Goal: Communication & Community: Participate in discussion

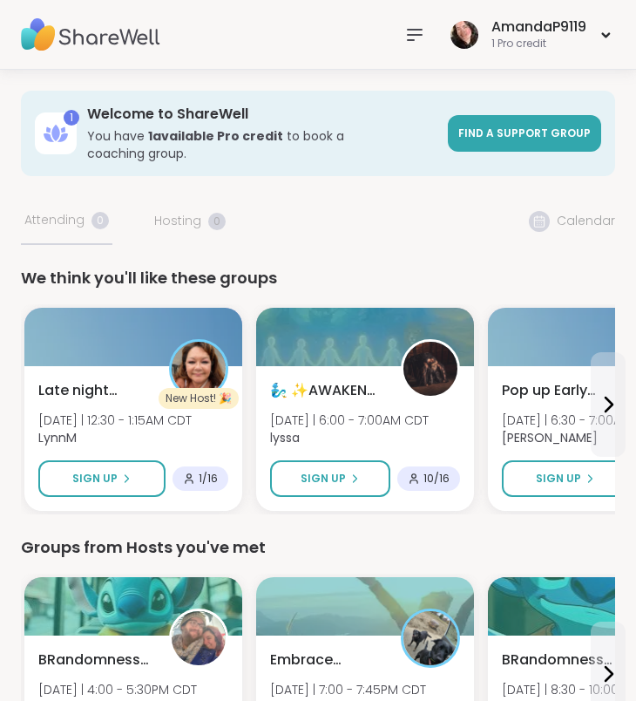
click at [119, 471] on div "Sign Up" at bounding box center [101, 479] width 59 height 16
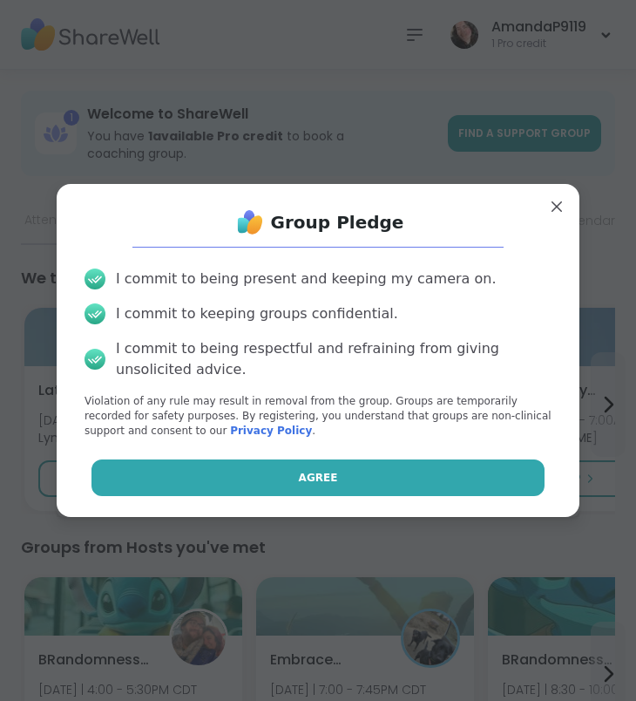
click at [309, 470] on span "Agree" at bounding box center [318, 478] width 39 height 16
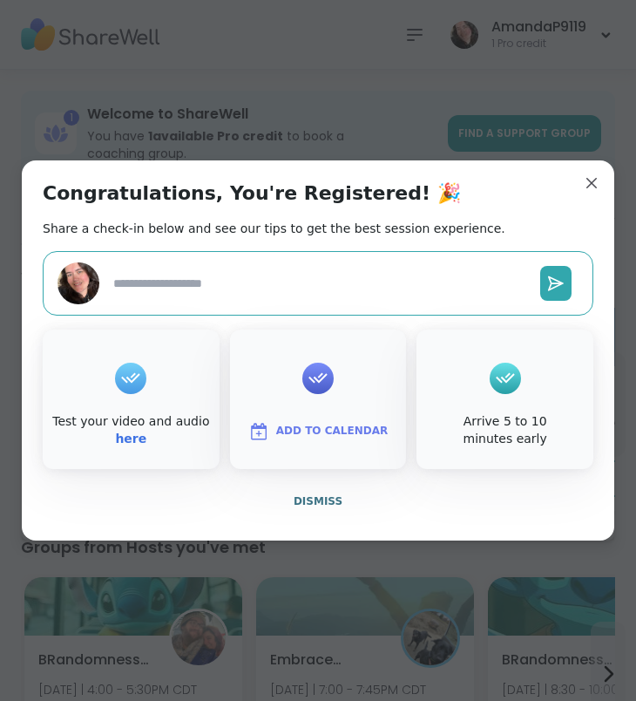
type textarea "*"
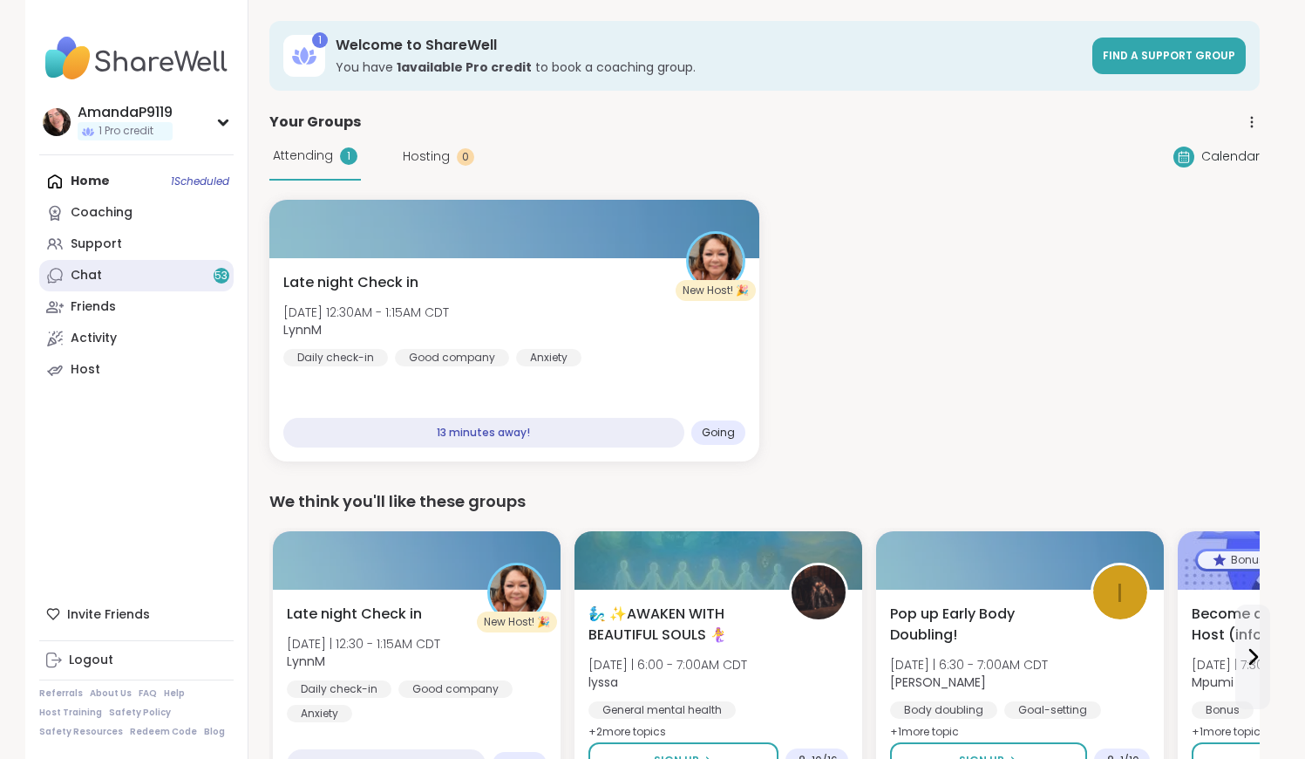
click at [143, 275] on link "Chat 53" at bounding box center [136, 275] width 194 height 31
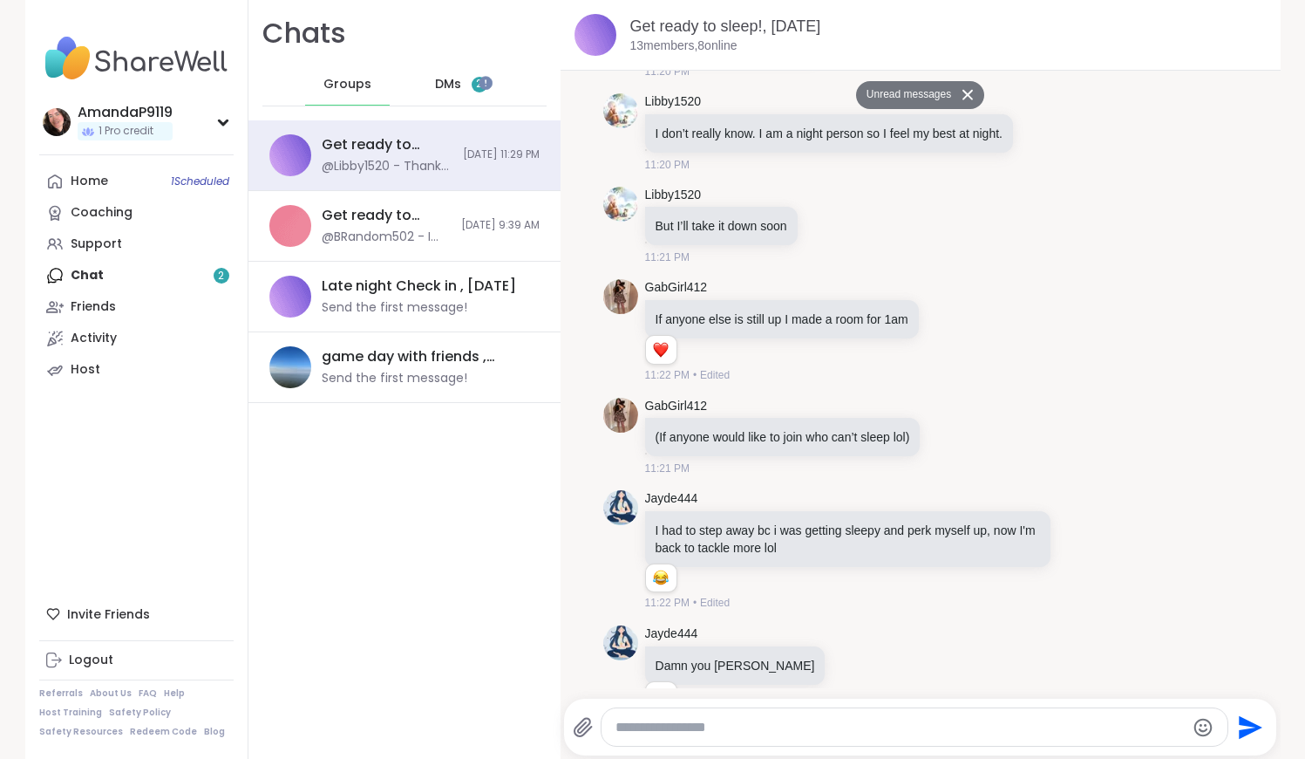
click at [452, 79] on span "DMs" at bounding box center [448, 84] width 26 height 17
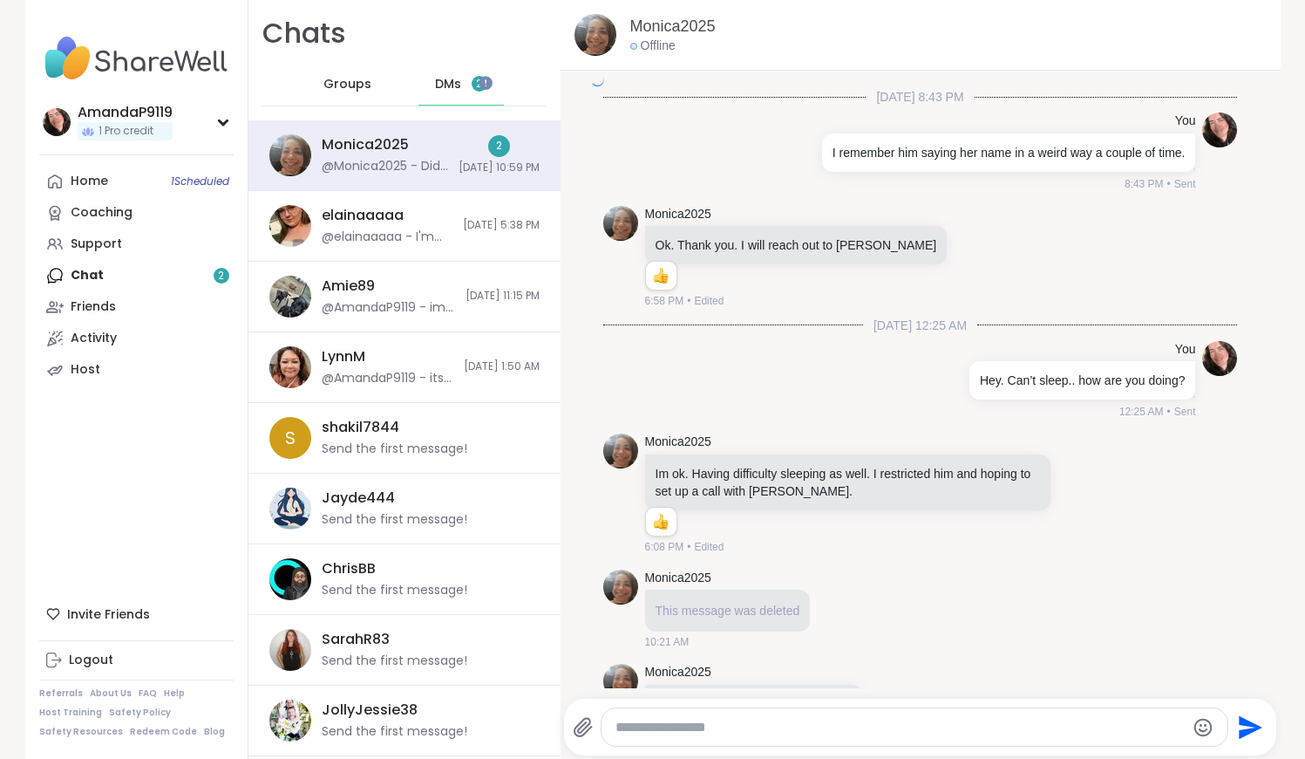
scroll to position [2828, 0]
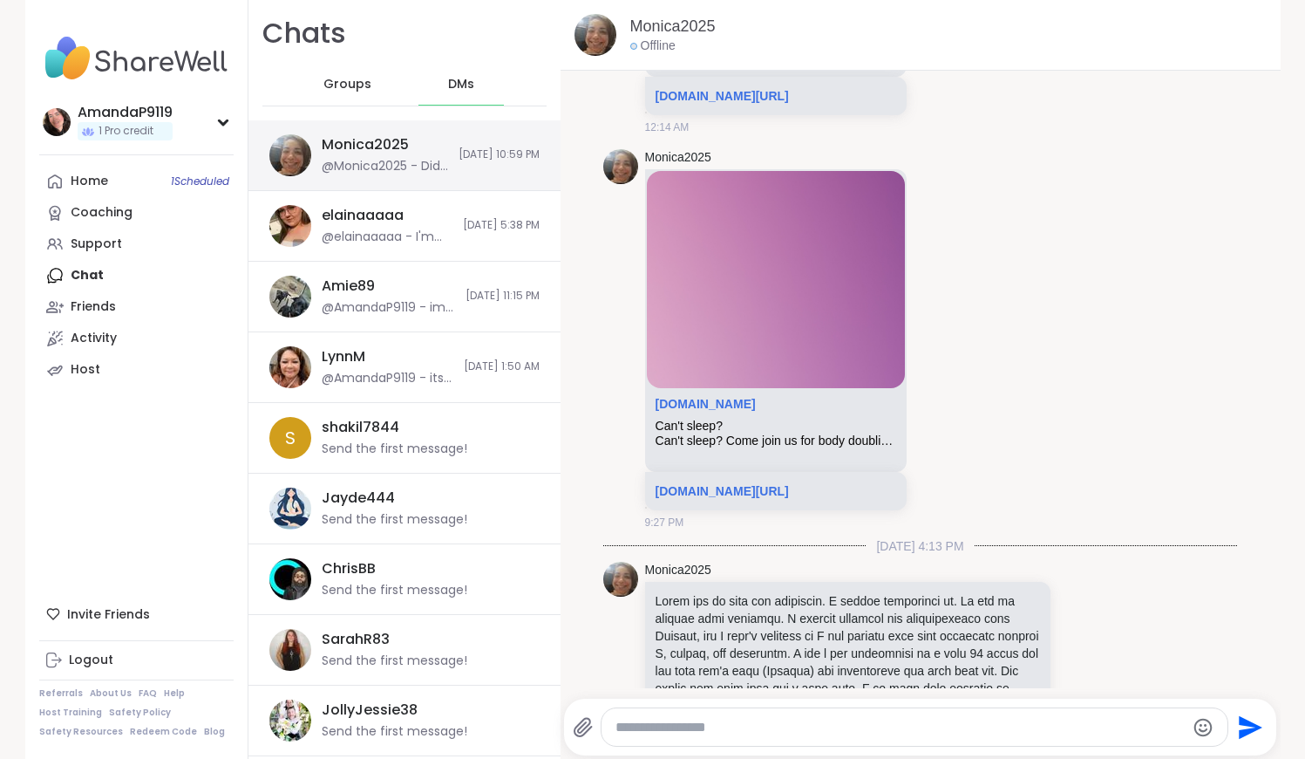
click at [426, 149] on div "Monica2025 @Monica2025 - Did we offend you Amanda? 10/7/2025, 10:59 PM" at bounding box center [404, 155] width 312 height 71
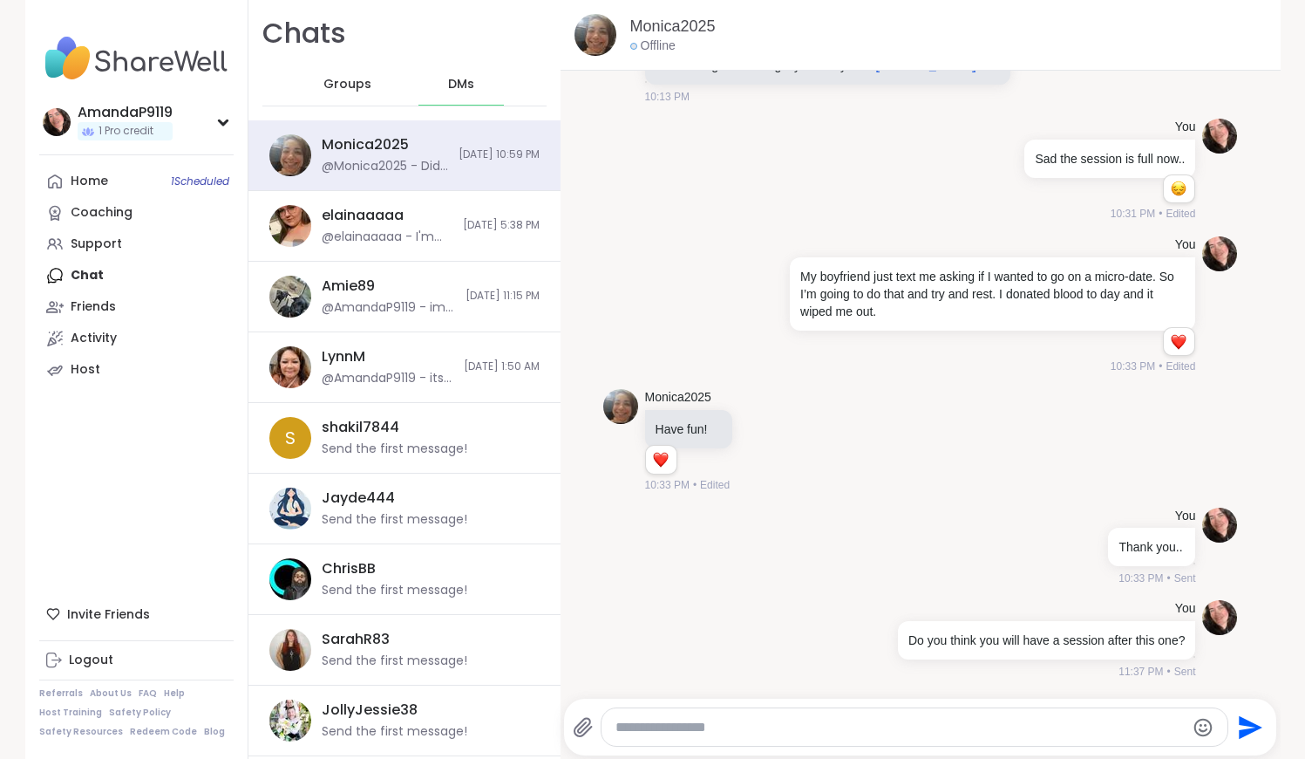
scroll to position [7522, 0]
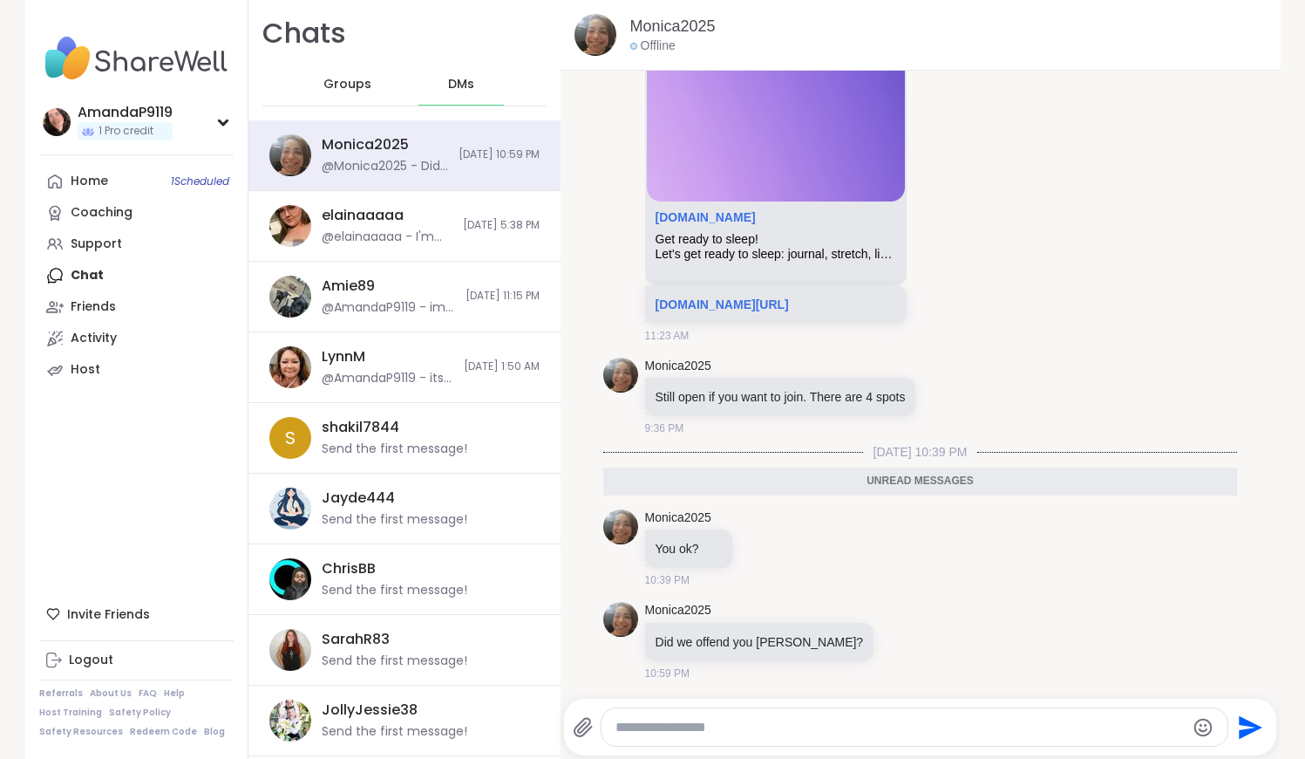
click at [636, 700] on div at bounding box center [915, 726] width 627 height 37
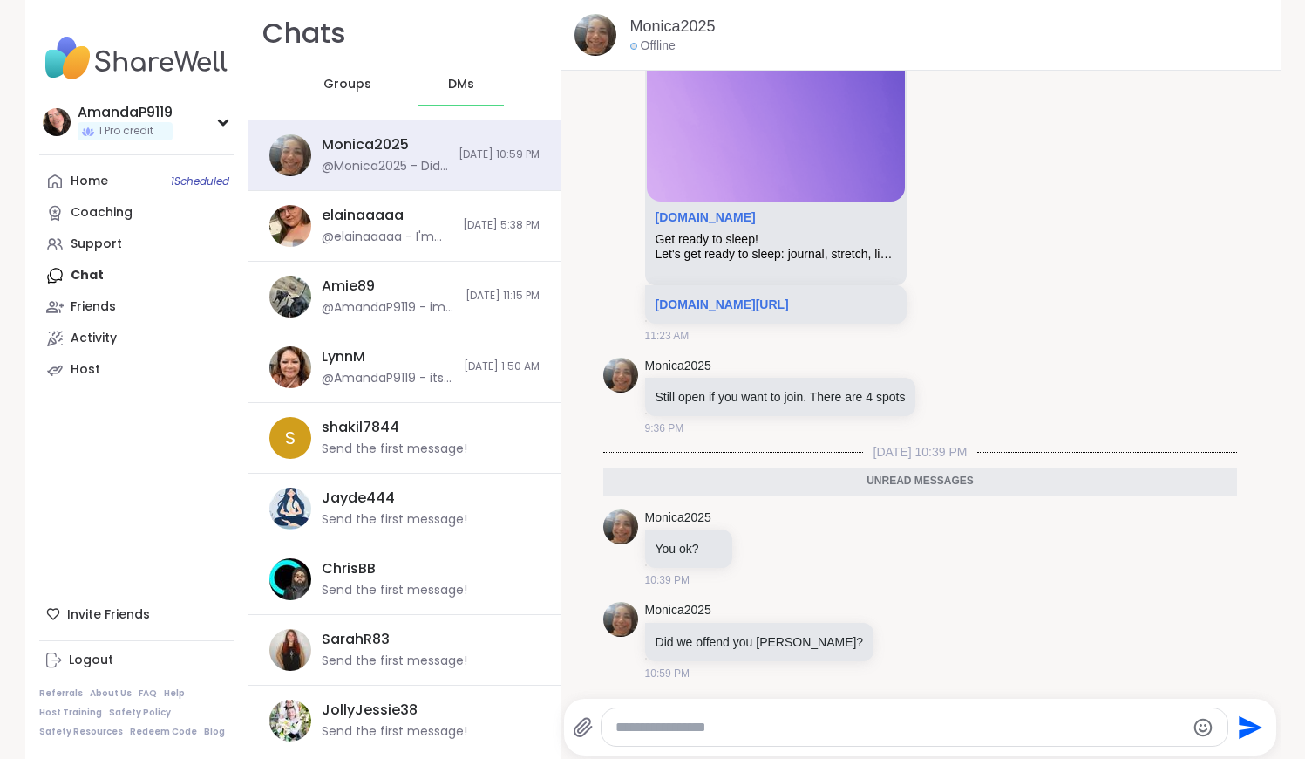
click at [636, 700] on textarea "Type your message" at bounding box center [900, 726] width 569 height 17
type textarea "**********"
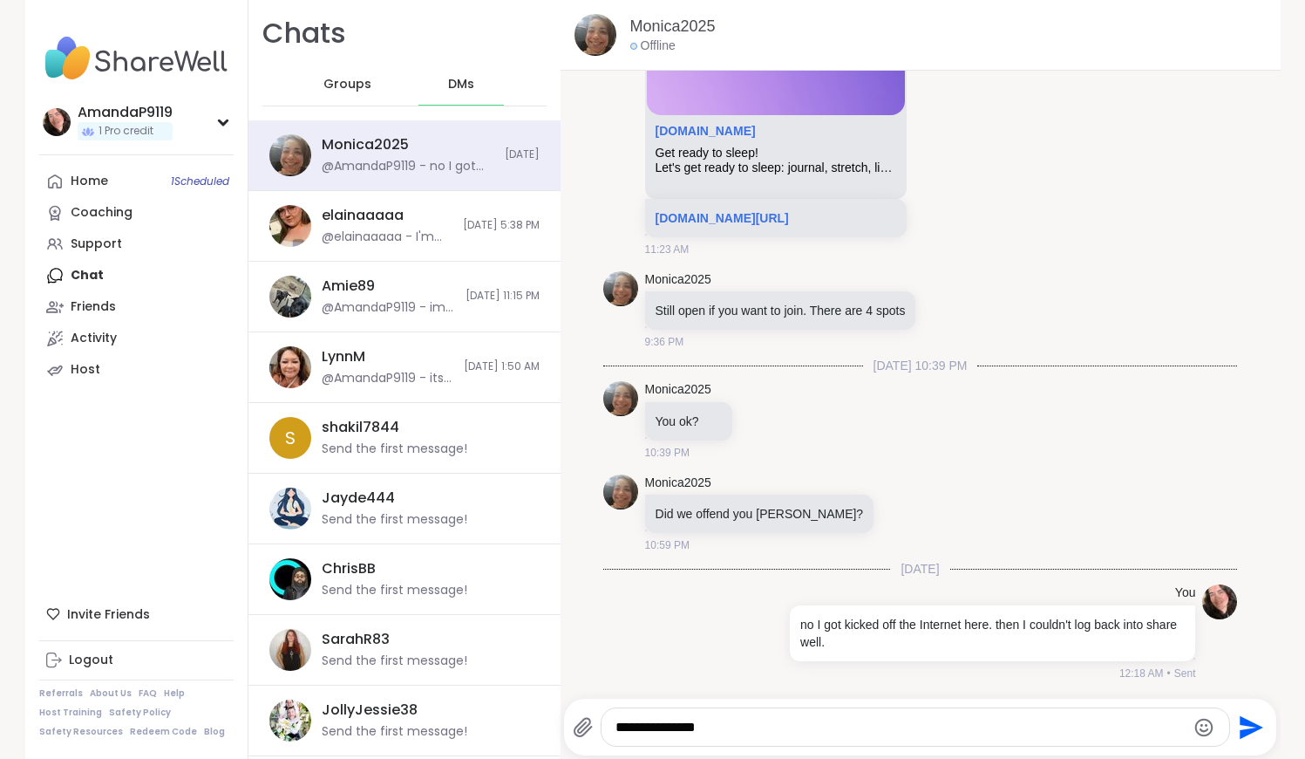
type textarea "**********"
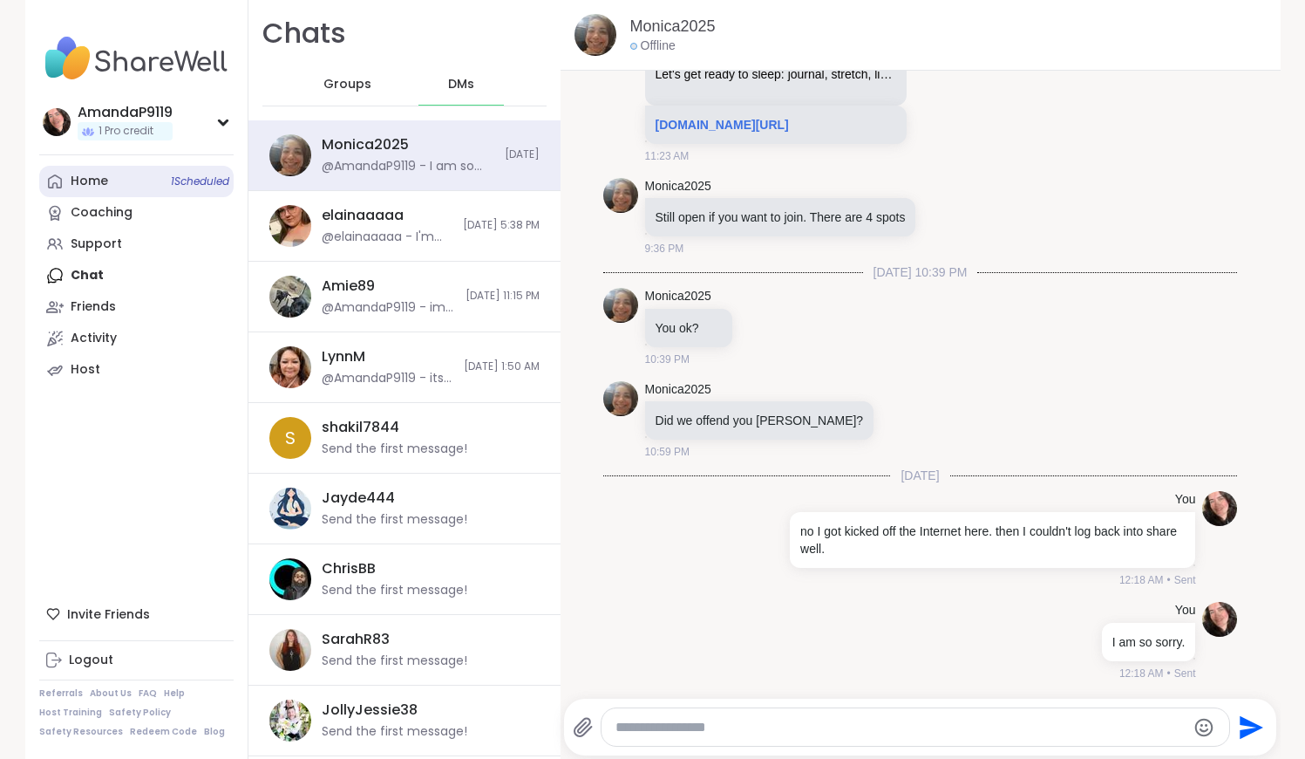
click at [101, 179] on div "Home 1 Scheduled" at bounding box center [89, 181] width 37 height 17
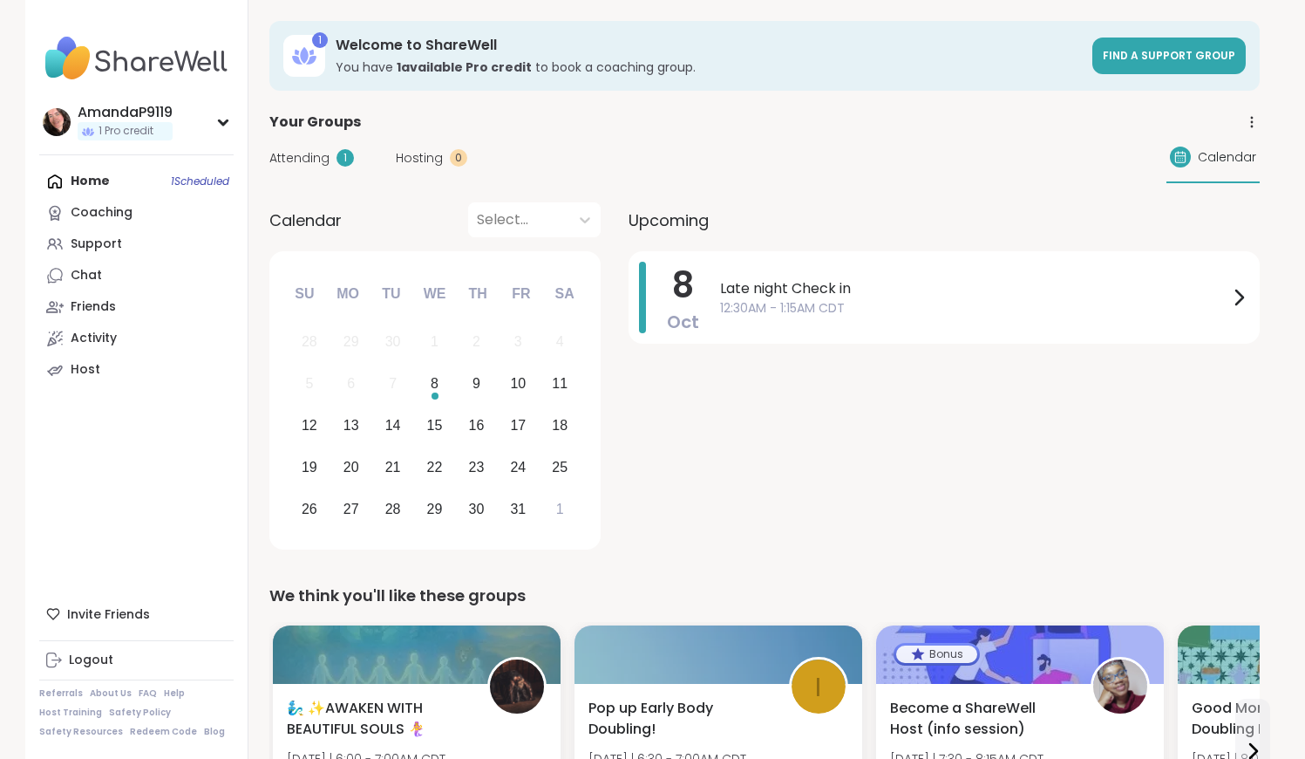
click at [348, 163] on div "1" at bounding box center [345, 157] width 17 height 17
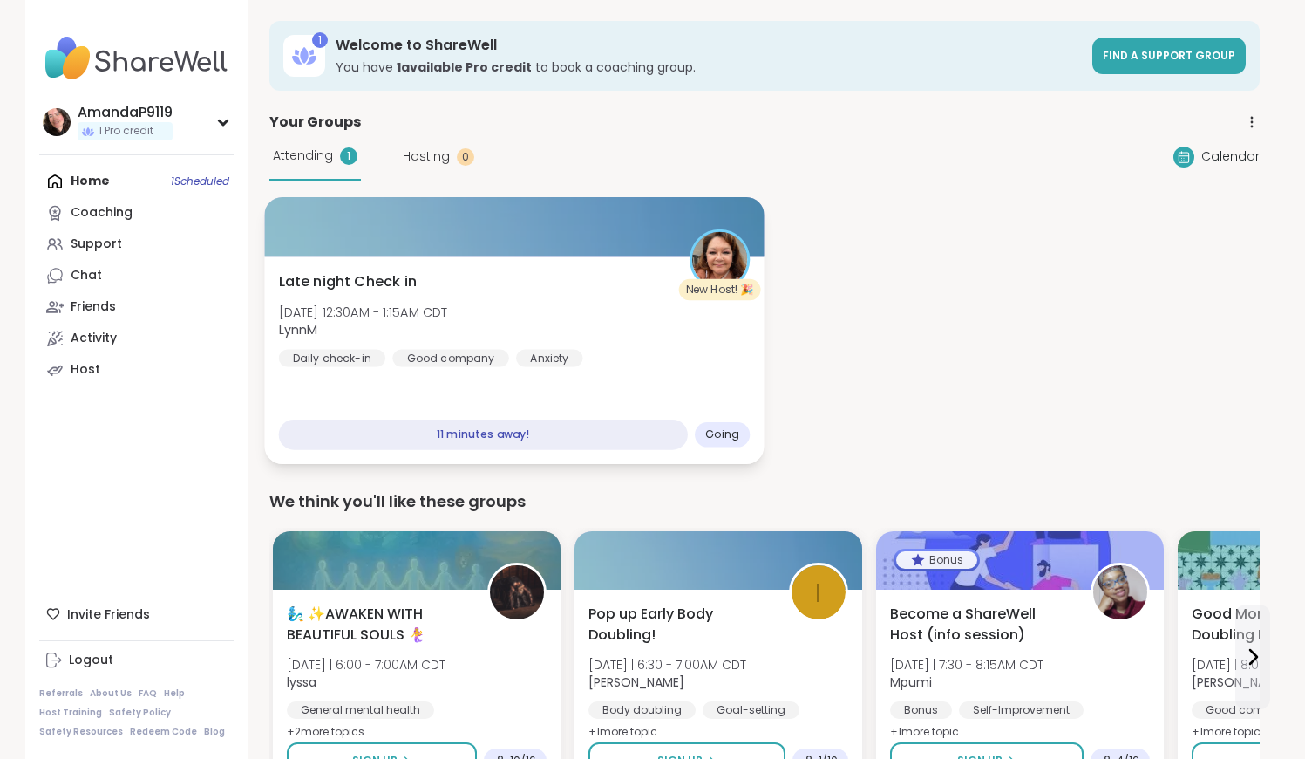
click at [636, 369] on div "Late night Check in Wed, Oct 08 | 12:30AM - 1:15AM CDT LynnM Daily check-in Goo…" at bounding box center [514, 360] width 500 height 208
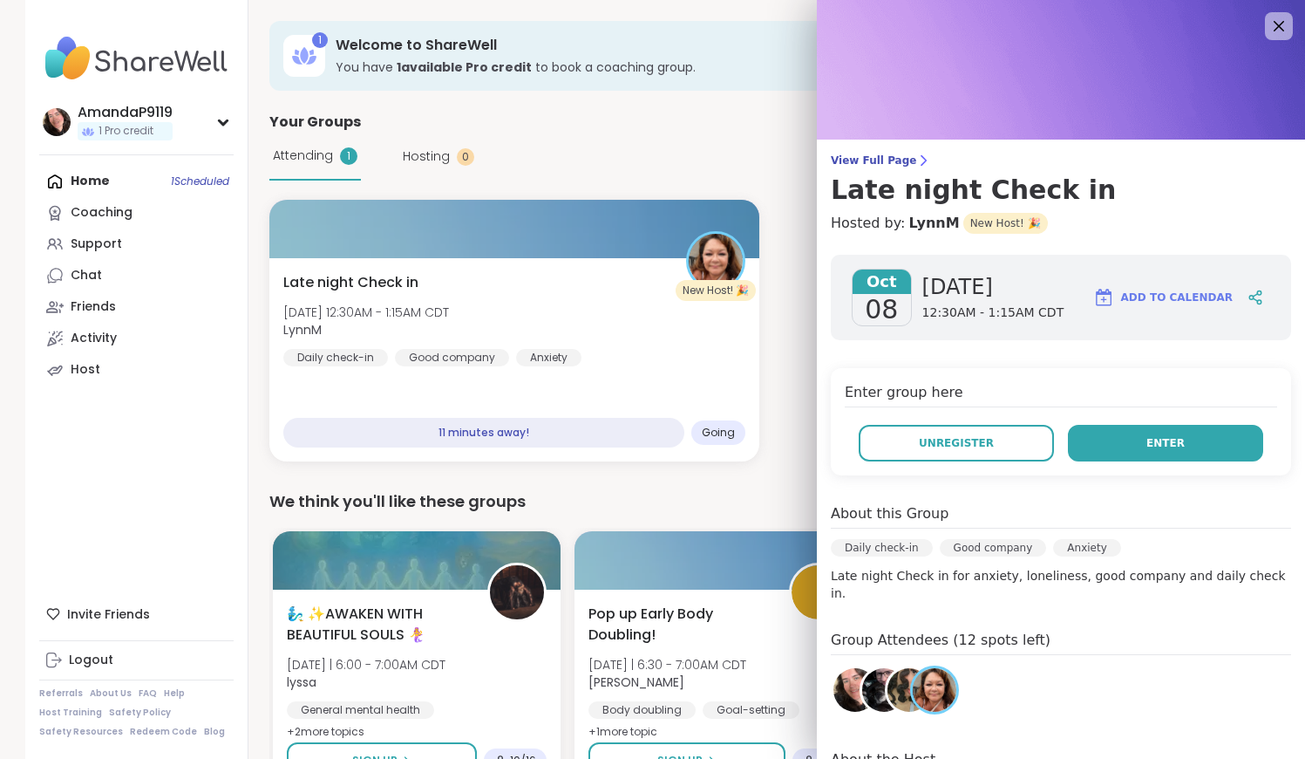
click at [636, 439] on button "Enter" at bounding box center [1165, 443] width 195 height 37
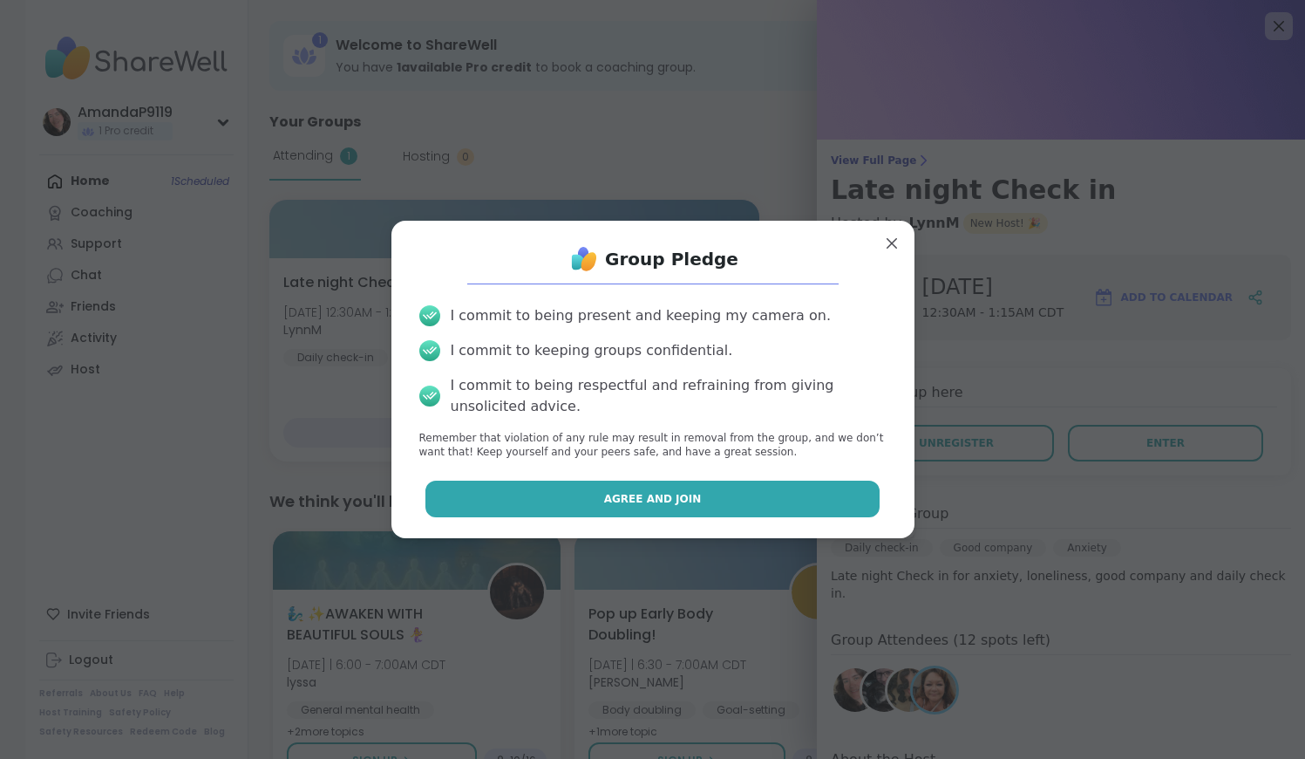
click at [636, 495] on span "Agree and Join" at bounding box center [653, 499] width 98 height 16
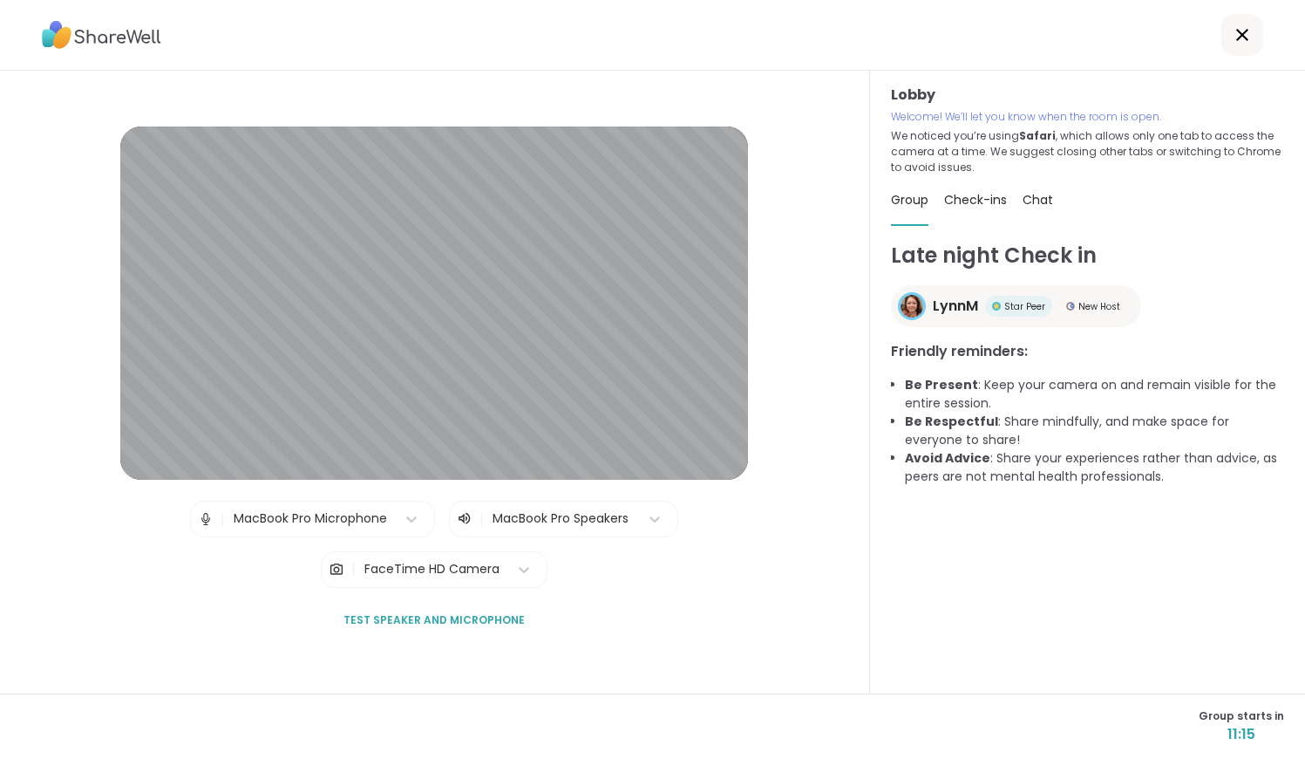
click at [636, 29] on icon at bounding box center [1242, 34] width 21 height 21
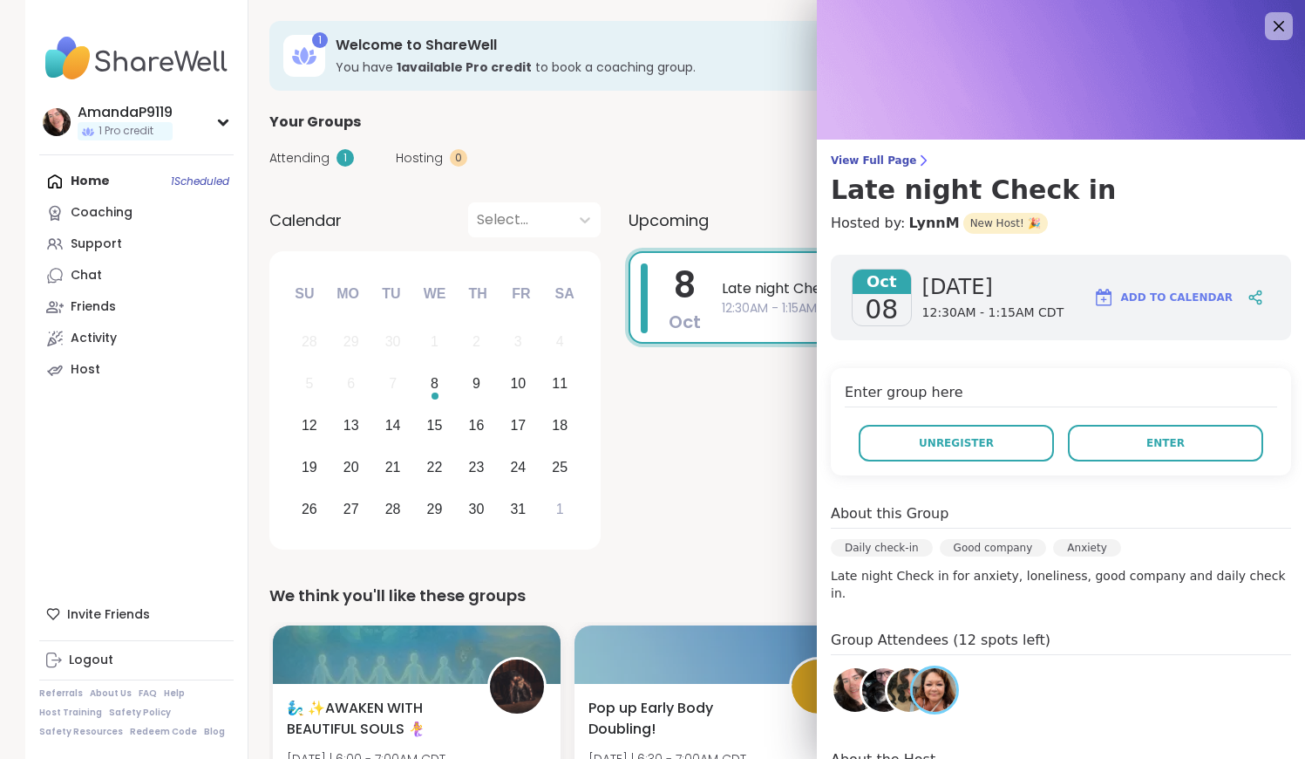
click at [883, 668] on img at bounding box center [884, 690] width 44 height 44
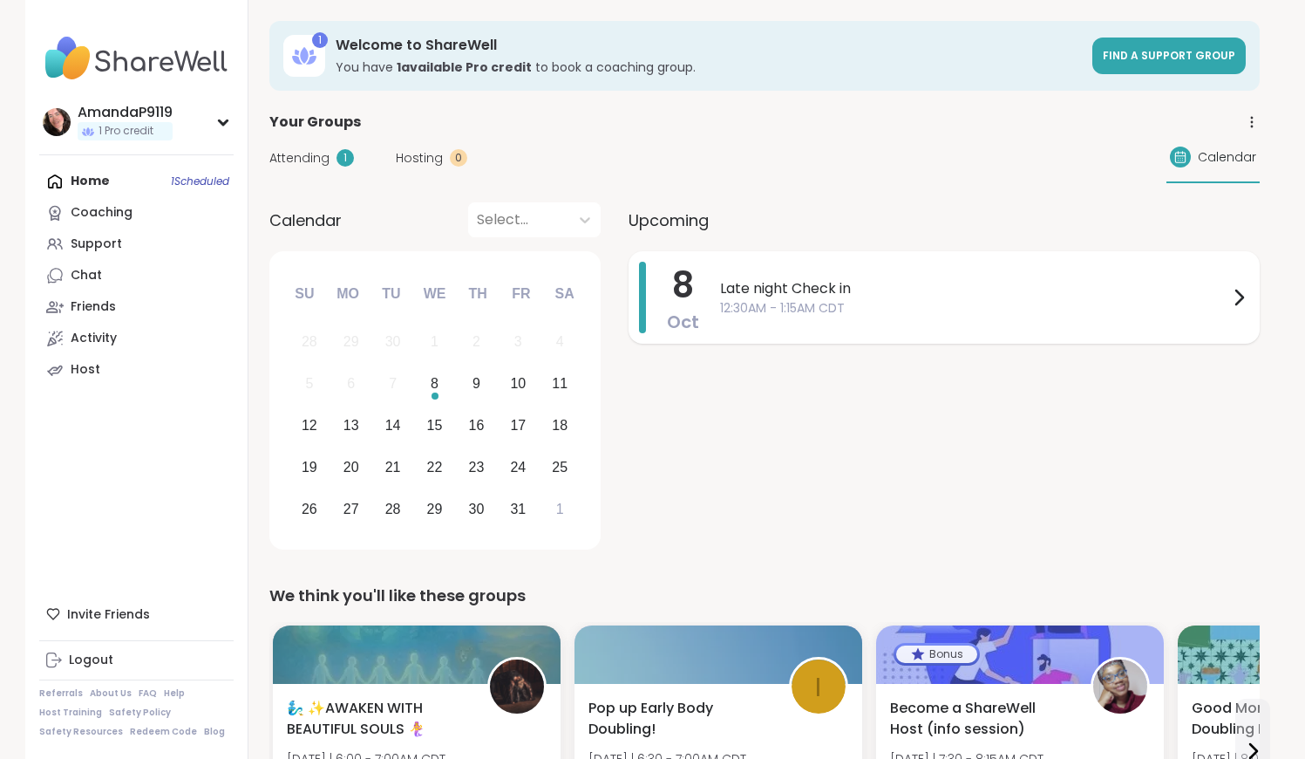
click at [1056, 336] on div "8 Oct Late night Check in 12:30AM - 1:15AM CDT" at bounding box center [944, 297] width 631 height 92
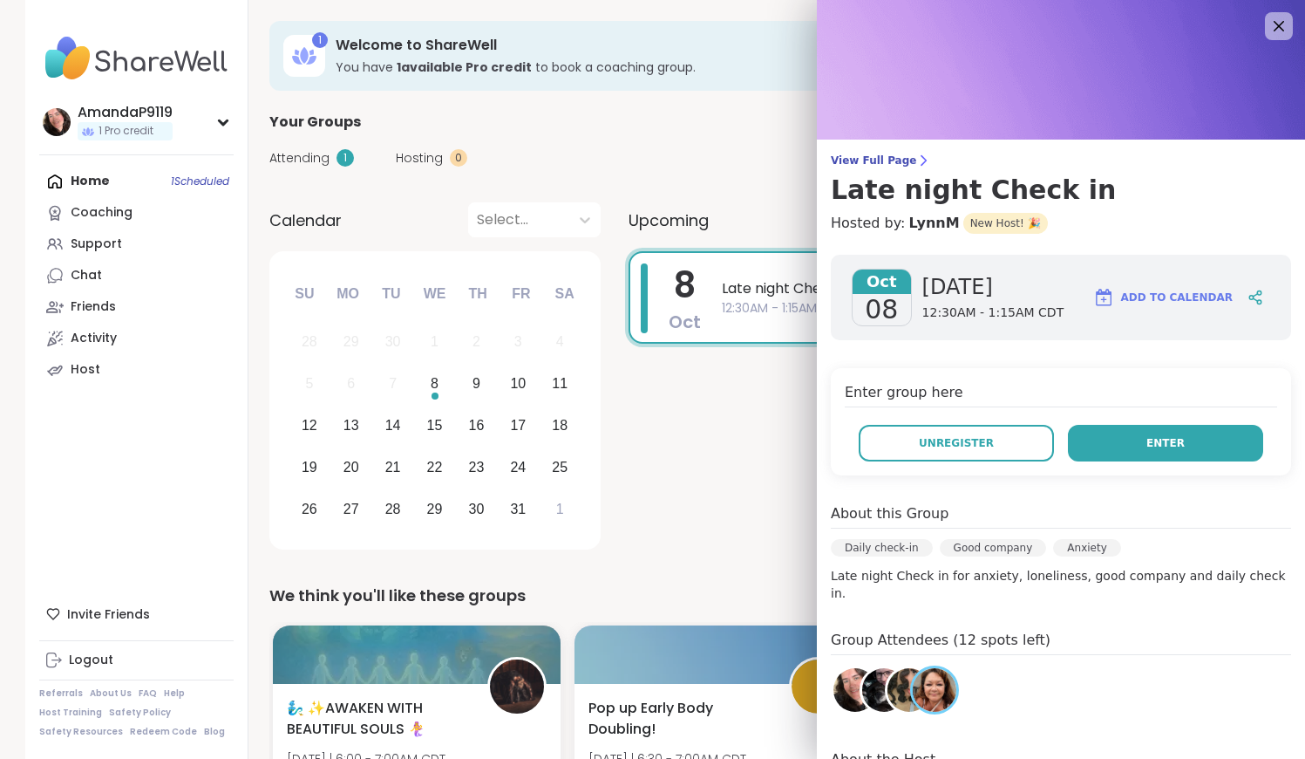
click at [1176, 446] on button "Enter" at bounding box center [1165, 443] width 195 height 37
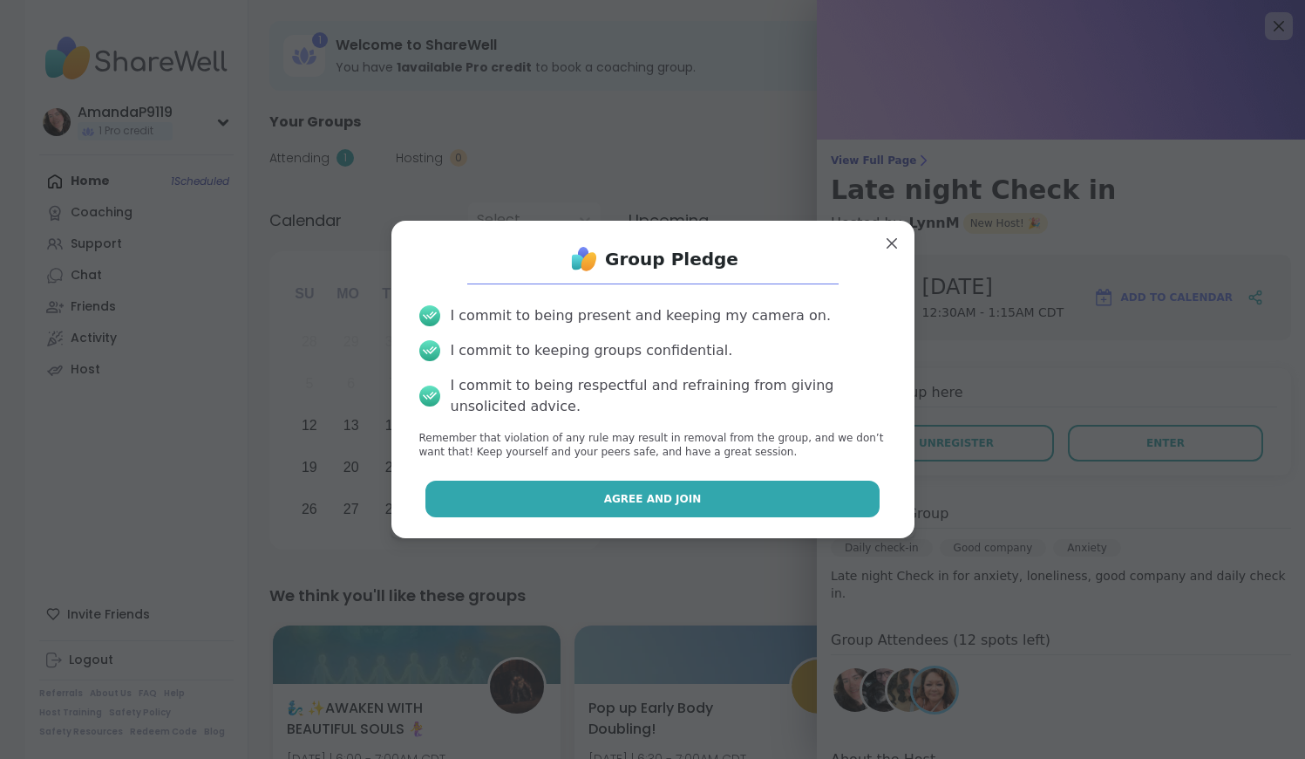
click at [694, 496] on button "Agree and Join" at bounding box center [652, 498] width 454 height 37
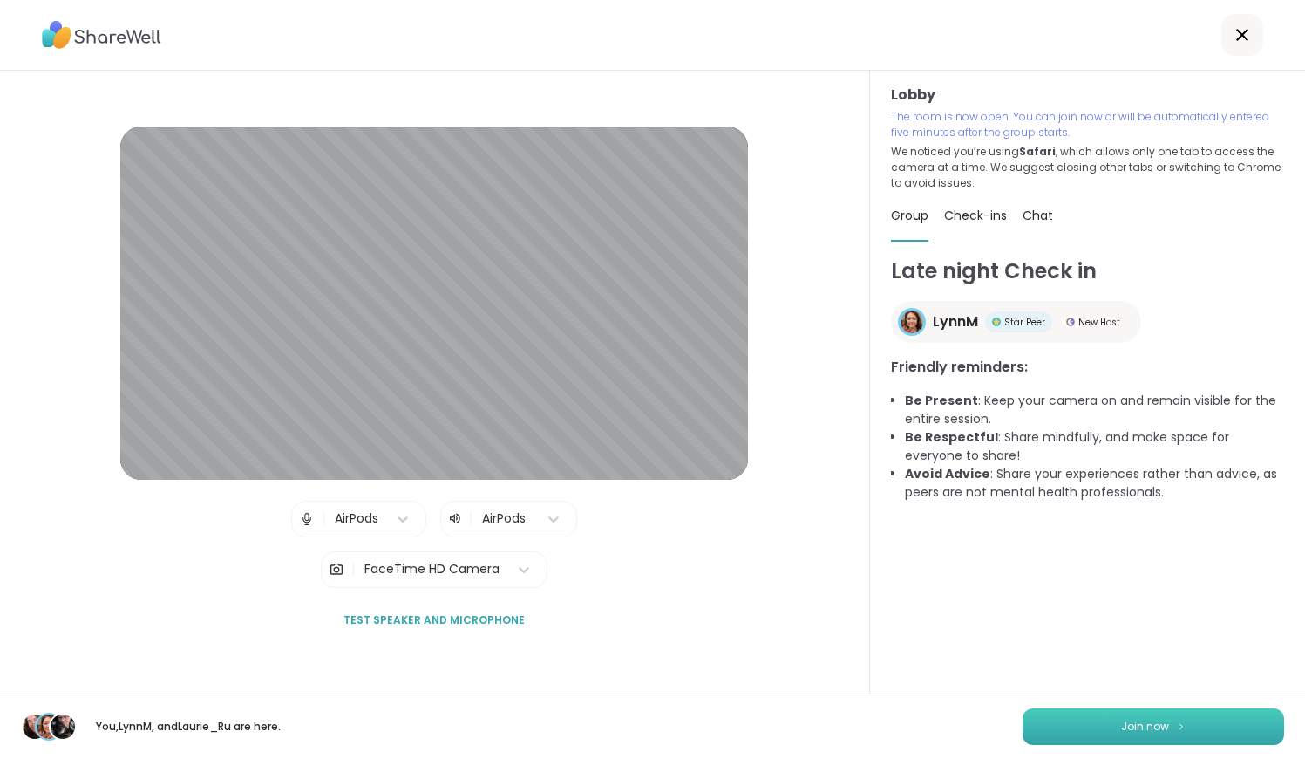
click at [1171, 716] on button "Join now" at bounding box center [1154, 726] width 262 height 37
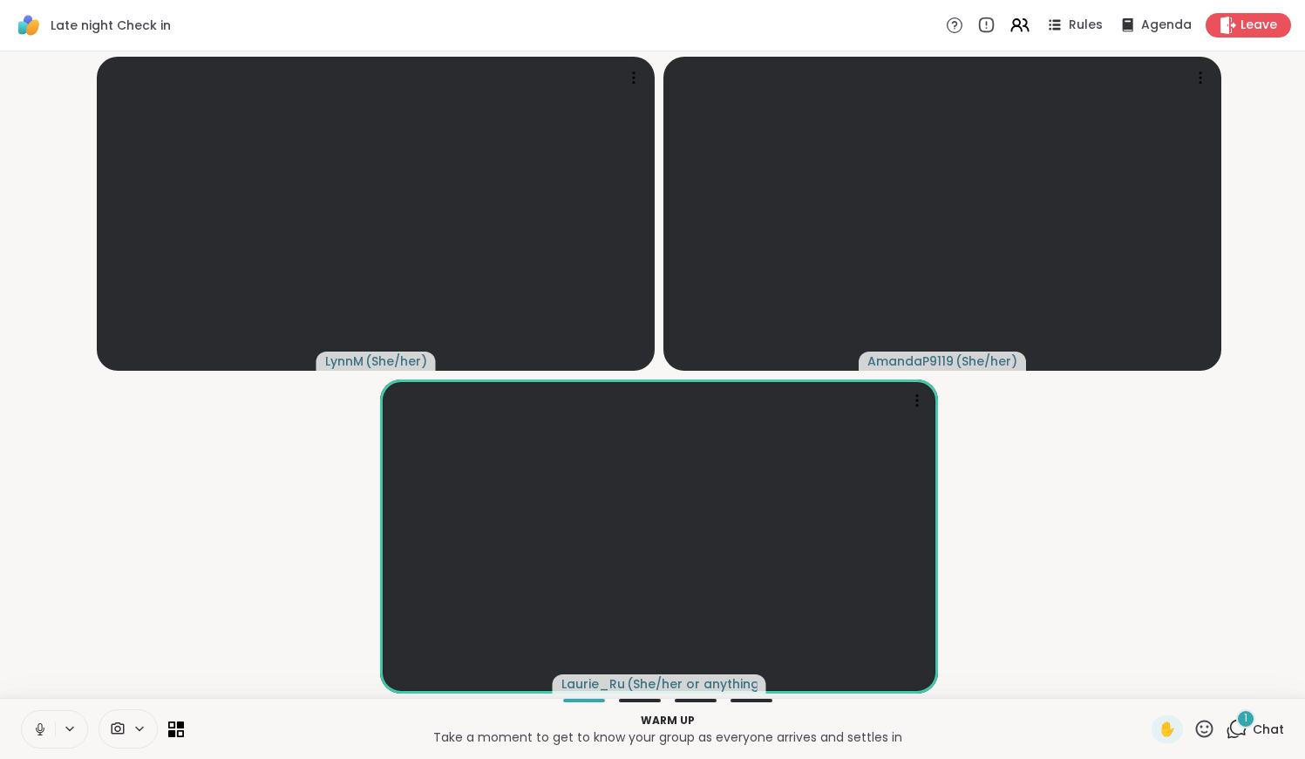
click at [1252, 723] on div "1" at bounding box center [1245, 718] width 19 height 19
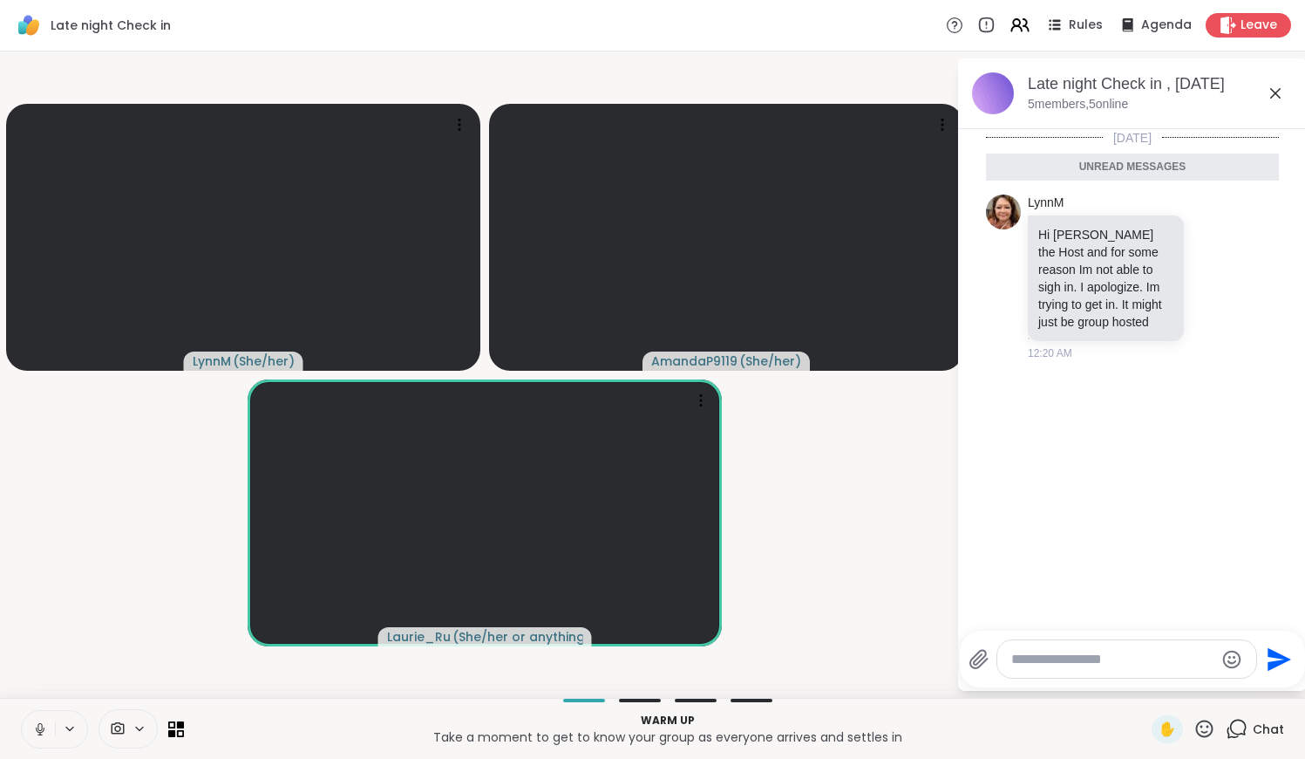
click at [1251, 722] on div "Chat" at bounding box center [1255, 729] width 58 height 28
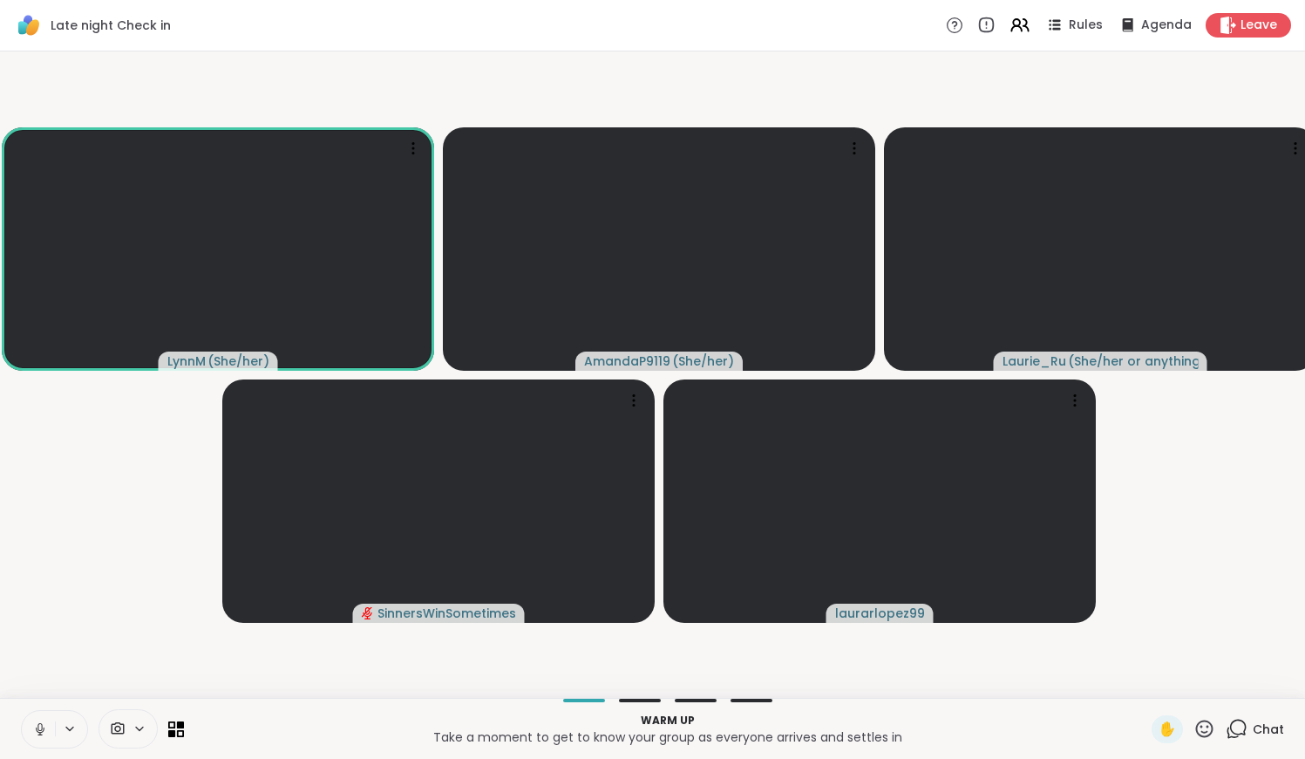
click at [44, 723] on icon at bounding box center [40, 729] width 16 height 16
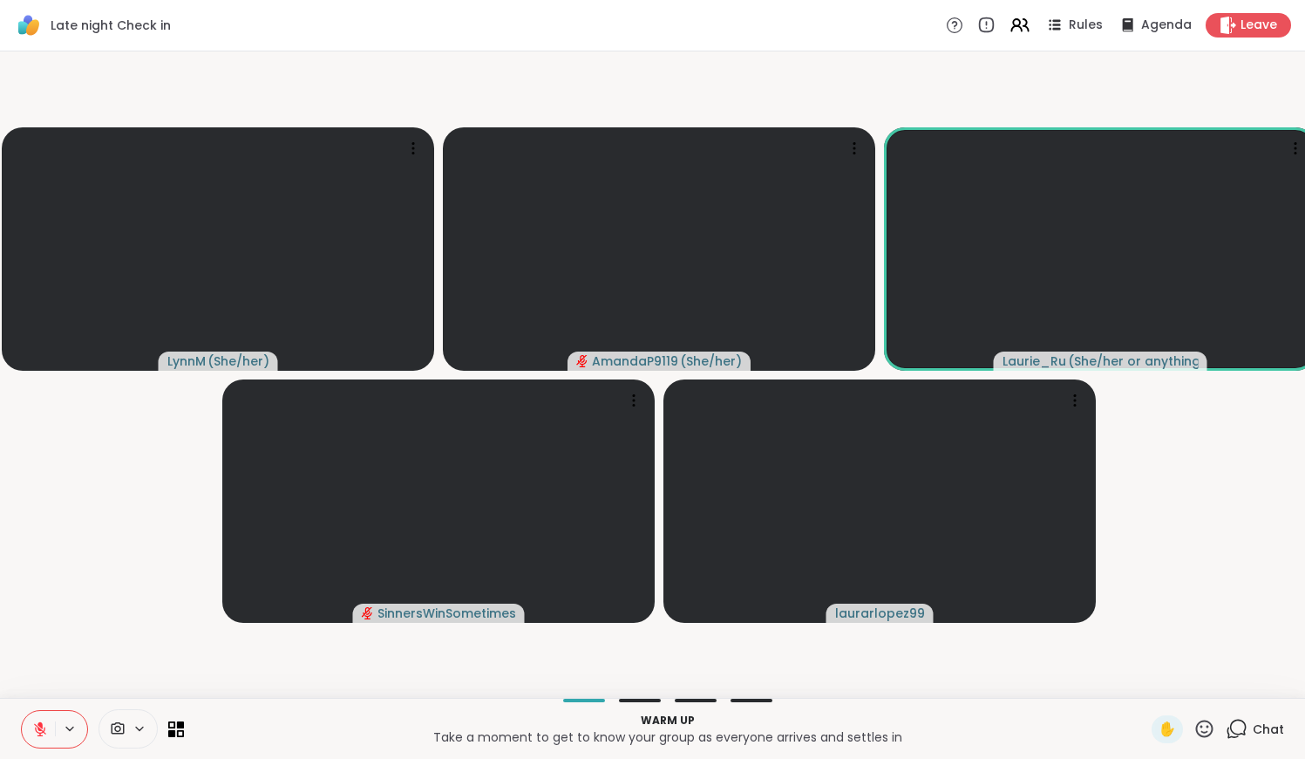
click at [44, 723] on icon at bounding box center [40, 729] width 16 height 16
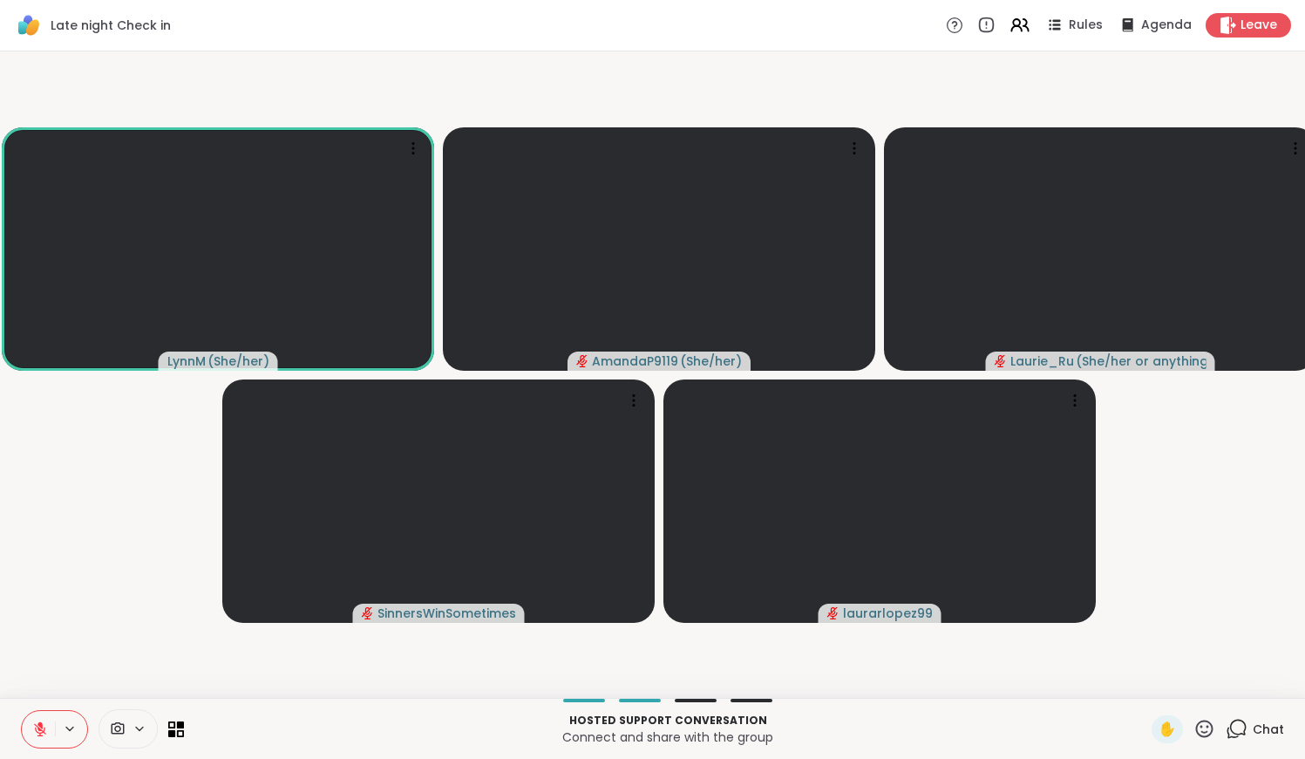
click at [44, 723] on icon at bounding box center [40, 729] width 16 height 16
click at [1233, 734] on icon at bounding box center [1237, 729] width 22 height 22
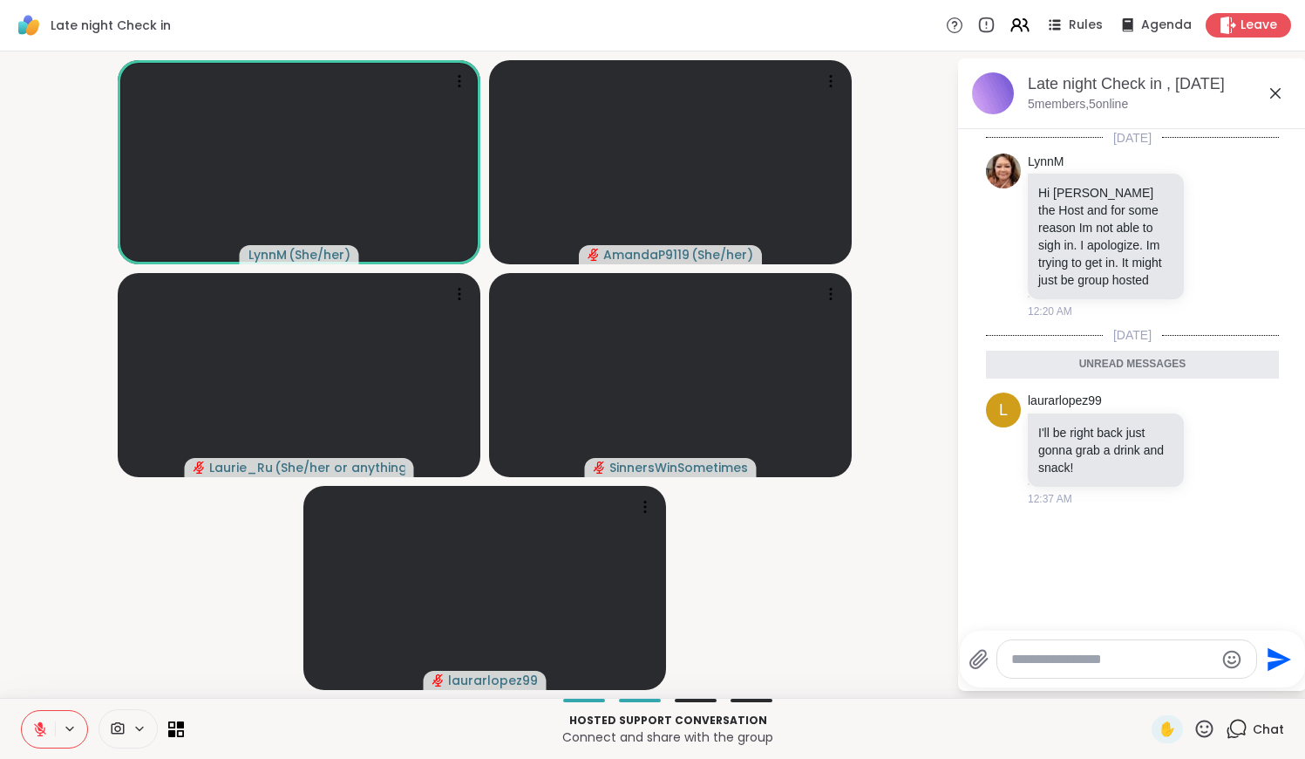
click at [1244, 734] on icon at bounding box center [1238, 727] width 17 height 16
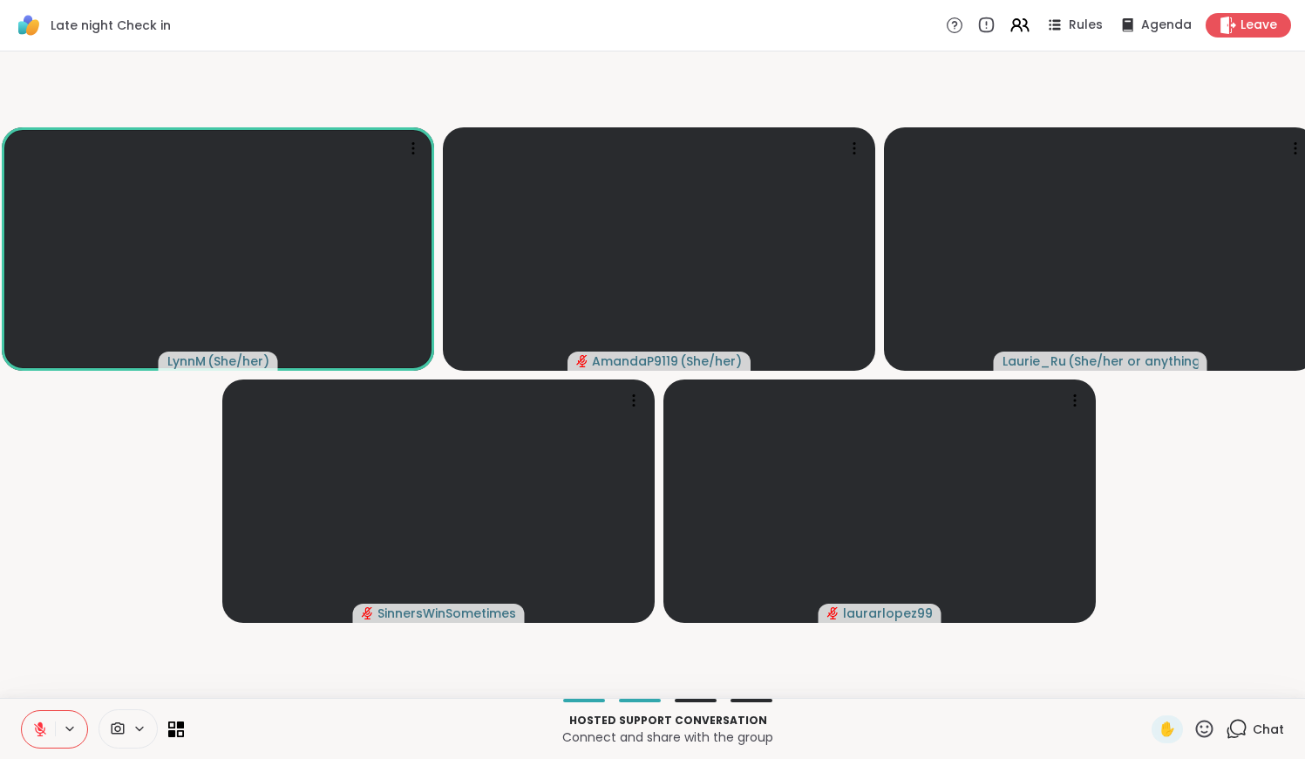
click at [38, 725] on icon at bounding box center [39, 724] width 5 height 7
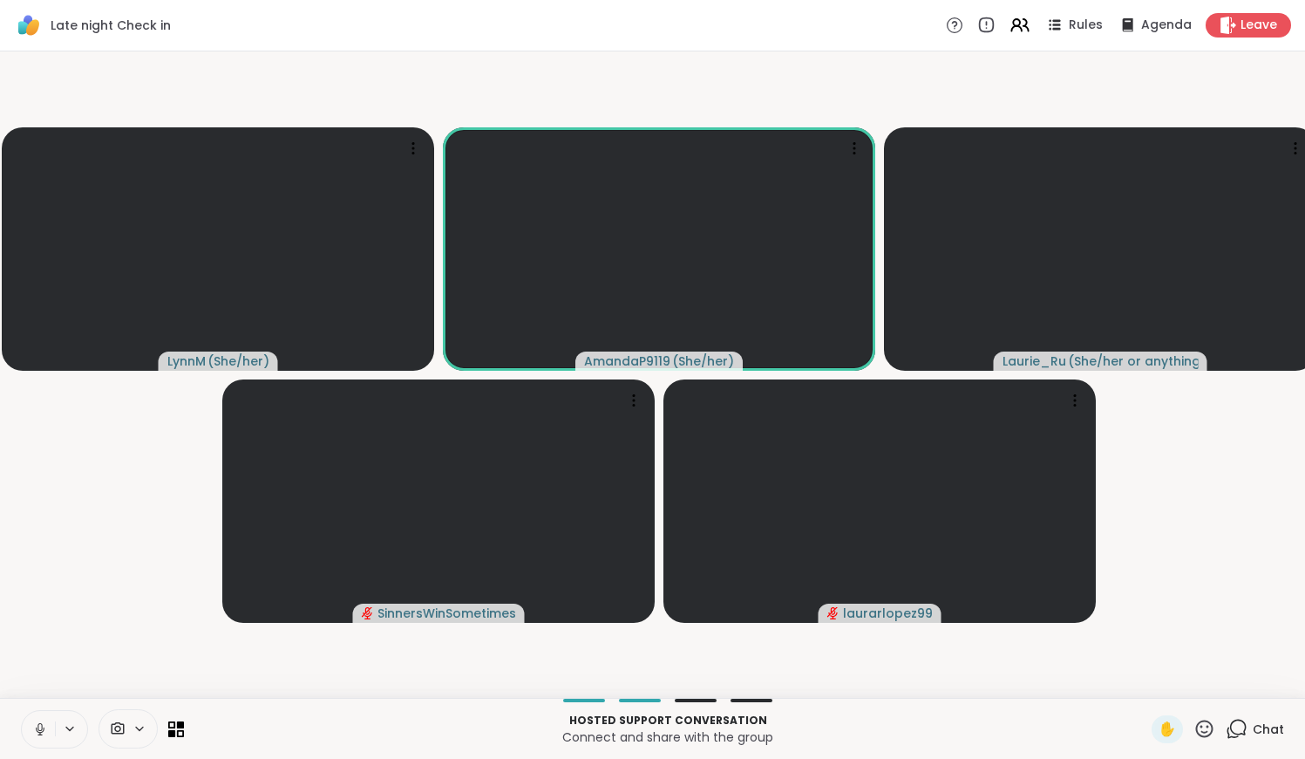
click at [38, 725] on icon at bounding box center [39, 727] width 4 height 8
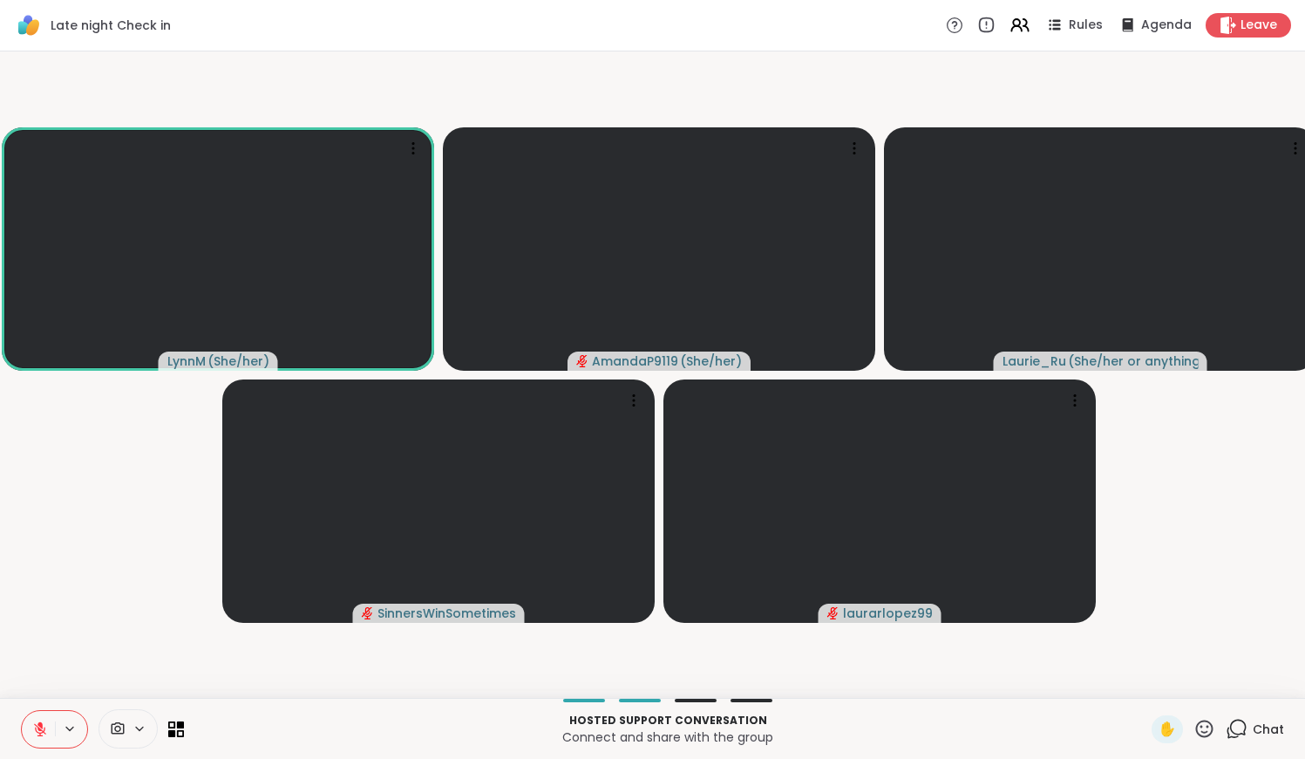
click at [31, 732] on button at bounding box center [38, 729] width 33 height 37
click at [44, 721] on icon at bounding box center [40, 729] width 16 height 16
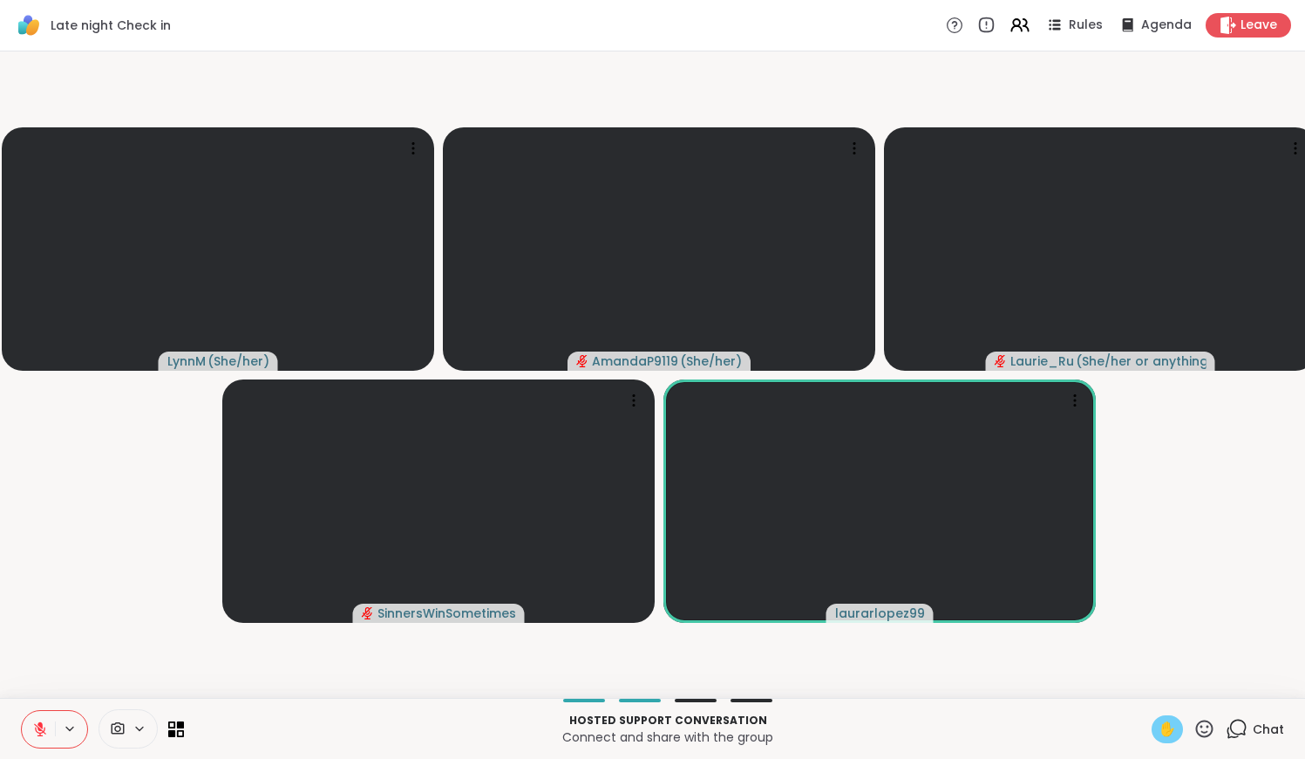
click at [1157, 730] on div "✋" at bounding box center [1167, 729] width 31 height 28
click at [1167, 730] on span "✋" at bounding box center [1167, 728] width 17 height 21
click at [1212, 729] on icon at bounding box center [1205, 729] width 22 height 22
click at [1151, 682] on span "❤️" at bounding box center [1153, 682] width 17 height 21
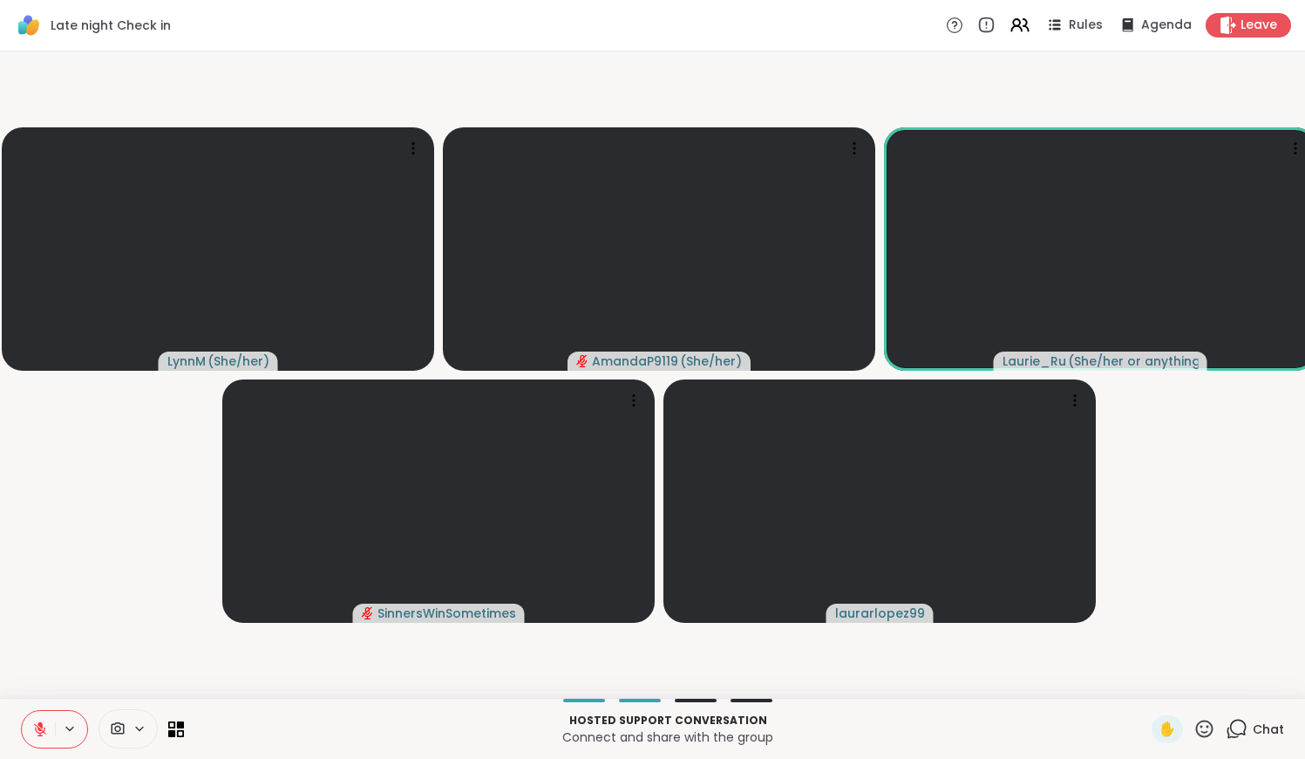
click at [1233, 740] on div "Chat" at bounding box center [1255, 729] width 58 height 28
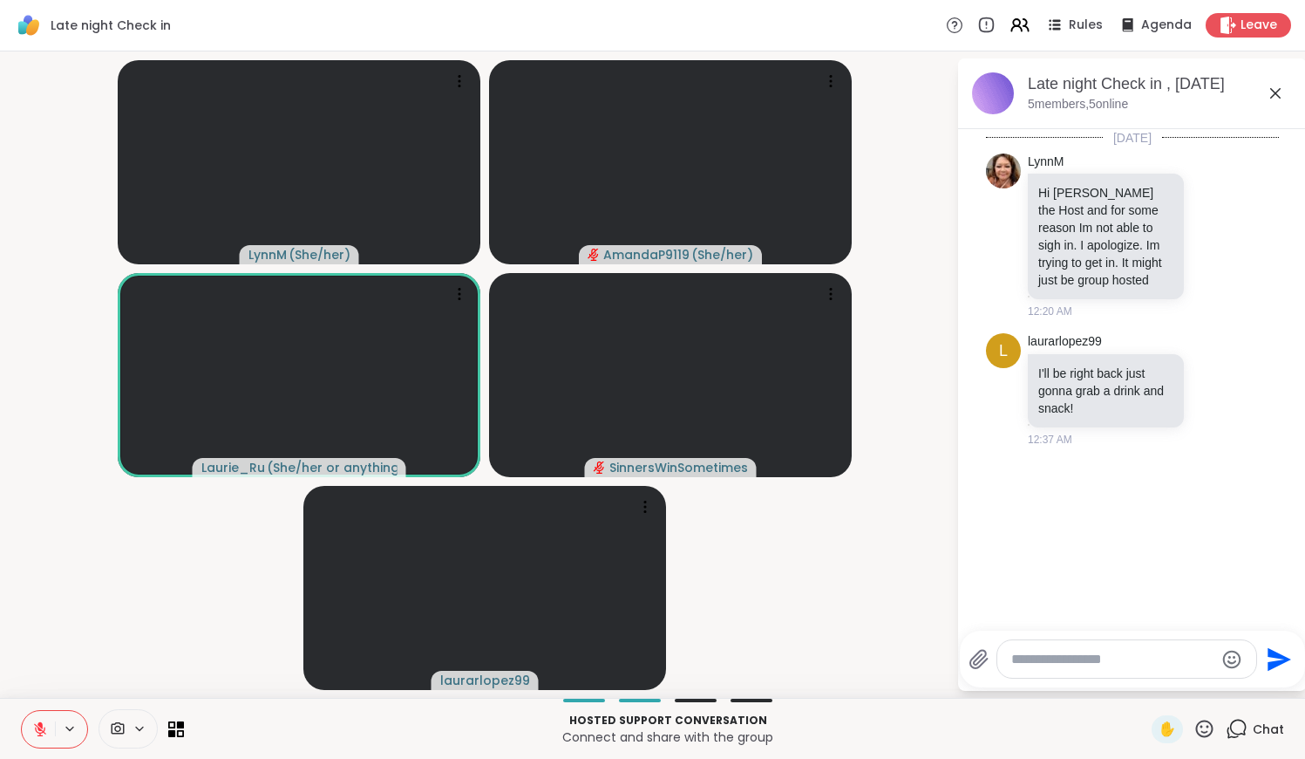
click at [1065, 664] on textarea "Type your message" at bounding box center [1112, 658] width 203 height 17
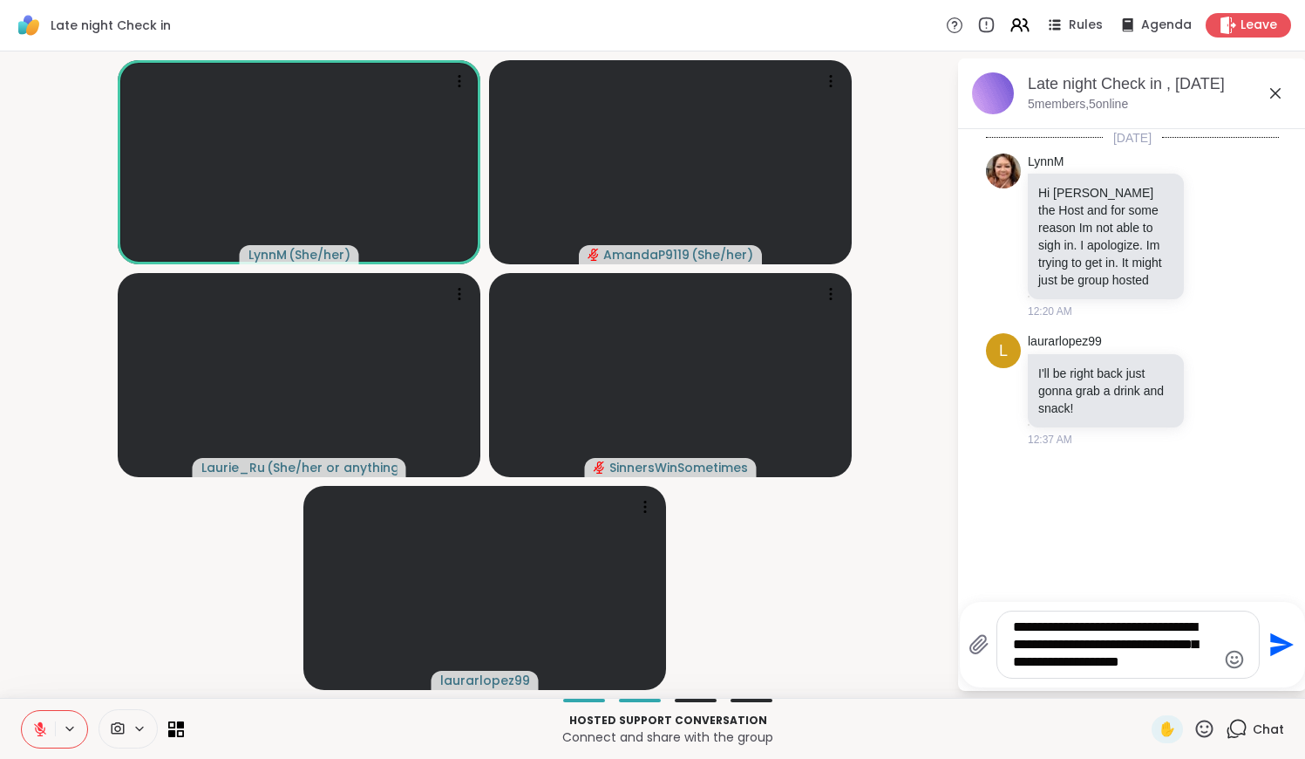
type textarea "**********"
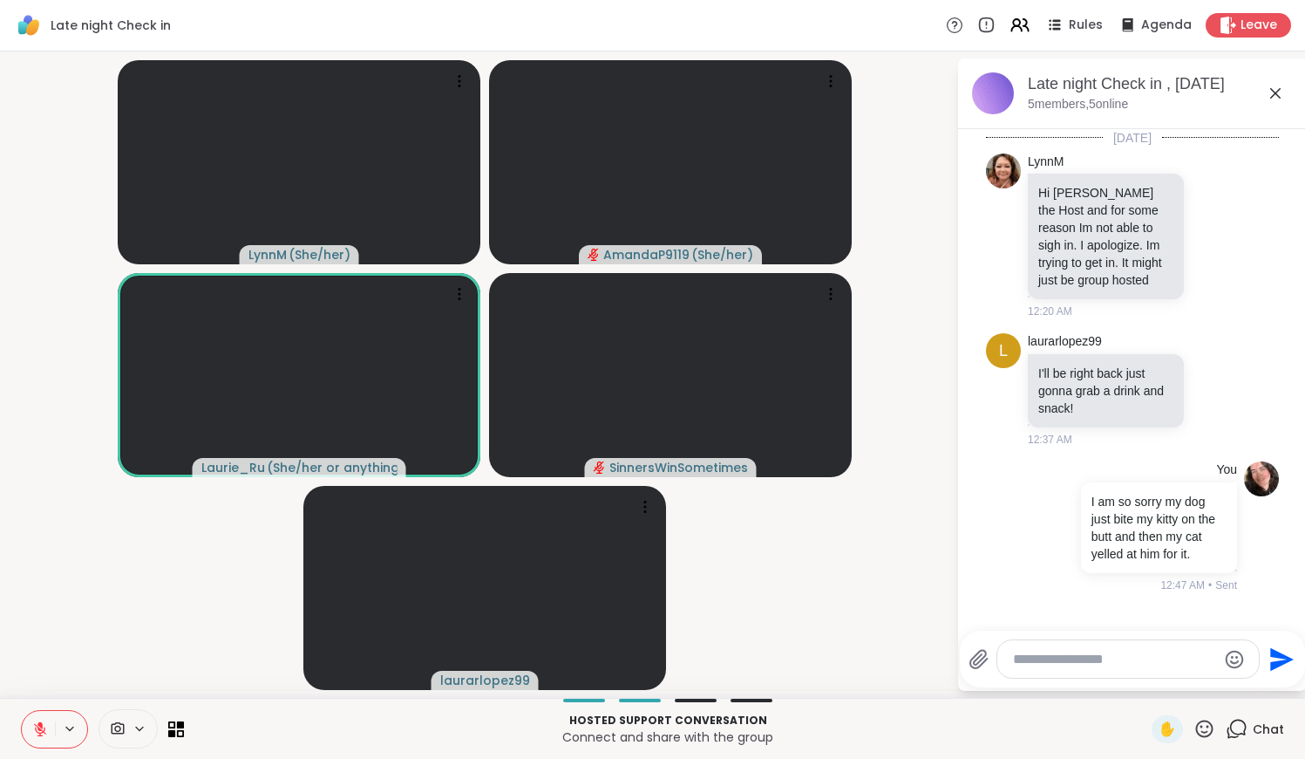
click at [48, 715] on button at bounding box center [38, 729] width 33 height 37
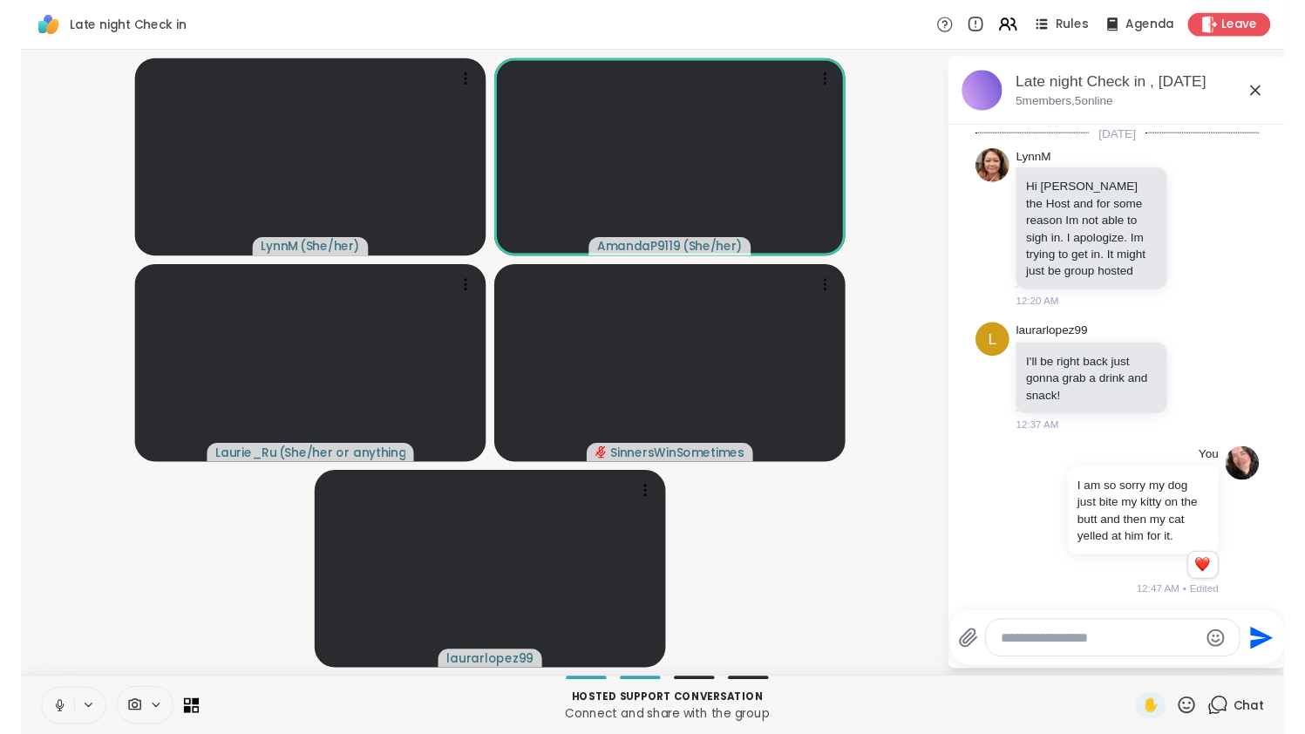
scroll to position [37, 0]
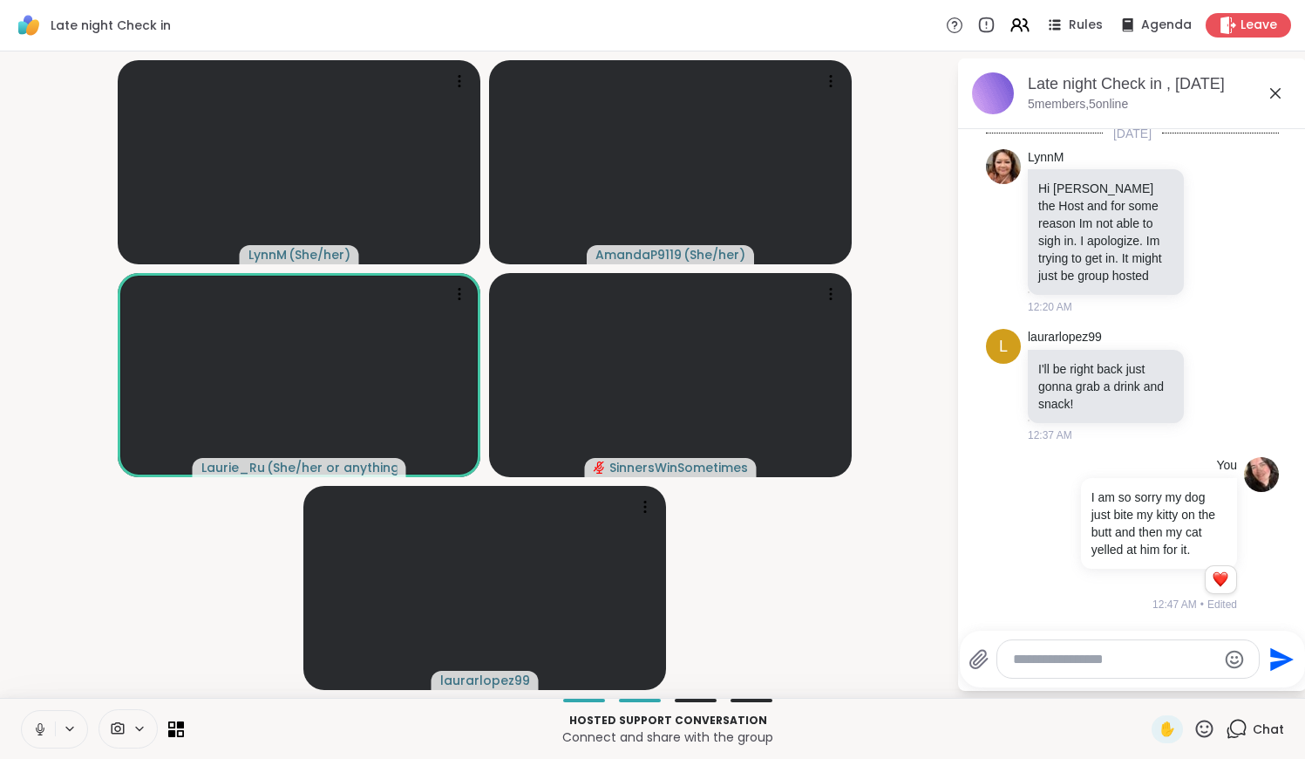
click at [43, 721] on icon at bounding box center [40, 729] width 16 height 16
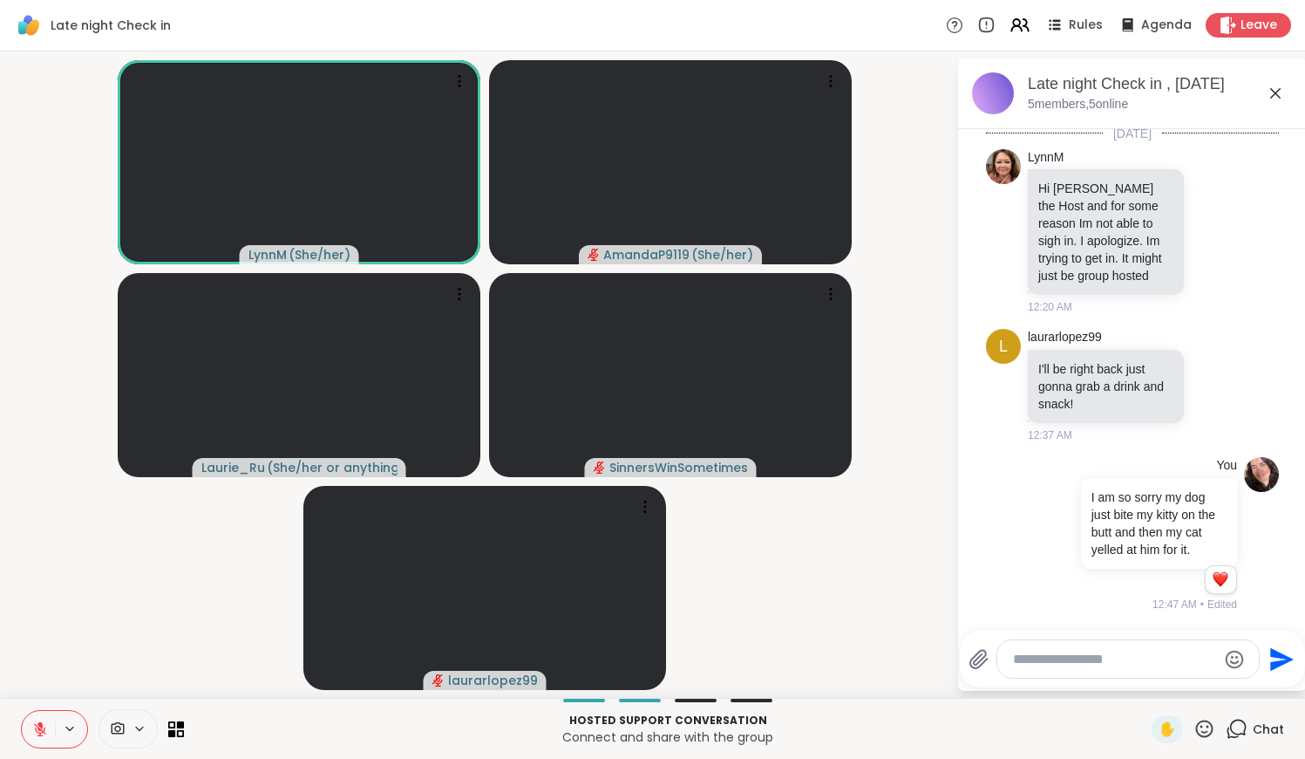
click at [43, 721] on icon at bounding box center [40, 729] width 16 height 16
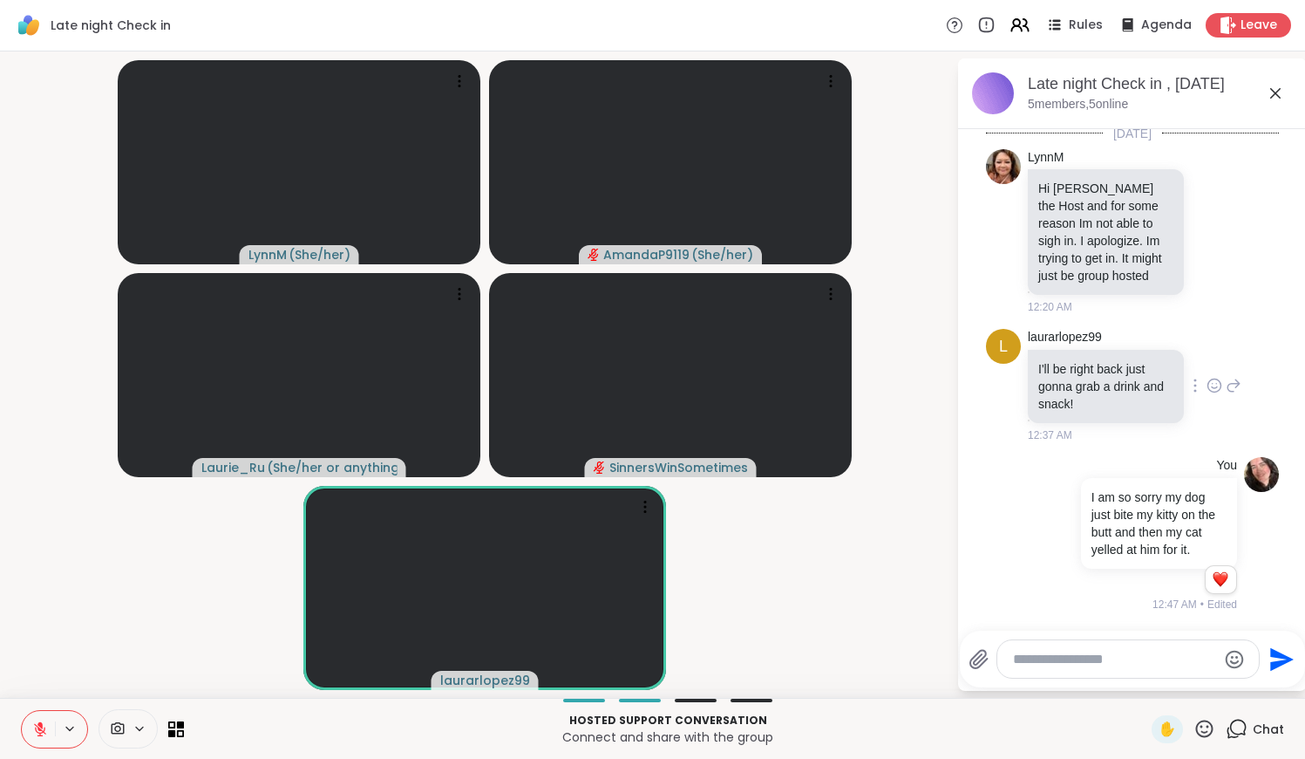
click at [1008, 338] on span "l" at bounding box center [1003, 347] width 9 height 24
click at [1070, 329] on link "laurarlopez99" at bounding box center [1065, 337] width 74 height 17
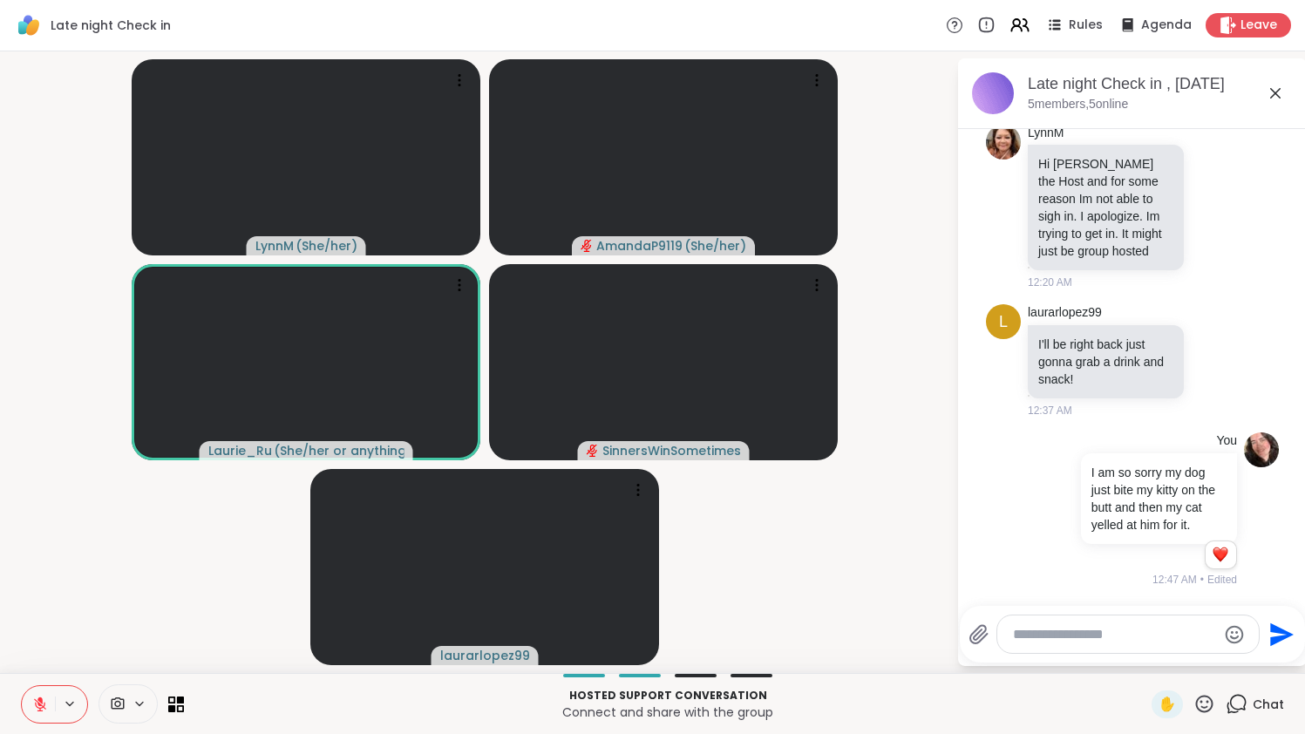
click at [40, 705] on icon at bounding box center [40, 704] width 12 height 12
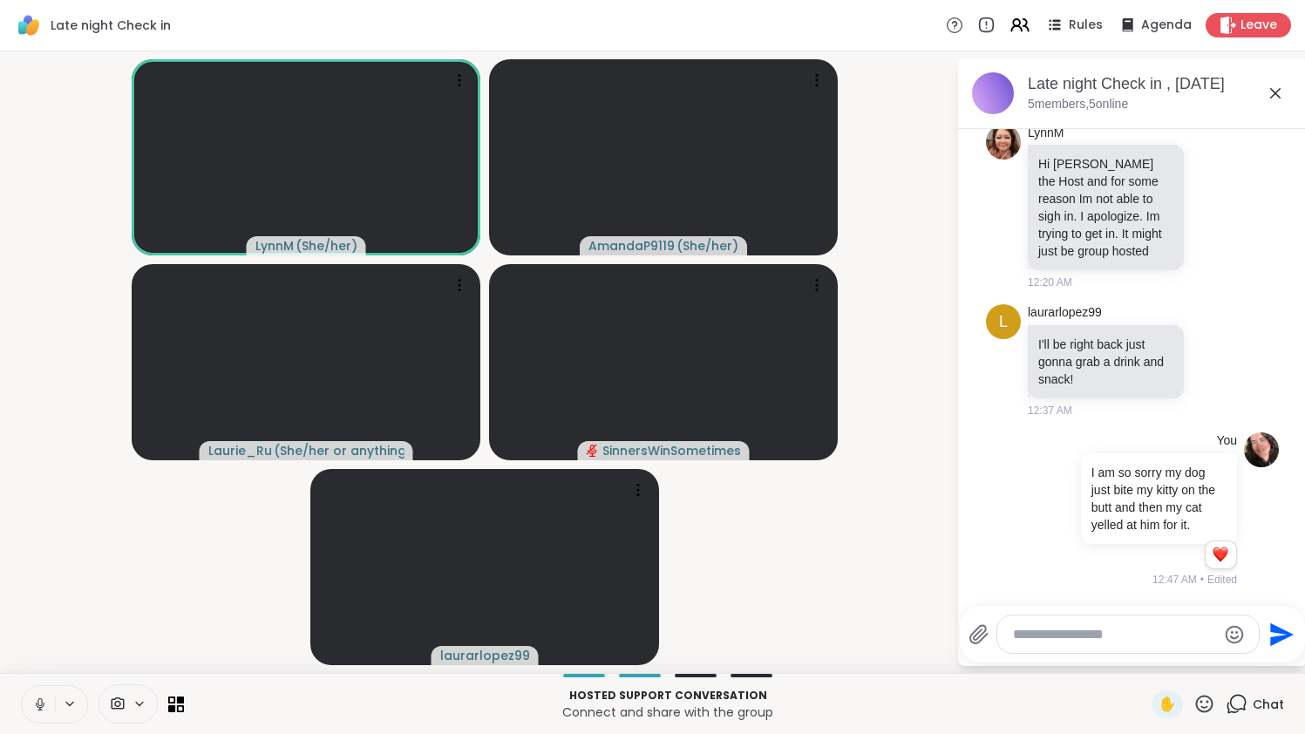
click at [49, 704] on button at bounding box center [38, 704] width 33 height 37
click at [1213, 701] on icon at bounding box center [1204, 703] width 17 height 17
click at [1145, 667] on span "❤️" at bounding box center [1153, 658] width 17 height 21
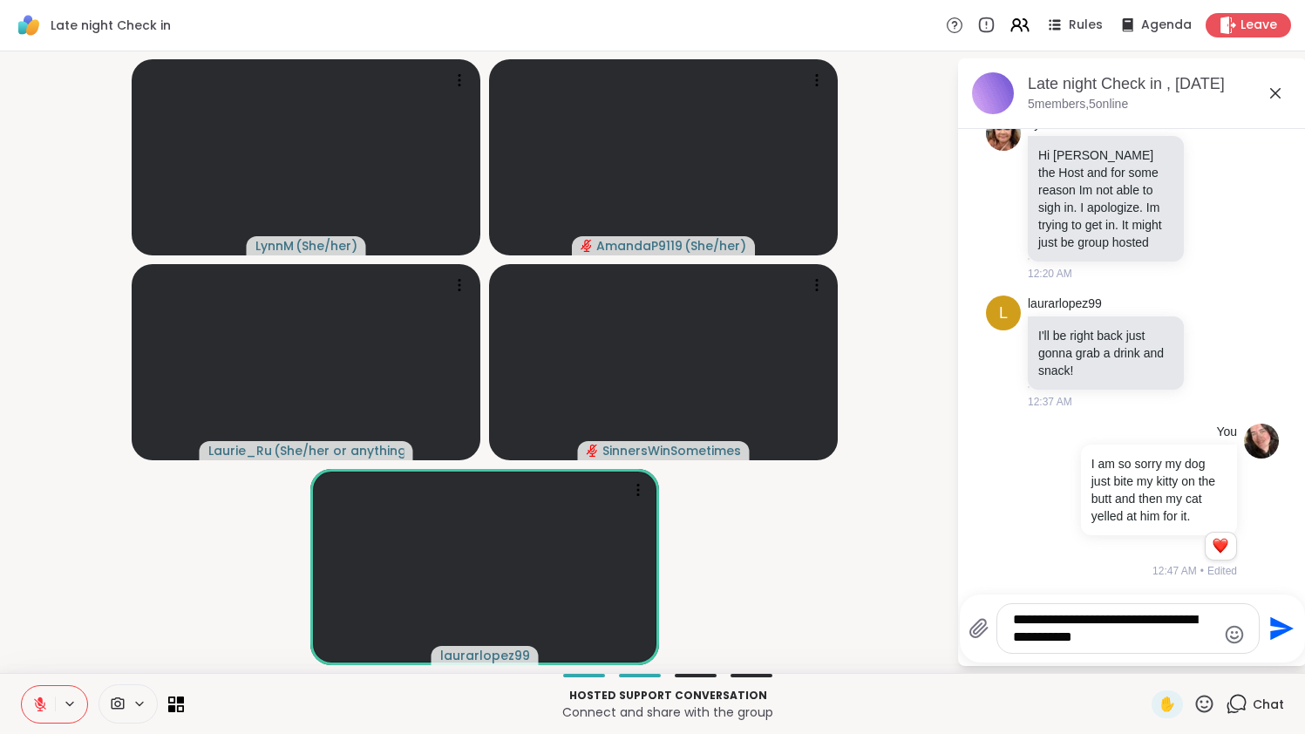
click at [1038, 637] on textarea "**********" at bounding box center [1114, 628] width 203 height 35
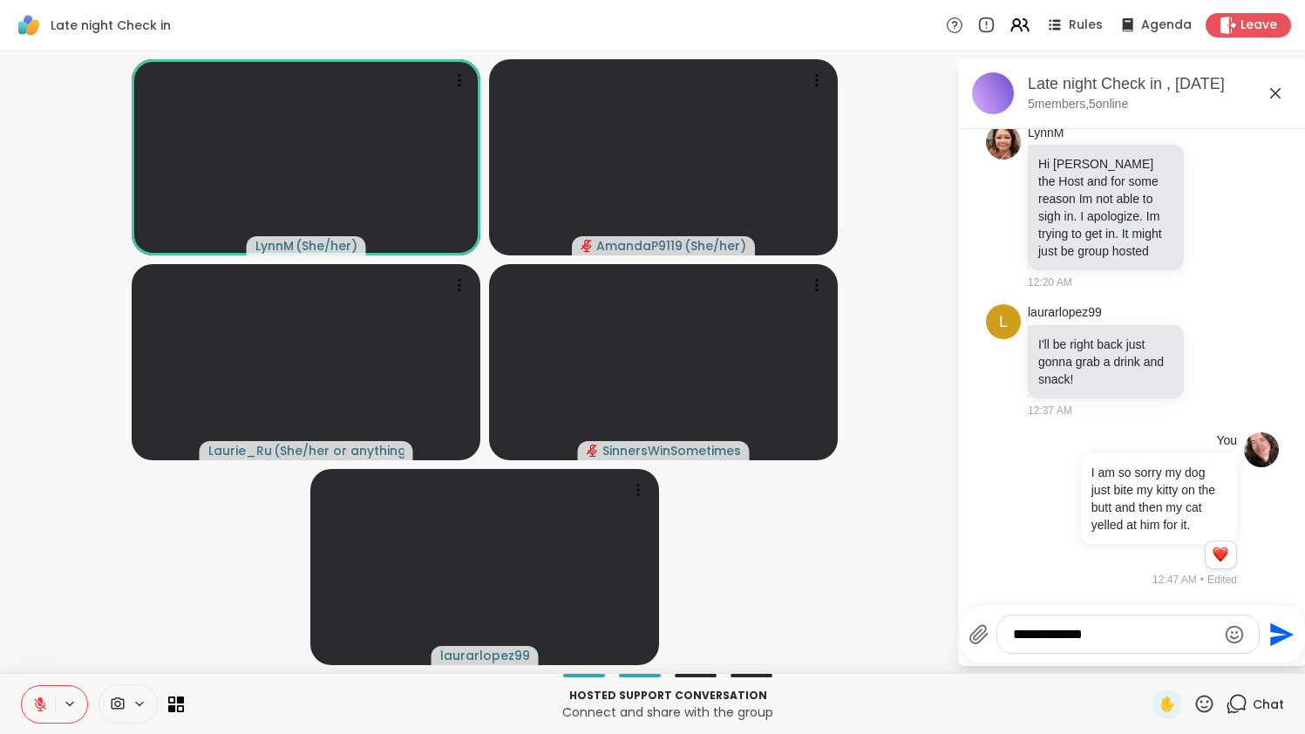
click at [1139, 638] on textarea "**********" at bounding box center [1114, 634] width 203 height 17
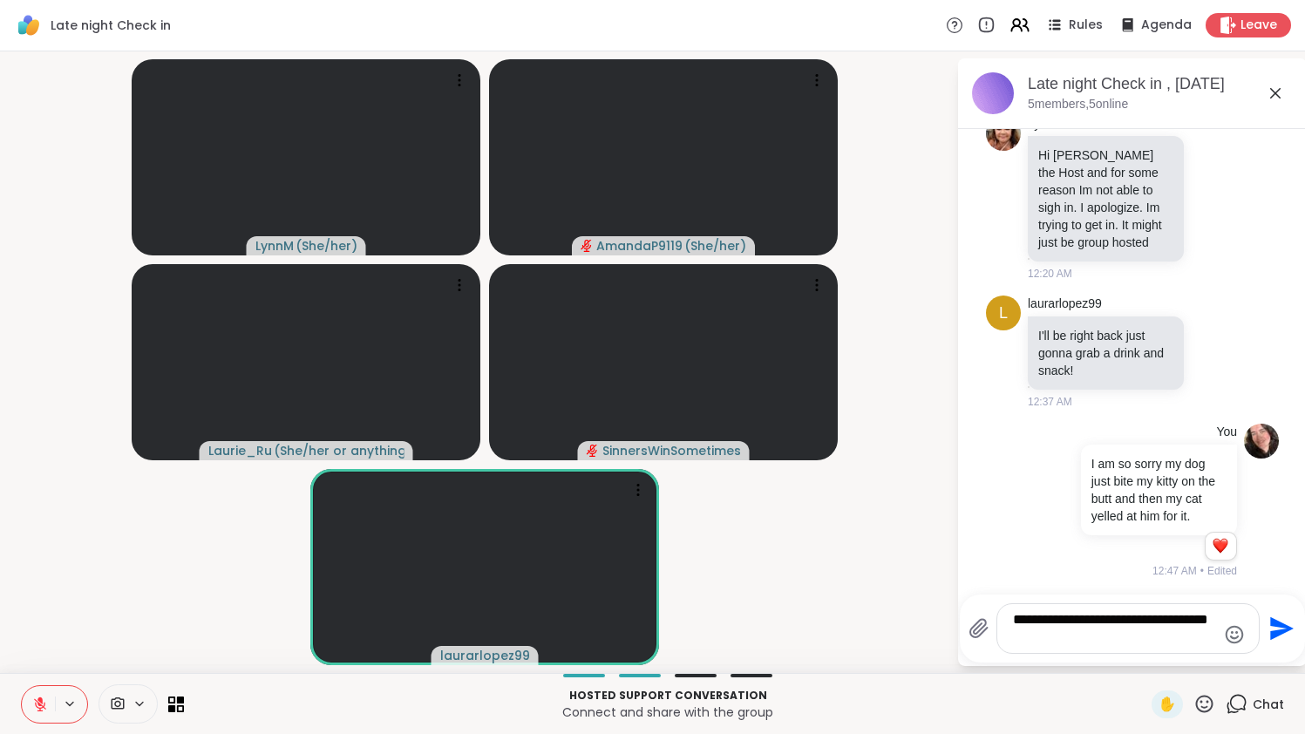
type textarea "**********"
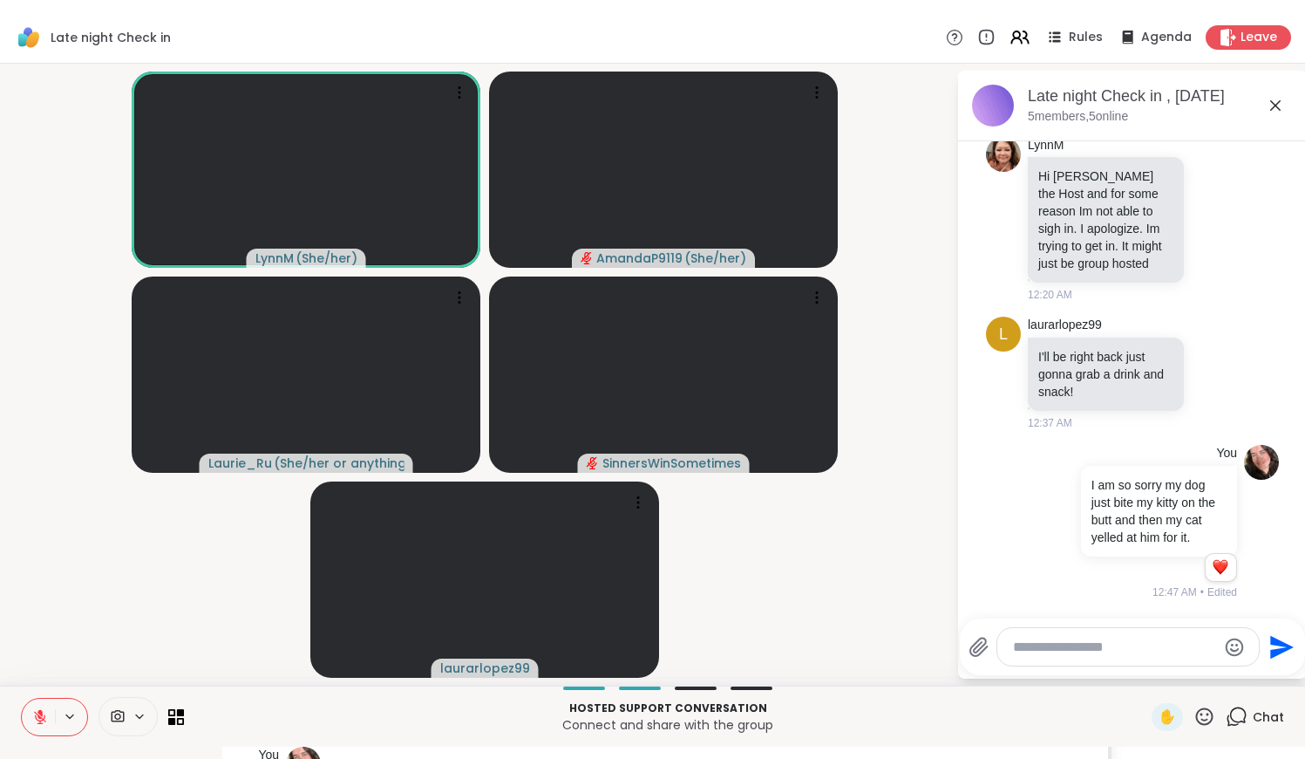
scroll to position [189, 0]
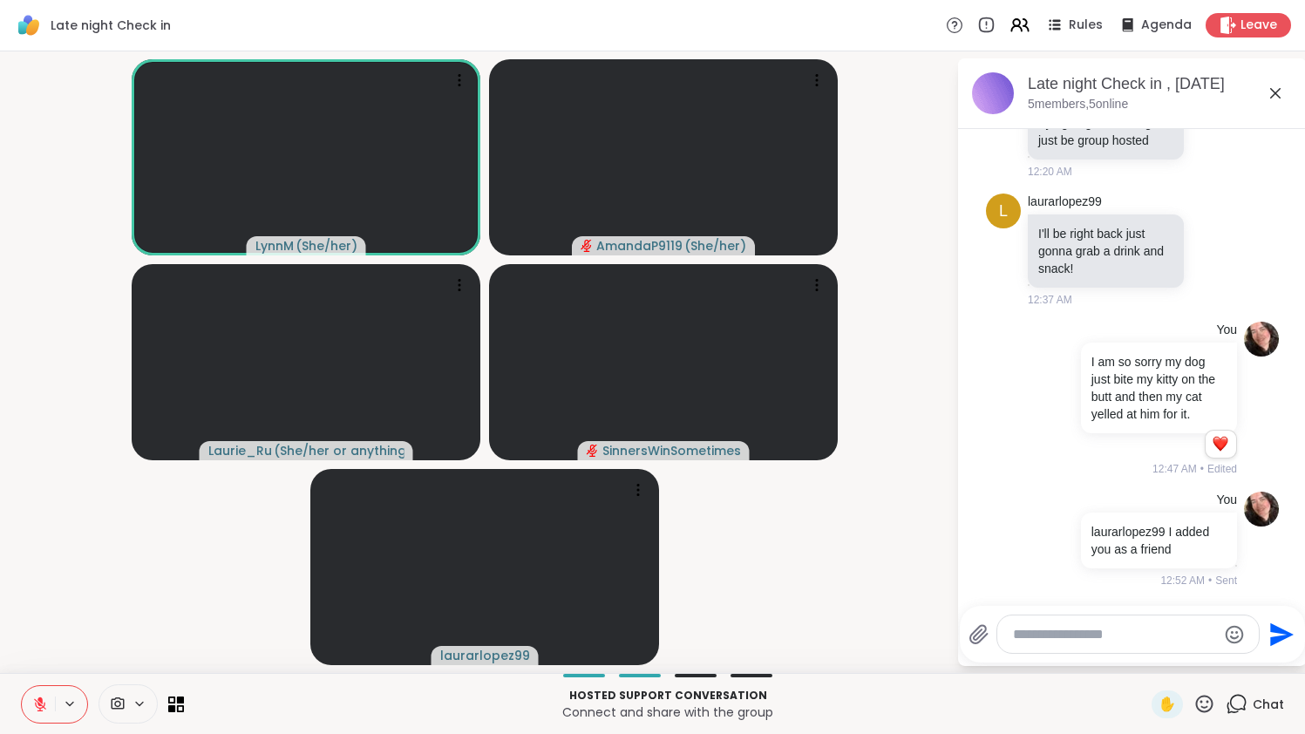
click at [45, 701] on icon at bounding box center [40, 705] width 16 height 16
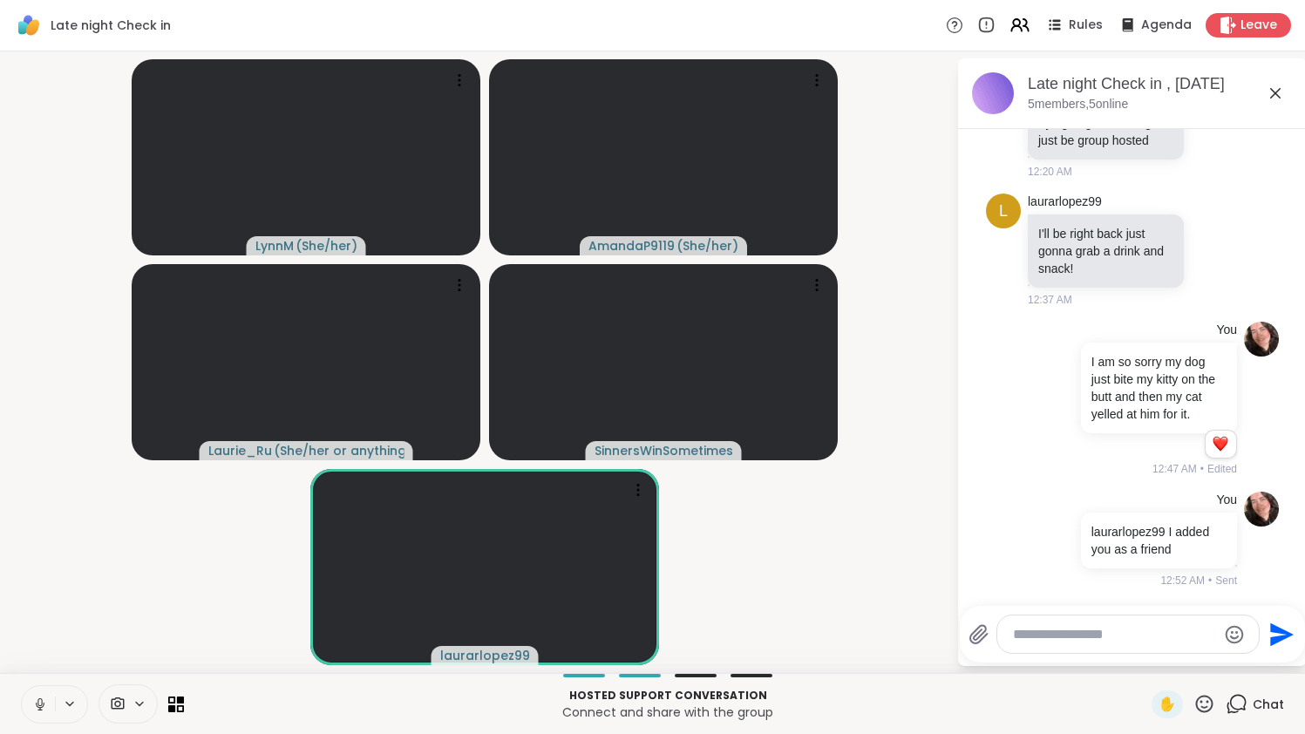
click at [45, 701] on icon at bounding box center [40, 705] width 16 height 16
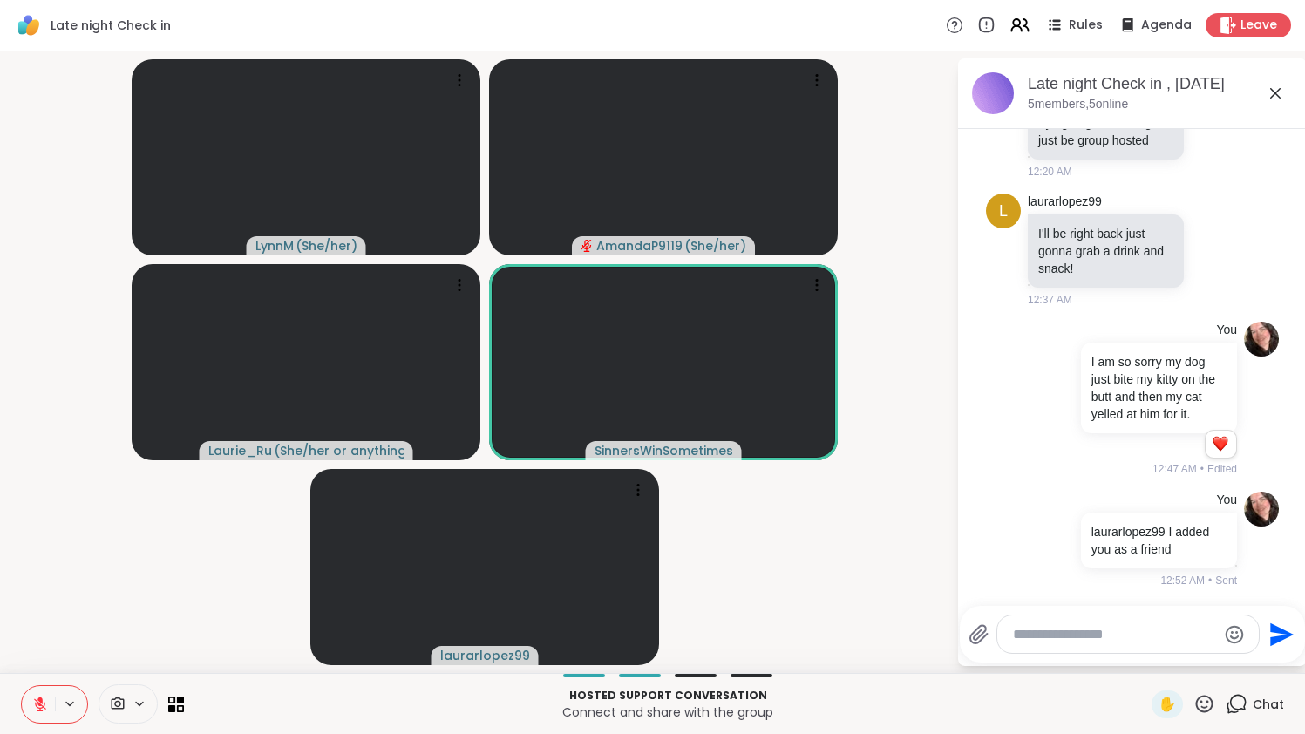
click at [1281, 92] on icon at bounding box center [1275, 93] width 10 height 10
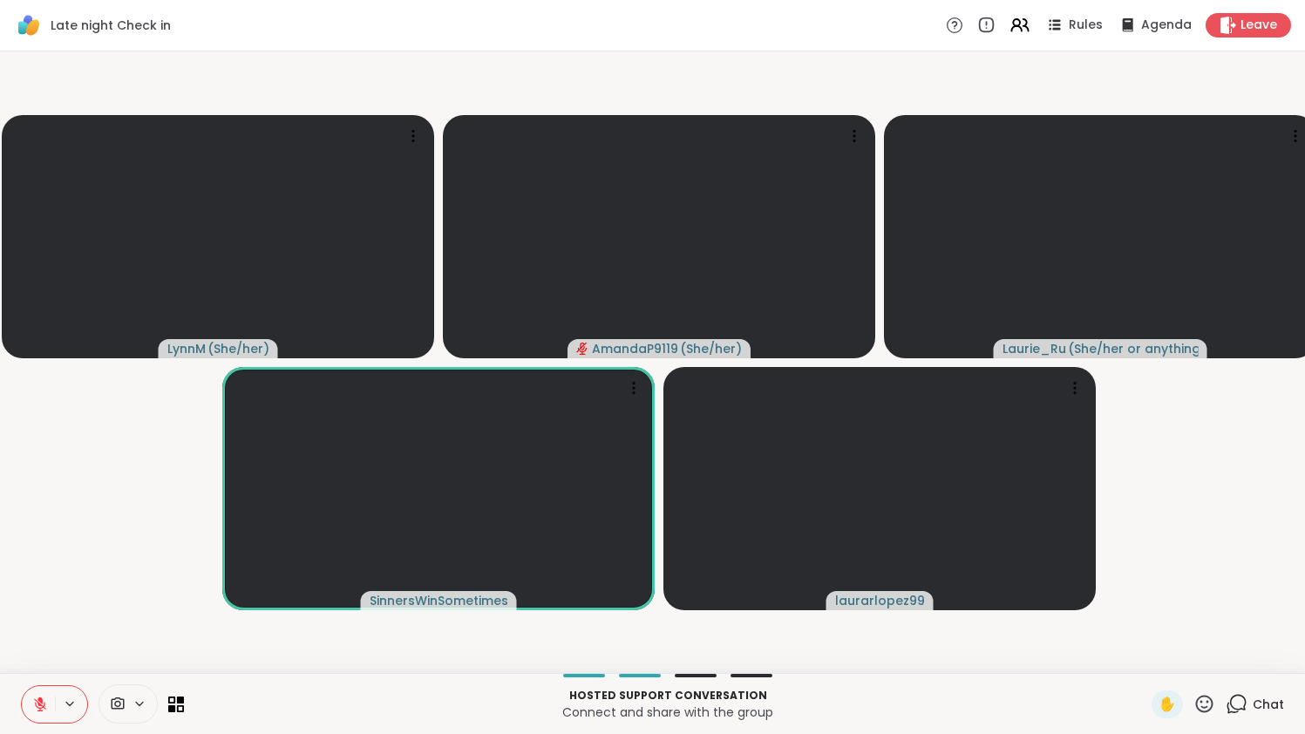
click at [1202, 717] on div "✋" at bounding box center [1184, 705] width 64 height 28
click at [1202, 711] on icon at bounding box center [1204, 703] width 17 height 17
click at [1234, 662] on span "🌟" at bounding box center [1230, 658] width 17 height 21
click at [429, 601] on span "SinnersWinSometimes" at bounding box center [439, 600] width 139 height 17
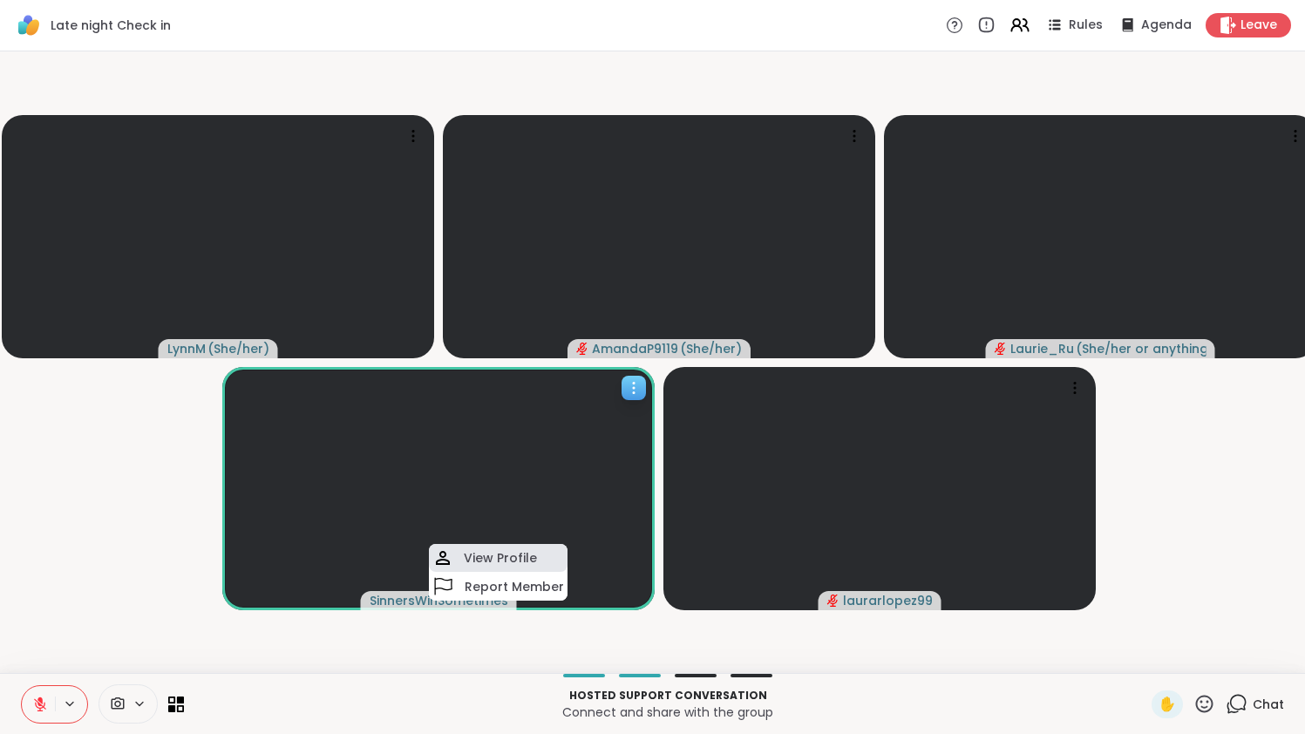
click at [463, 565] on div "View Profile" at bounding box center [498, 558] width 139 height 28
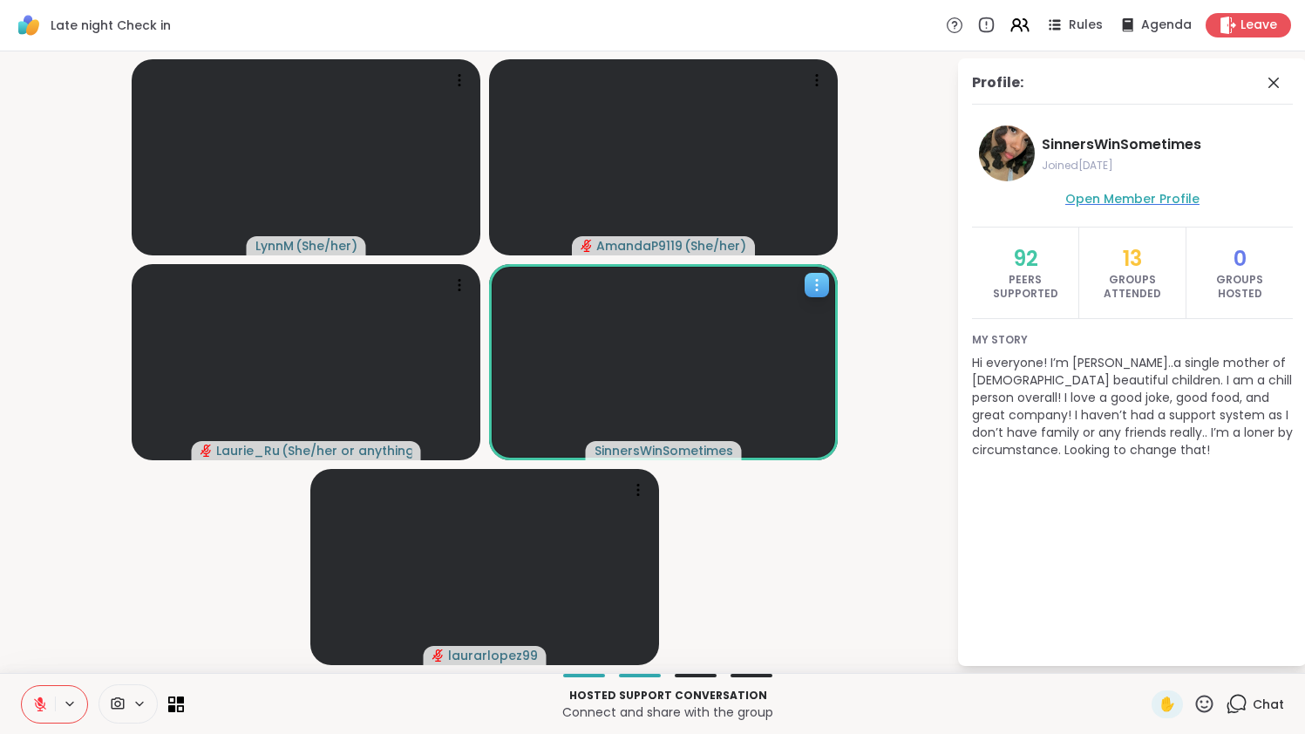
click at [1140, 199] on span "Open Member Profile" at bounding box center [1132, 198] width 134 height 17
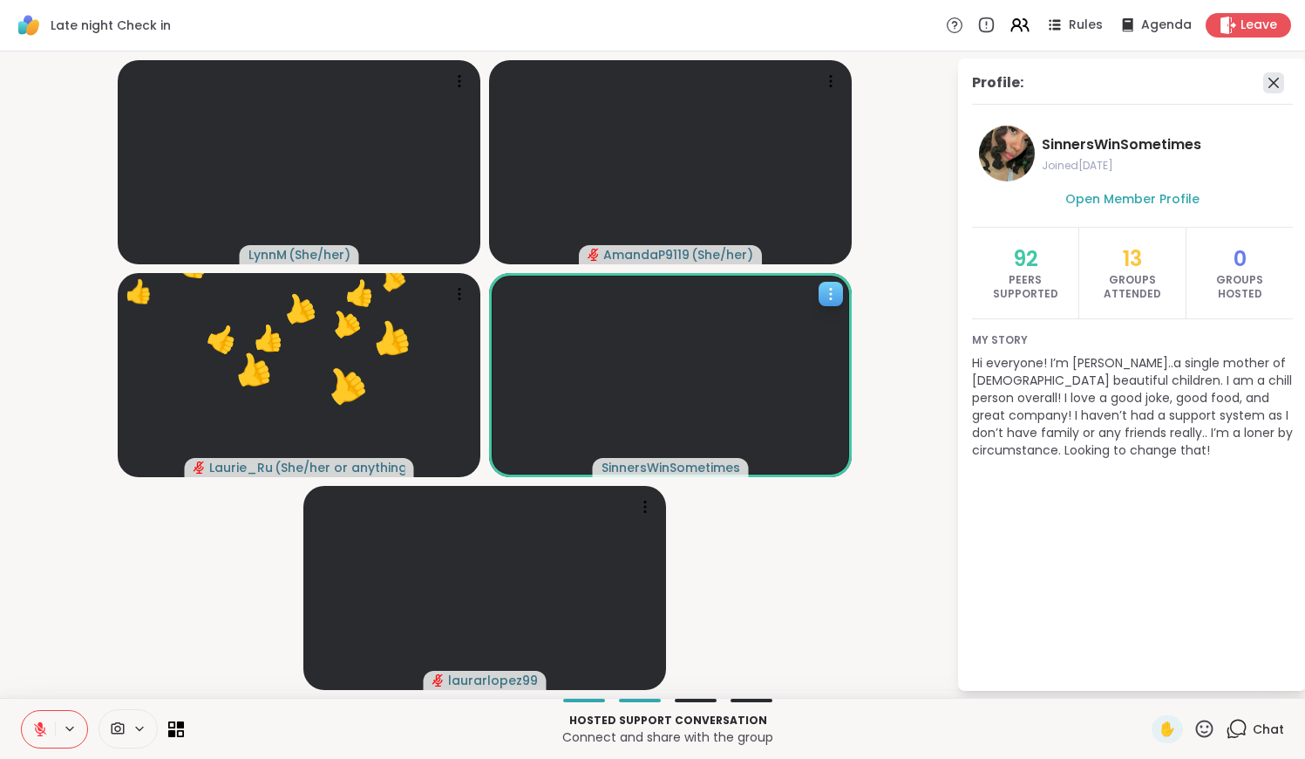
click at [1284, 79] on icon at bounding box center [1273, 82] width 21 height 21
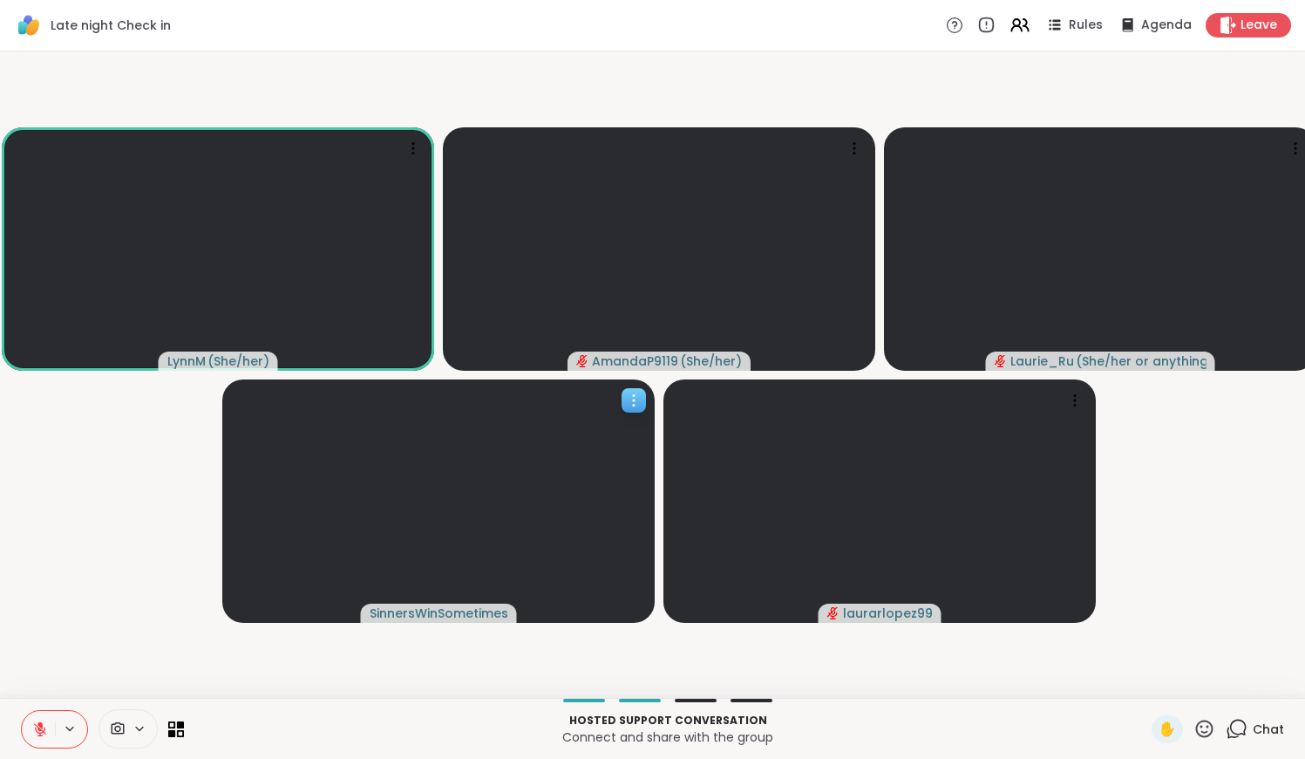
click at [1201, 728] on icon at bounding box center [1205, 729] width 22 height 22
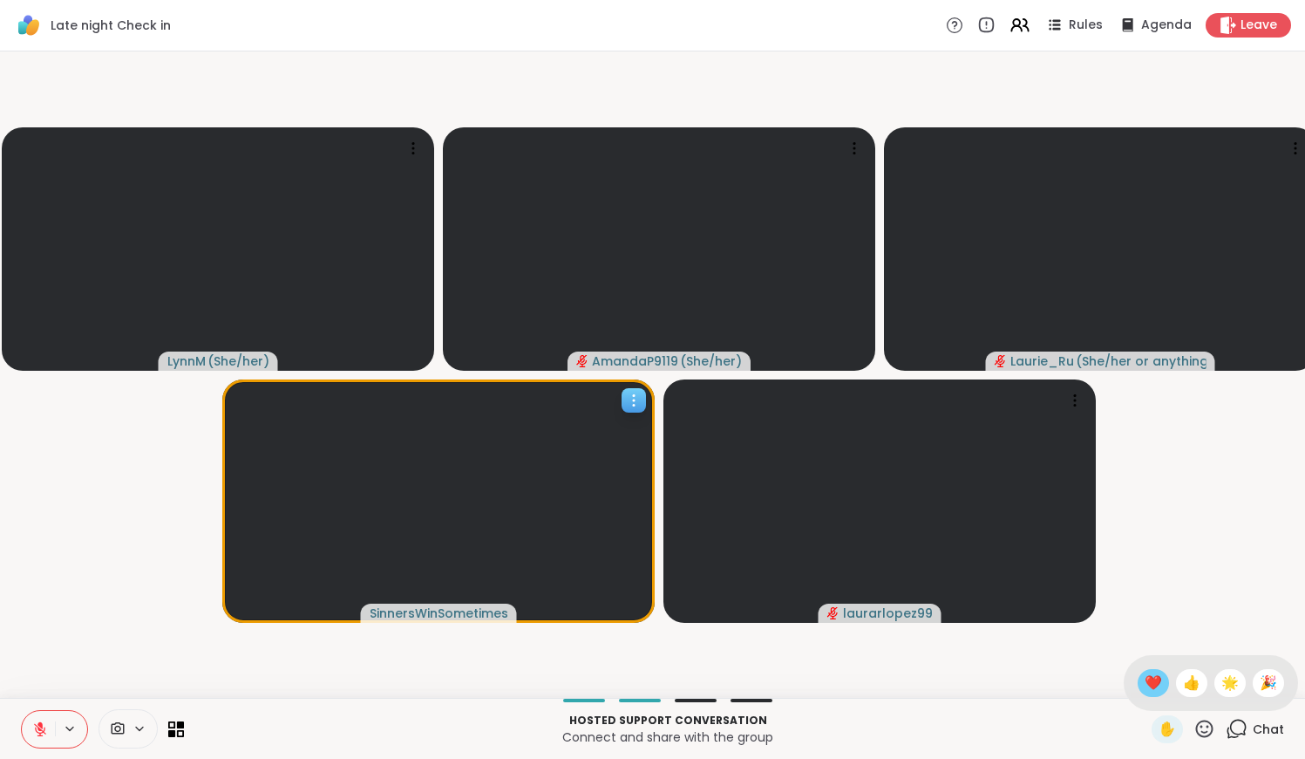
click at [1147, 676] on span "❤️" at bounding box center [1153, 682] width 17 height 21
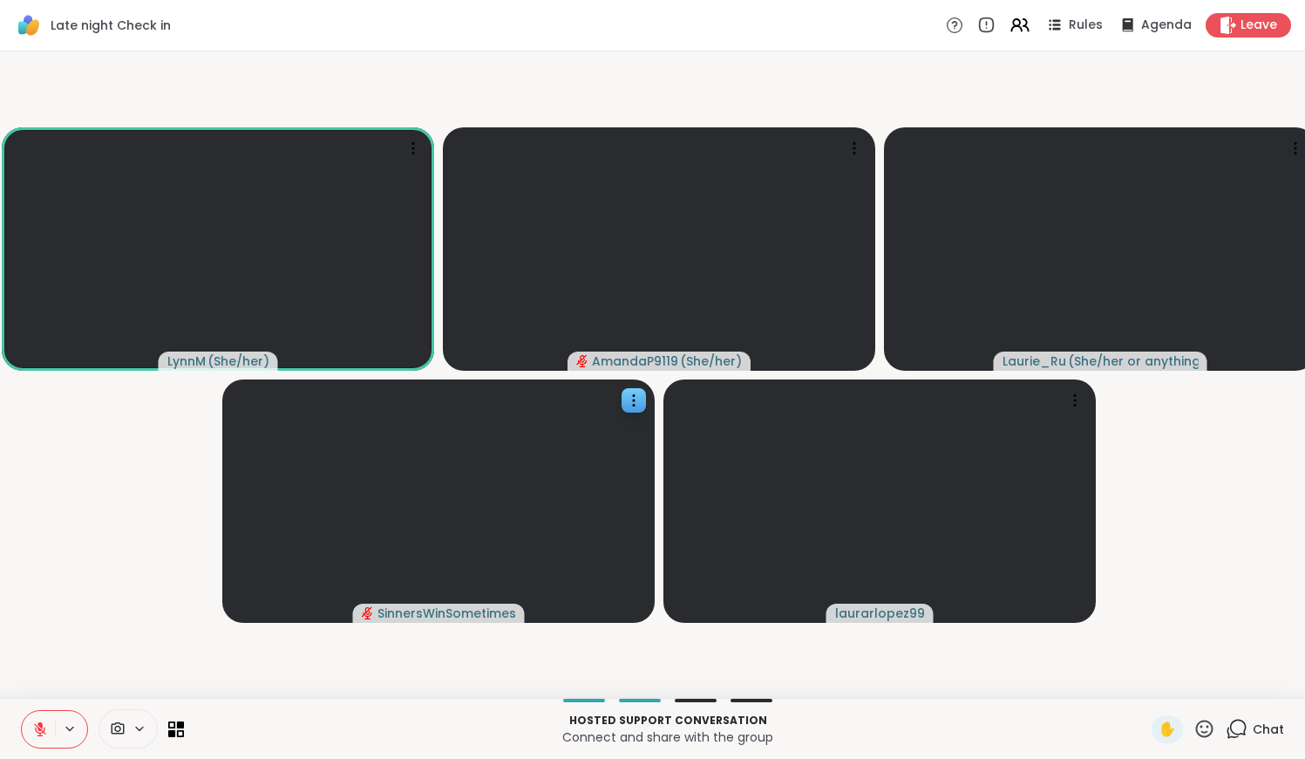
click at [50, 723] on button at bounding box center [38, 729] width 33 height 37
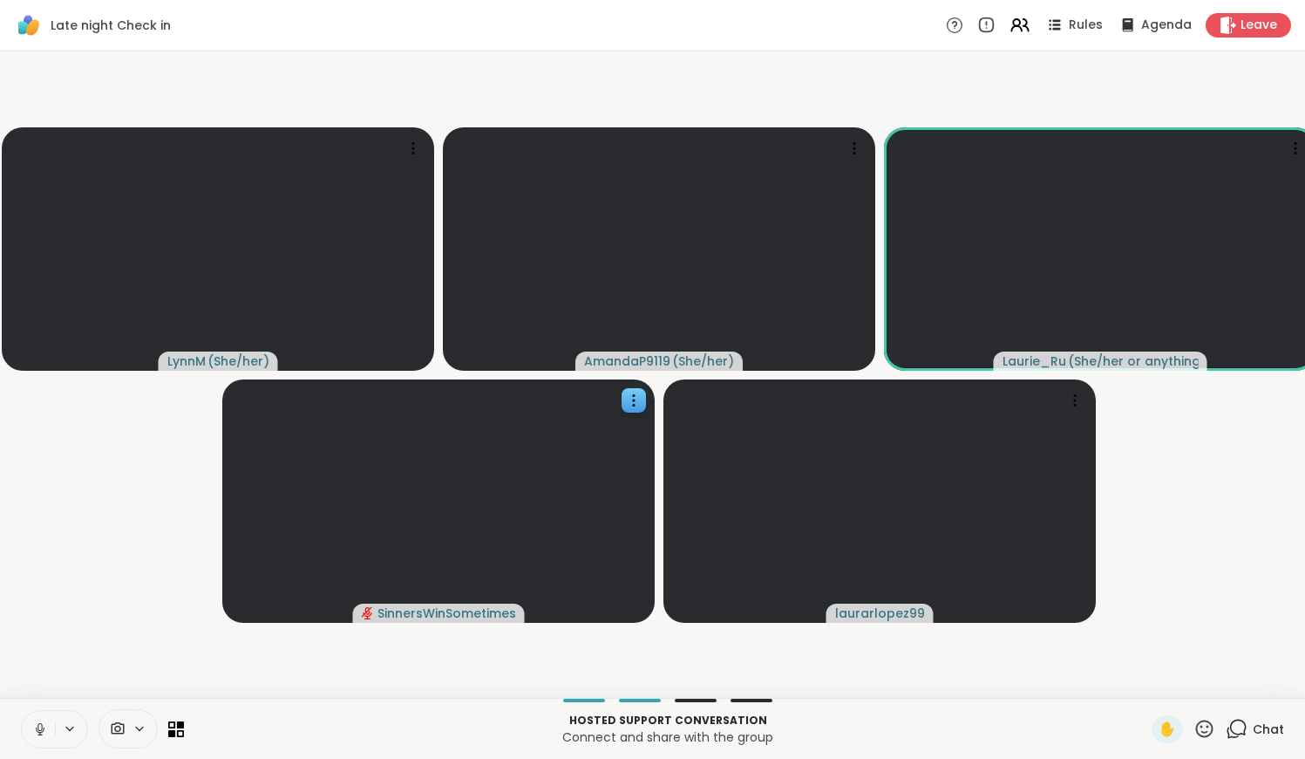
click at [50, 723] on button at bounding box center [38, 729] width 33 height 37
click at [1206, 716] on div "✋" at bounding box center [1184, 729] width 64 height 28
click at [1204, 722] on icon at bounding box center [1205, 729] width 22 height 22
click at [1193, 695] on div "👍" at bounding box center [1191, 683] width 31 height 28
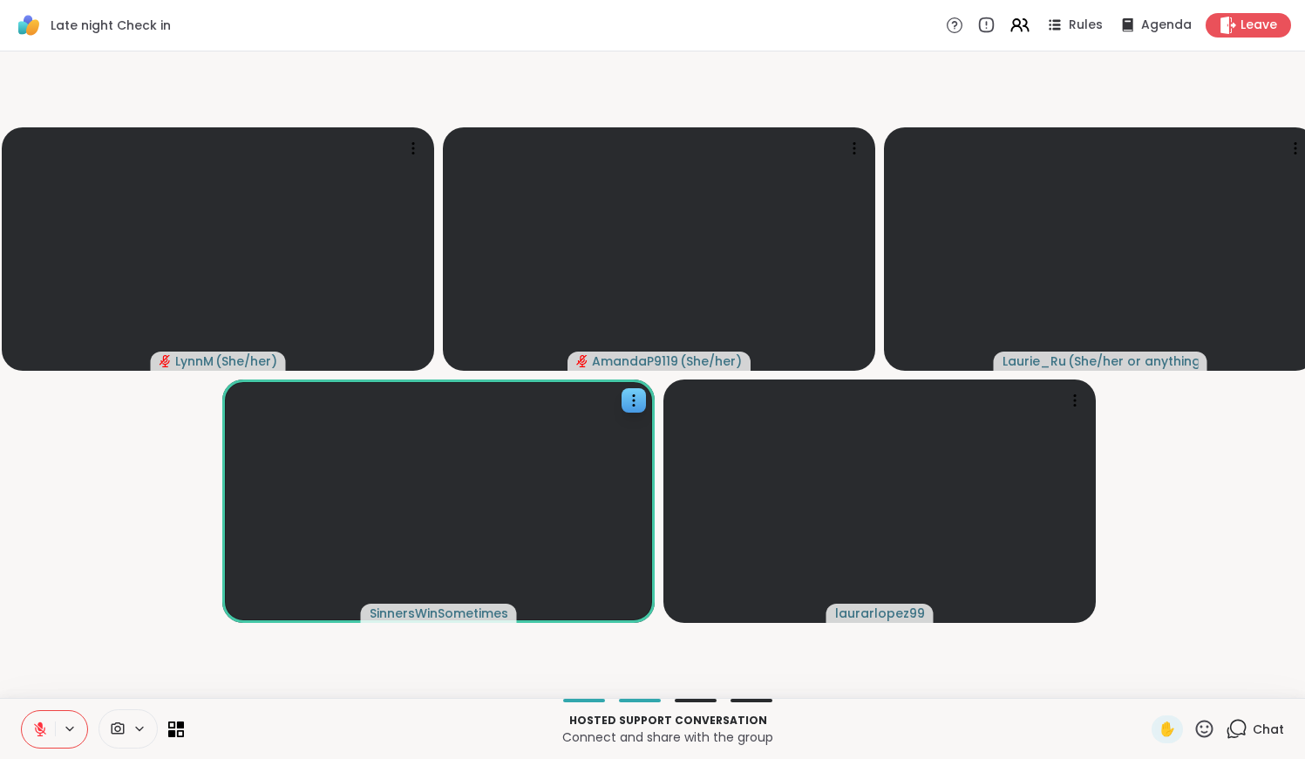
click at [38, 711] on button at bounding box center [38, 729] width 33 height 37
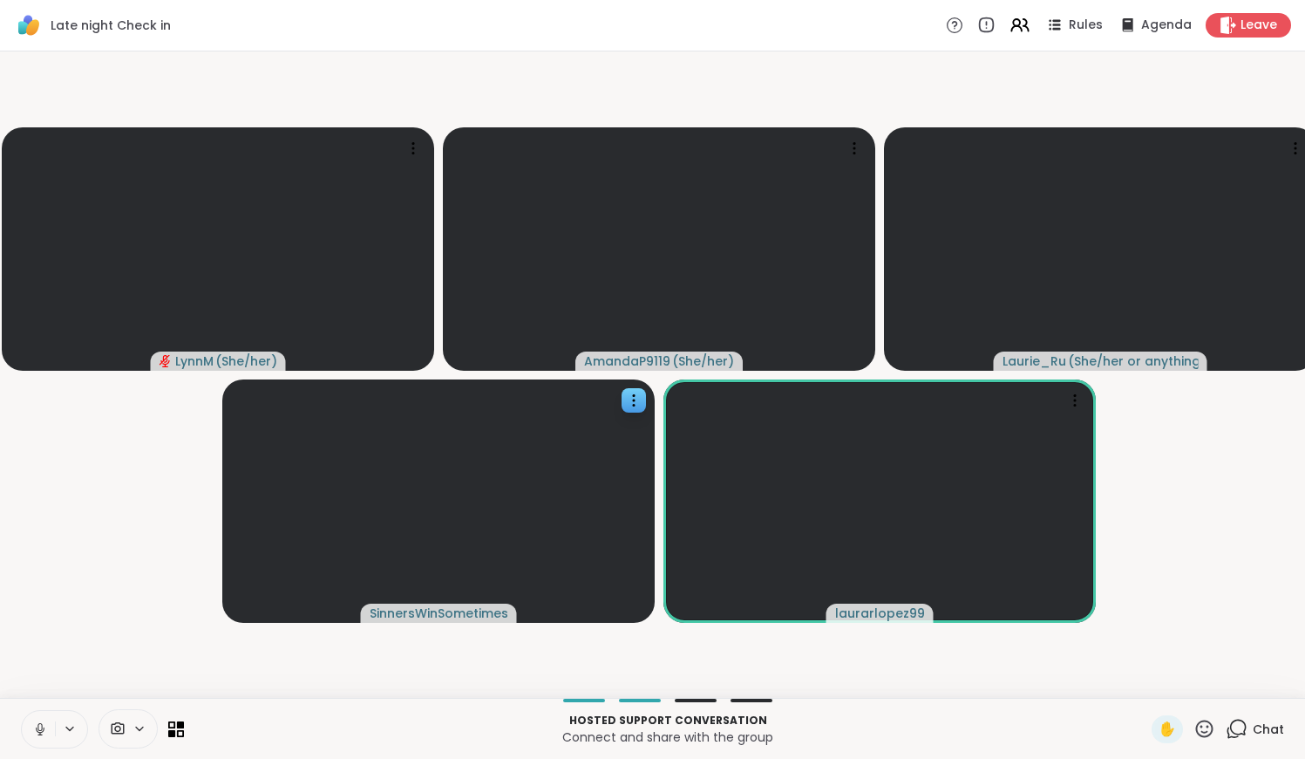
click at [41, 724] on icon at bounding box center [40, 729] width 16 height 16
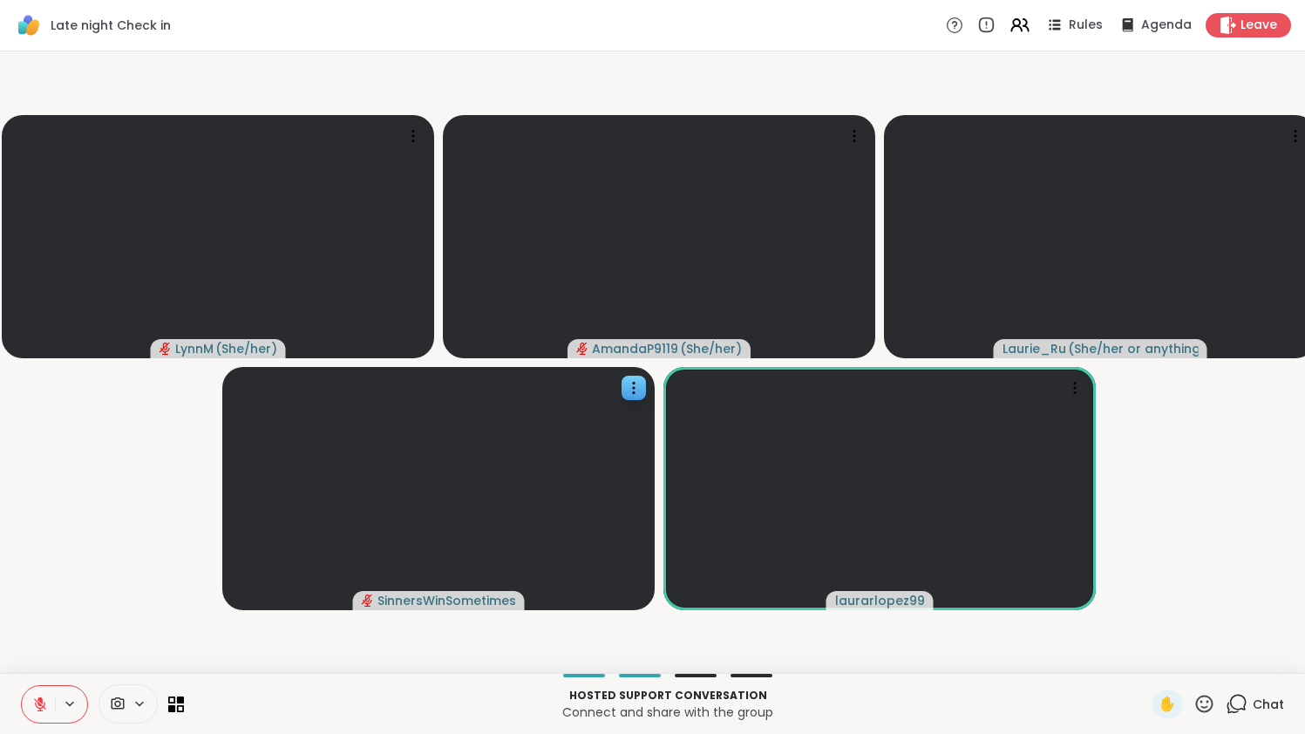
click at [39, 704] on icon at bounding box center [40, 704] width 12 height 12
click at [35, 697] on icon at bounding box center [40, 705] width 16 height 16
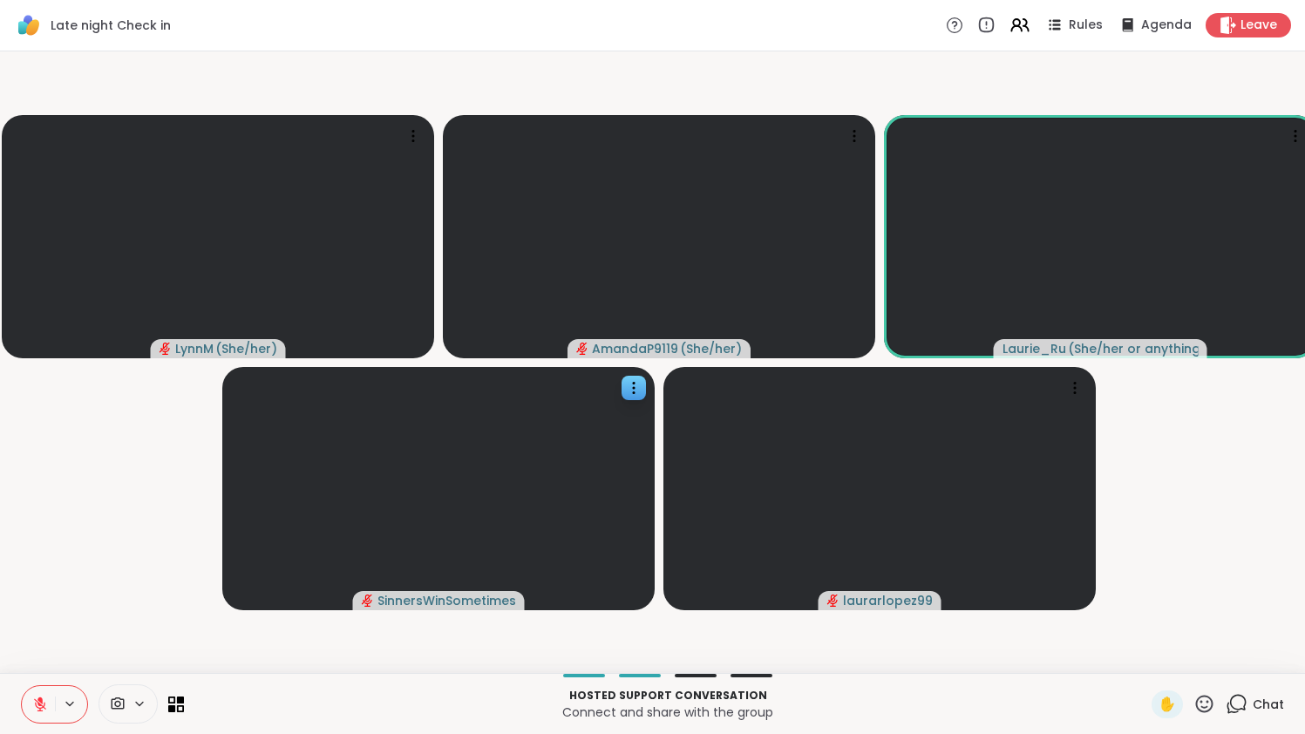
click at [39, 697] on icon at bounding box center [40, 705] width 16 height 16
click at [42, 690] on button at bounding box center [38, 704] width 33 height 37
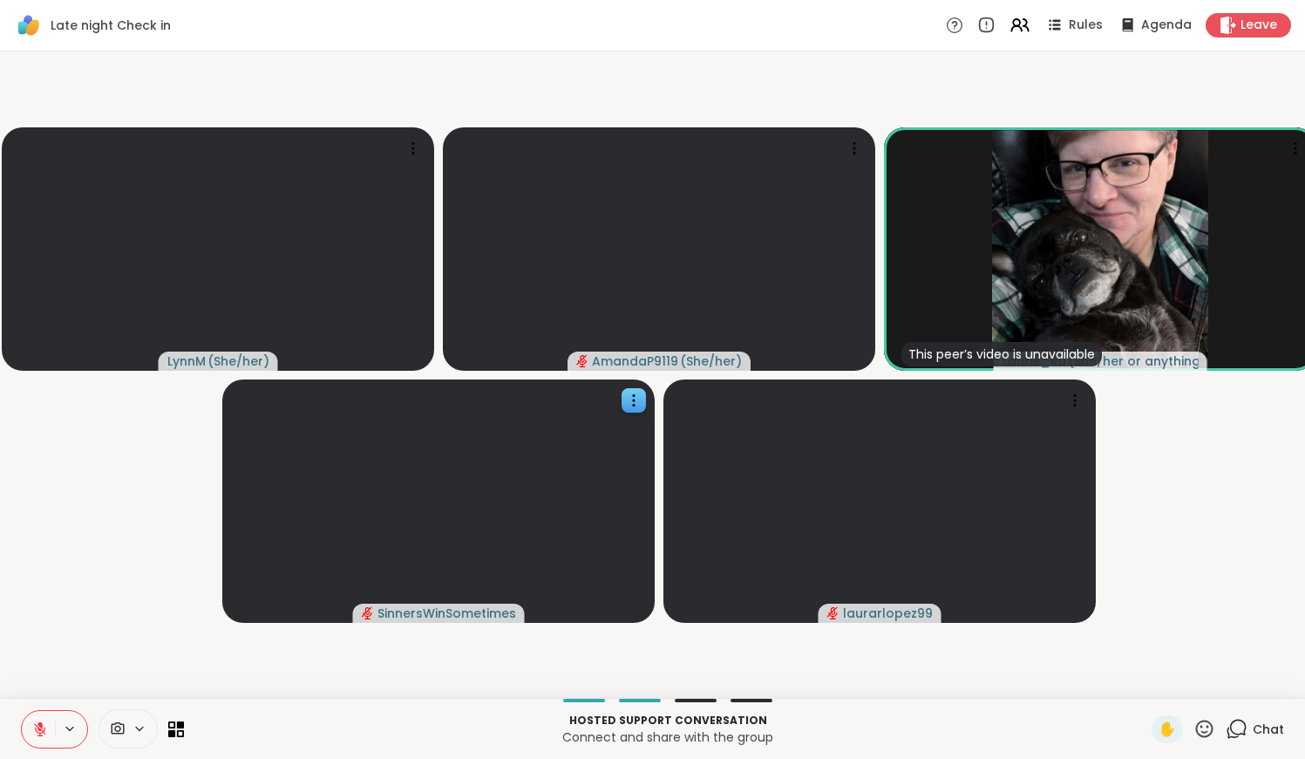
click at [38, 718] on button at bounding box center [38, 729] width 33 height 37
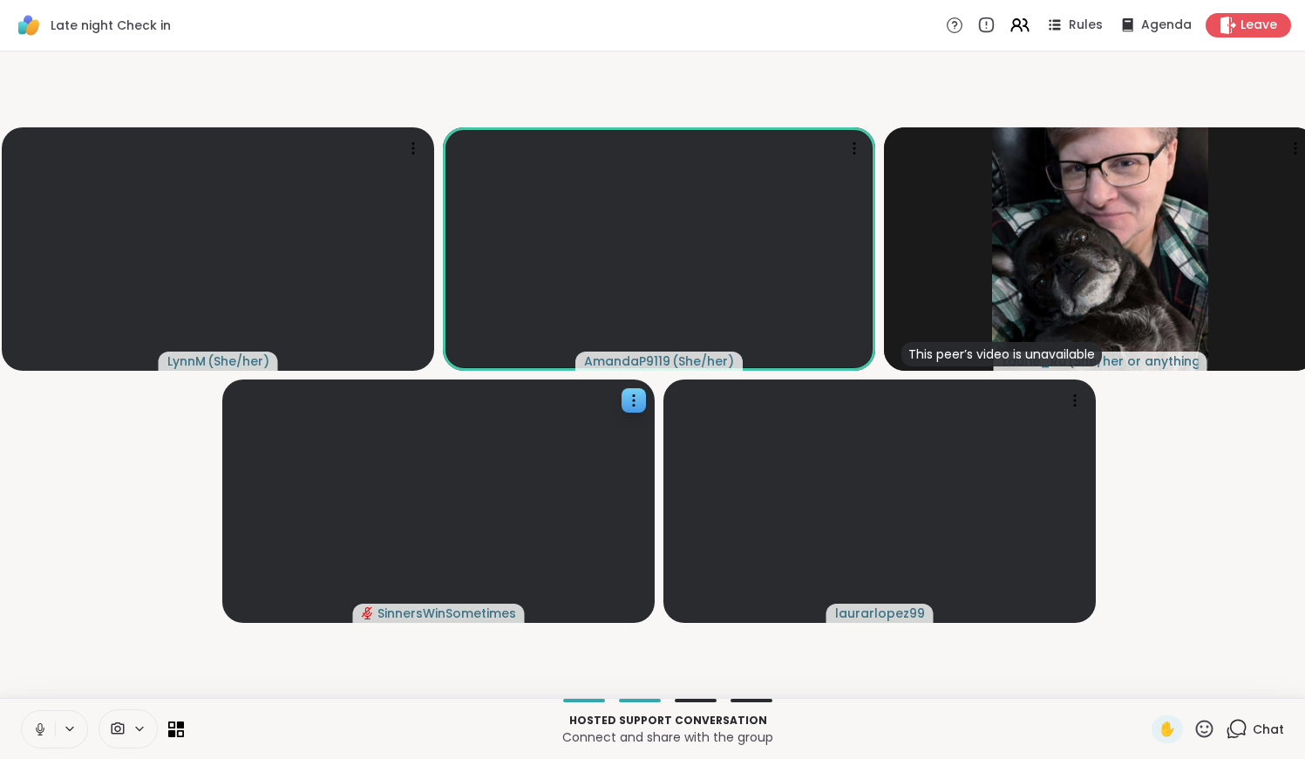
click at [41, 716] on button at bounding box center [38, 729] width 33 height 37
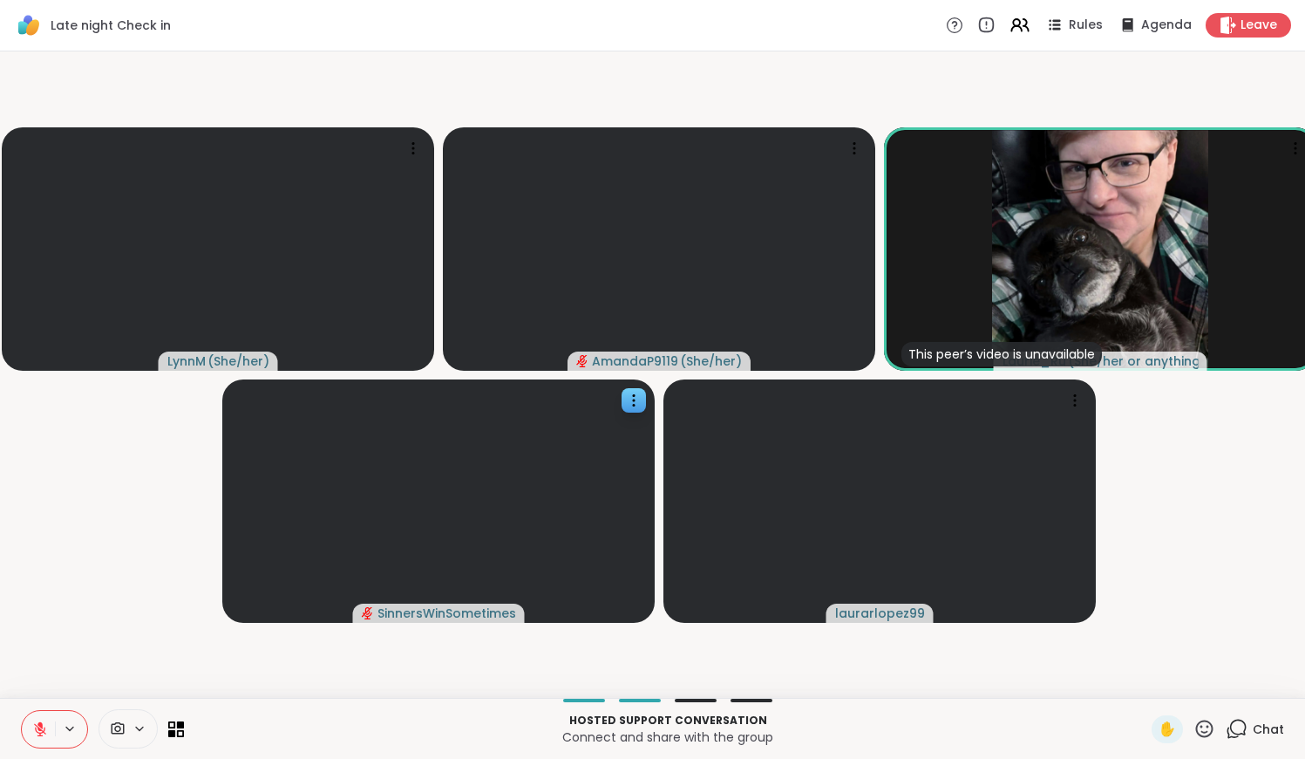
click at [1244, 737] on icon at bounding box center [1237, 729] width 22 height 22
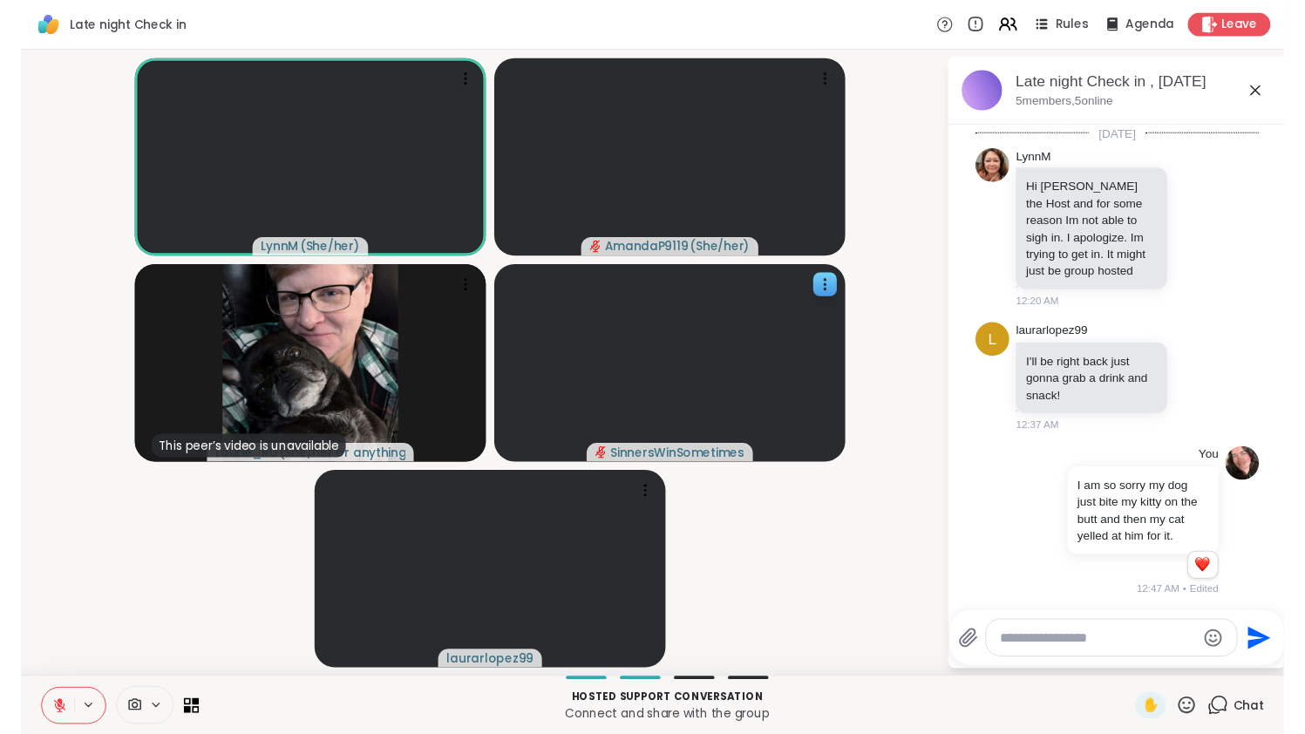
scroll to position [165, 0]
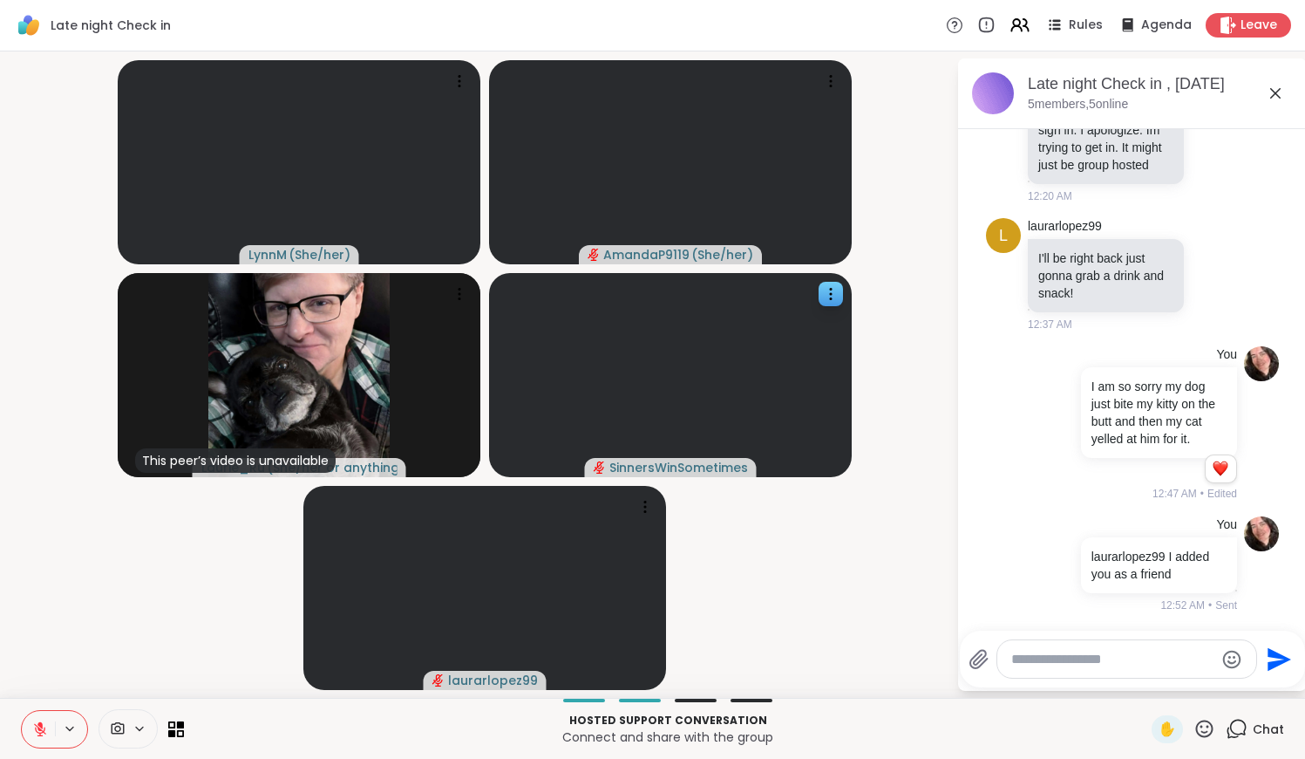
click at [1281, 90] on icon at bounding box center [1275, 93] width 10 height 10
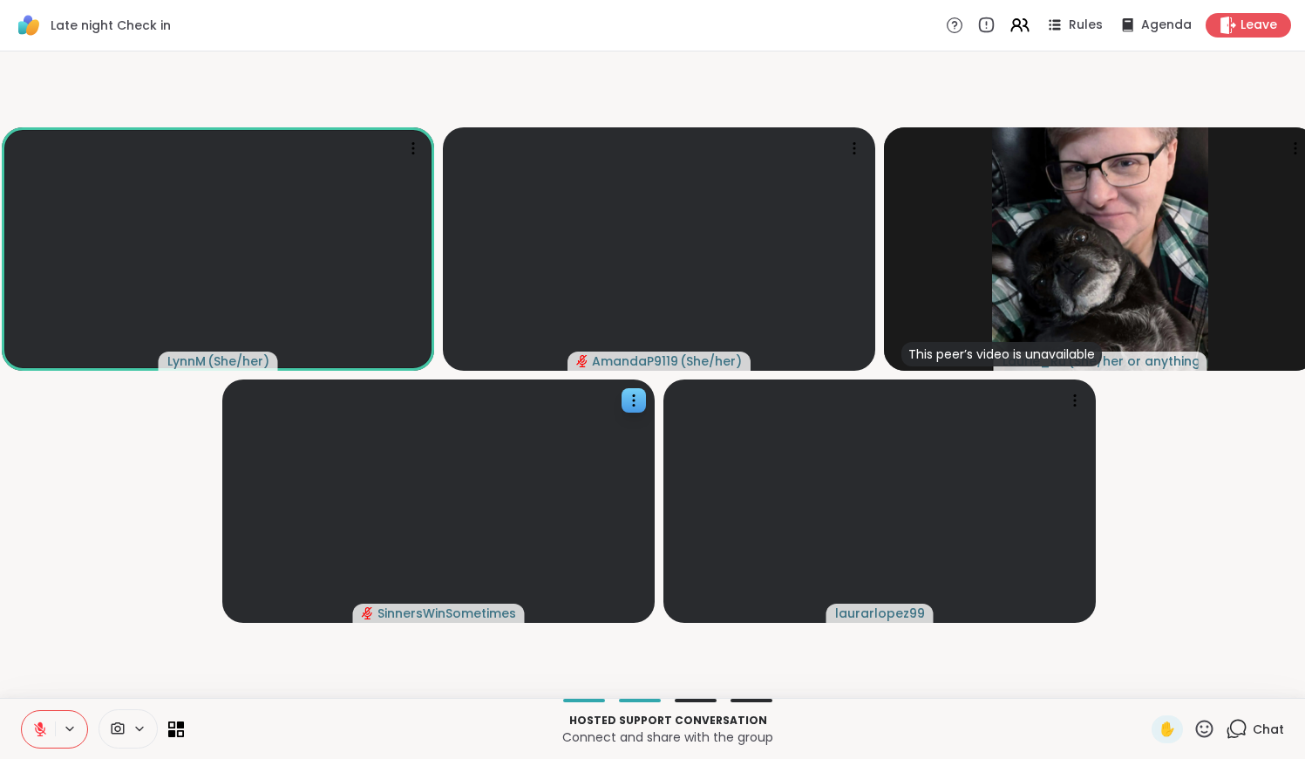
click at [38, 736] on icon at bounding box center [40, 729] width 16 height 16
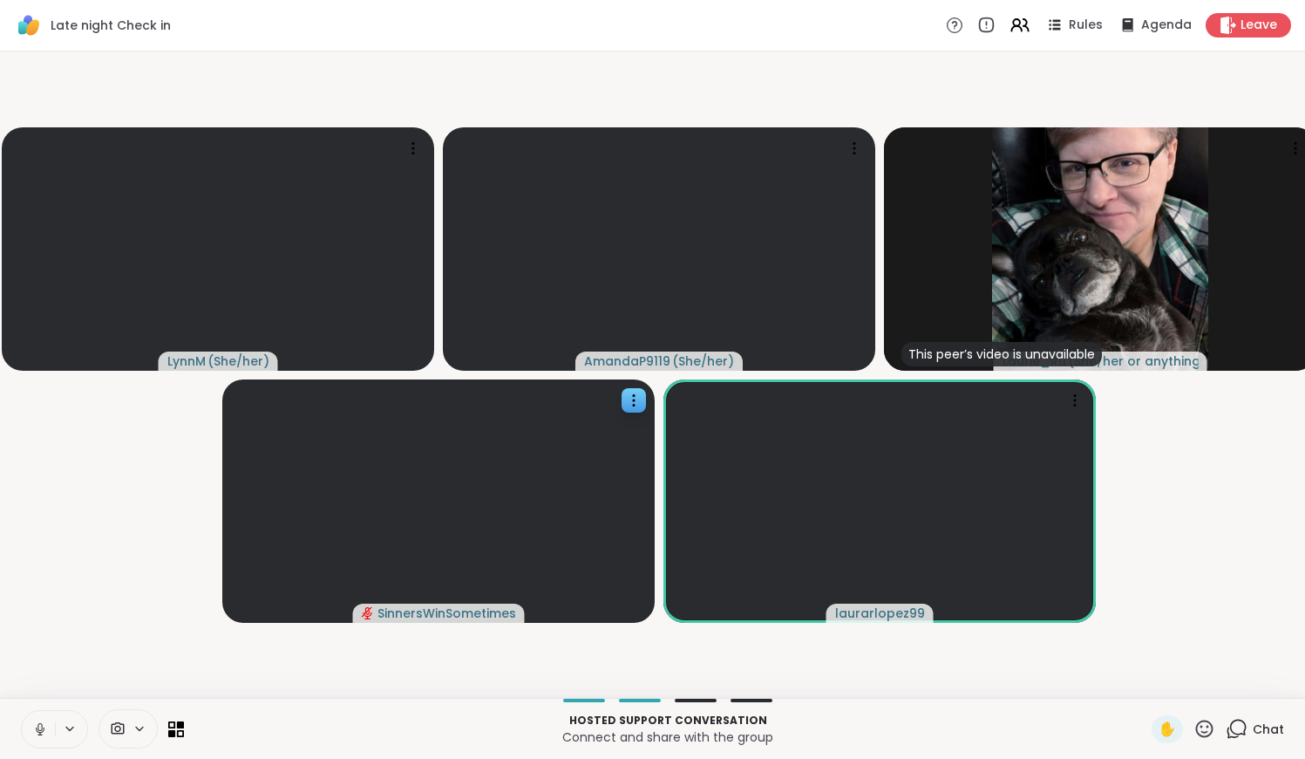
click at [38, 735] on icon at bounding box center [40, 729] width 16 height 16
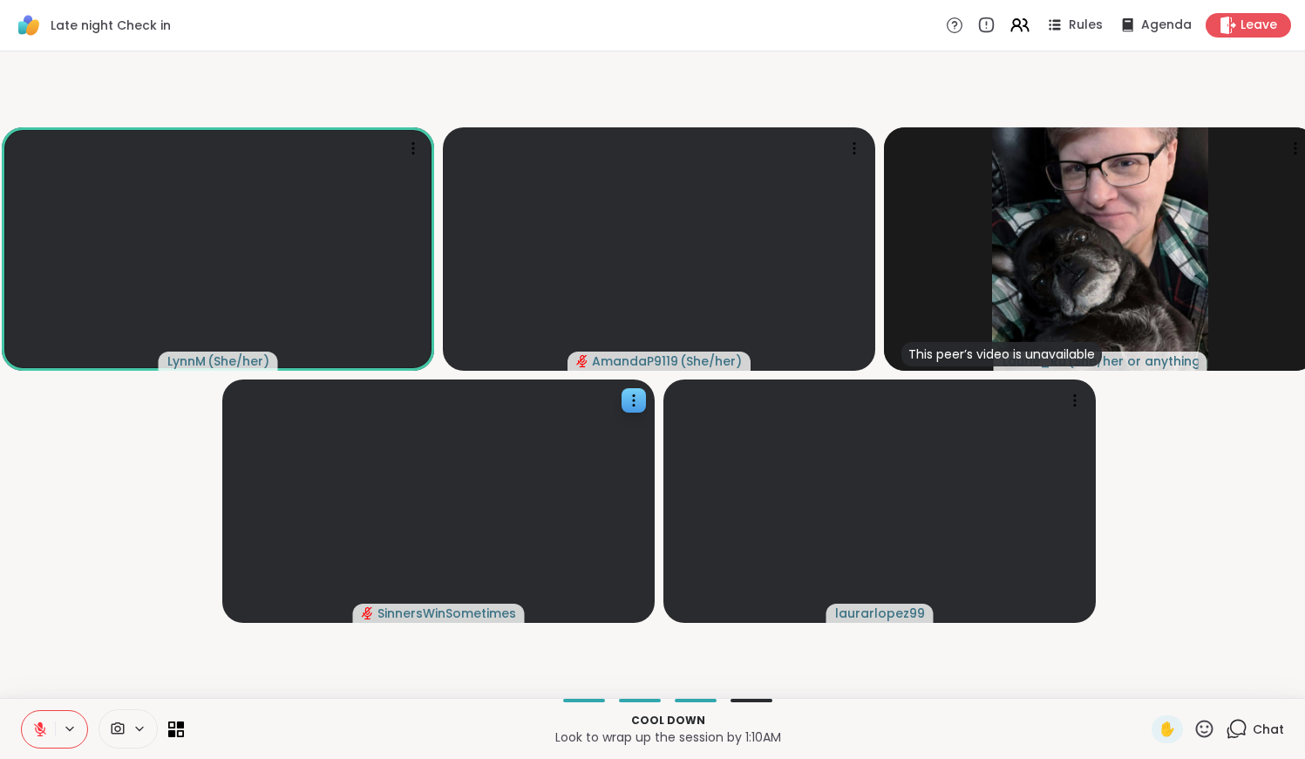
click at [42, 738] on button at bounding box center [38, 729] width 33 height 37
click at [45, 721] on icon at bounding box center [40, 729] width 16 height 16
click at [47, 722] on icon at bounding box center [40, 729] width 16 height 16
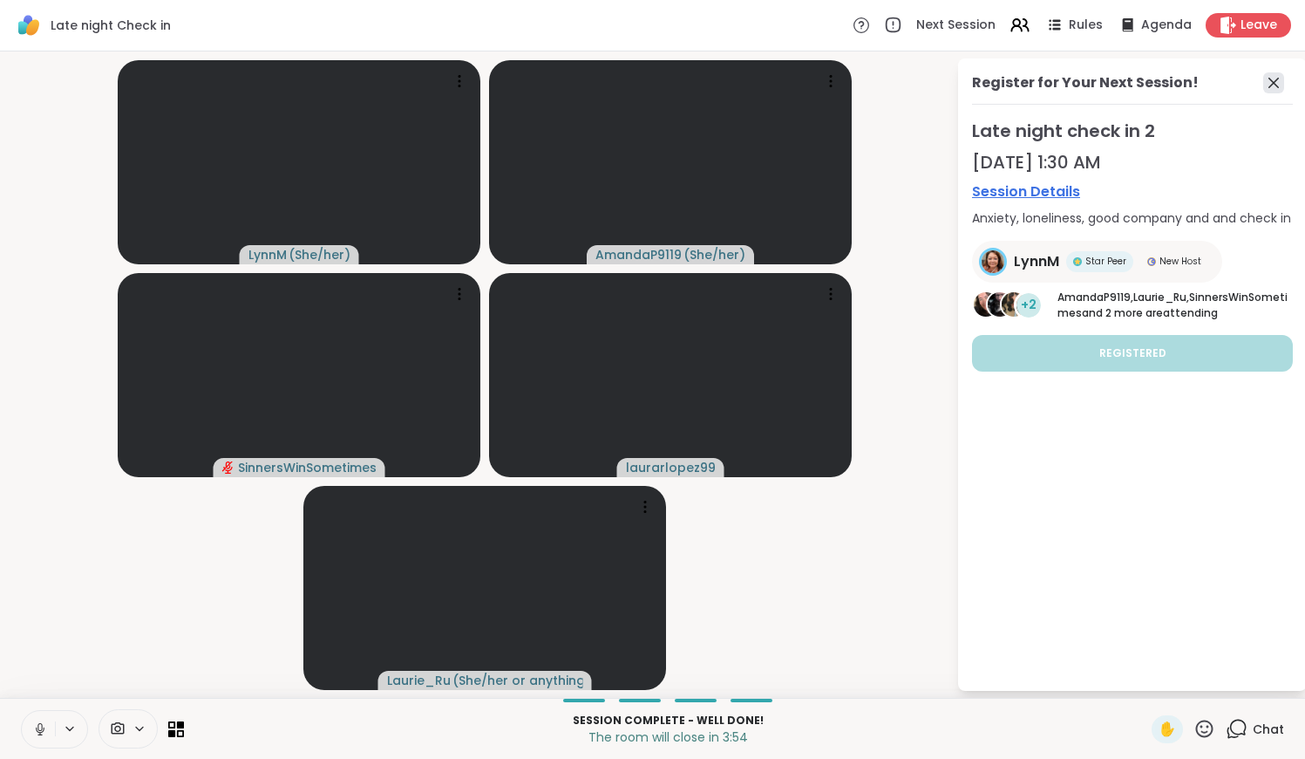
click at [1279, 84] on icon at bounding box center [1274, 83] width 10 height 10
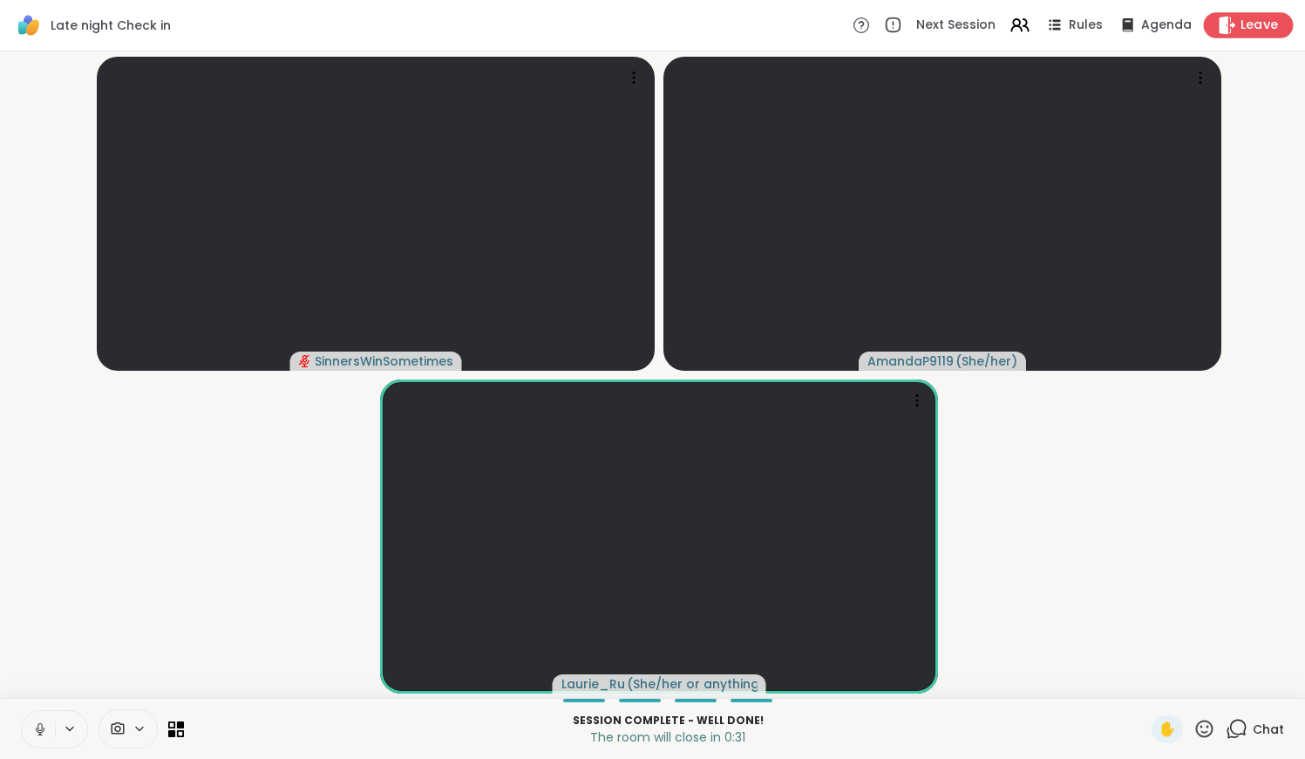
click at [1249, 24] on span "Leave" at bounding box center [1260, 26] width 38 height 18
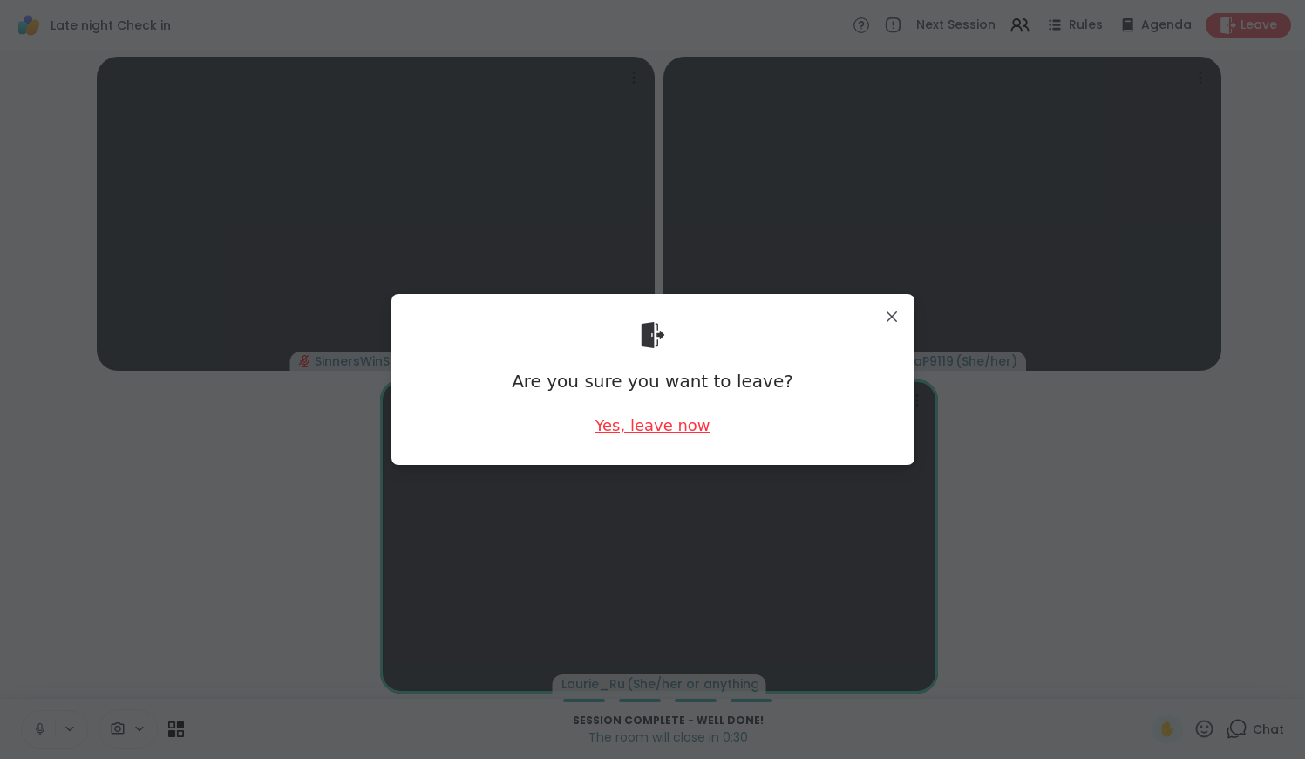
click at [673, 426] on div "Yes, leave now" at bounding box center [652, 425] width 115 height 22
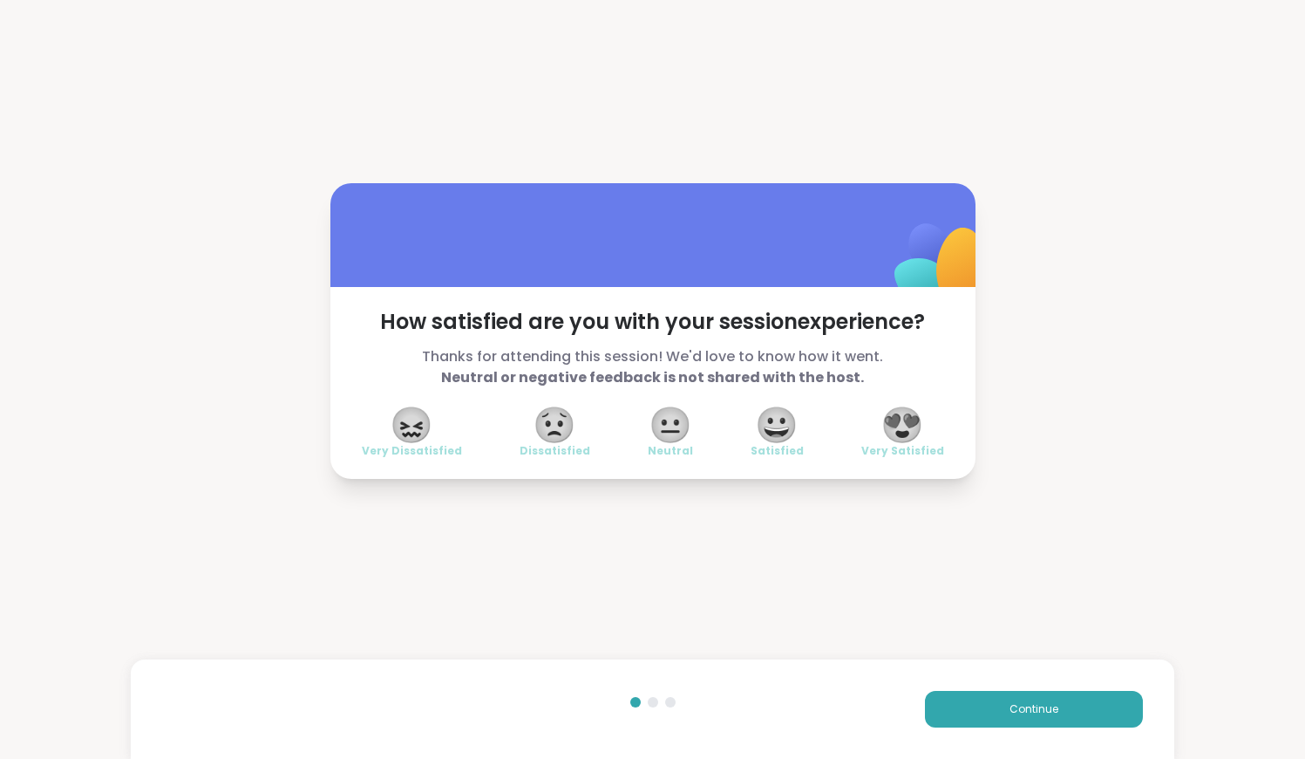
click at [895, 432] on span "😍" at bounding box center [903, 424] width 44 height 31
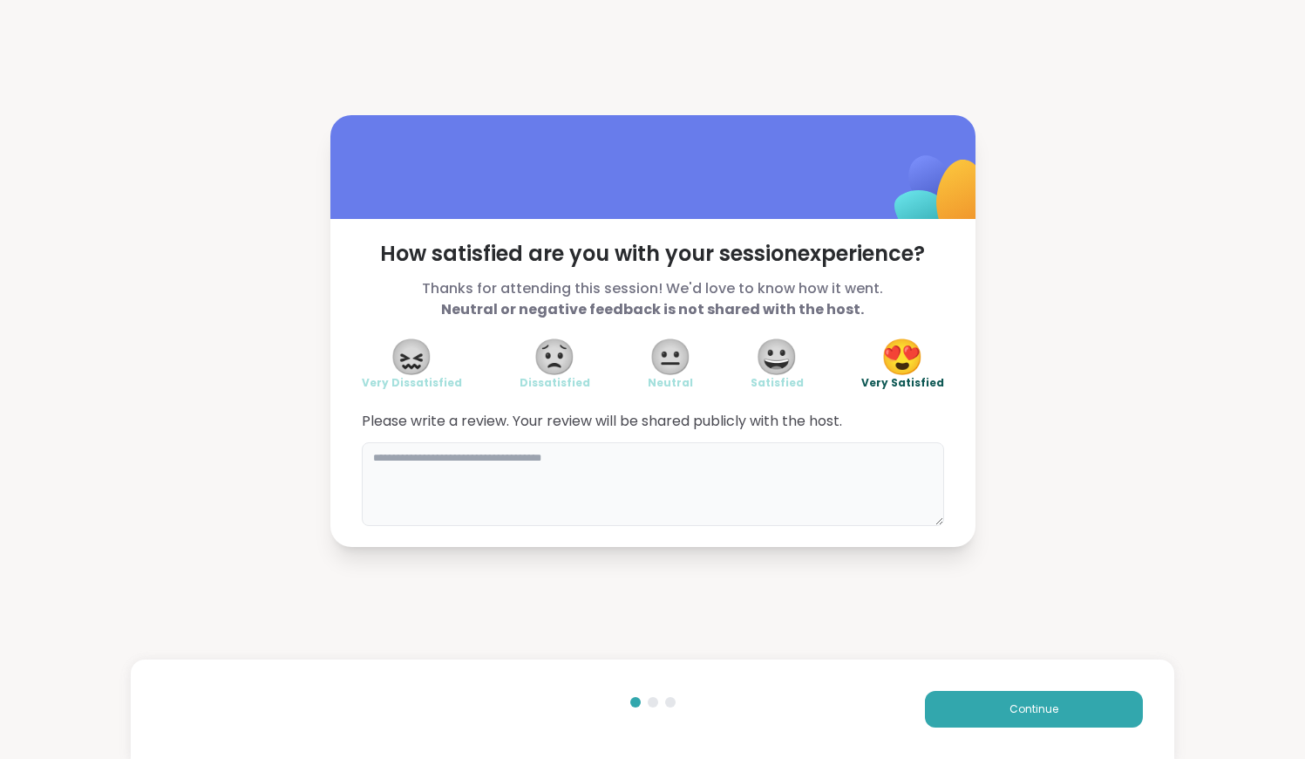
click at [690, 473] on textarea at bounding box center [653, 484] width 582 height 84
type textarea "**********"
click at [990, 708] on button "Continue" at bounding box center [1034, 709] width 218 height 37
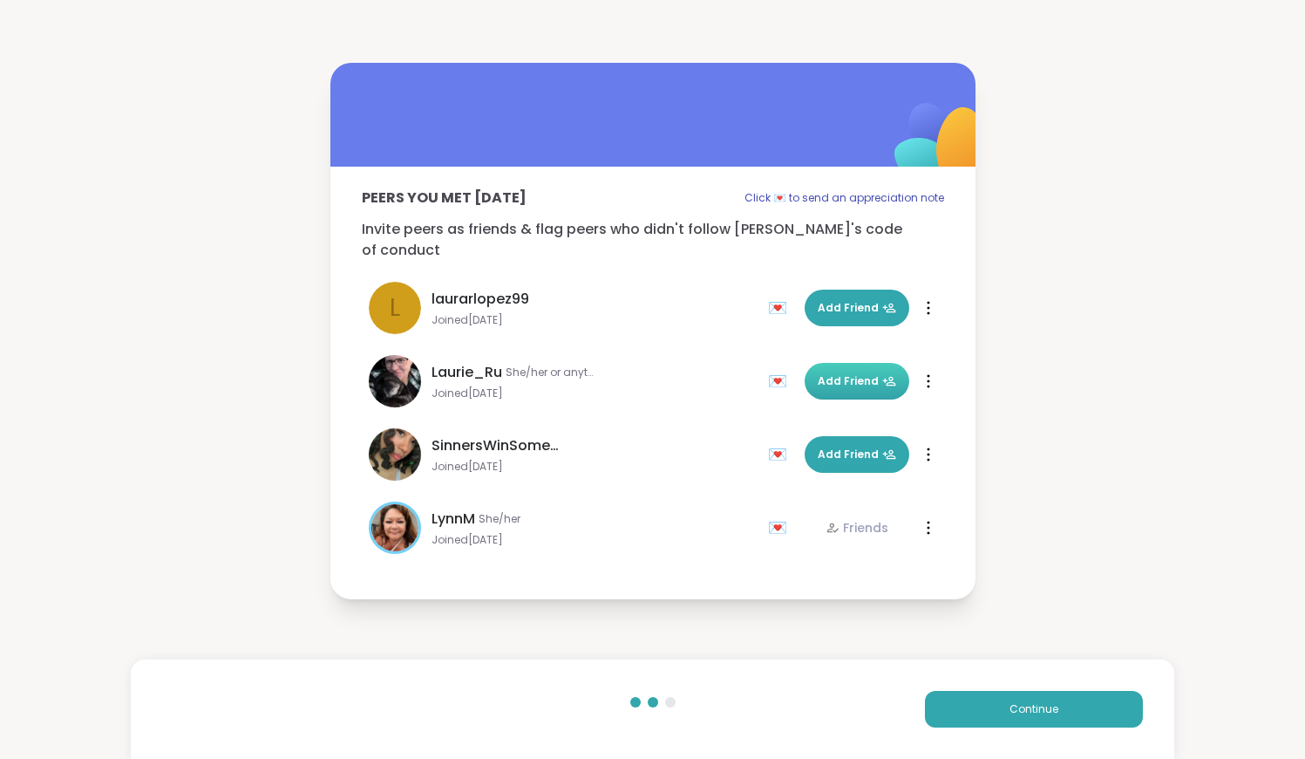
click at [868, 373] on span "Add Friend" at bounding box center [857, 381] width 78 height 16
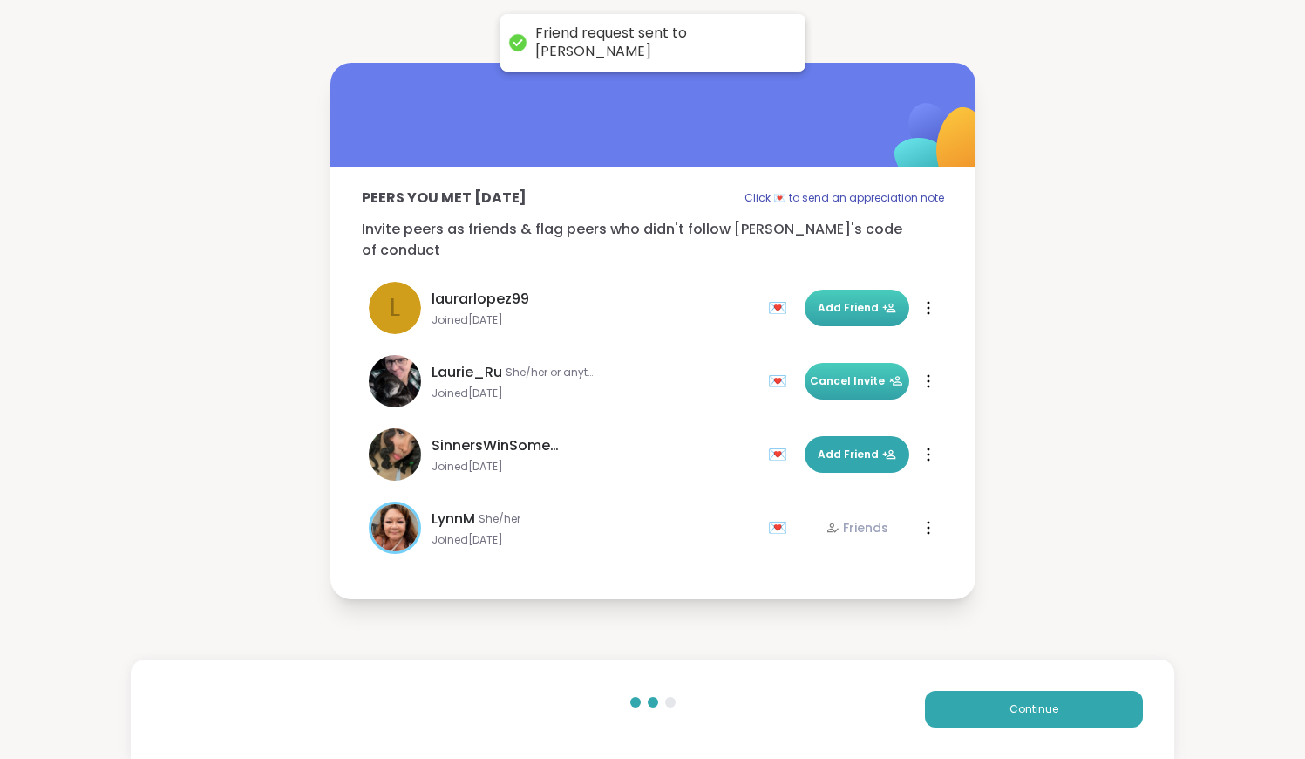
click at [871, 300] on span "Add Friend" at bounding box center [857, 308] width 78 height 16
click at [835, 446] on span "Add Friend" at bounding box center [857, 454] width 78 height 16
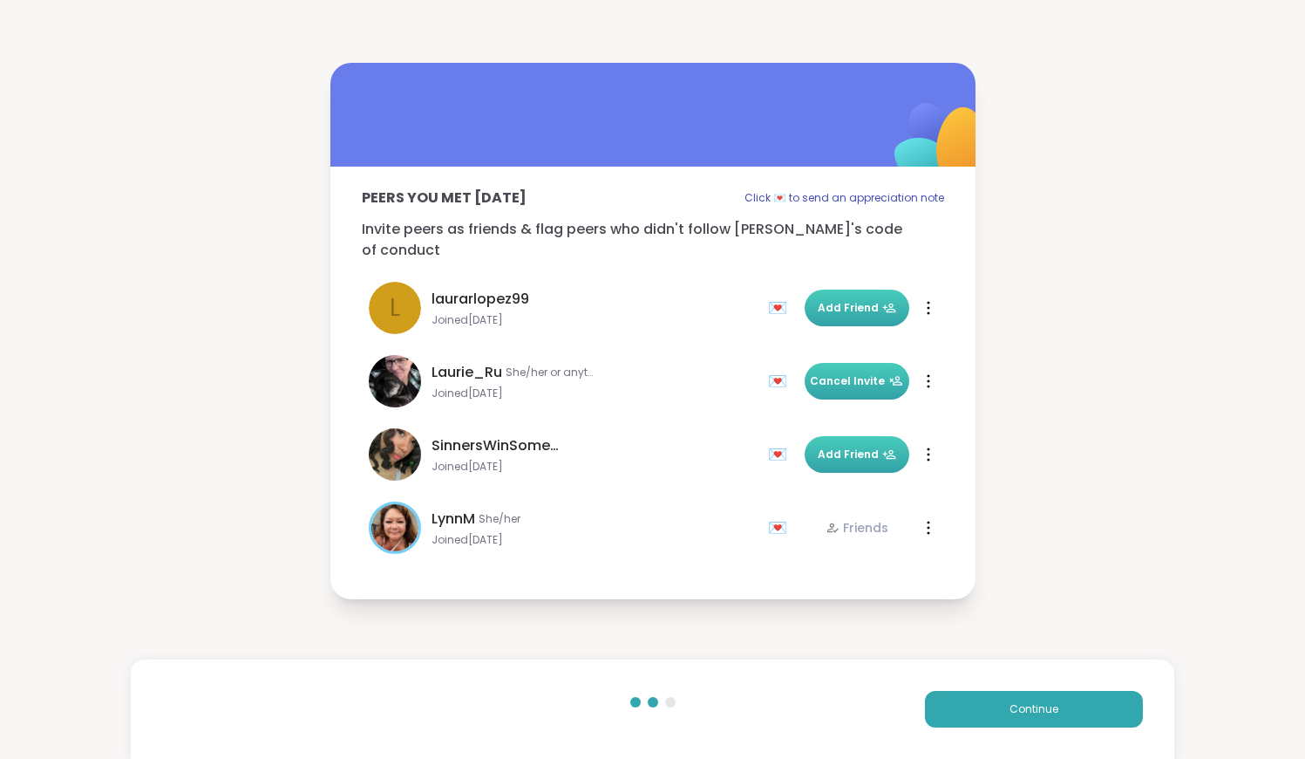
click at [870, 300] on span "Add Friend" at bounding box center [857, 308] width 78 height 16
click at [866, 448] on span "Add Friend" at bounding box center [857, 454] width 78 height 16
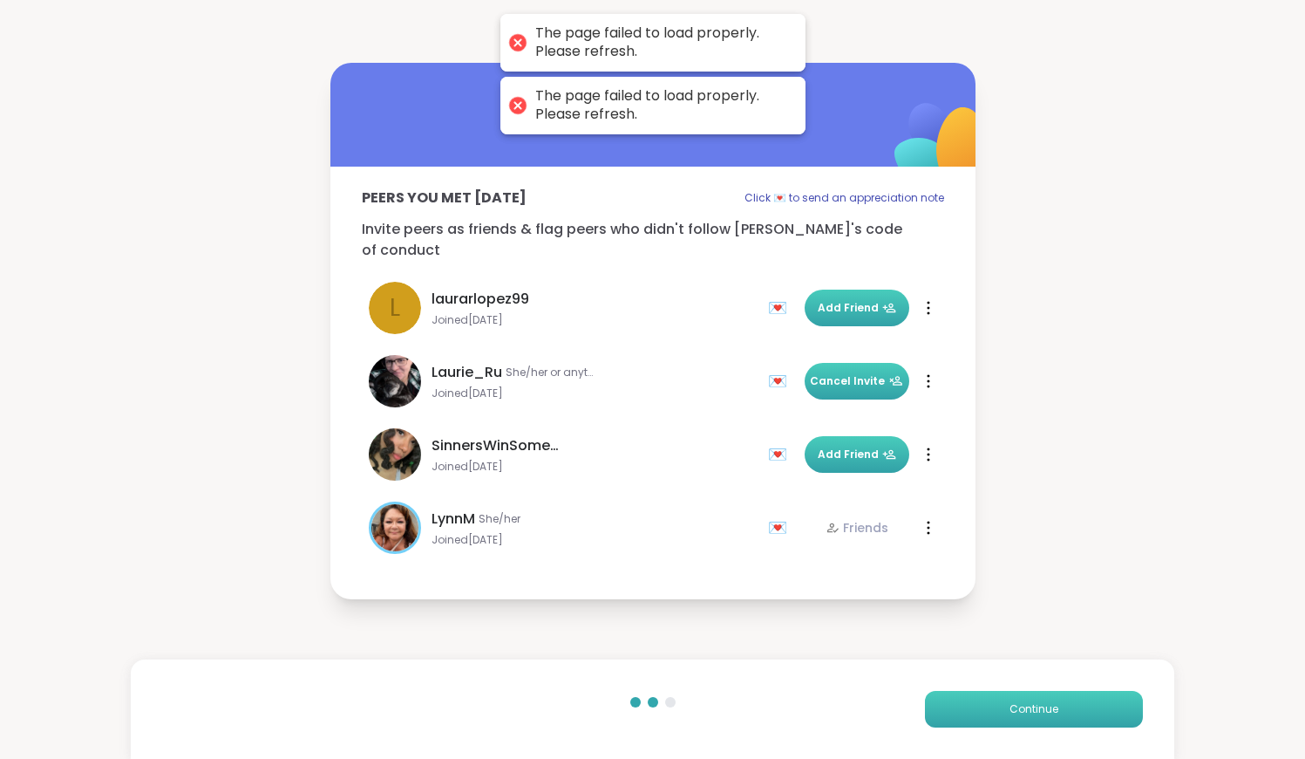
click at [998, 702] on button "Continue" at bounding box center [1034, 709] width 218 height 37
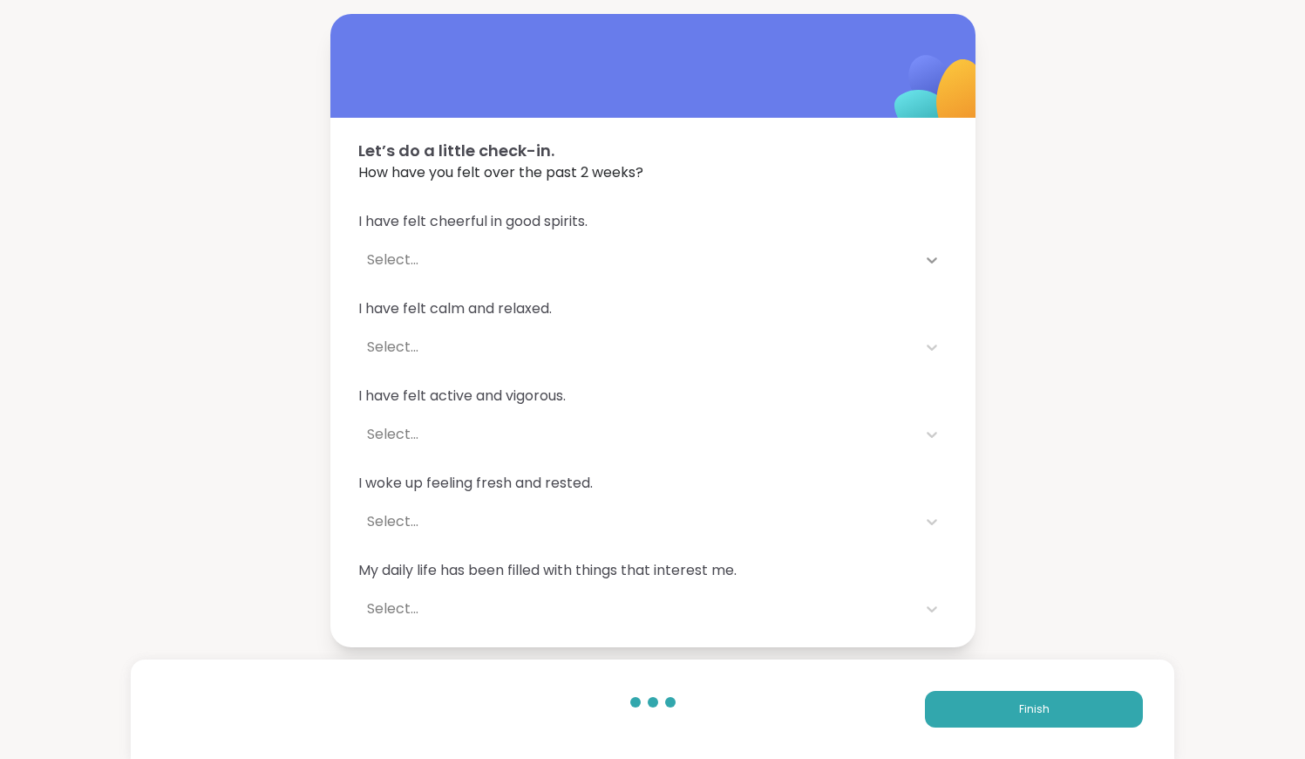
click at [936, 266] on icon at bounding box center [931, 259] width 17 height 17
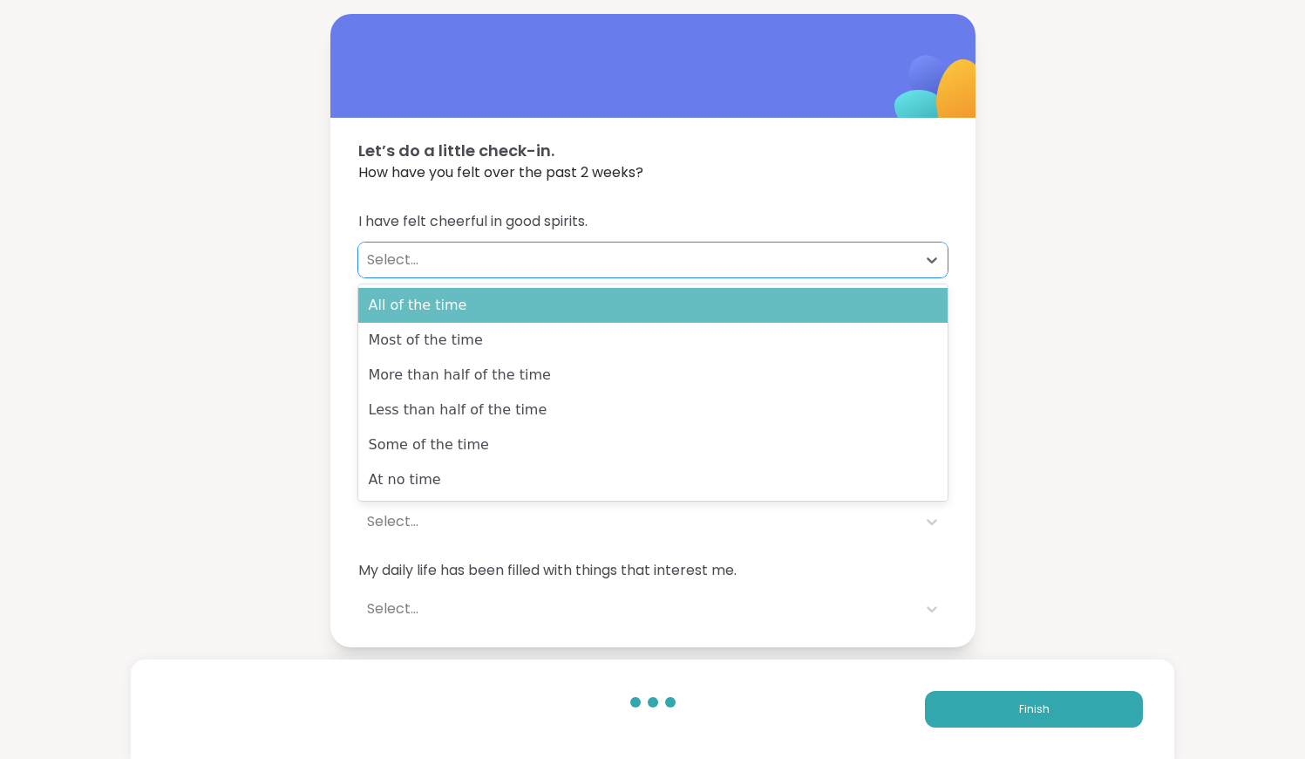
click at [911, 293] on div "All of the time" at bounding box center [652, 305] width 589 height 35
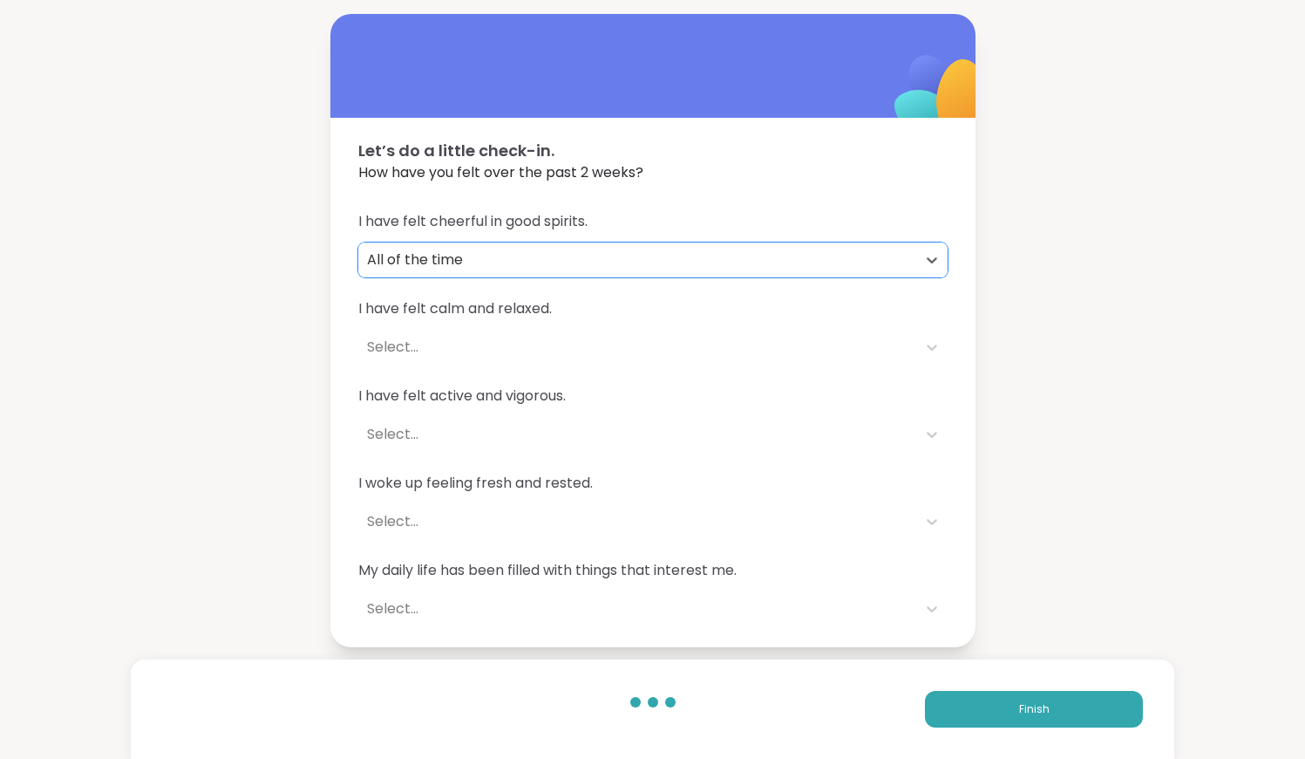
click at [916, 308] on span "I have felt calm and relaxed." at bounding box center [652, 308] width 589 height 21
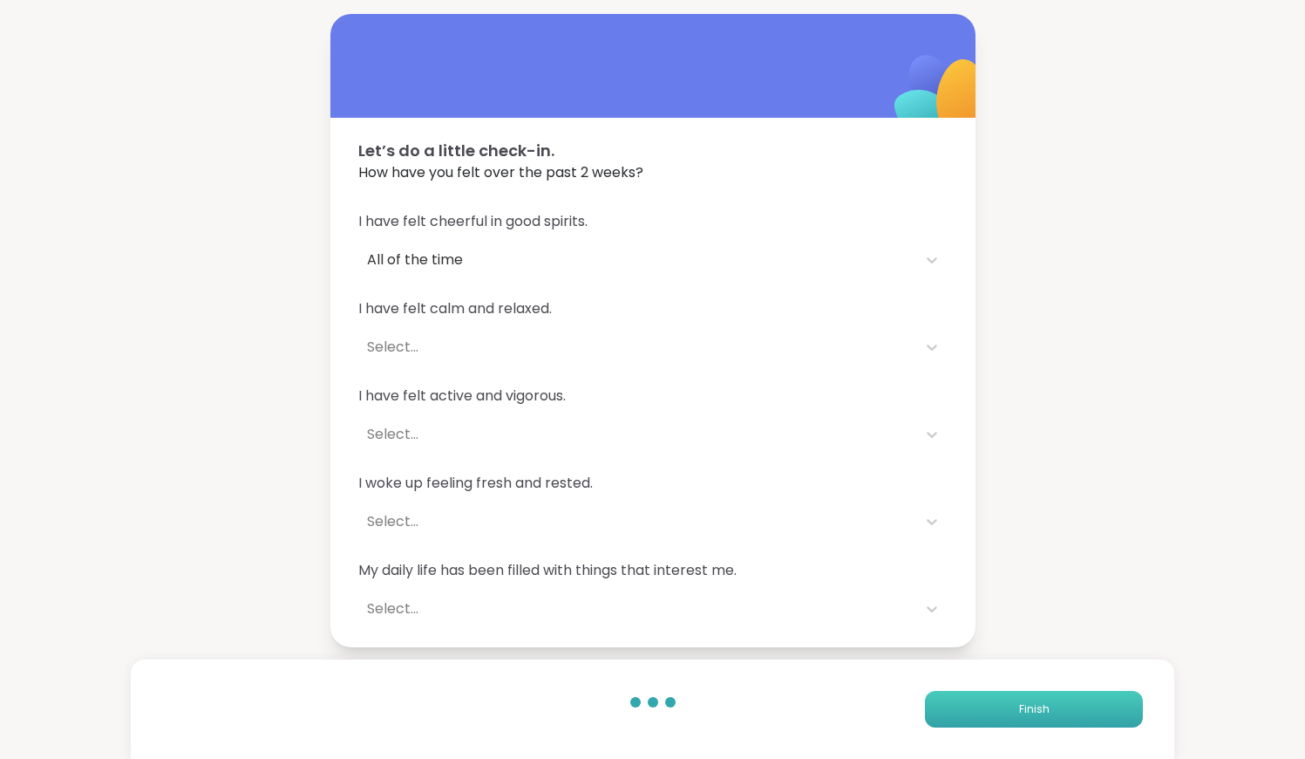
click at [982, 692] on button "Finish" at bounding box center [1034, 709] width 218 height 37
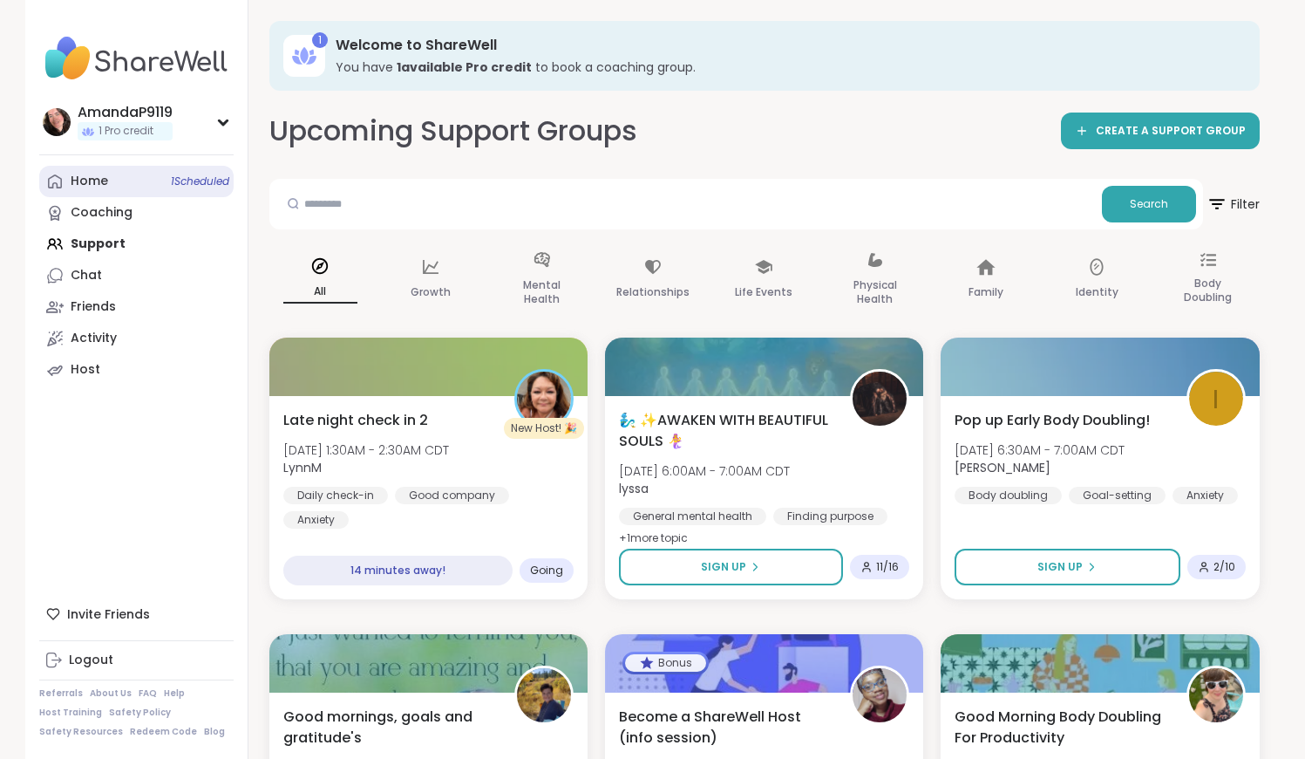
click at [208, 175] on span "1 Scheduled" at bounding box center [200, 181] width 58 height 14
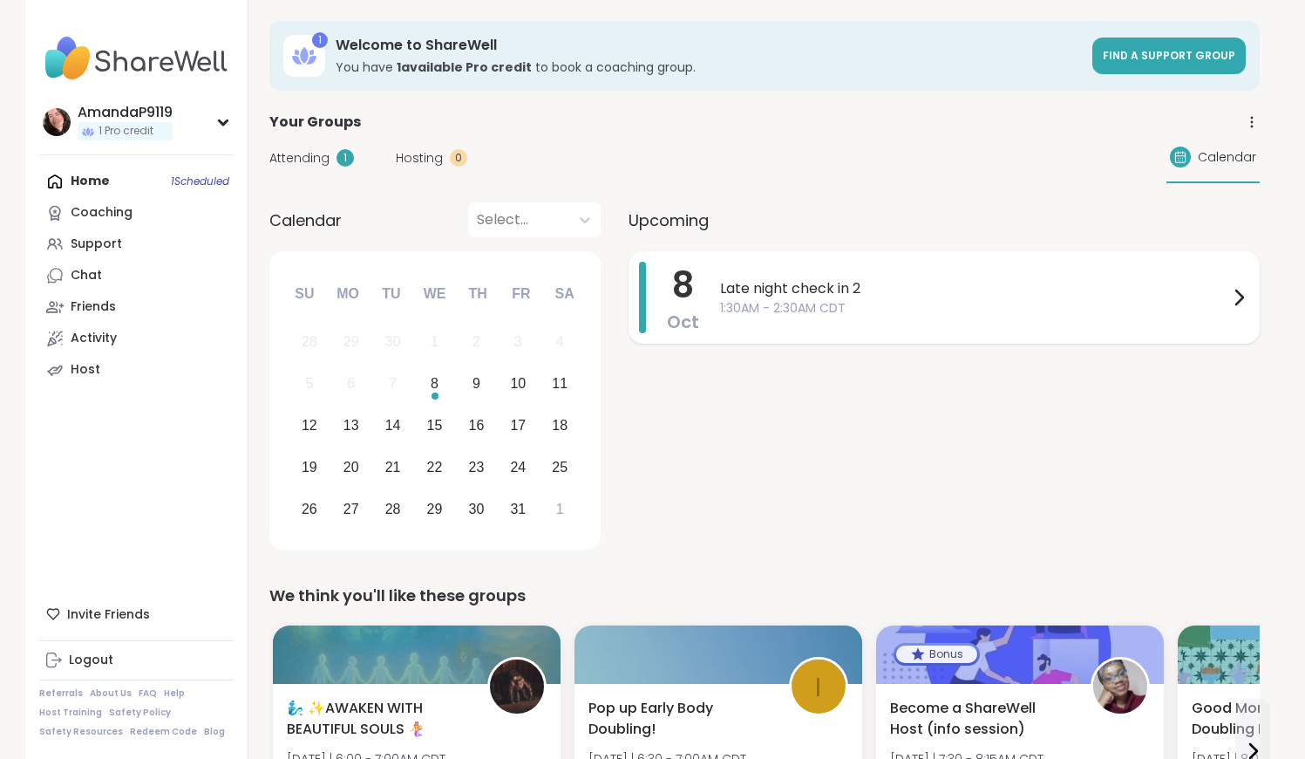
click at [814, 317] on div "Late night check in 2 1:30AM - 2:30AM CDT" at bounding box center [984, 297] width 529 height 71
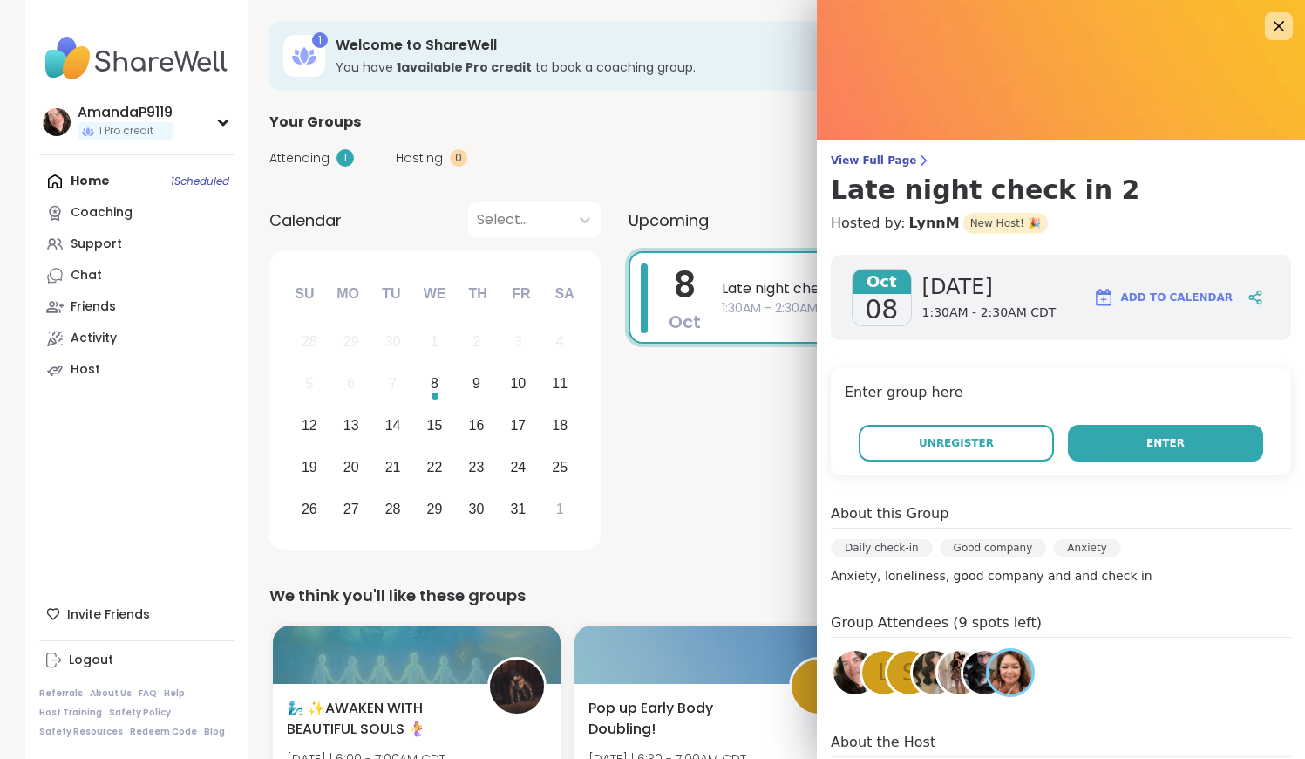
click at [1125, 458] on button "Enter" at bounding box center [1165, 443] width 195 height 37
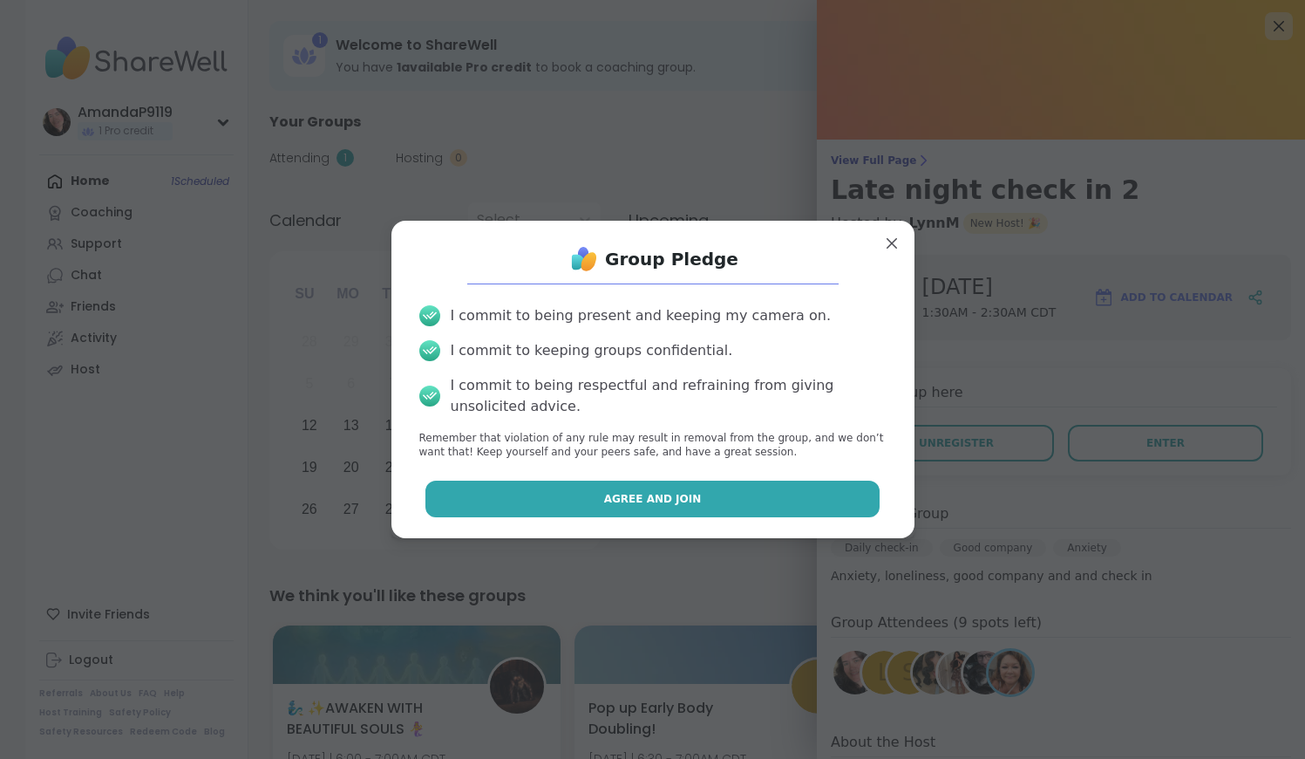
click at [748, 494] on button "Agree and Join" at bounding box center [652, 498] width 454 height 37
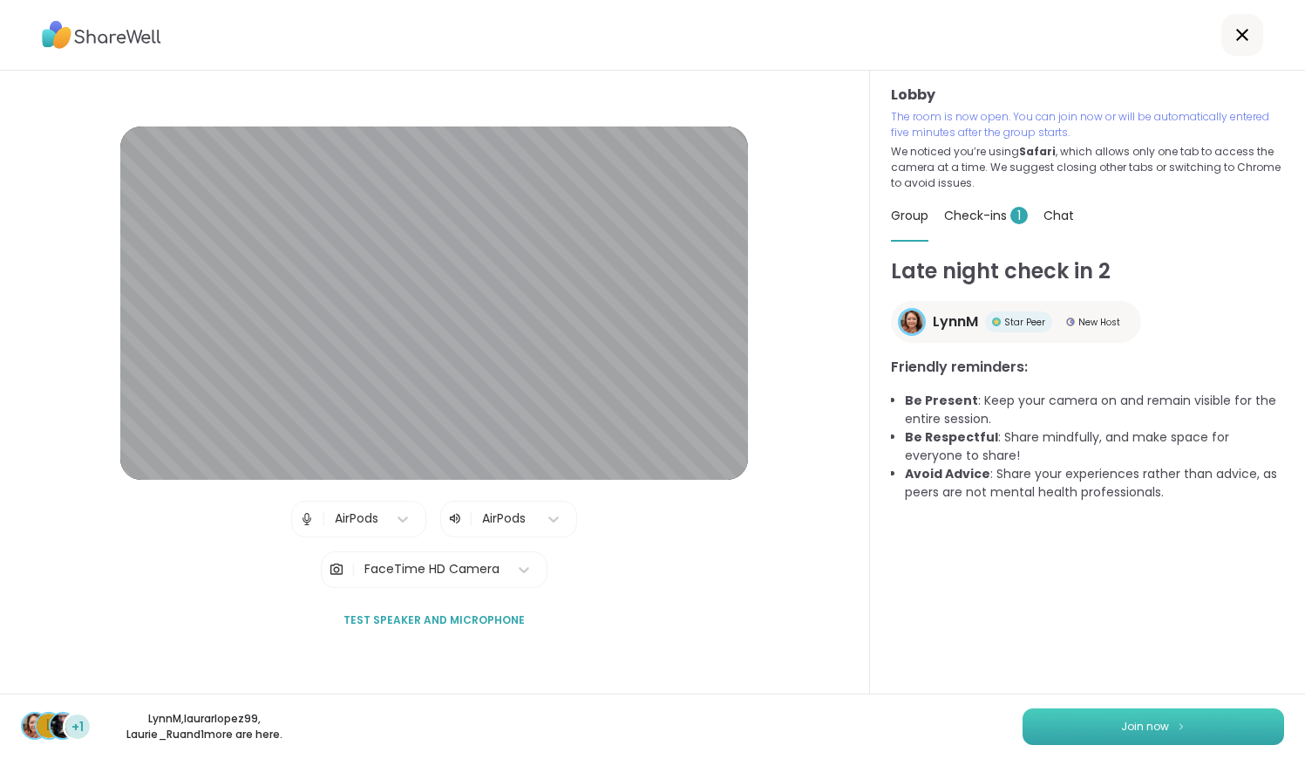
click at [1202, 725] on button "Join now" at bounding box center [1154, 726] width 262 height 37
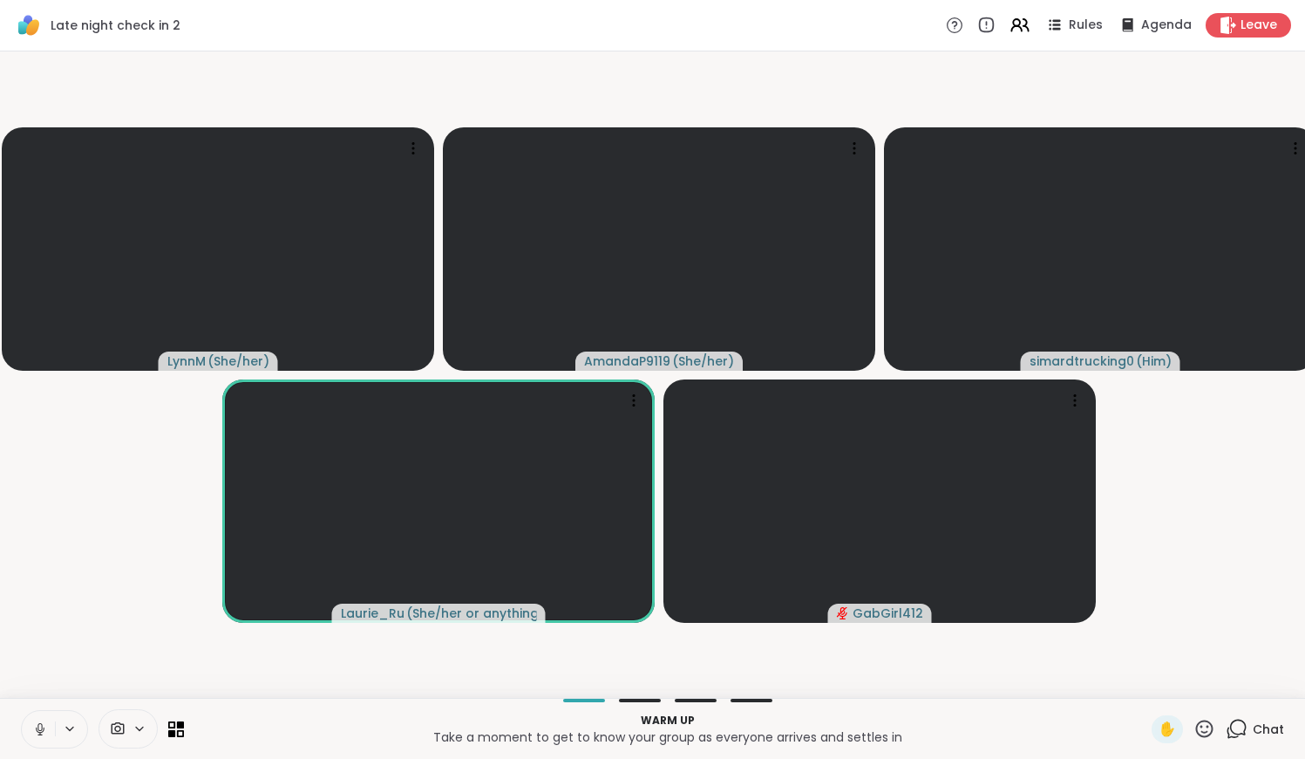
click at [44, 719] on button at bounding box center [38, 729] width 33 height 37
click at [334, 180] on video at bounding box center [218, 248] width 432 height 243
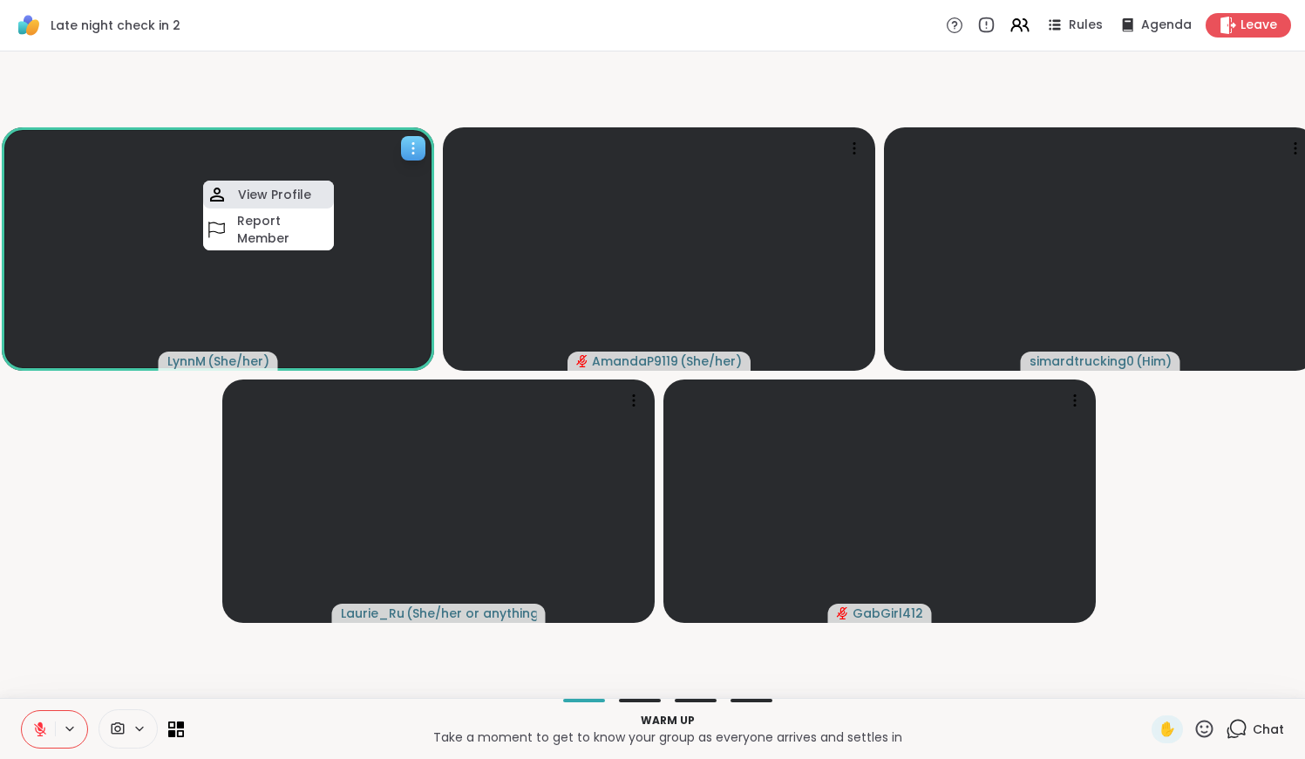
click at [313, 186] on div "View Profile" at bounding box center [268, 194] width 131 height 28
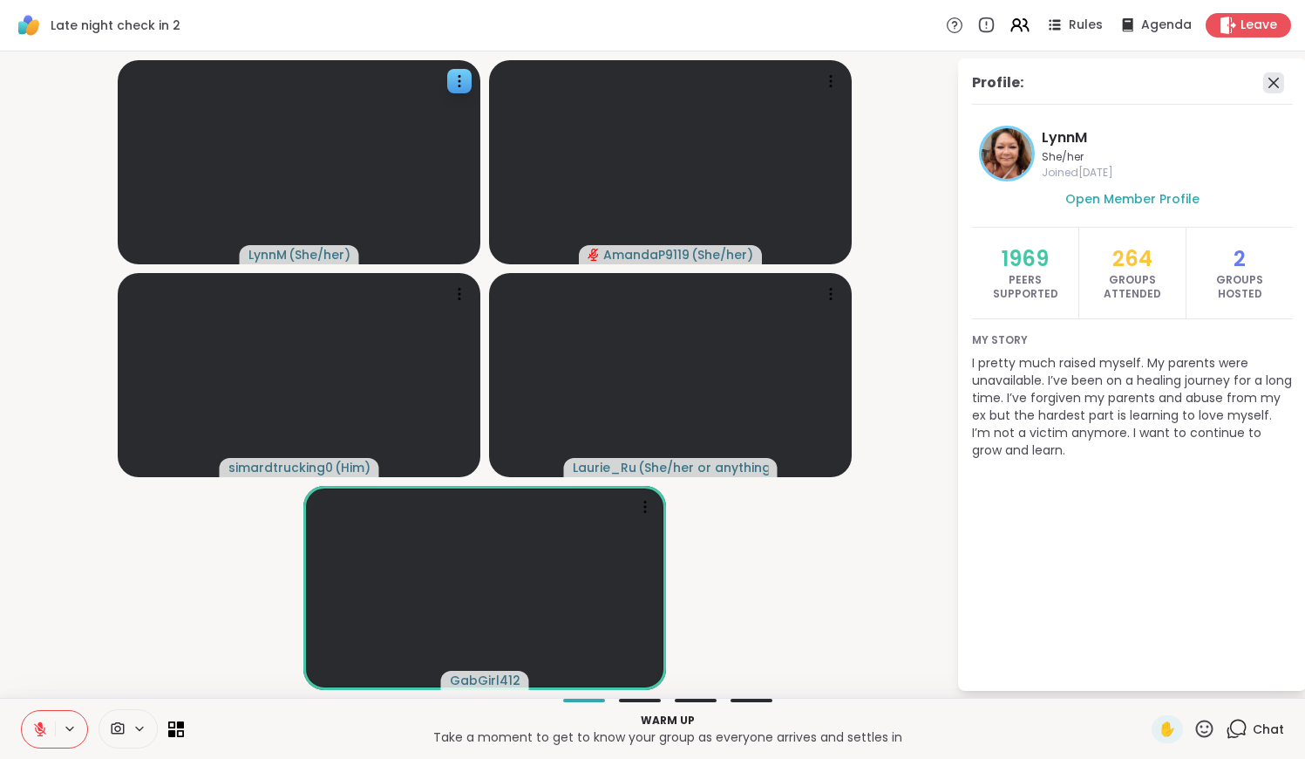
click at [1284, 84] on icon at bounding box center [1273, 82] width 21 height 21
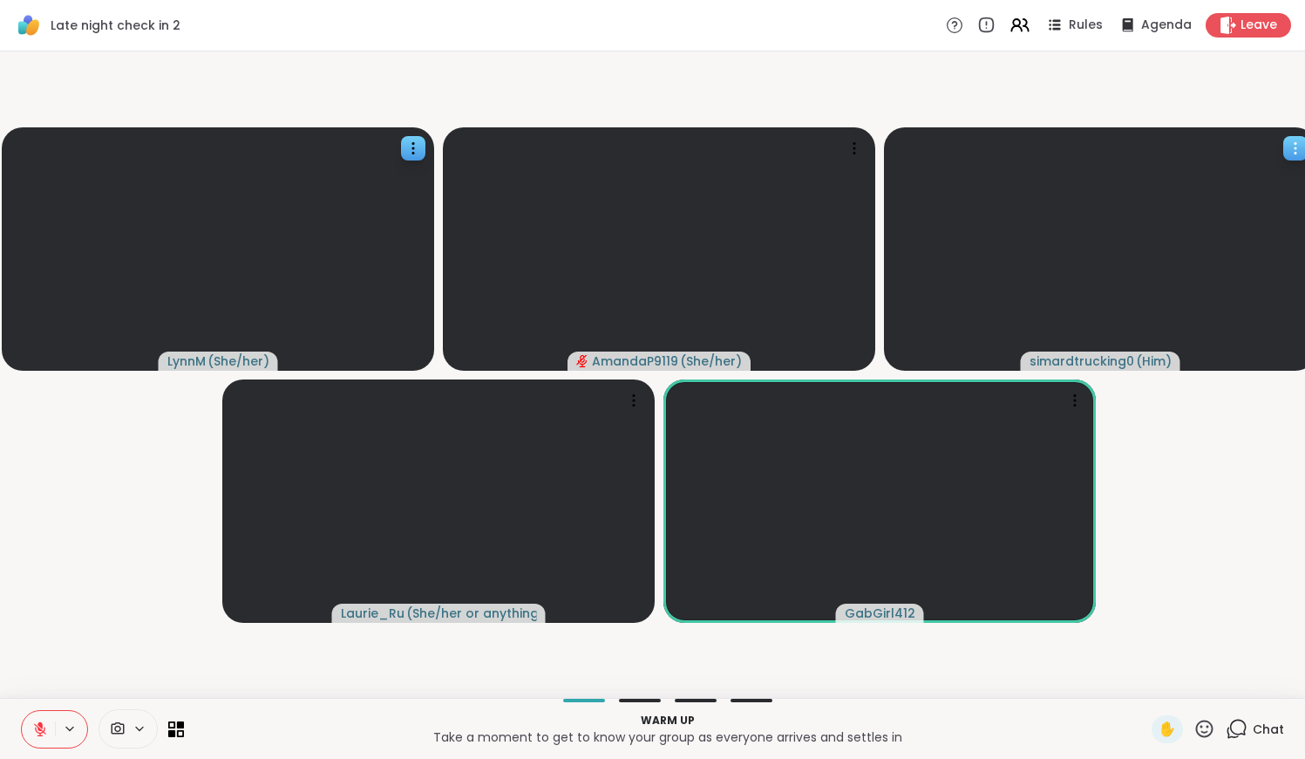
click at [1138, 362] on span "( Him )" at bounding box center [1154, 360] width 36 height 17
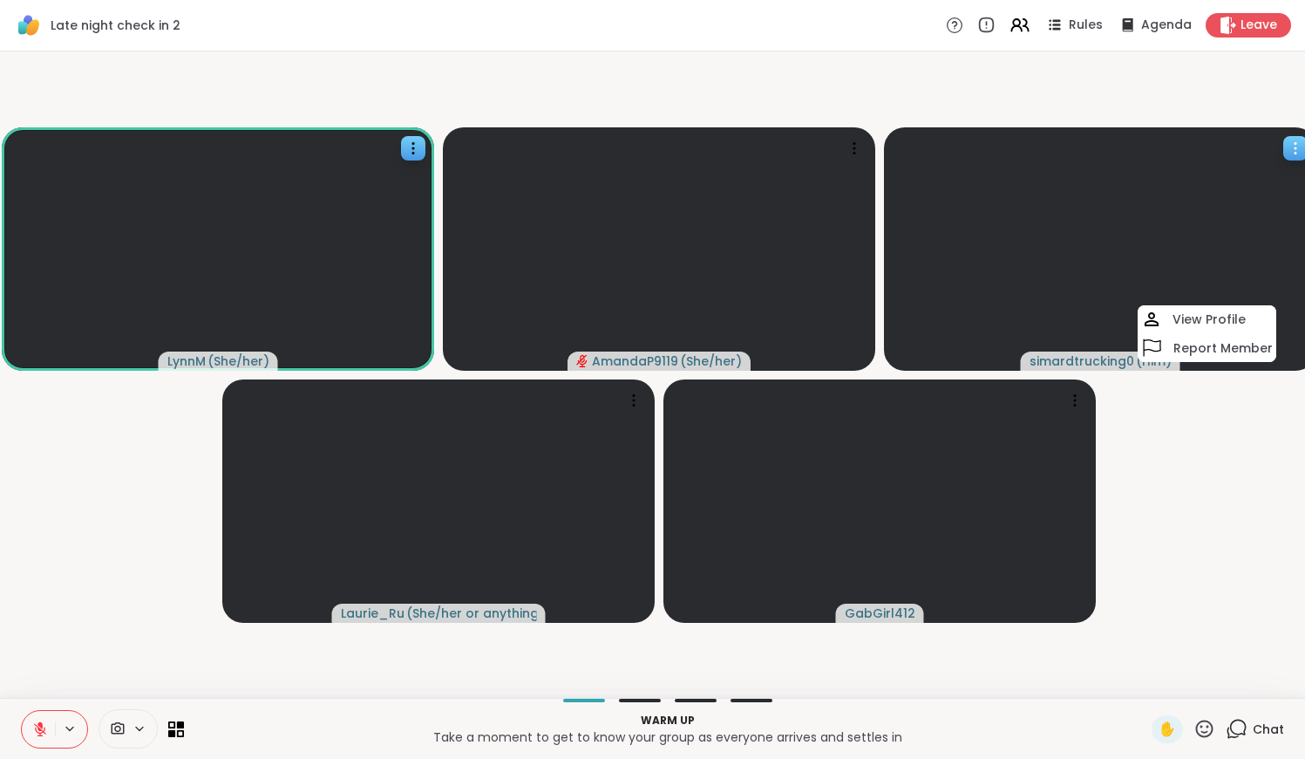
click at [1296, 144] on icon at bounding box center [1296, 144] width 2 height 2
click at [1259, 494] on video-player-container "LynnM ( She/her ) AmandaP9119 ( She/her ) simardtrucking0 ( Him ) Laurie_Ru ( S…" at bounding box center [652, 374] width 1284 height 632
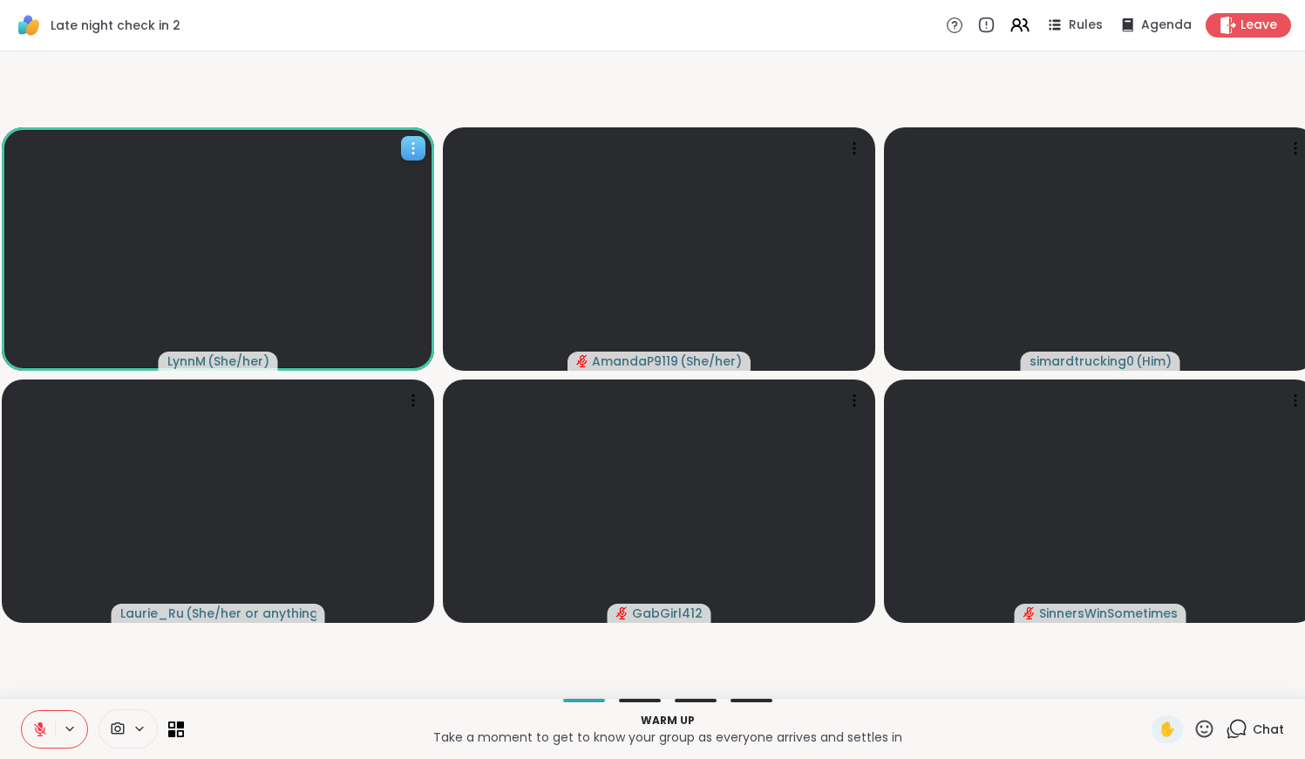
click at [301, 293] on video at bounding box center [218, 248] width 432 height 243
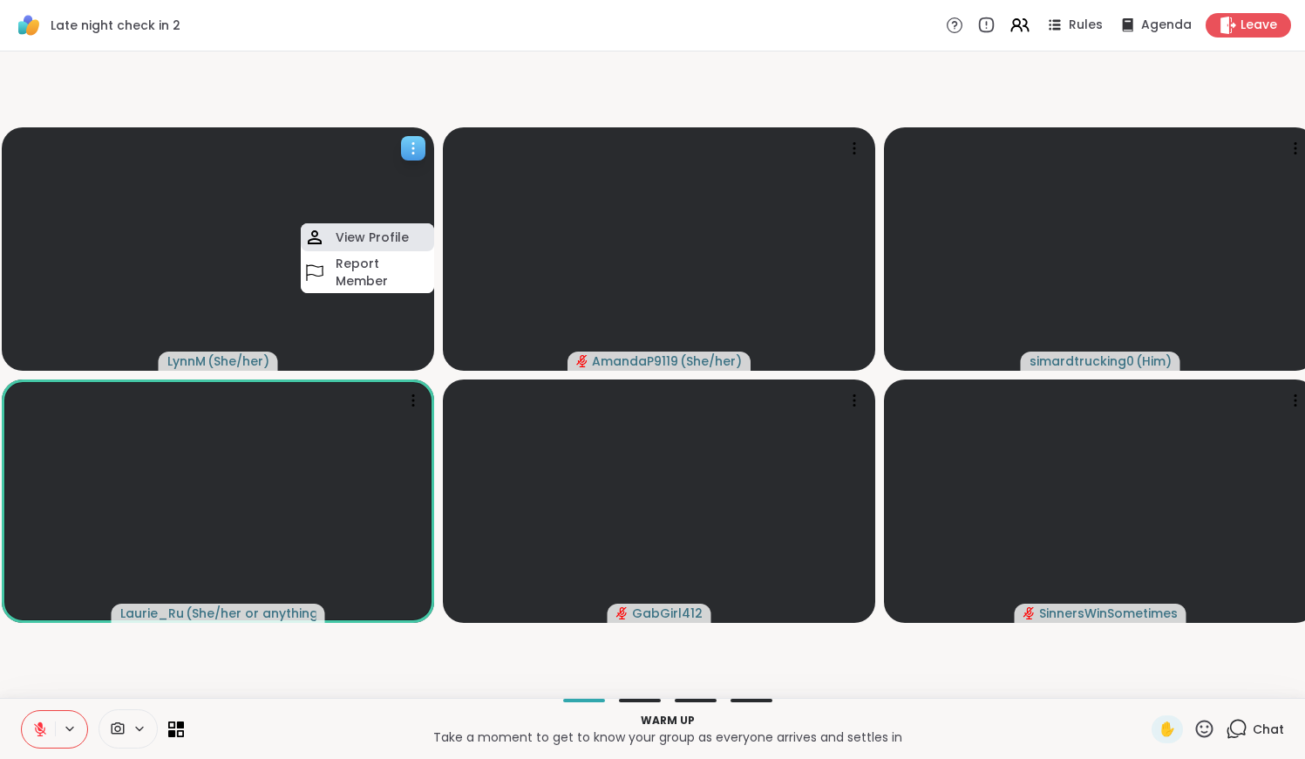
click at [339, 234] on h4 "View Profile" at bounding box center [372, 236] width 73 height 17
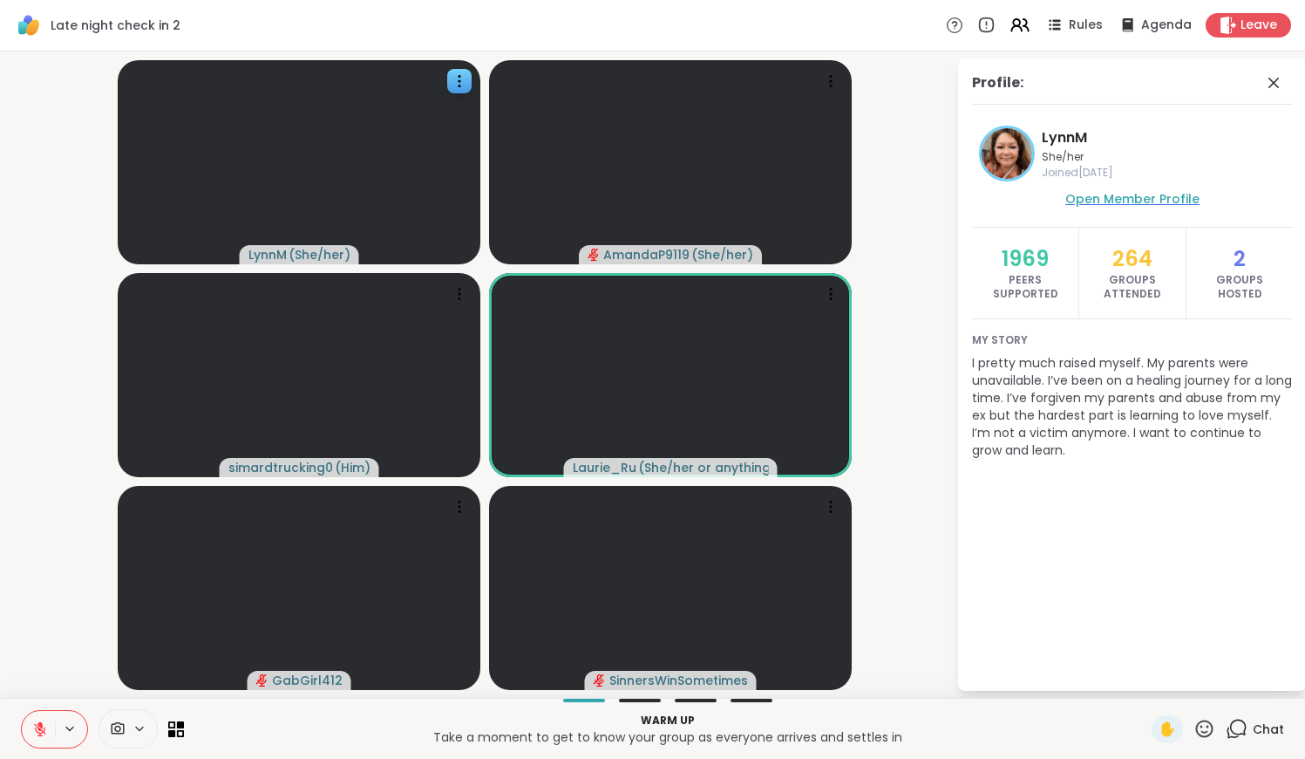
click at [1198, 193] on span "Open Member Profile" at bounding box center [1132, 198] width 134 height 17
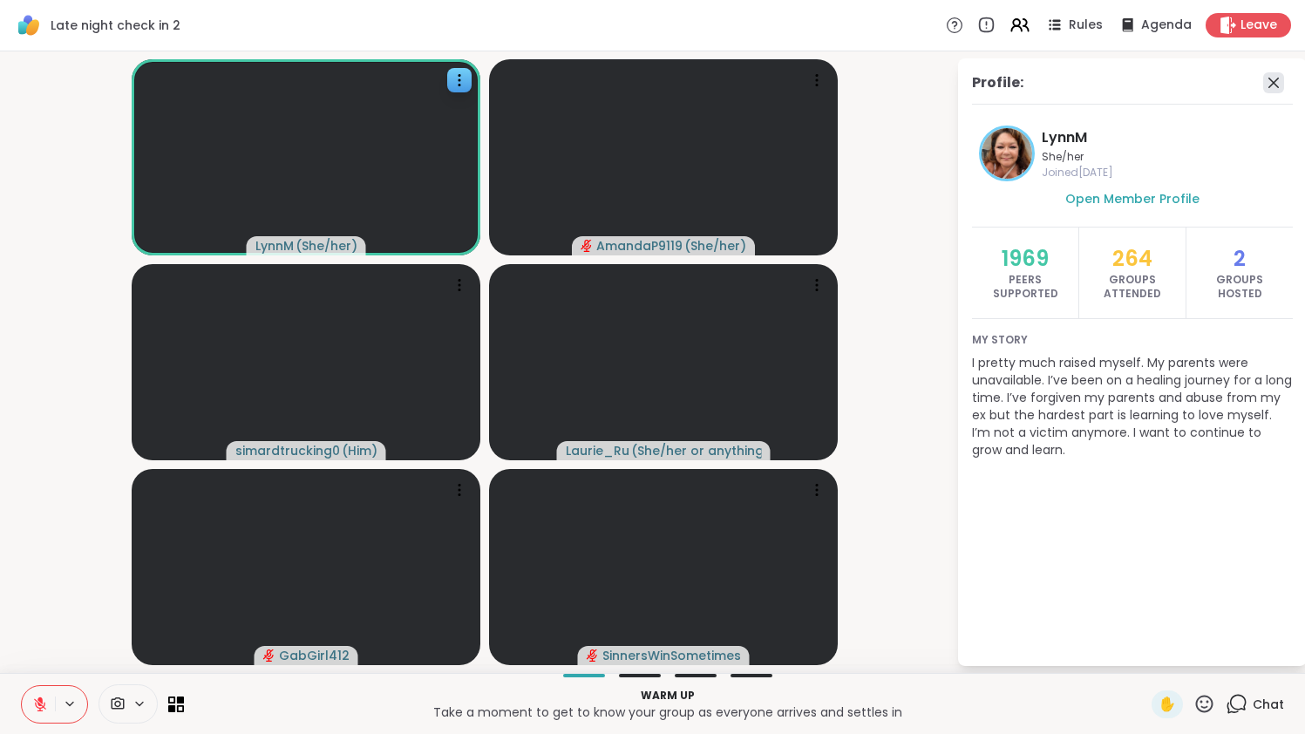
click at [1279, 81] on icon at bounding box center [1274, 83] width 10 height 10
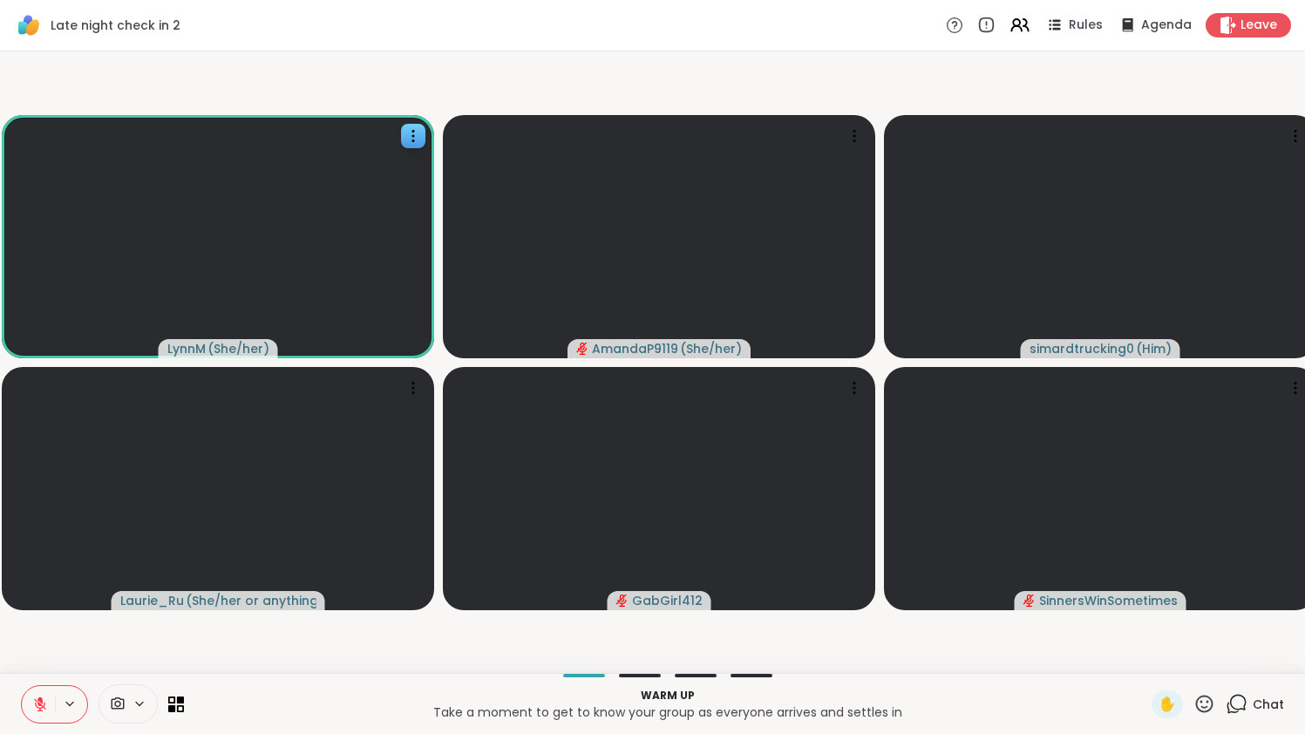
click at [1241, 703] on icon at bounding box center [1237, 704] width 22 height 22
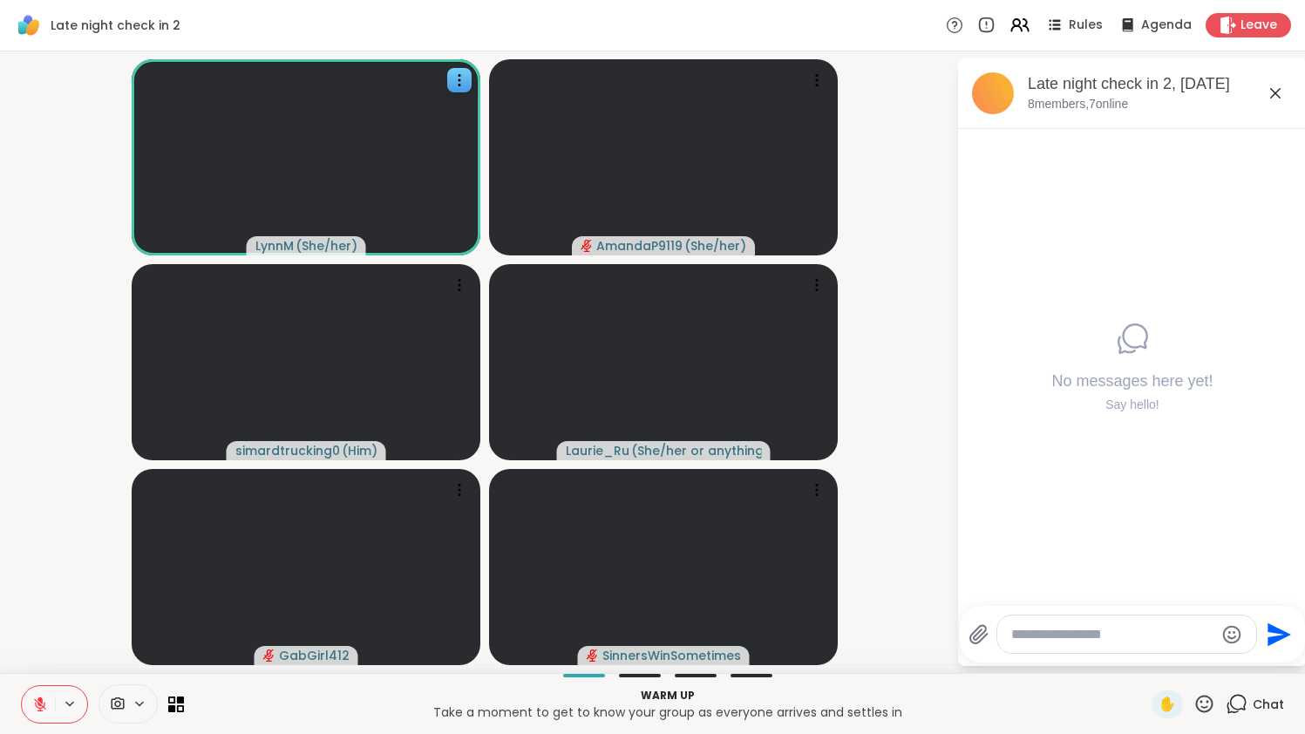
click at [1167, 643] on div at bounding box center [1126, 634] width 259 height 37
click at [1123, 624] on div at bounding box center [1126, 634] width 259 height 37
click at [1091, 638] on textarea "Type your message" at bounding box center [1112, 634] width 203 height 17
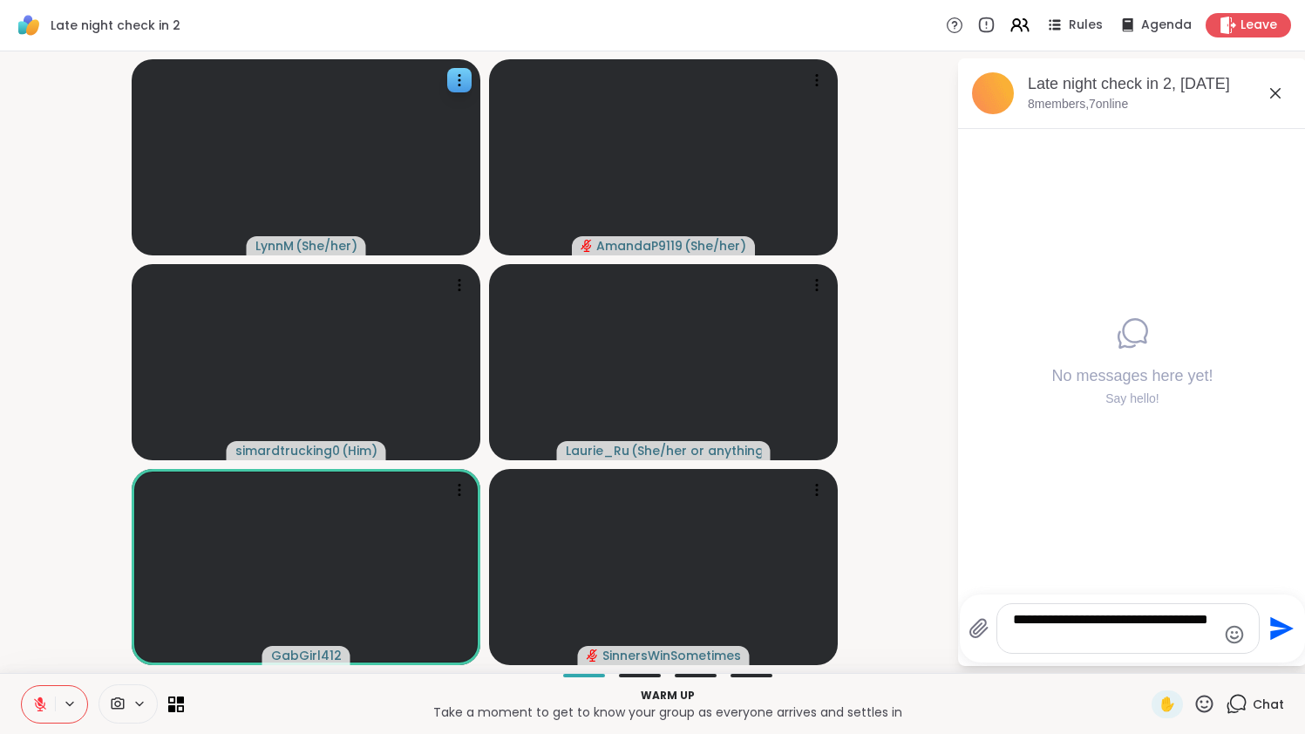
type textarea "**********"
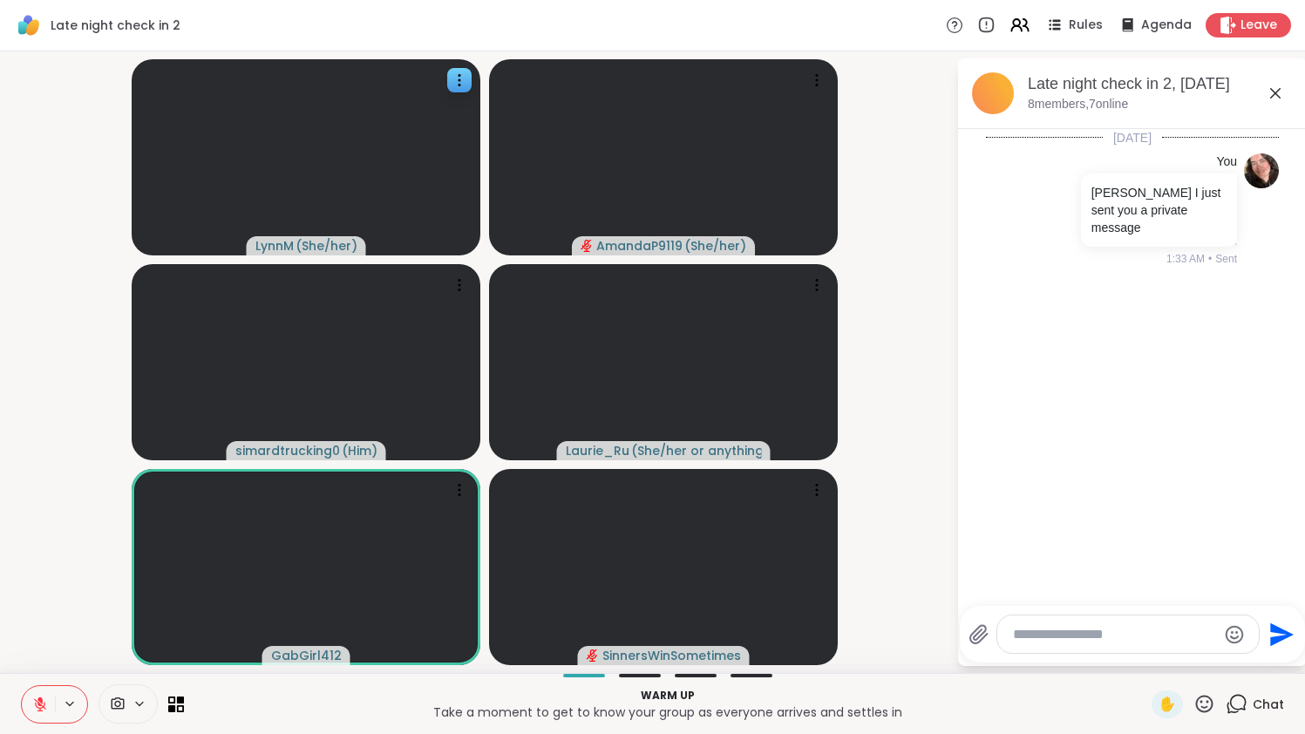
click at [1286, 95] on icon at bounding box center [1275, 93] width 21 height 21
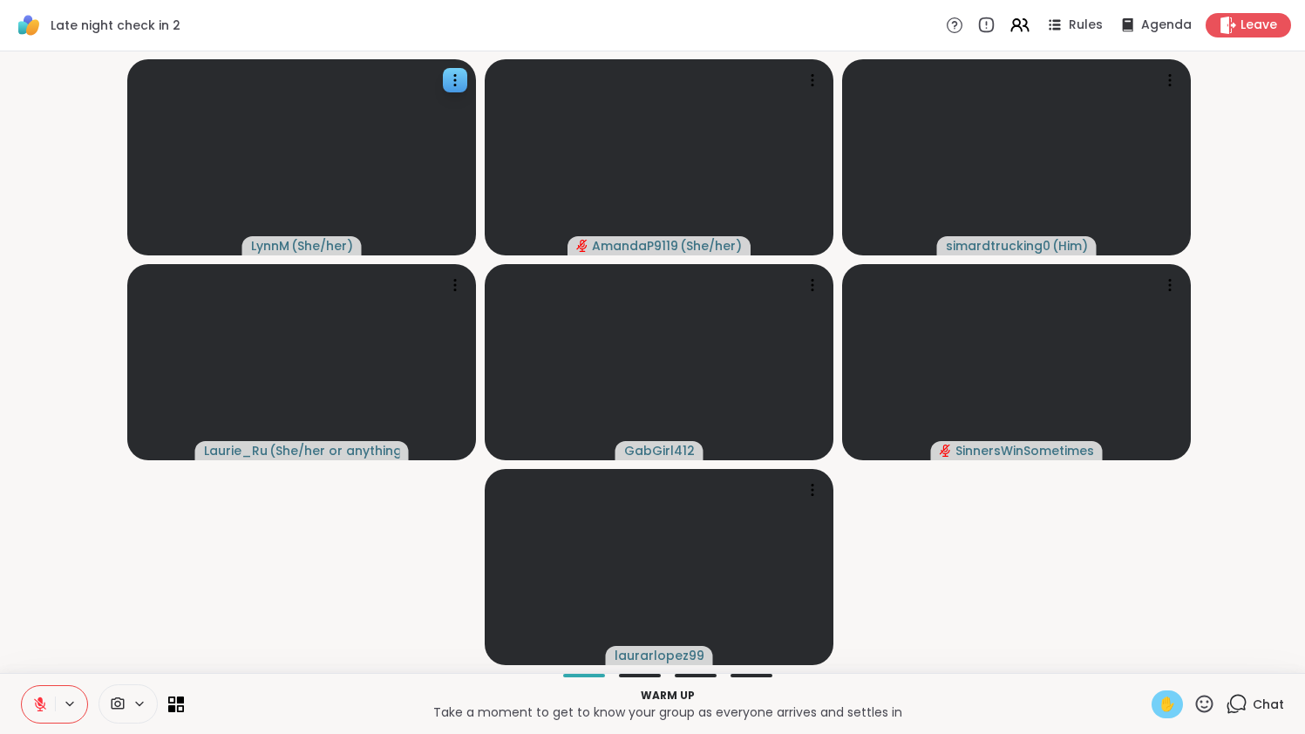
click at [1162, 710] on span "✋" at bounding box center [1167, 704] width 17 height 21
click at [1161, 703] on span "✋" at bounding box center [1167, 704] width 17 height 21
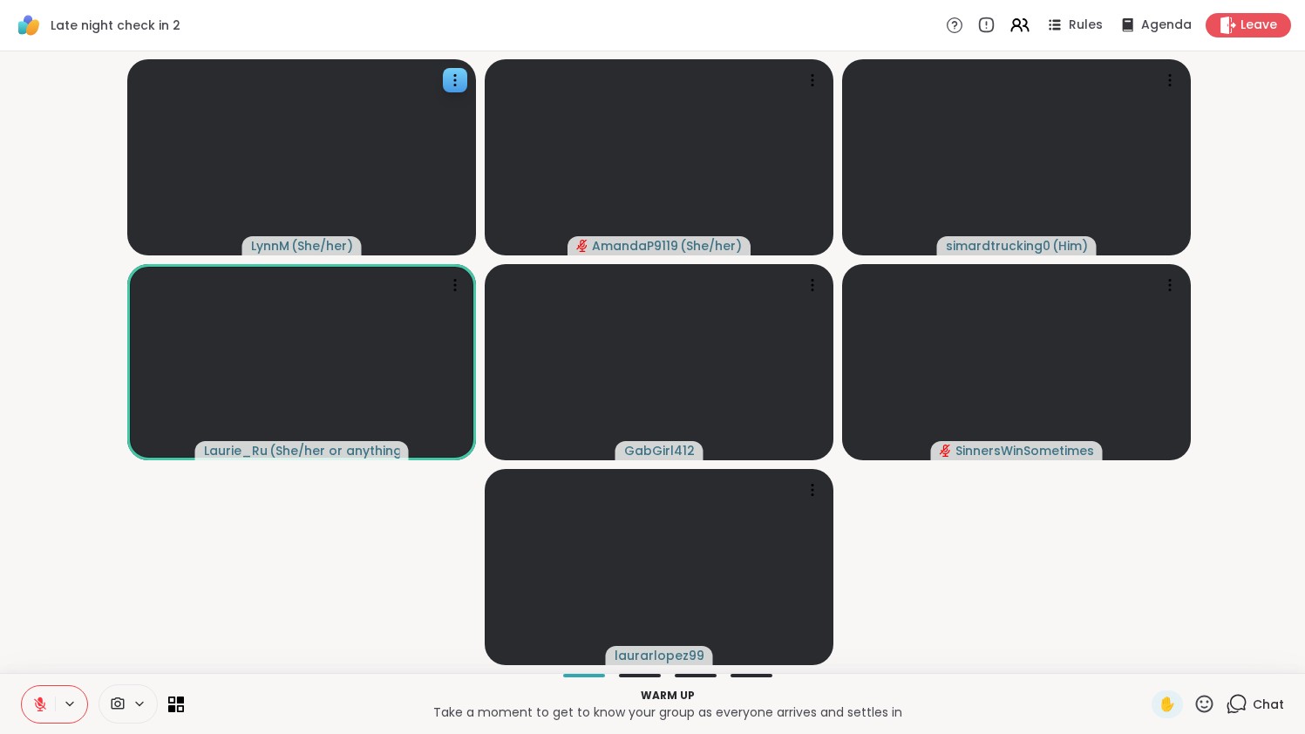
click at [1209, 706] on icon at bounding box center [1205, 704] width 22 height 22
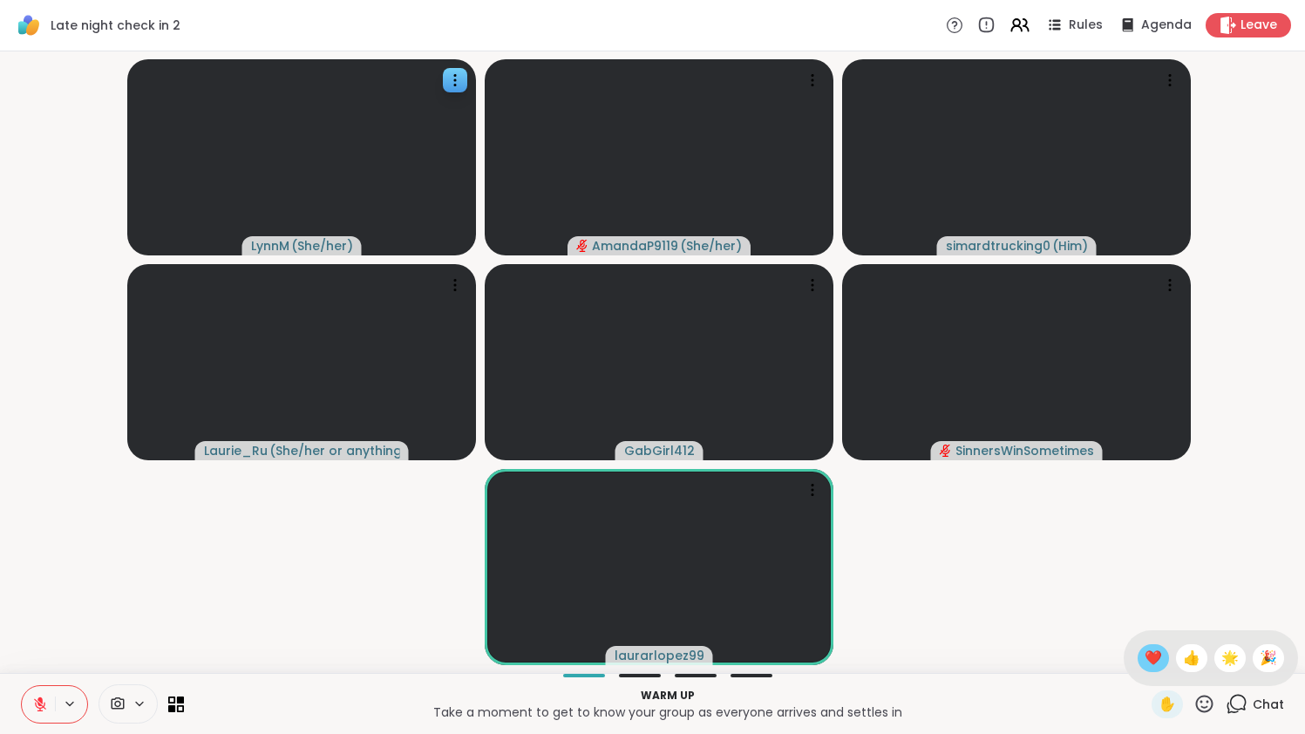
click at [1149, 650] on span "❤️" at bounding box center [1153, 658] width 17 height 21
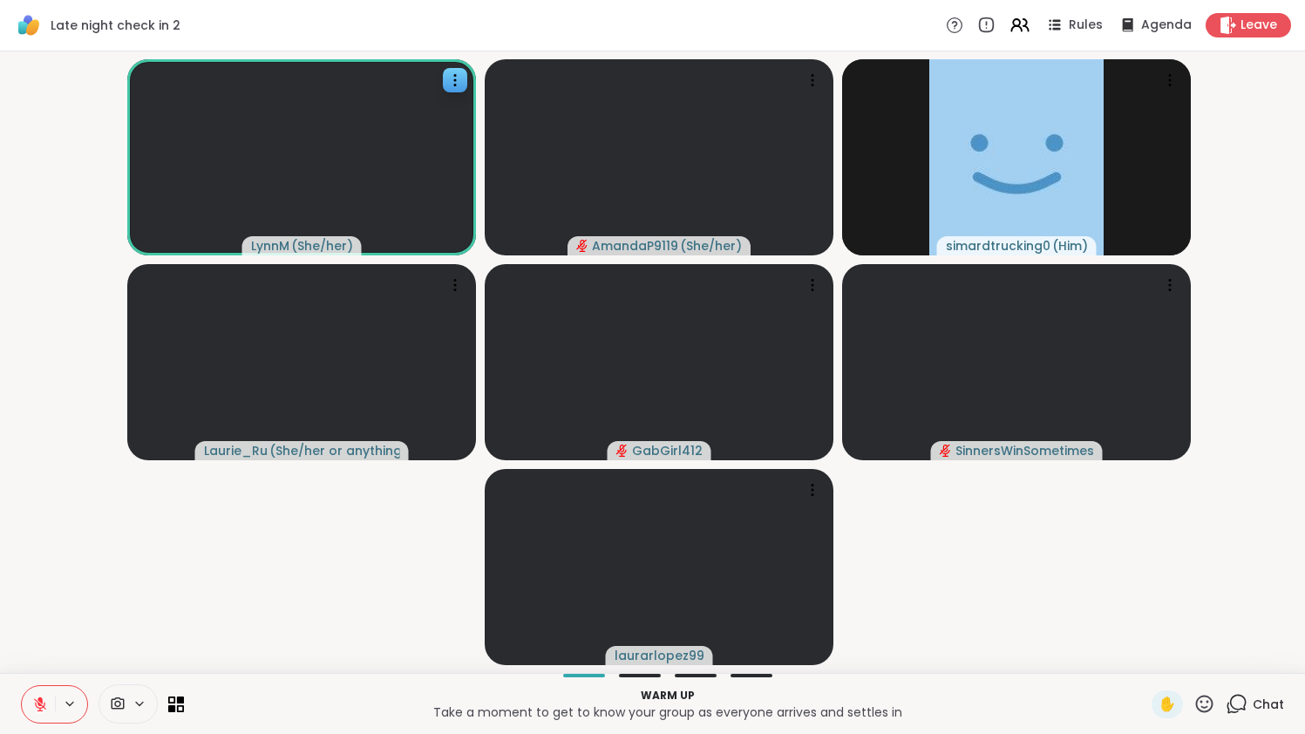
click at [41, 694] on button at bounding box center [38, 704] width 33 height 37
click at [37, 704] on icon at bounding box center [40, 705] width 16 height 16
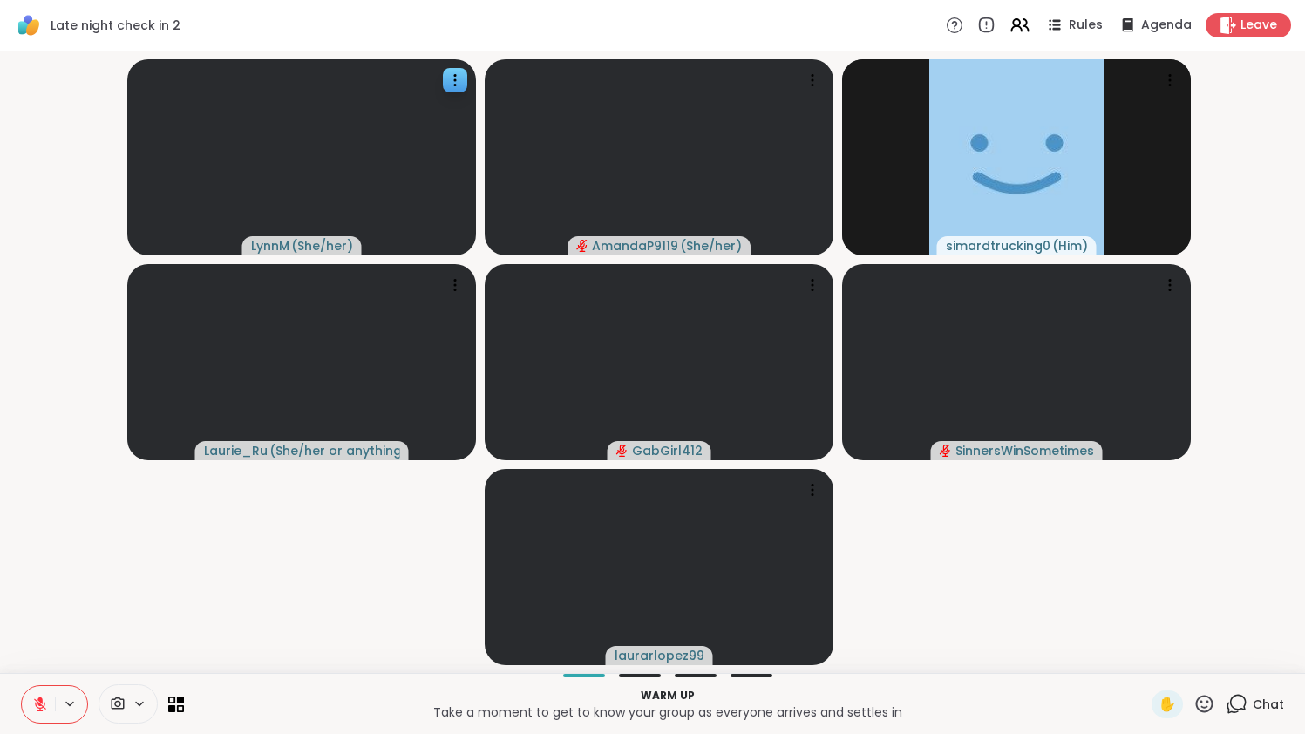
click at [37, 704] on icon at bounding box center [40, 705] width 16 height 16
click at [37, 701] on icon at bounding box center [40, 705] width 16 height 16
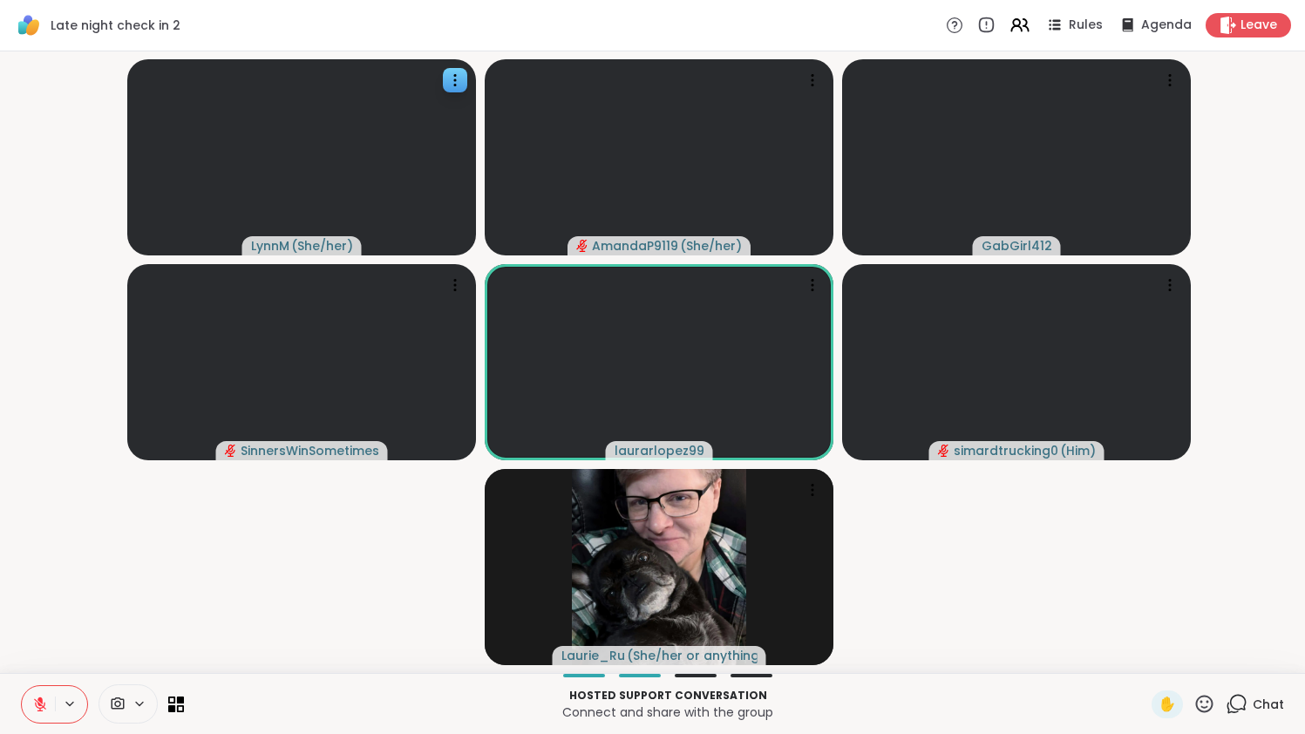
click at [1249, 706] on div "Chat" at bounding box center [1255, 705] width 58 height 28
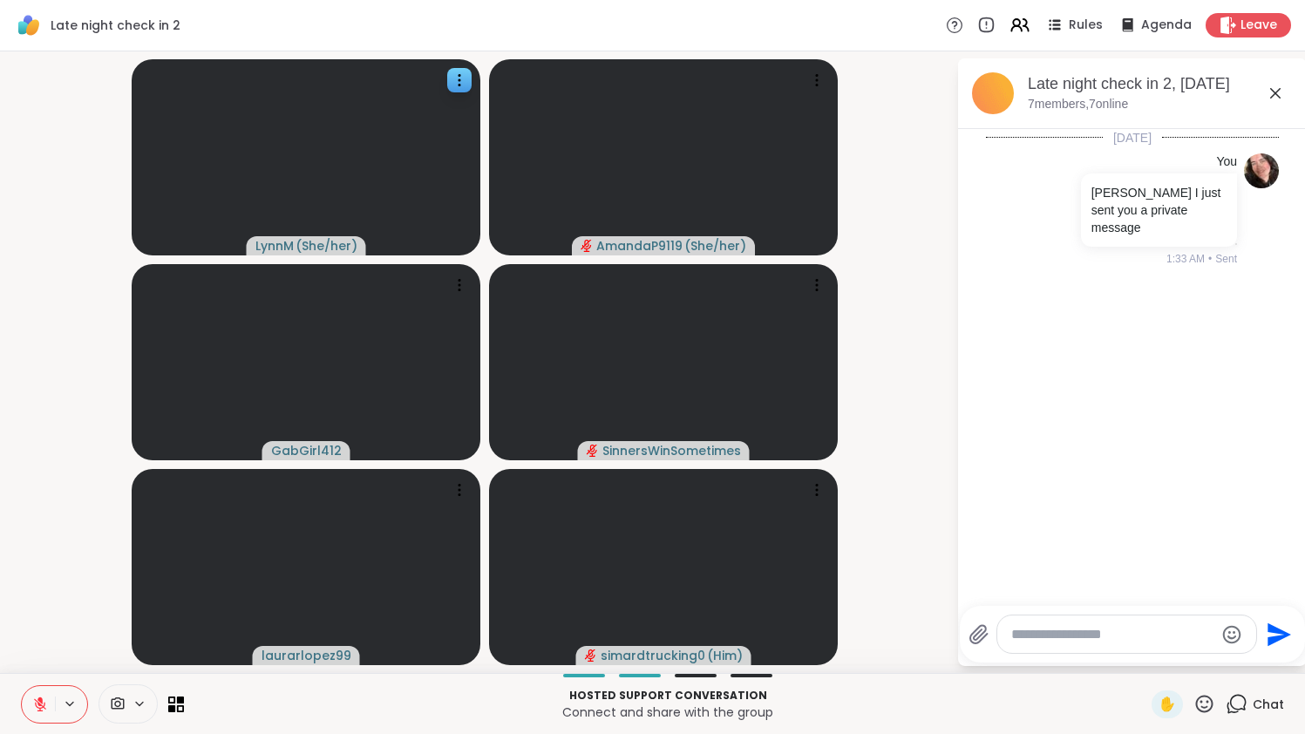
click at [1286, 90] on icon at bounding box center [1275, 93] width 21 height 21
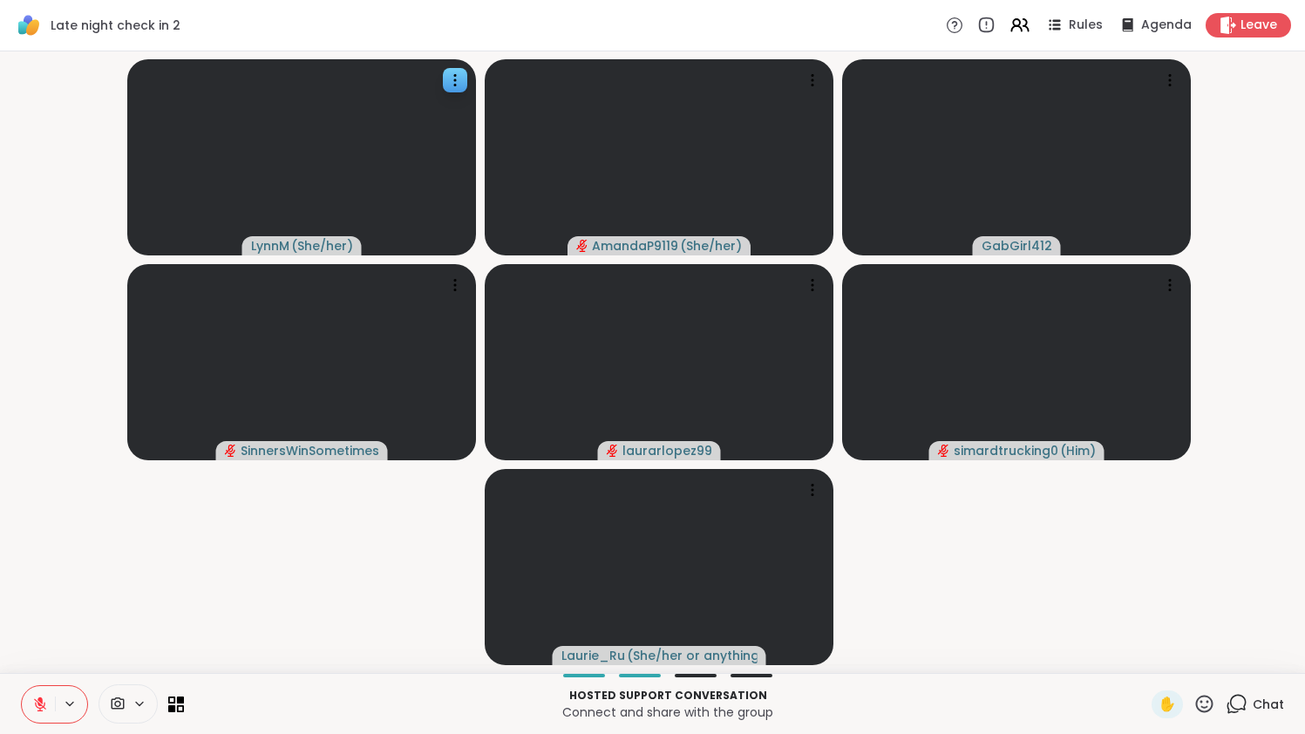
click at [1204, 704] on icon at bounding box center [1205, 704] width 22 height 22
click at [1153, 660] on span "❤️" at bounding box center [1153, 658] width 17 height 21
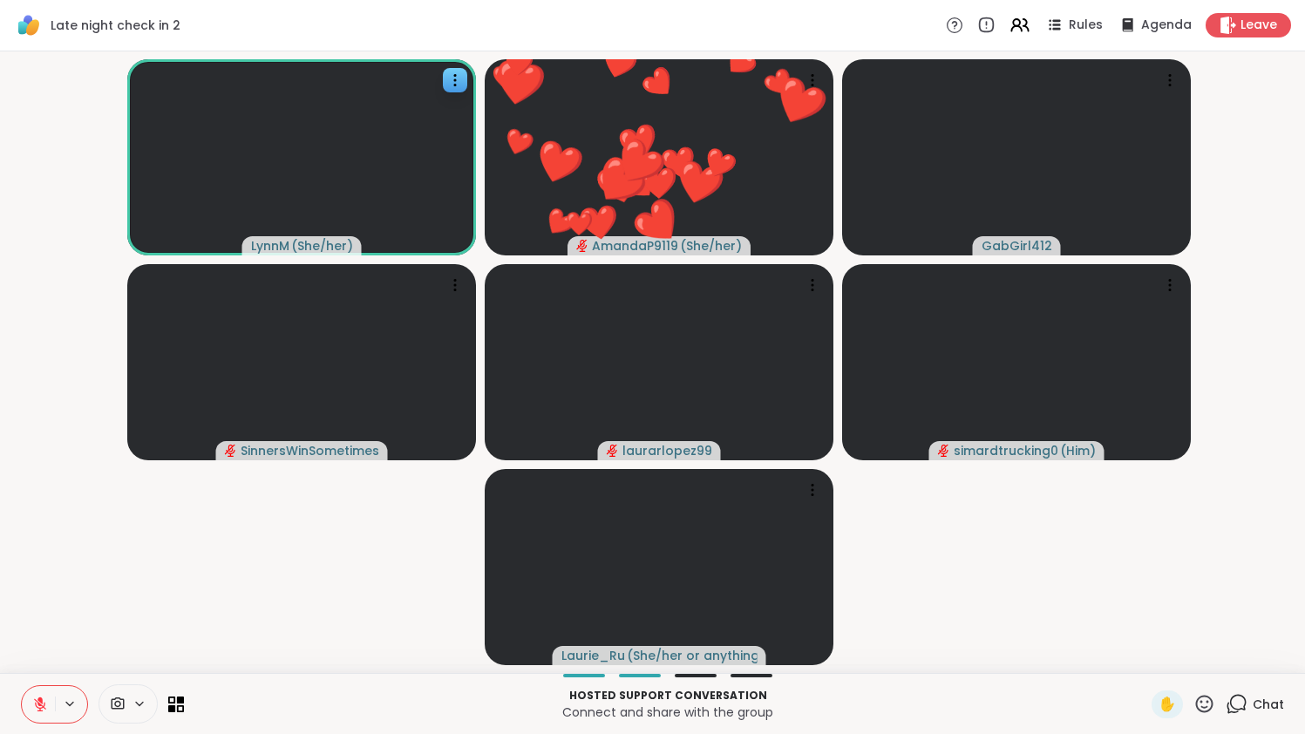
click at [38, 703] on icon at bounding box center [40, 704] width 12 height 12
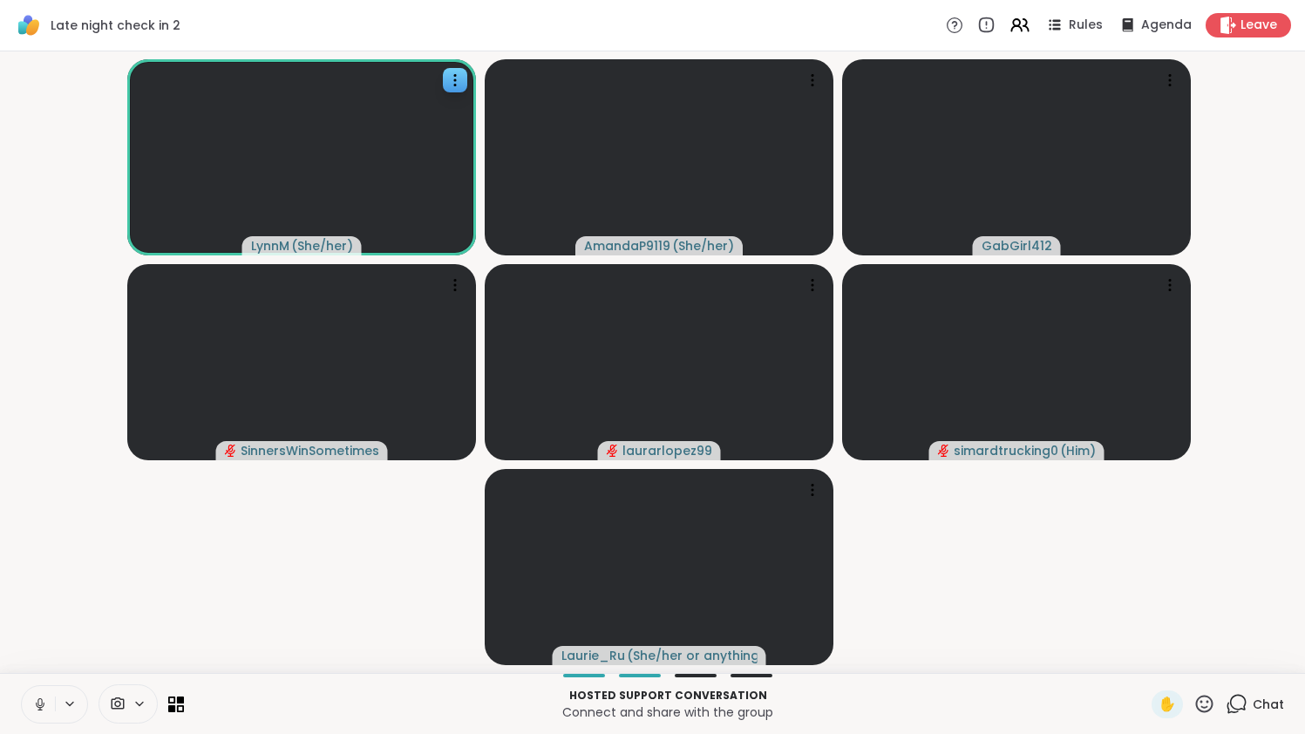
click at [38, 703] on icon at bounding box center [39, 702] width 4 height 8
click at [33, 705] on icon at bounding box center [40, 705] width 16 height 16
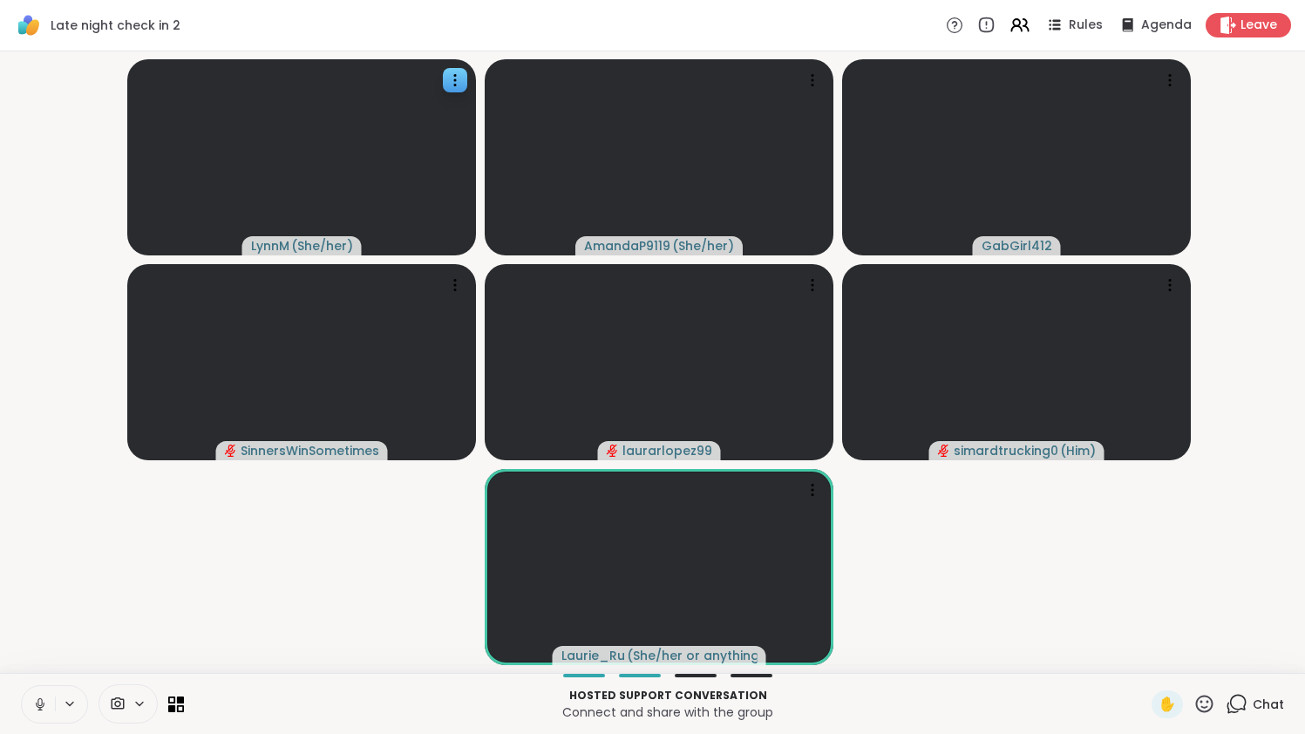
click at [47, 690] on button at bounding box center [38, 704] width 33 height 37
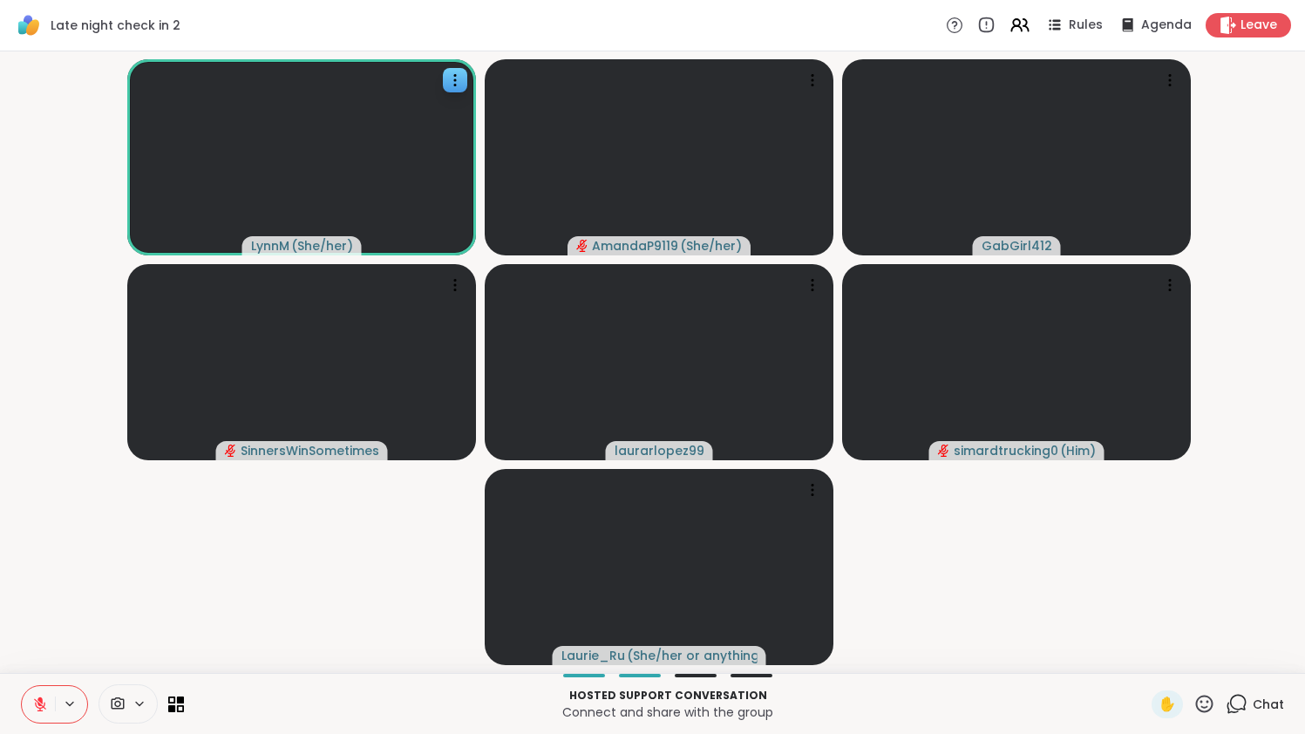
click at [40, 699] on icon at bounding box center [39, 700] width 5 height 7
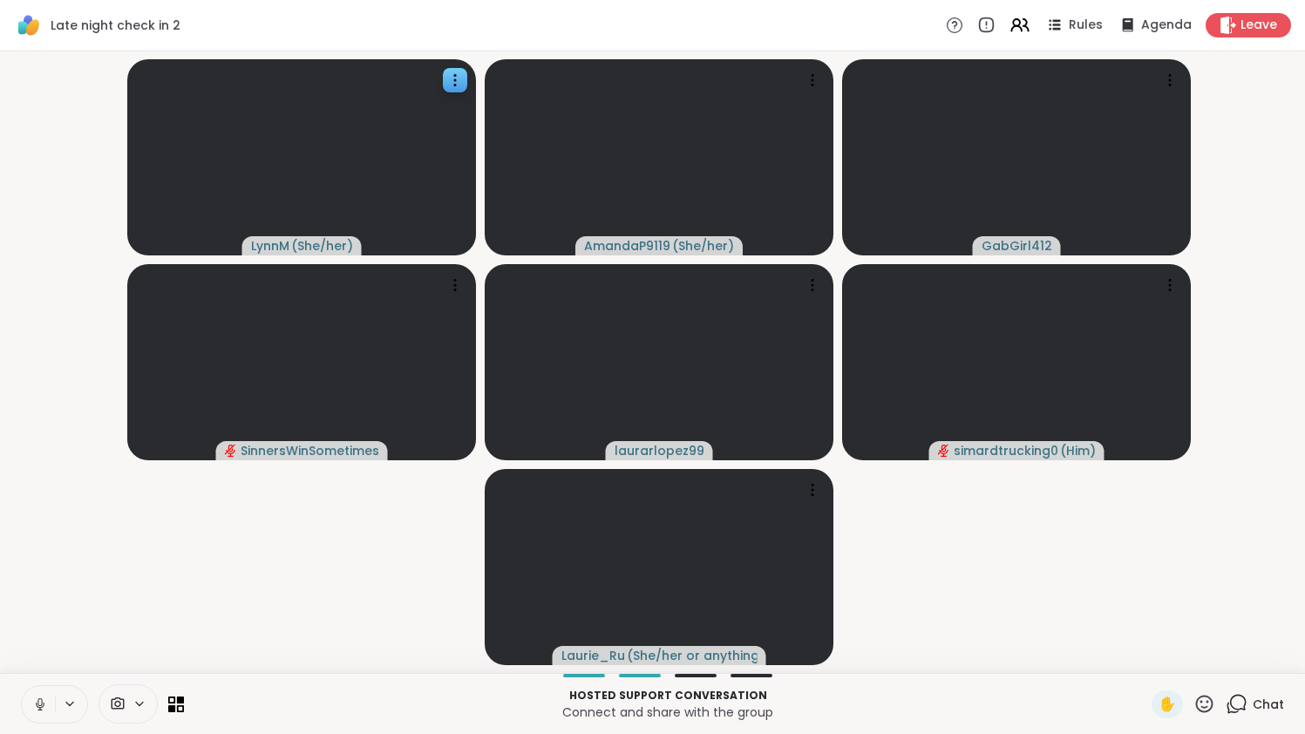
click at [40, 703] on icon at bounding box center [40, 705] width 16 height 16
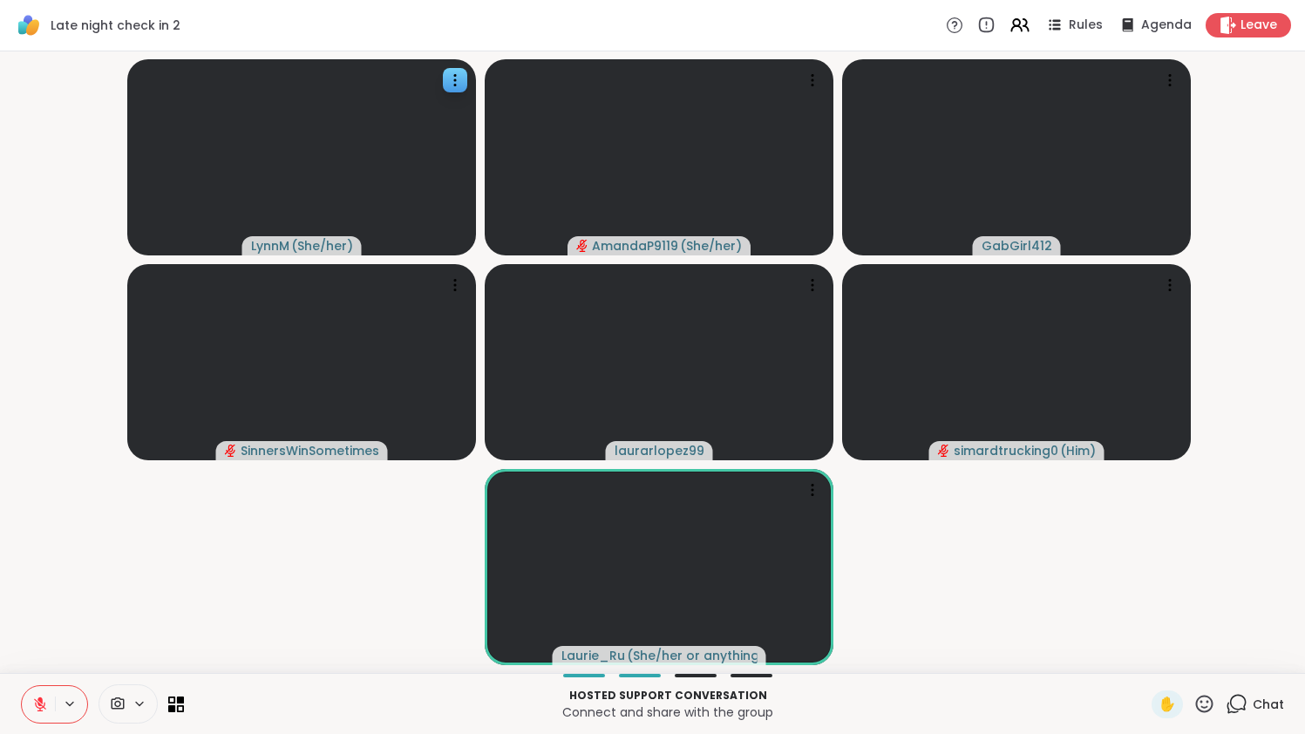
click at [37, 701] on icon at bounding box center [40, 704] width 12 height 12
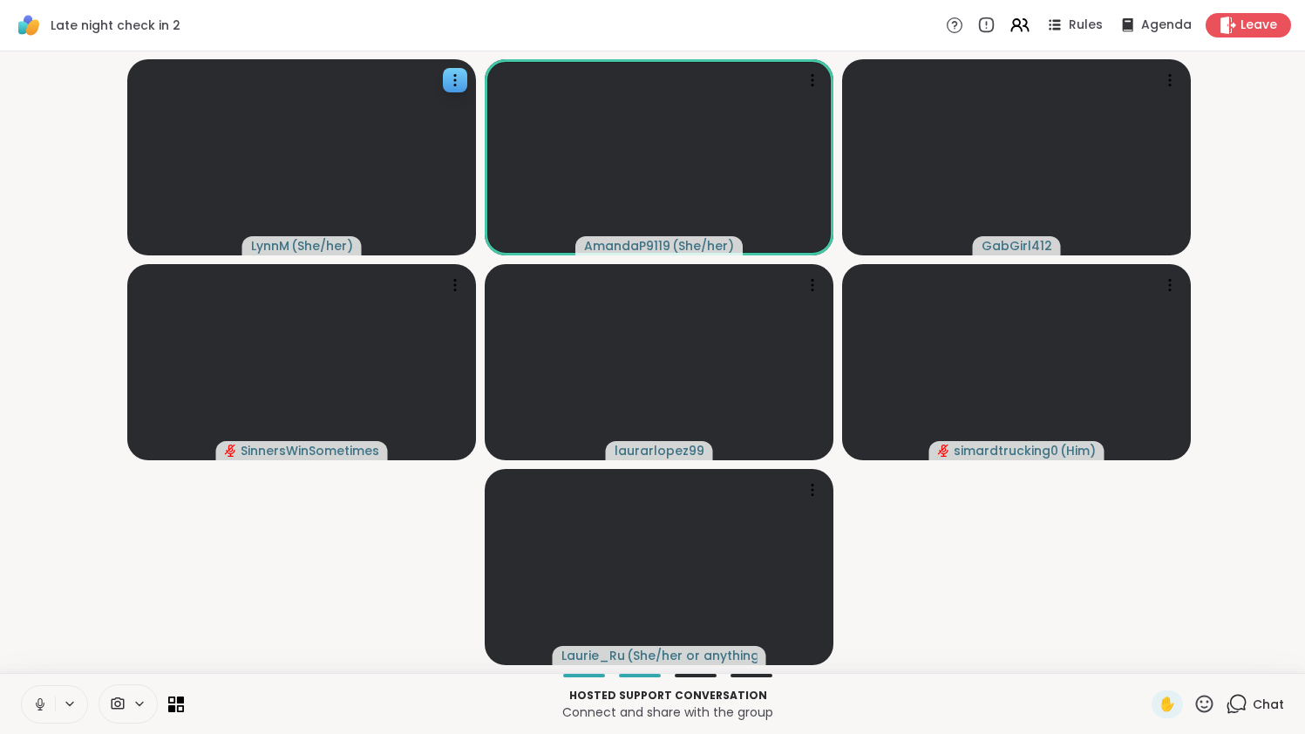
click at [37, 700] on icon at bounding box center [40, 705] width 16 height 16
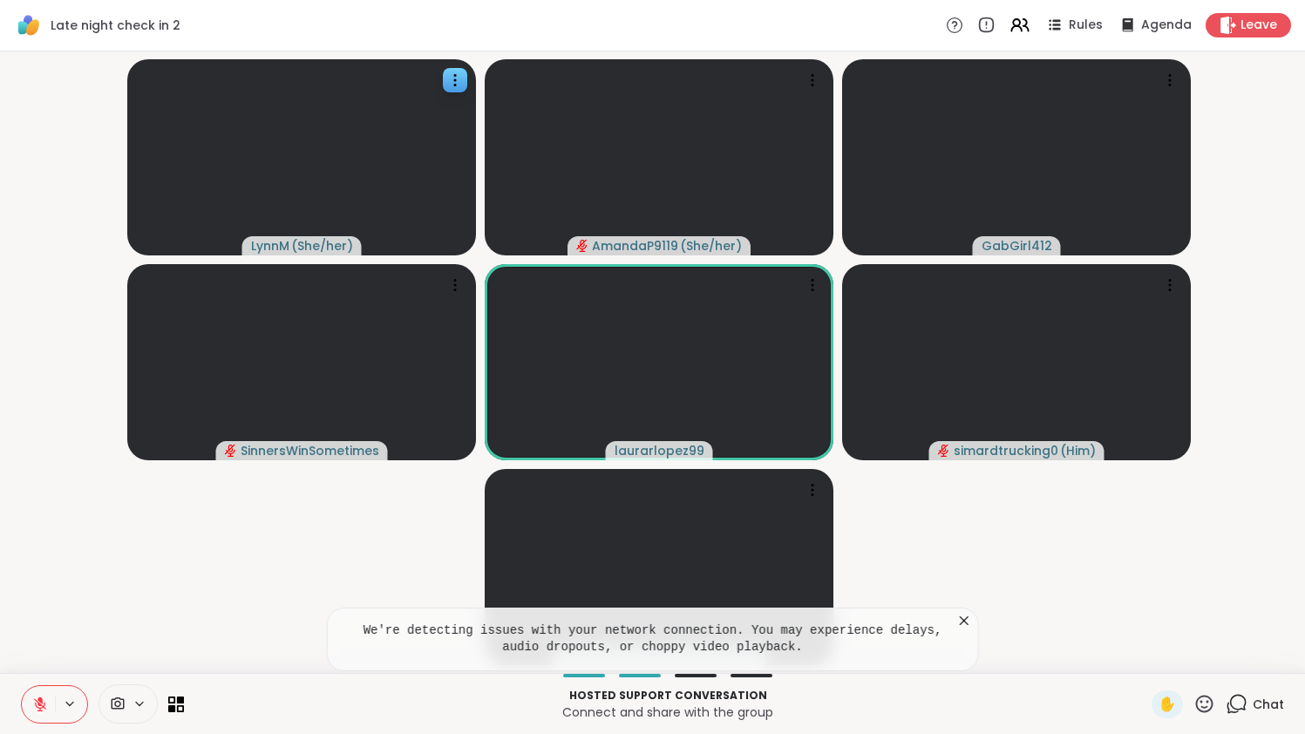
click at [973, 621] on icon at bounding box center [964, 620] width 17 height 17
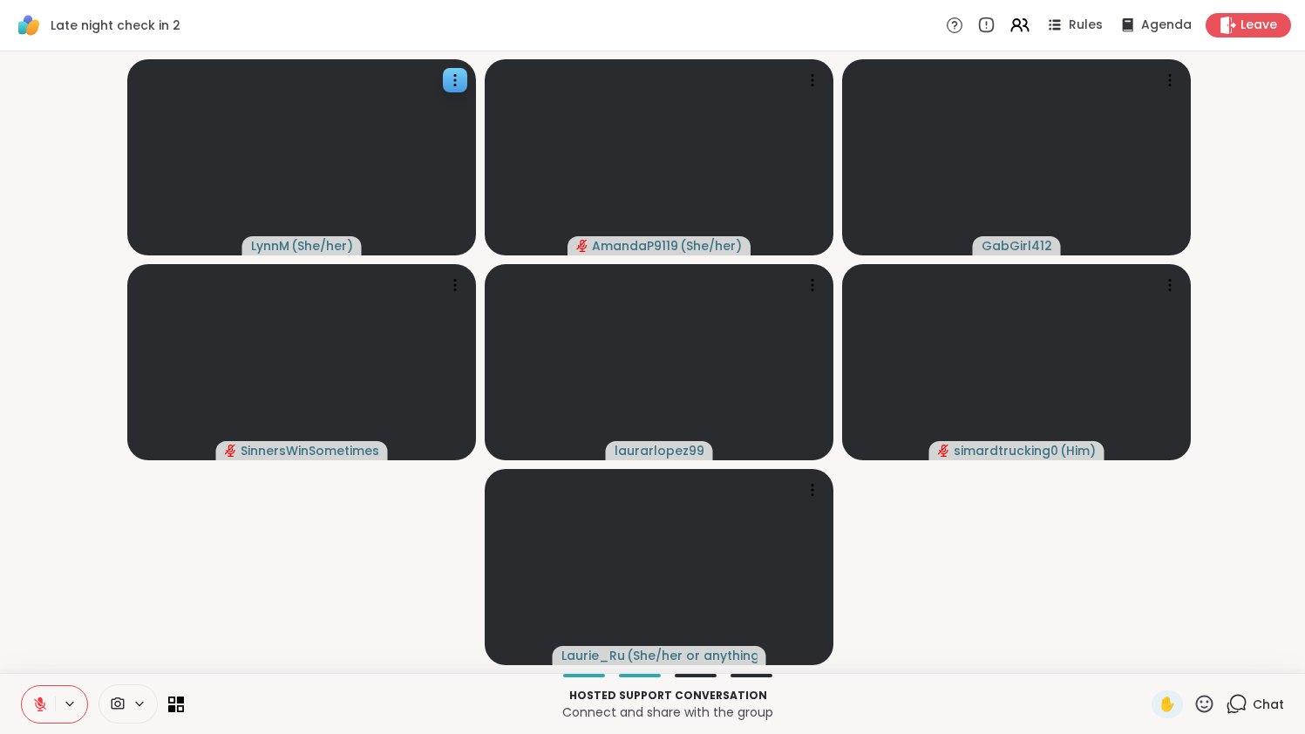
click at [40, 699] on icon at bounding box center [39, 700] width 5 height 7
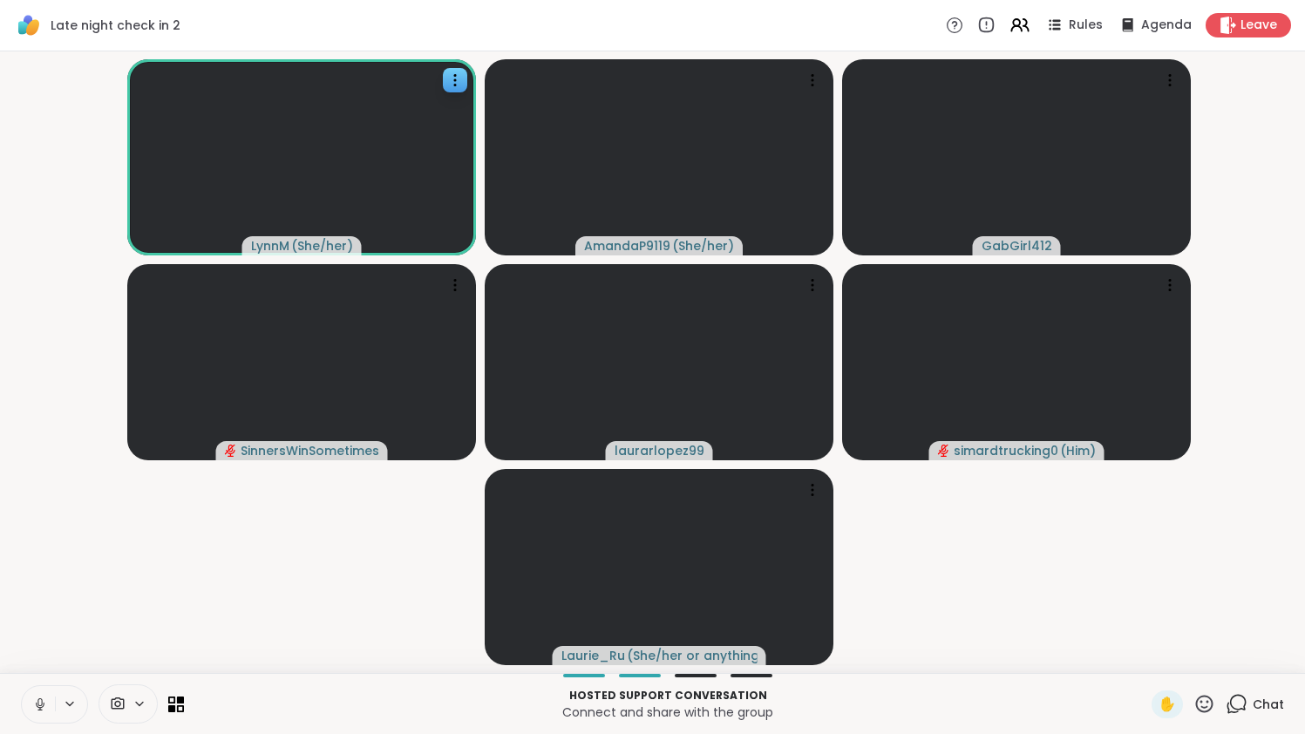
click at [38, 711] on icon at bounding box center [40, 705] width 16 height 16
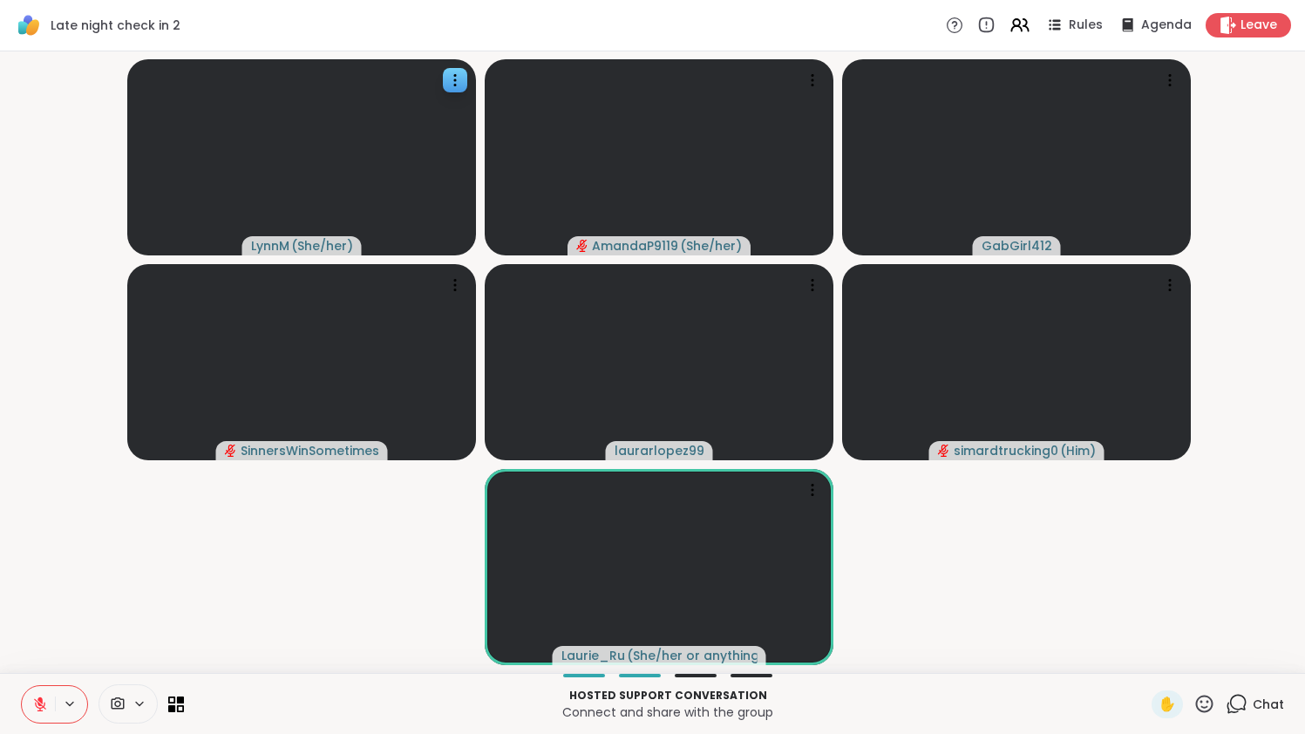
click at [38, 710] on icon at bounding box center [40, 705] width 16 height 16
click at [38, 711] on icon at bounding box center [40, 705] width 16 height 16
click at [46, 702] on icon at bounding box center [40, 705] width 16 height 16
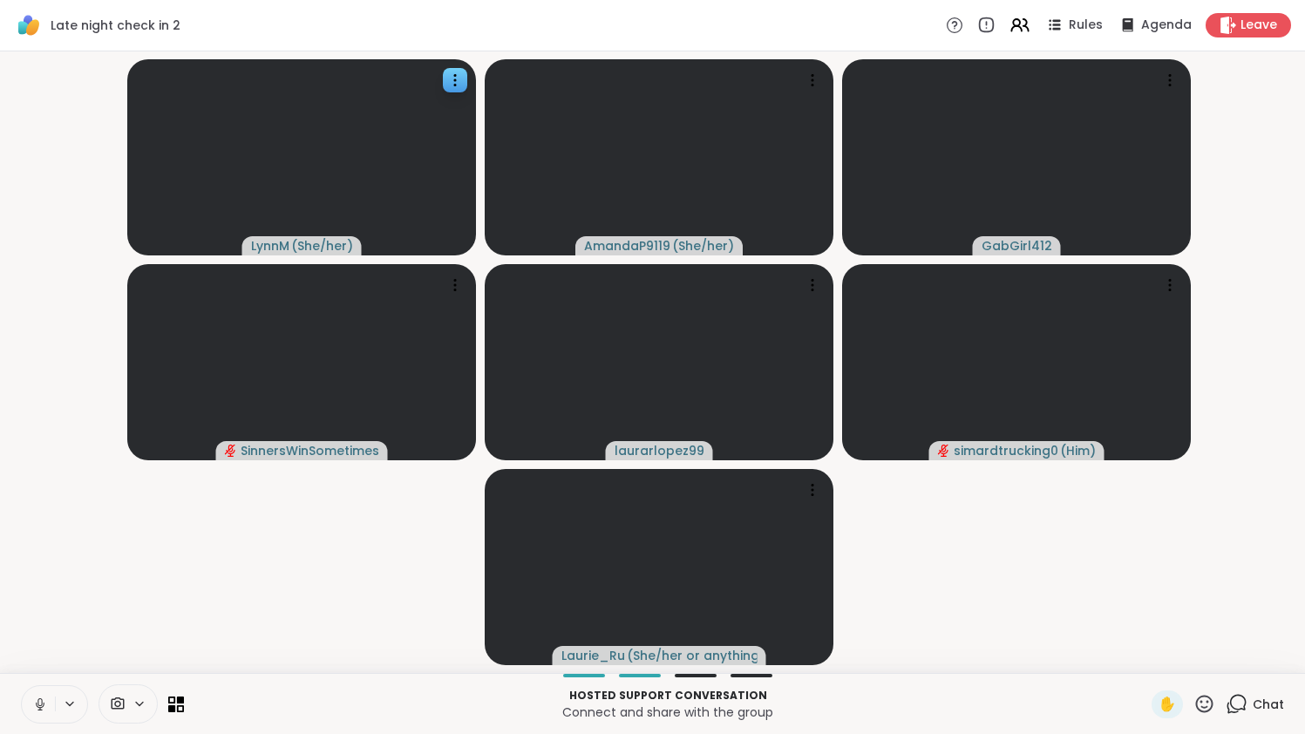
click at [38, 701] on icon at bounding box center [39, 702] width 4 height 8
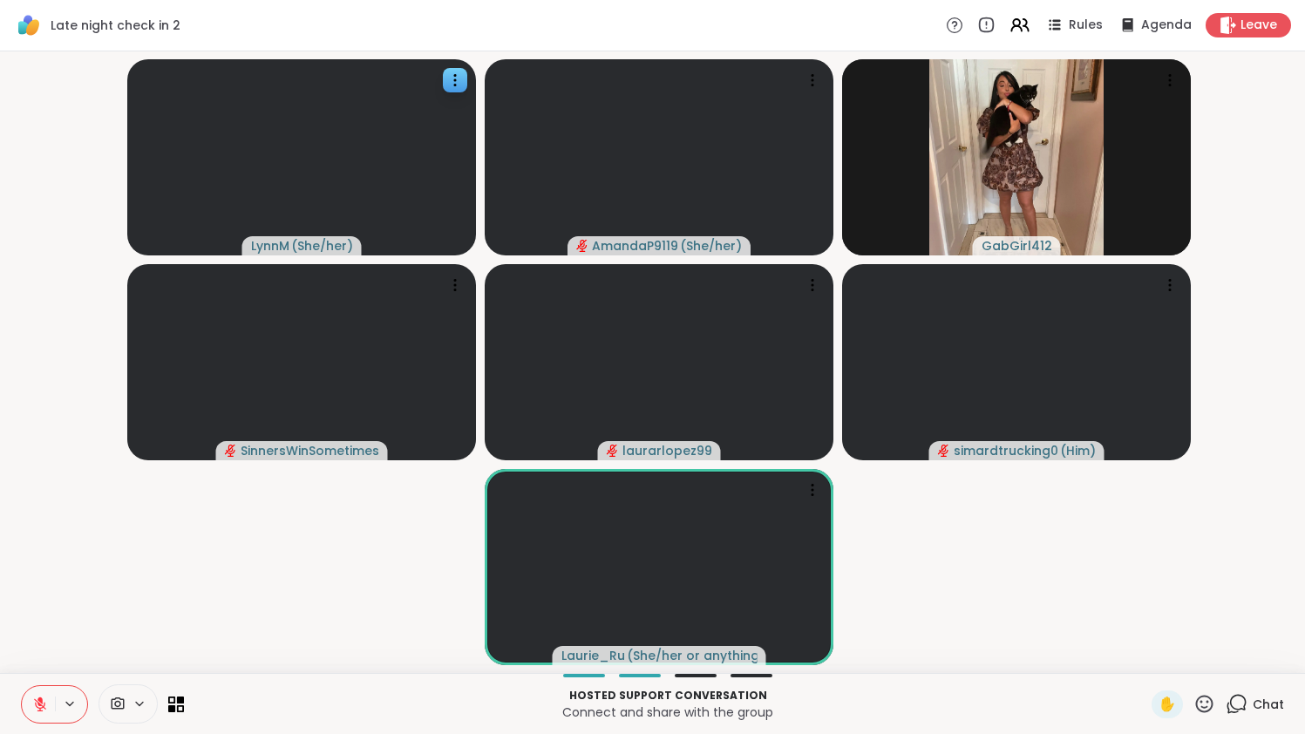
click at [38, 701] on icon at bounding box center [40, 705] width 16 height 16
click at [38, 701] on icon at bounding box center [39, 702] width 4 height 8
click at [38, 701] on icon at bounding box center [40, 705] width 16 height 16
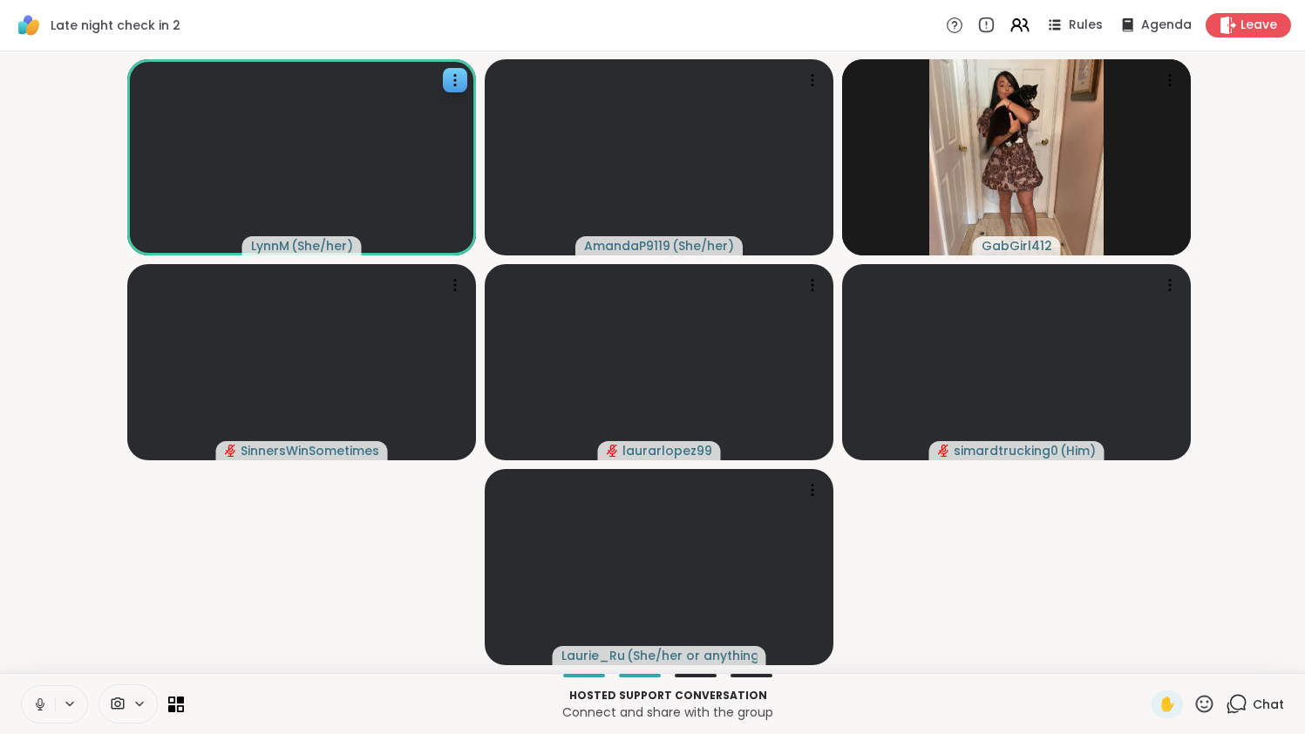
click at [38, 701] on icon at bounding box center [39, 702] width 4 height 8
click at [38, 701] on icon at bounding box center [40, 705] width 16 height 16
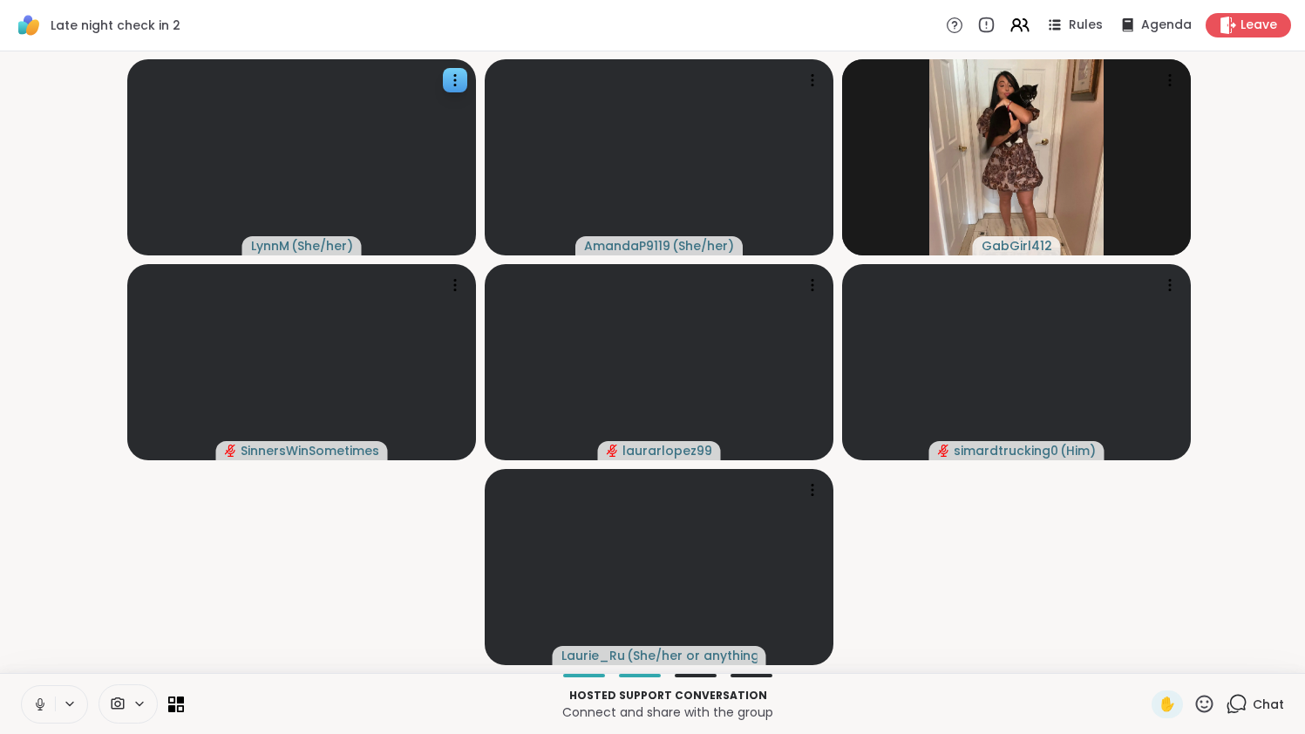
click at [37, 702] on icon at bounding box center [40, 705] width 16 height 16
click at [37, 702] on icon at bounding box center [40, 704] width 12 height 12
click at [37, 702] on icon at bounding box center [40, 705] width 16 height 16
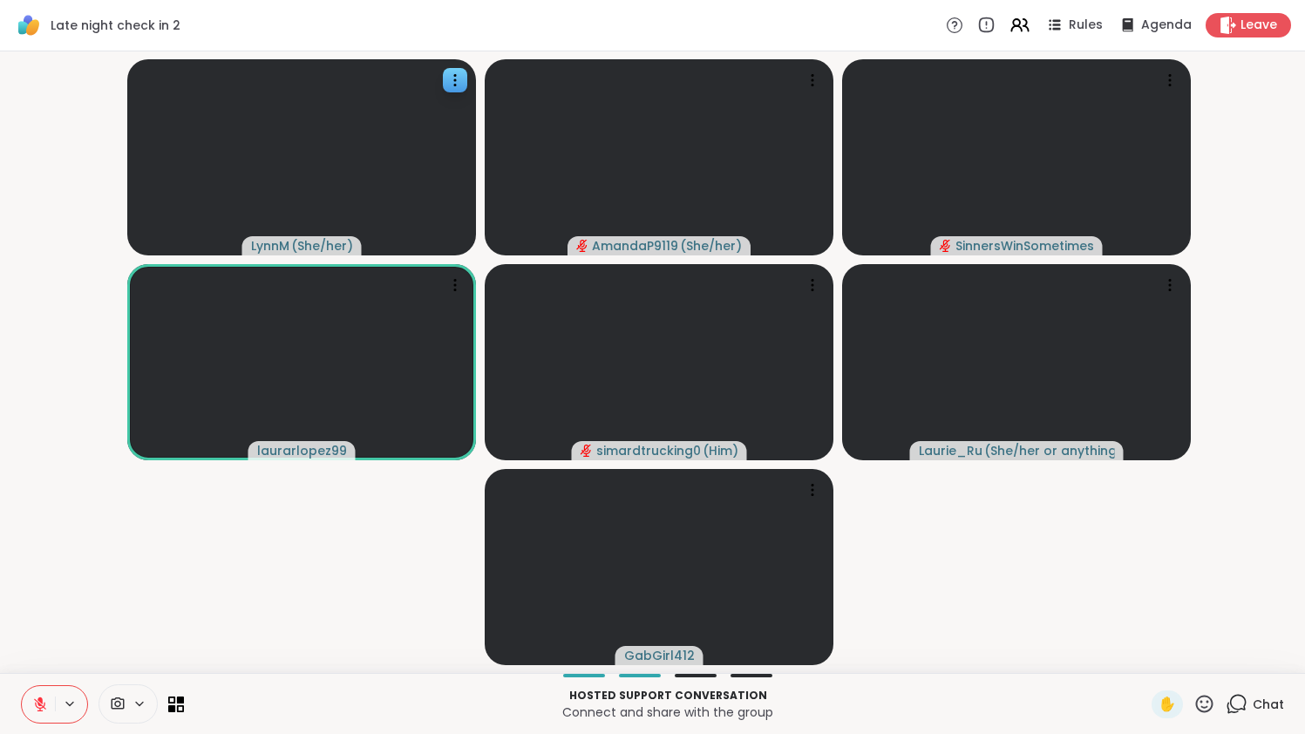
click at [43, 691] on button at bounding box center [38, 704] width 33 height 37
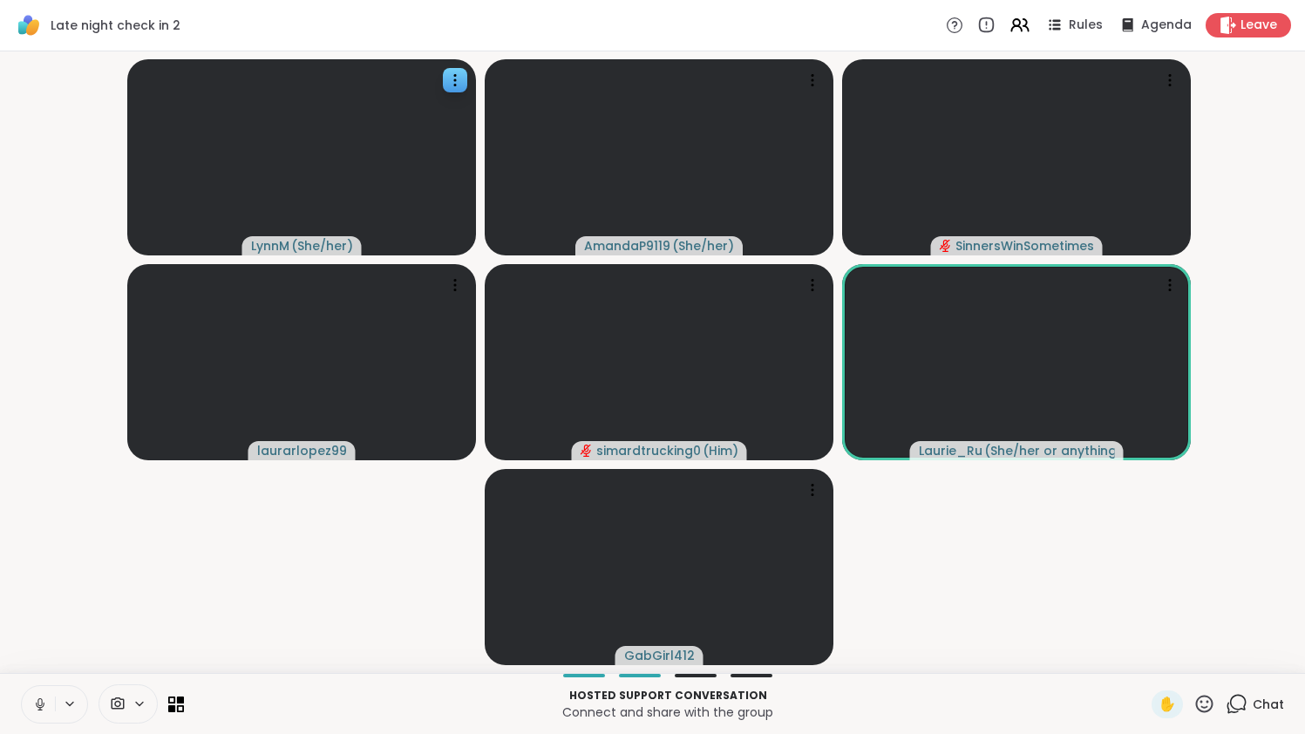
click at [43, 708] on icon at bounding box center [40, 705] width 16 height 16
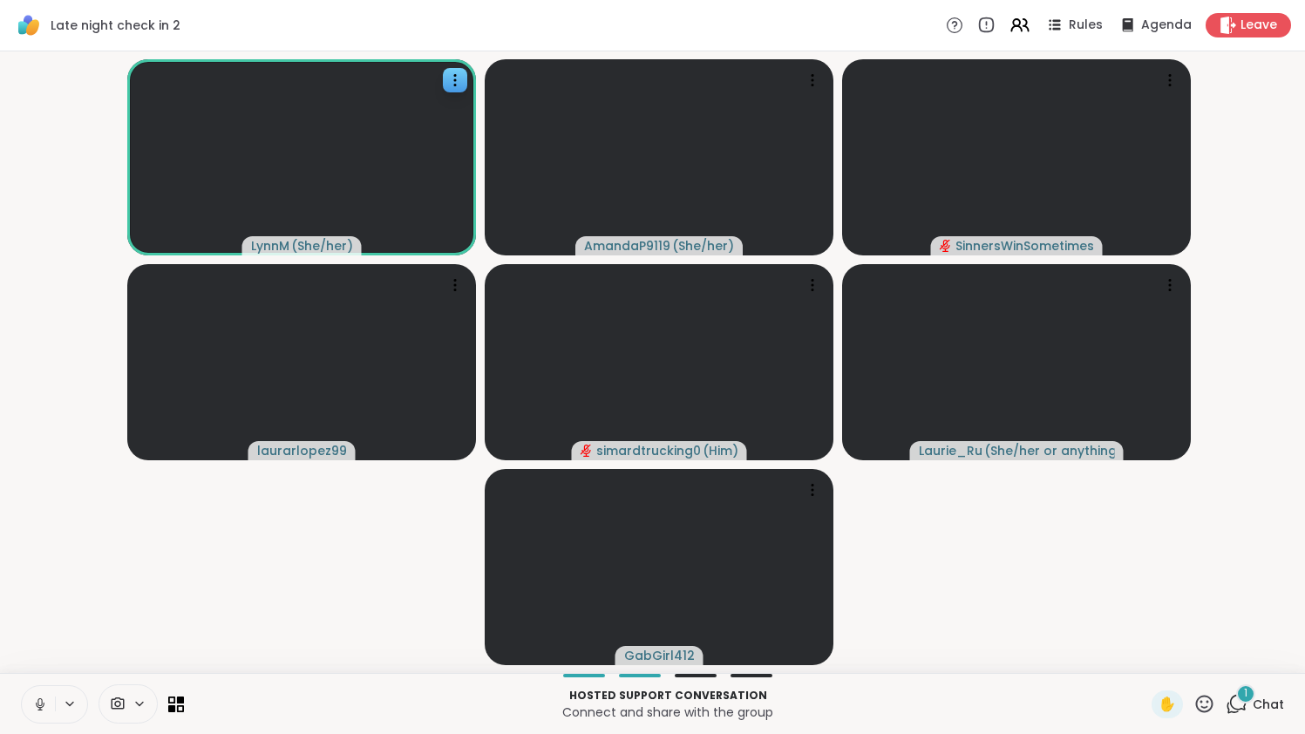
click at [43, 708] on icon at bounding box center [40, 705] width 16 height 16
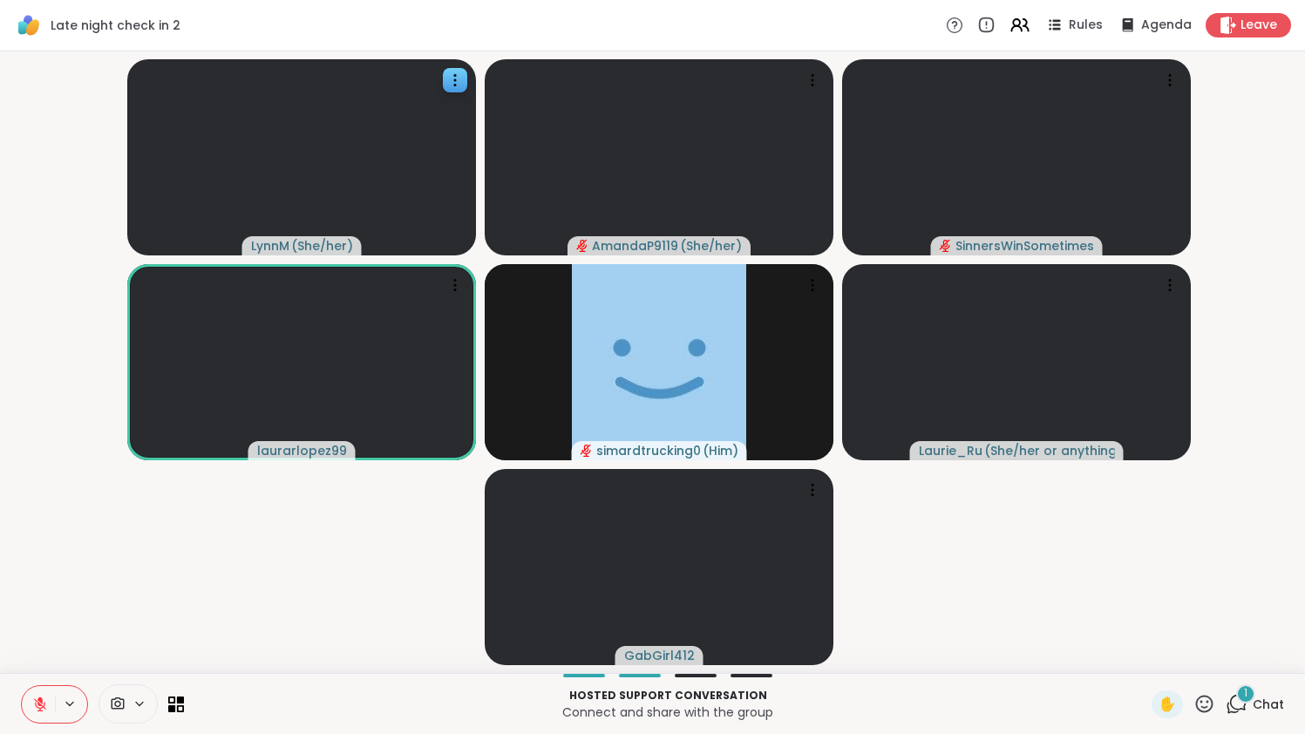
click at [1243, 696] on div "1" at bounding box center [1245, 693] width 19 height 19
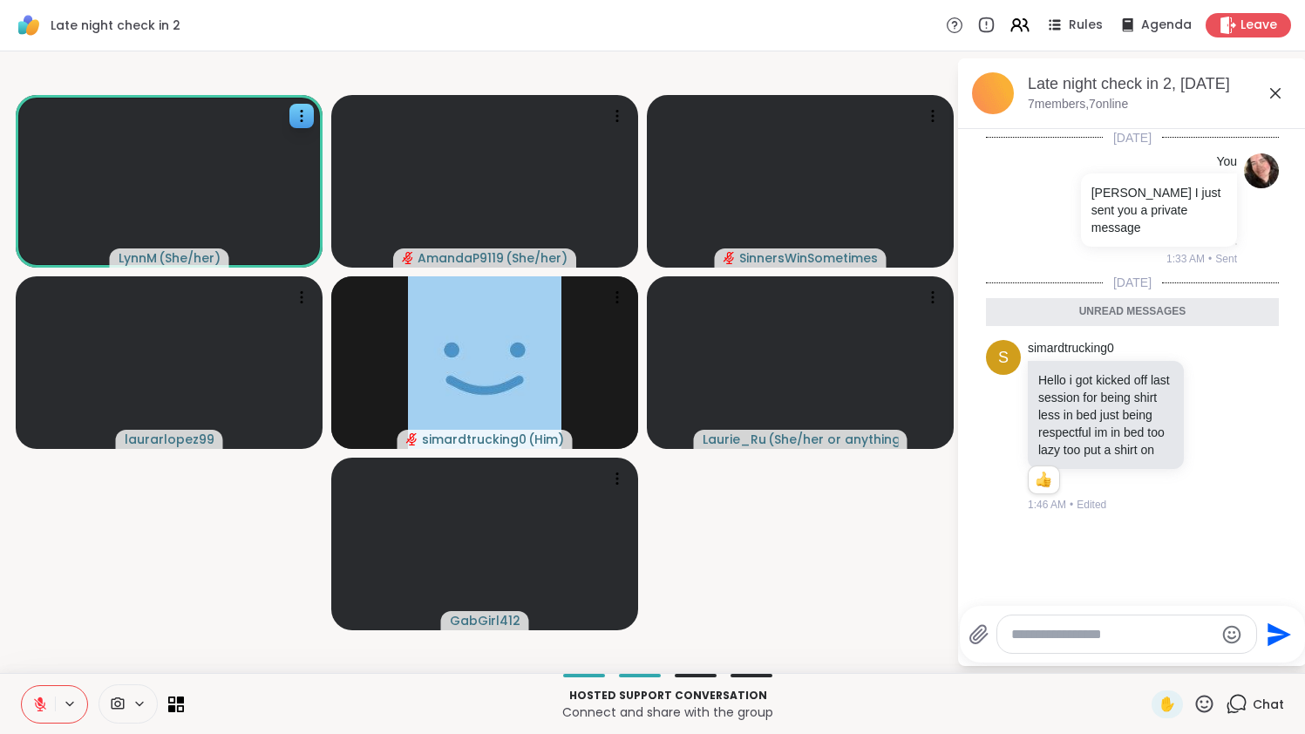
click at [1286, 88] on icon at bounding box center [1275, 93] width 21 height 21
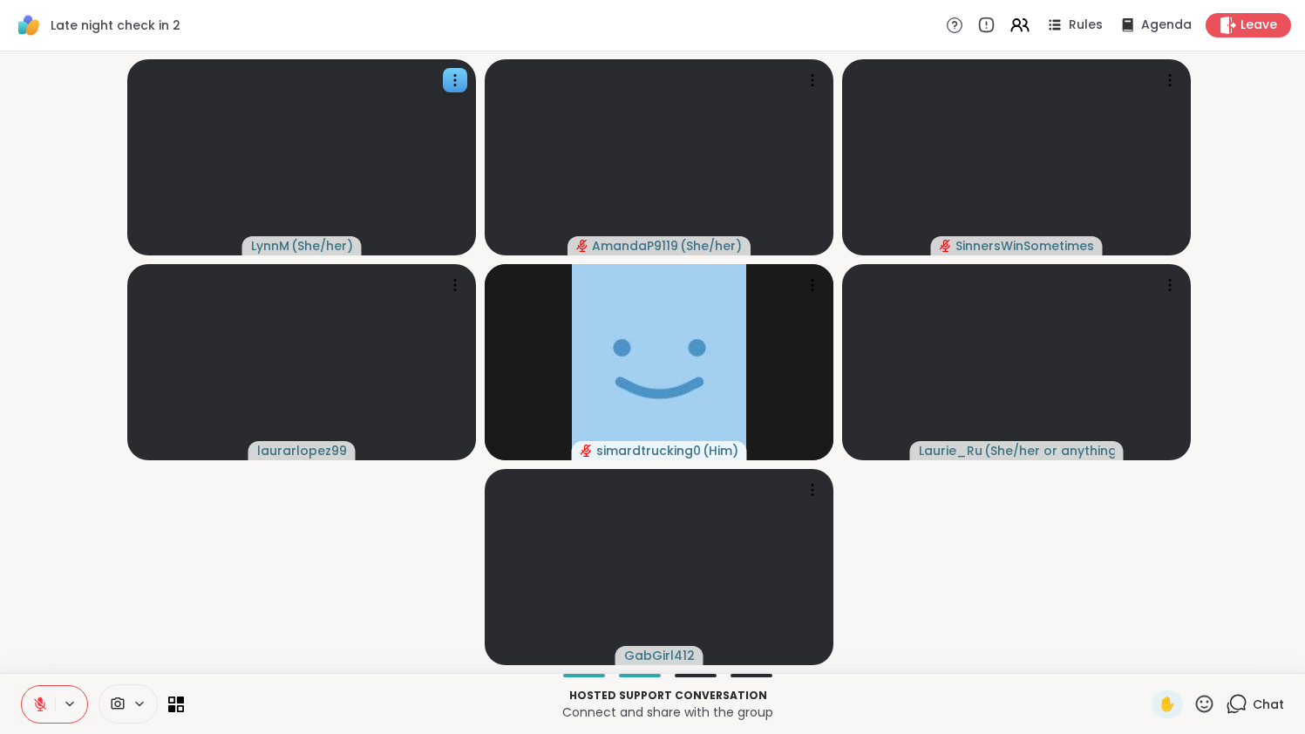
click at [1209, 707] on icon at bounding box center [1205, 704] width 22 height 22
click at [1160, 666] on div "❤️" at bounding box center [1153, 658] width 31 height 28
click at [1206, 702] on icon at bounding box center [1205, 704] width 22 height 22
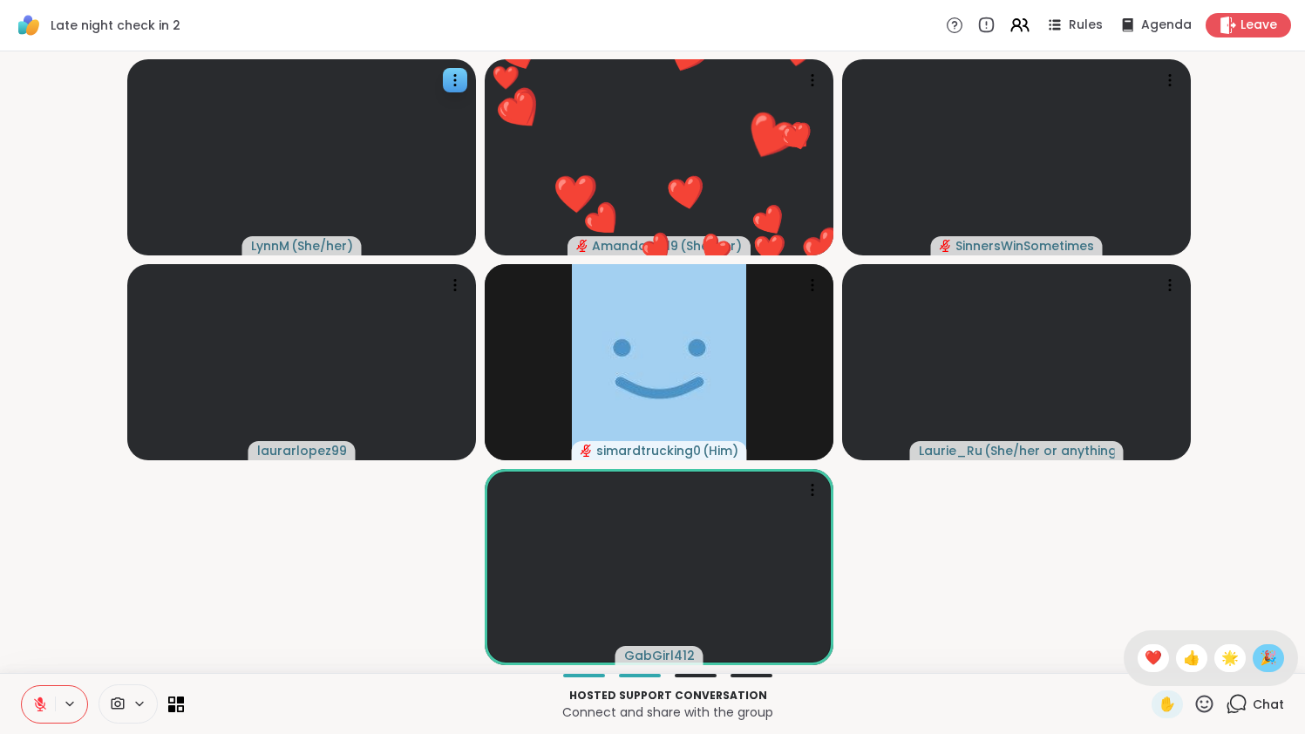
click at [1260, 664] on span "🎉" at bounding box center [1268, 658] width 17 height 21
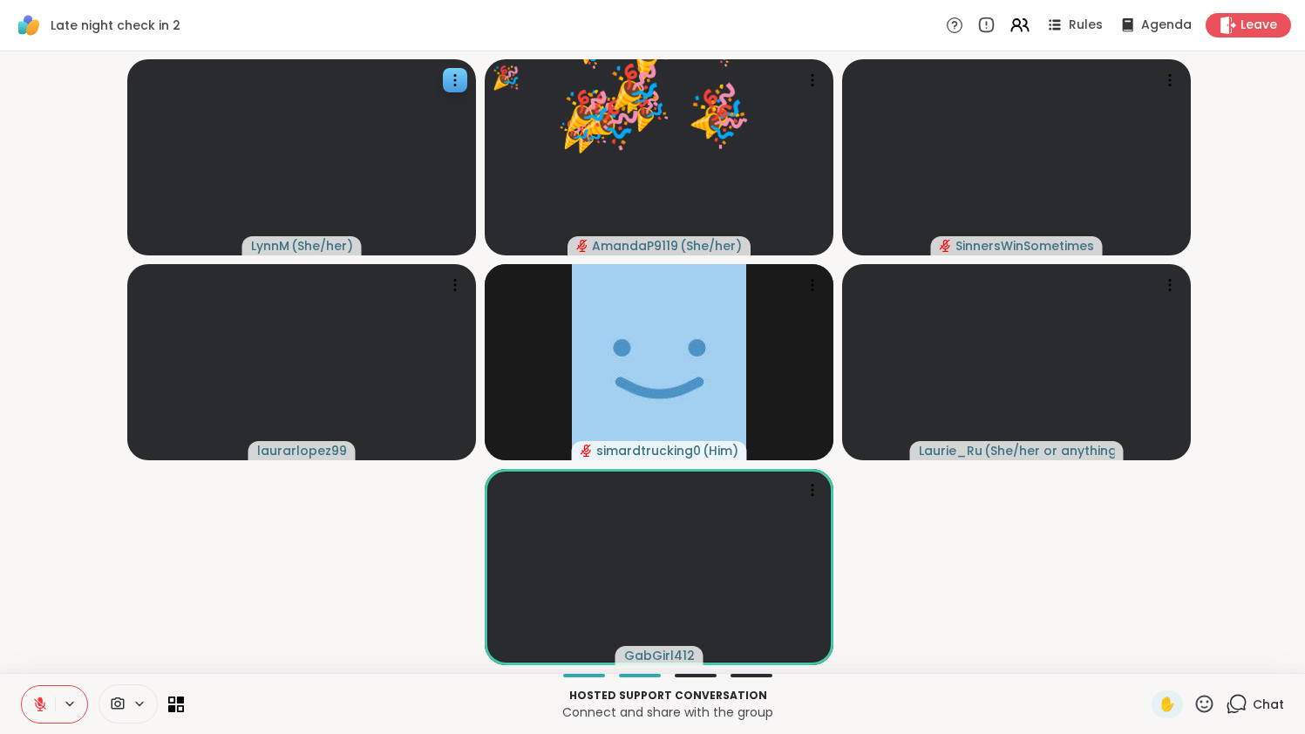
click at [1242, 703] on icon at bounding box center [1237, 704] width 22 height 22
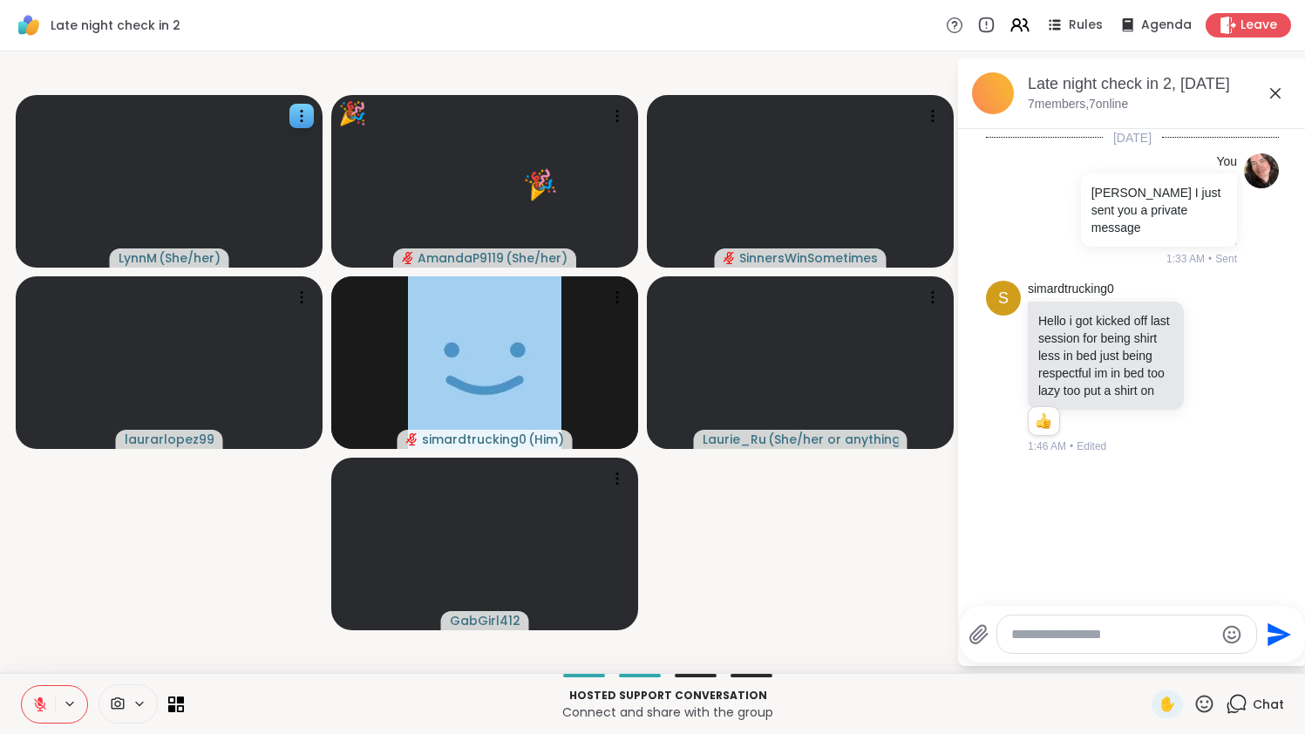
click at [1235, 709] on icon at bounding box center [1237, 704] width 22 height 22
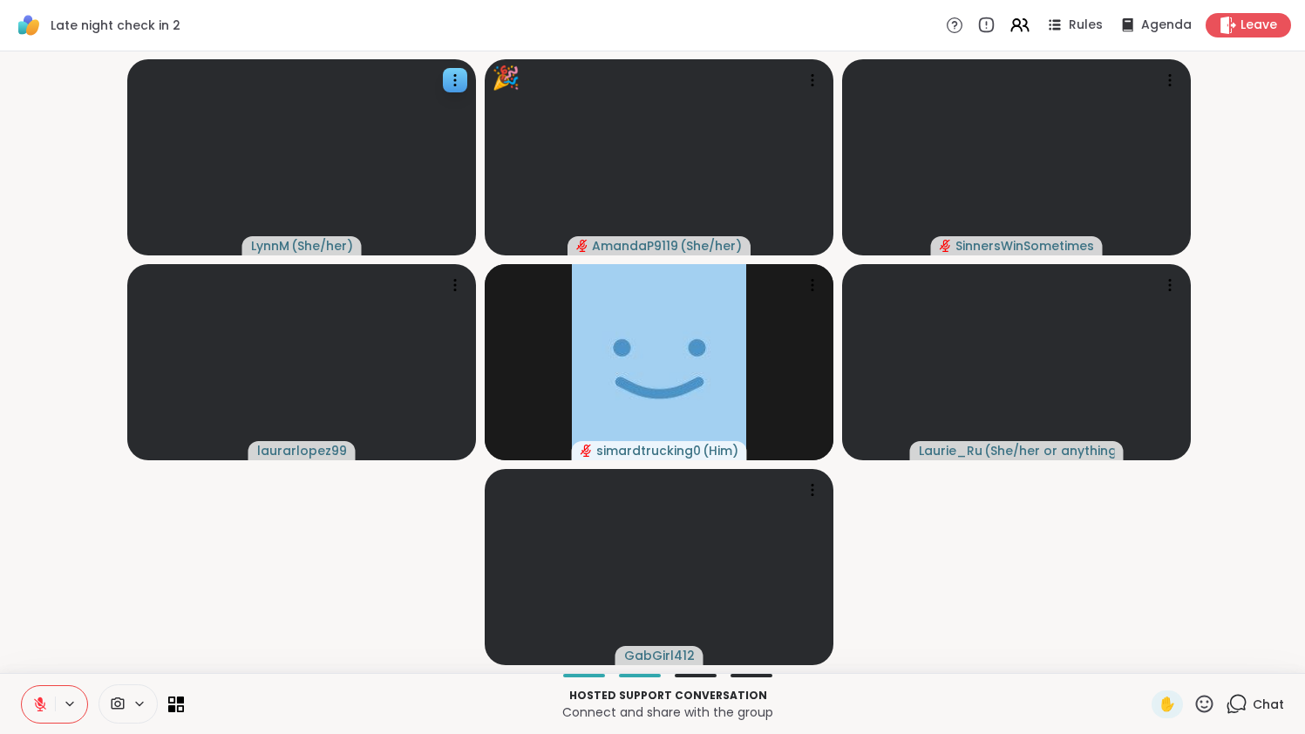
click at [1215, 707] on icon at bounding box center [1205, 704] width 22 height 22
click at [1231, 671] on div "🌟" at bounding box center [1230, 658] width 31 height 28
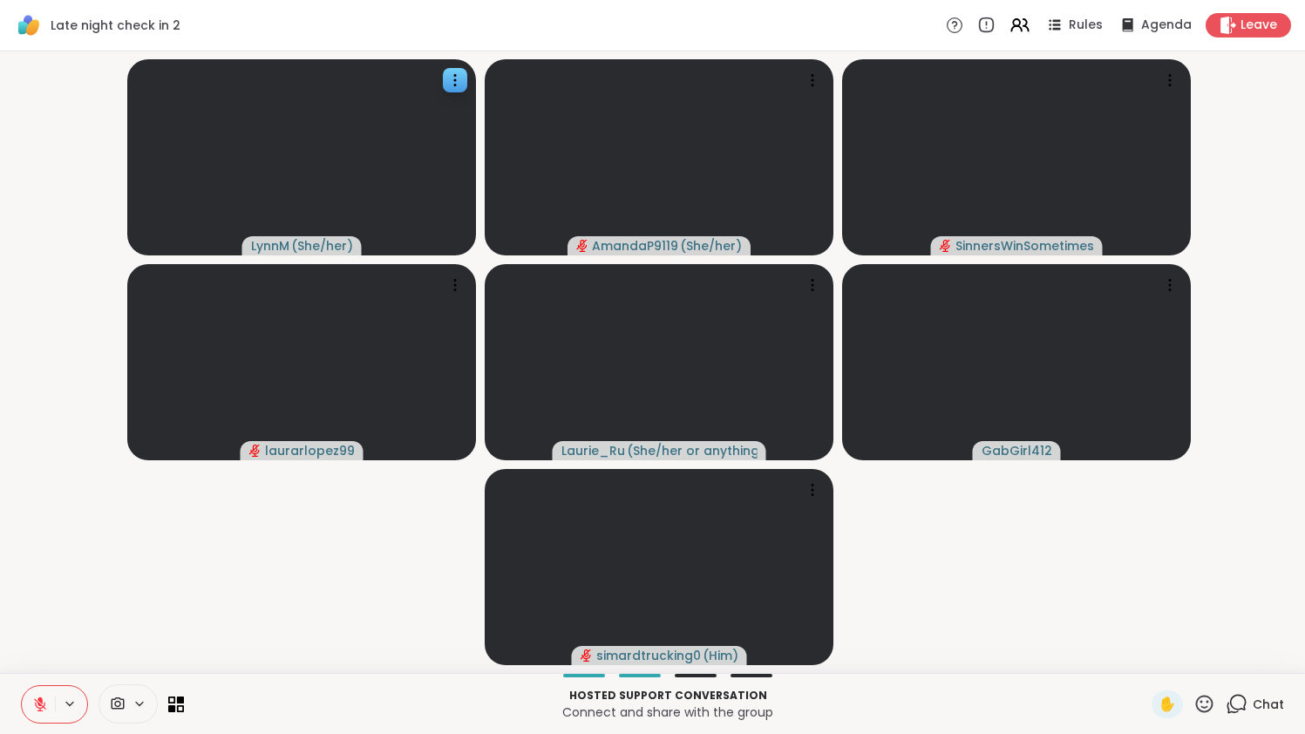
click at [34, 705] on icon at bounding box center [40, 705] width 16 height 16
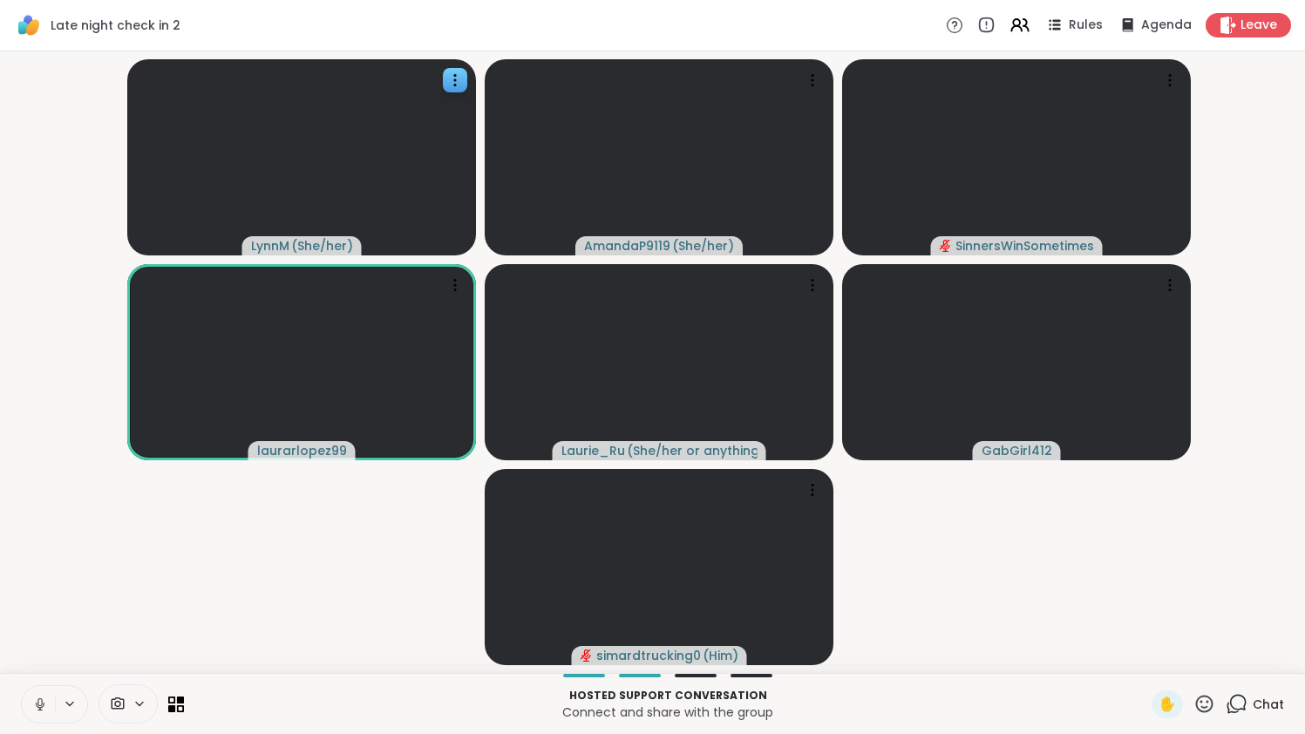
click at [37, 709] on icon at bounding box center [40, 705] width 16 height 16
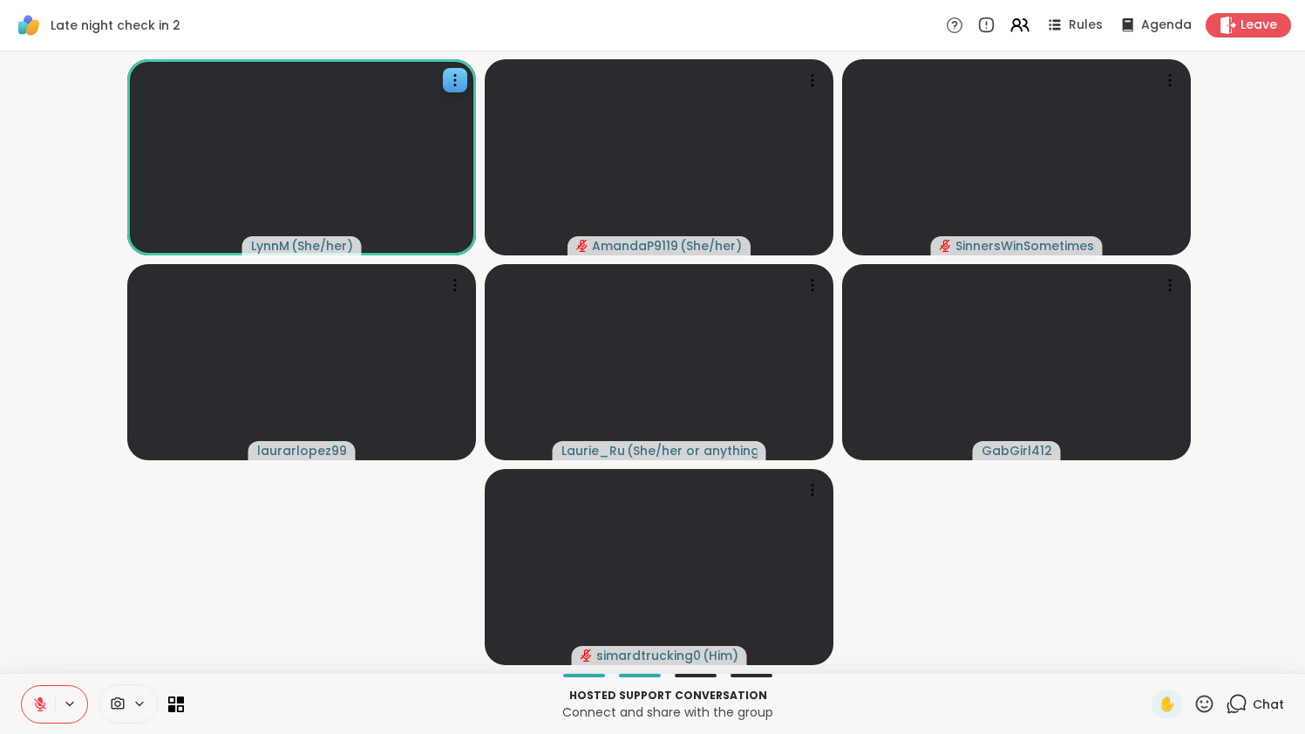
click at [37, 709] on icon at bounding box center [40, 705] width 16 height 16
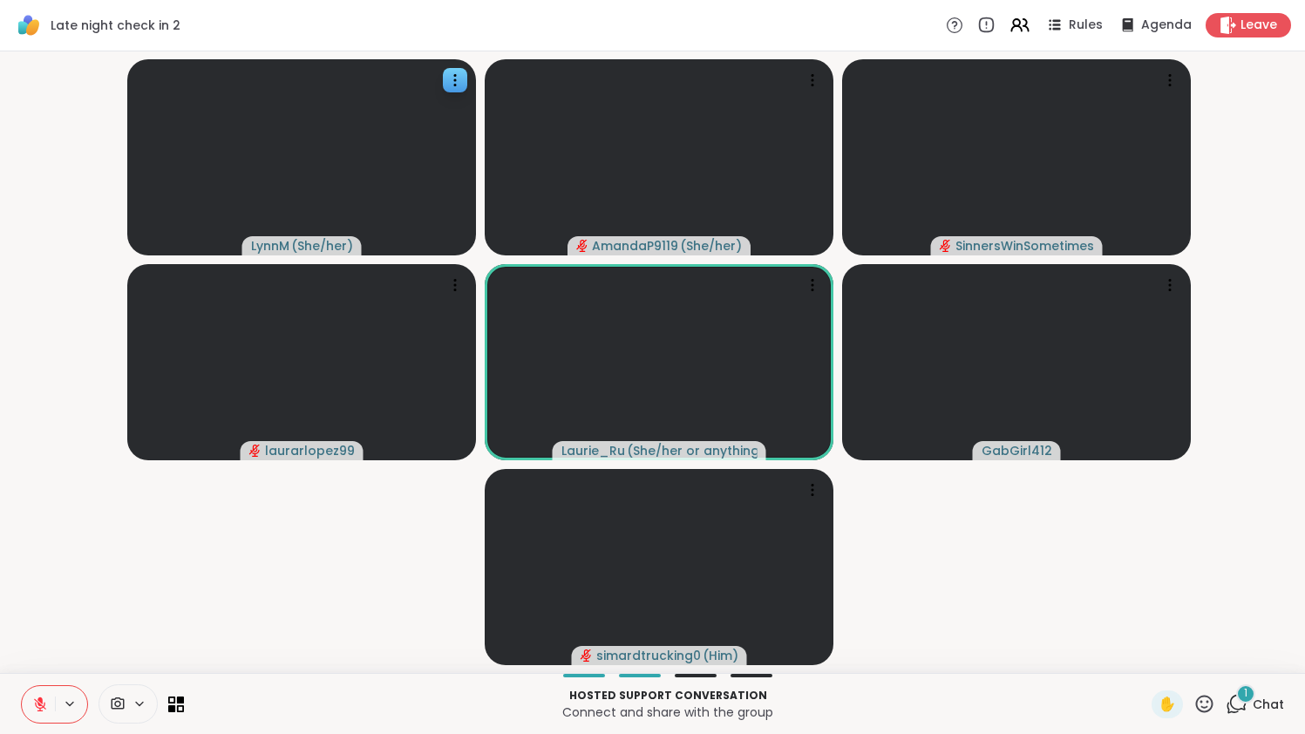
click at [40, 698] on icon at bounding box center [39, 700] width 5 height 7
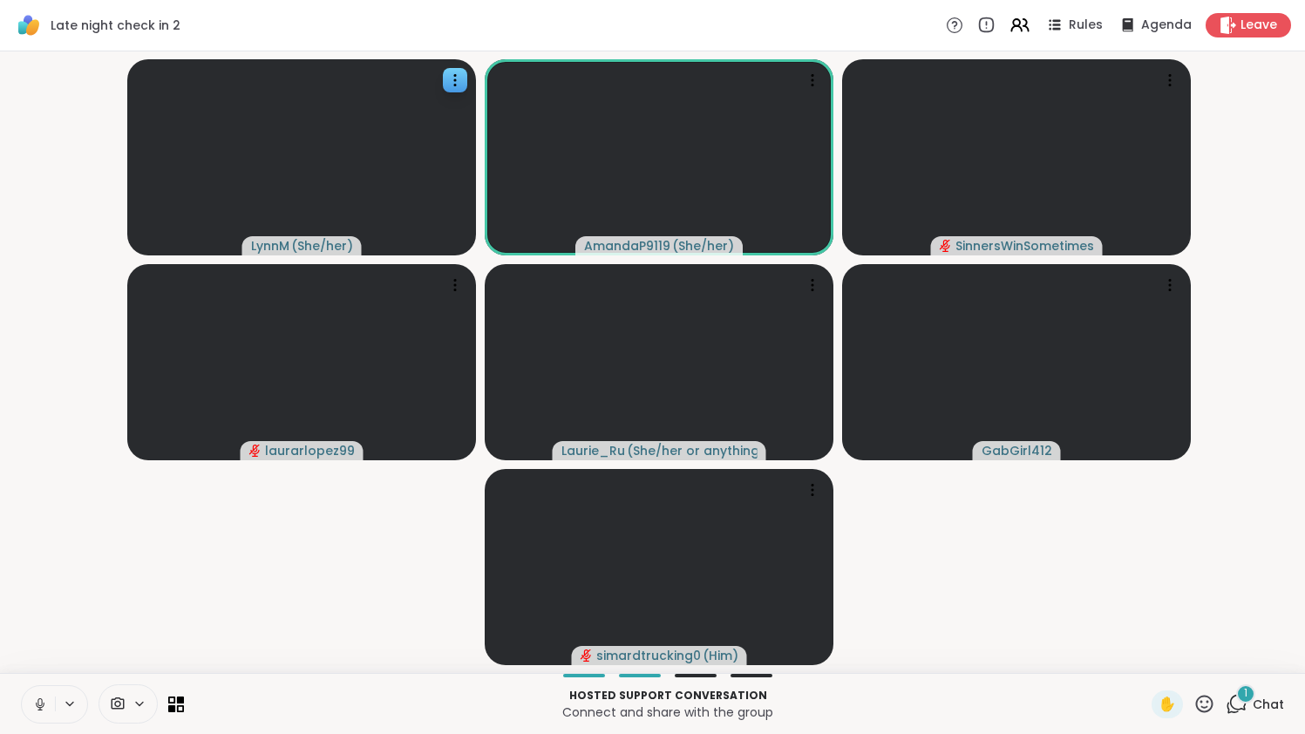
click at [39, 698] on icon at bounding box center [40, 705] width 16 height 16
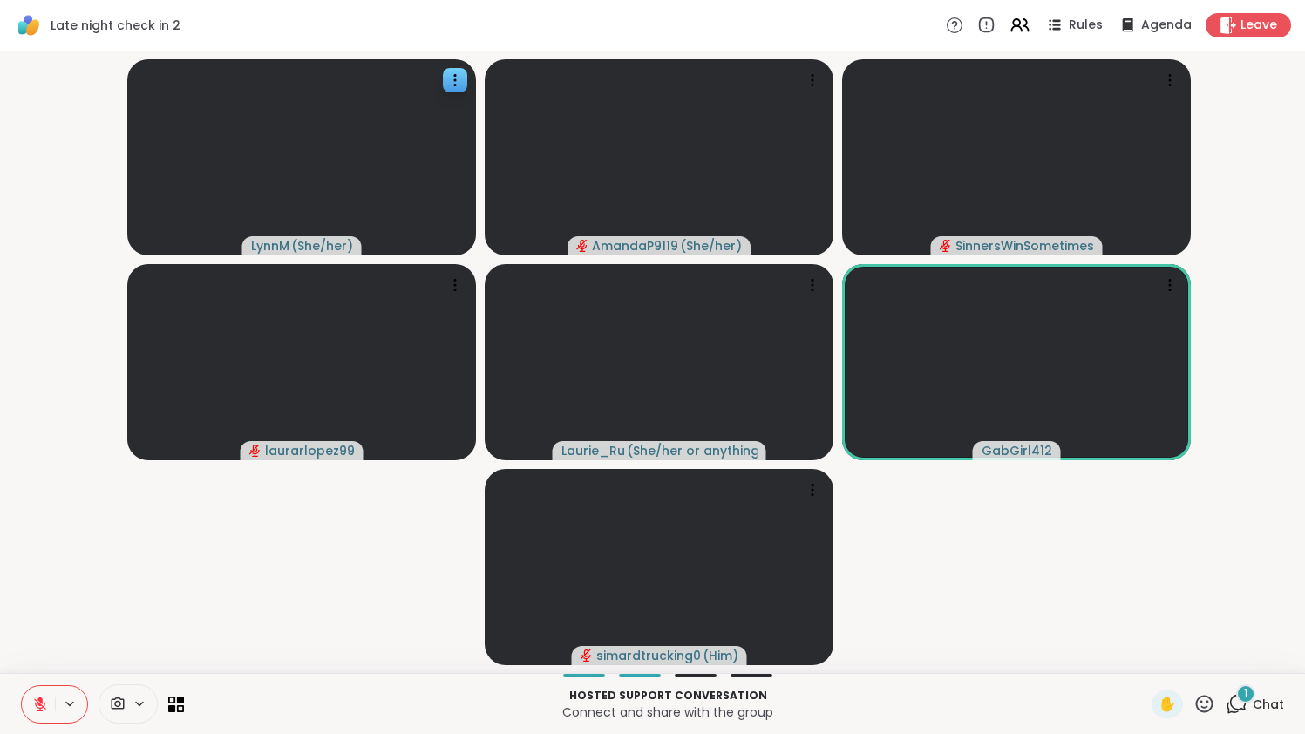
click at [42, 698] on icon at bounding box center [39, 700] width 5 height 7
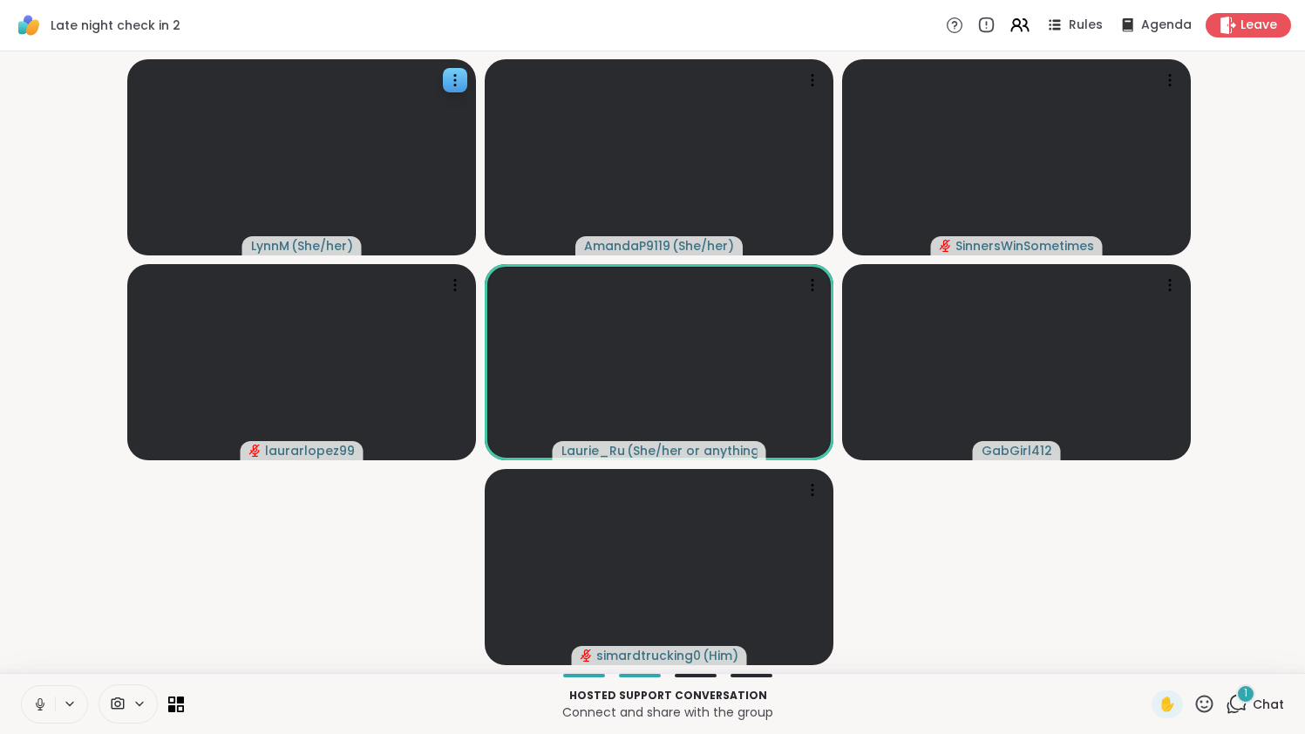
click at [42, 698] on icon at bounding box center [40, 705] width 16 height 16
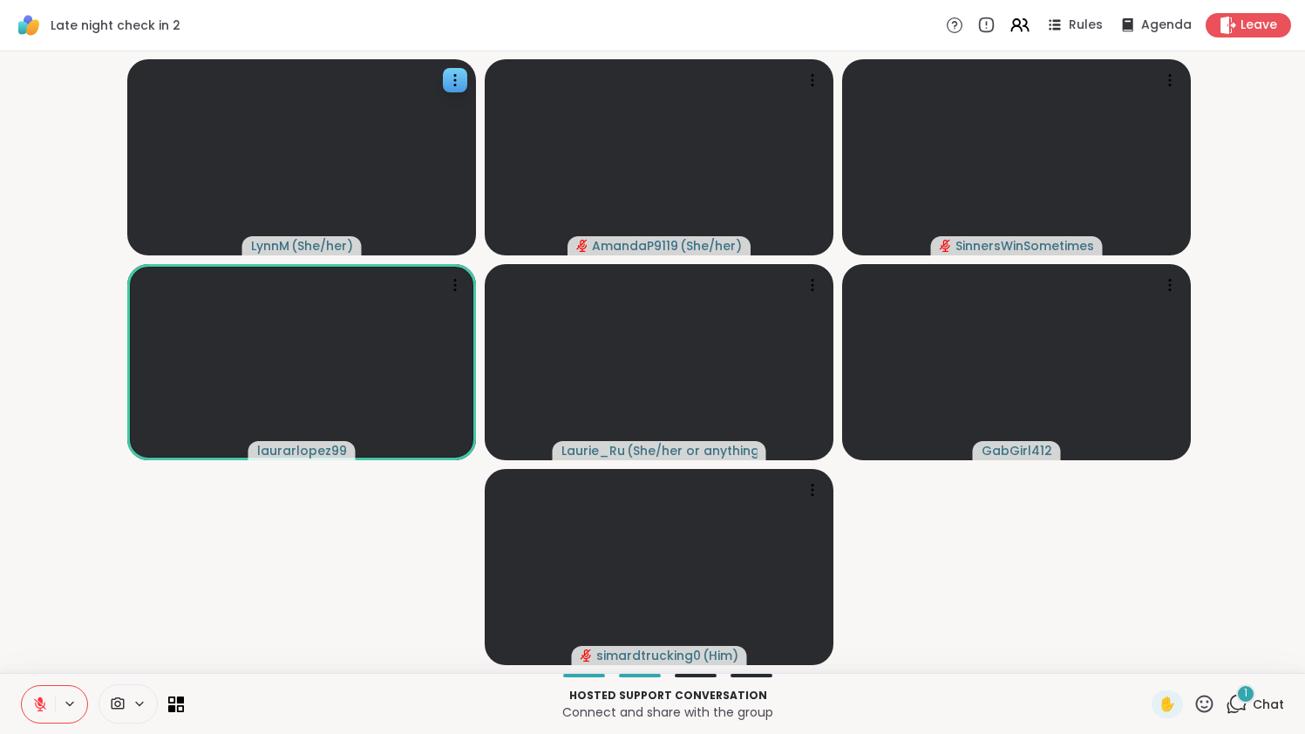
click at [1246, 694] on span "1" at bounding box center [1245, 693] width 3 height 15
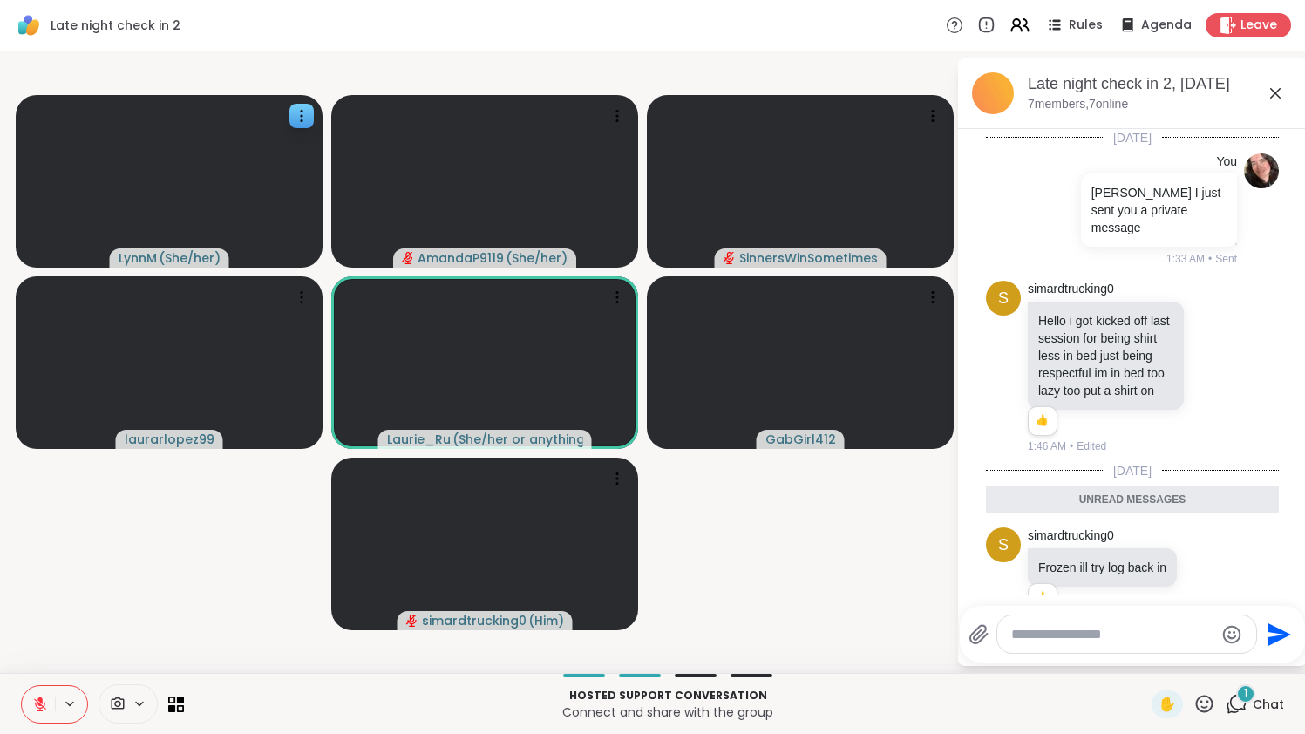
scroll to position [75, 0]
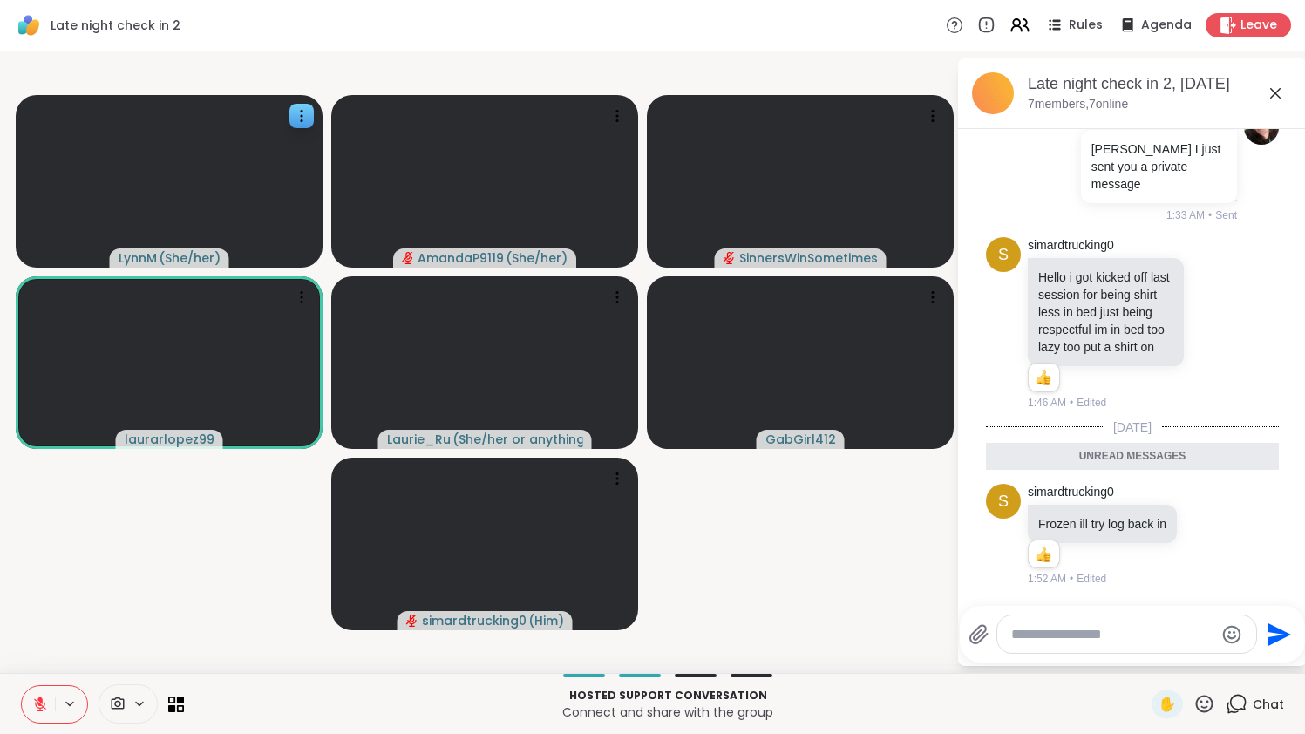
click at [1246, 695] on icon at bounding box center [1237, 704] width 22 height 22
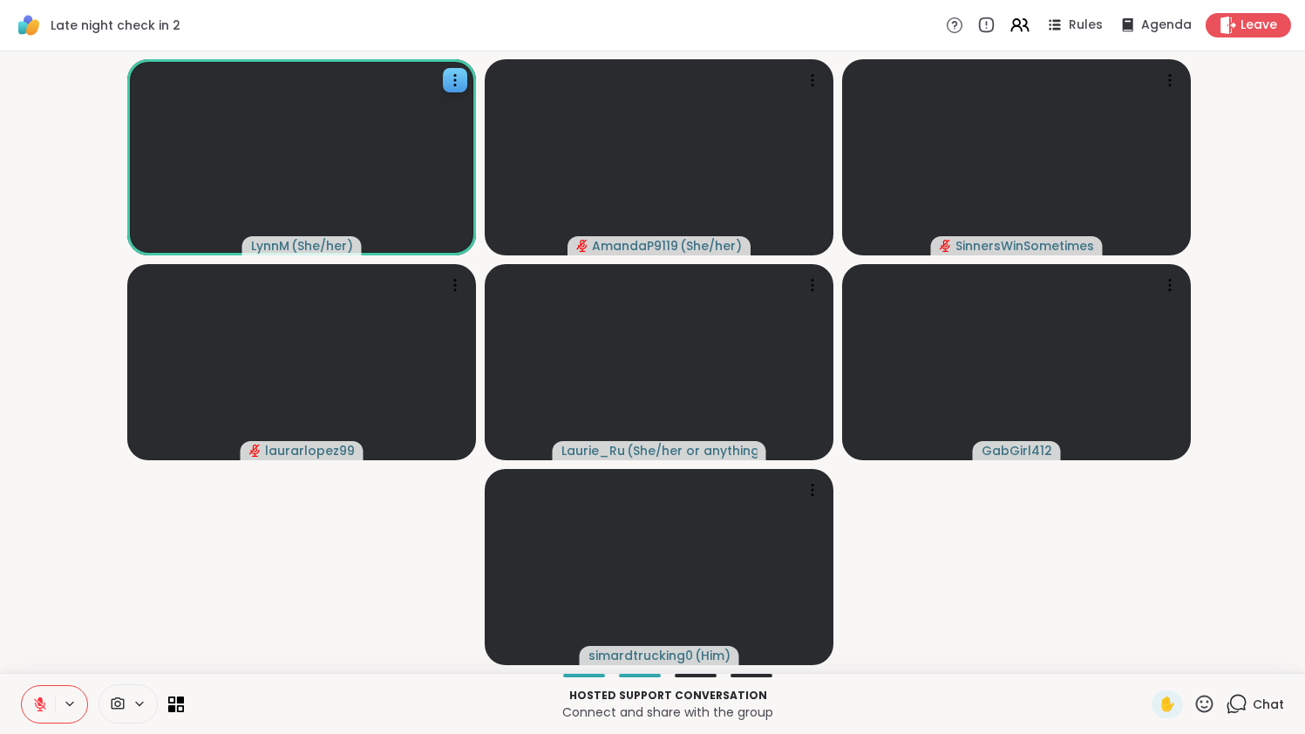
click at [52, 698] on button at bounding box center [38, 704] width 33 height 37
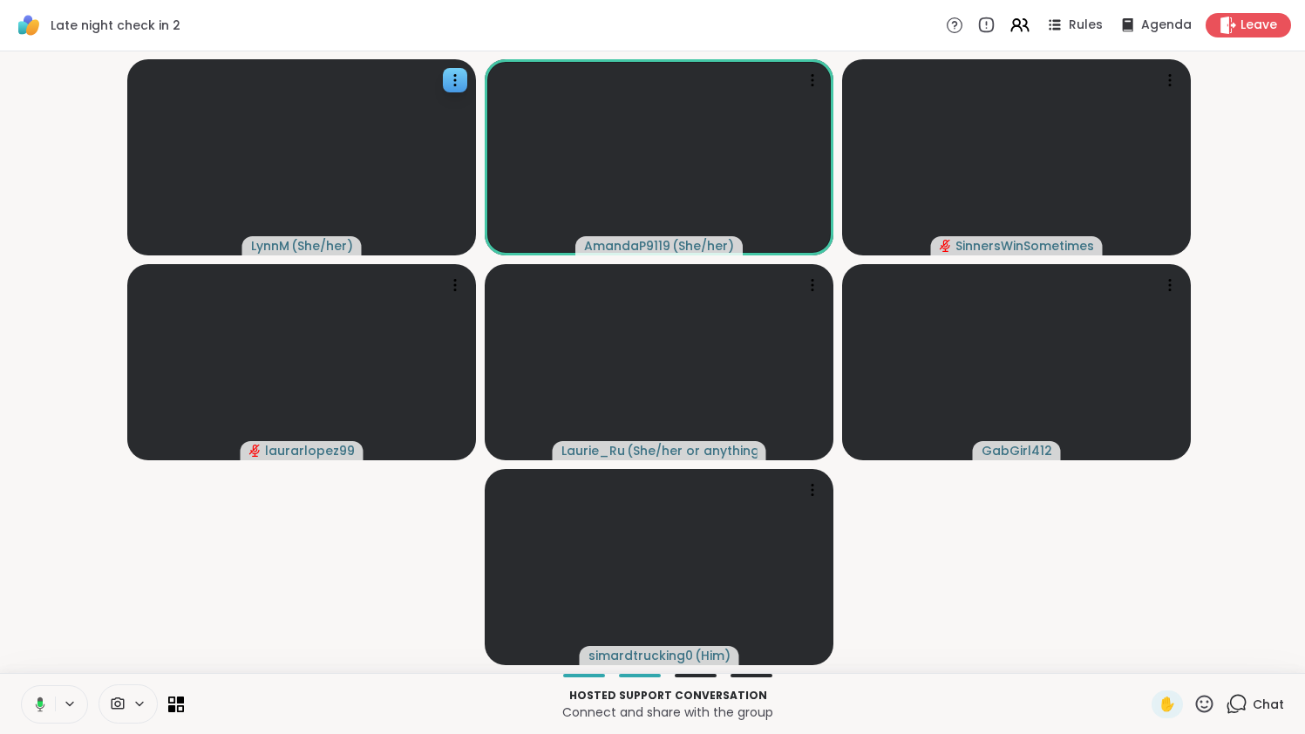
click at [51, 697] on button at bounding box center [37, 704] width 36 height 37
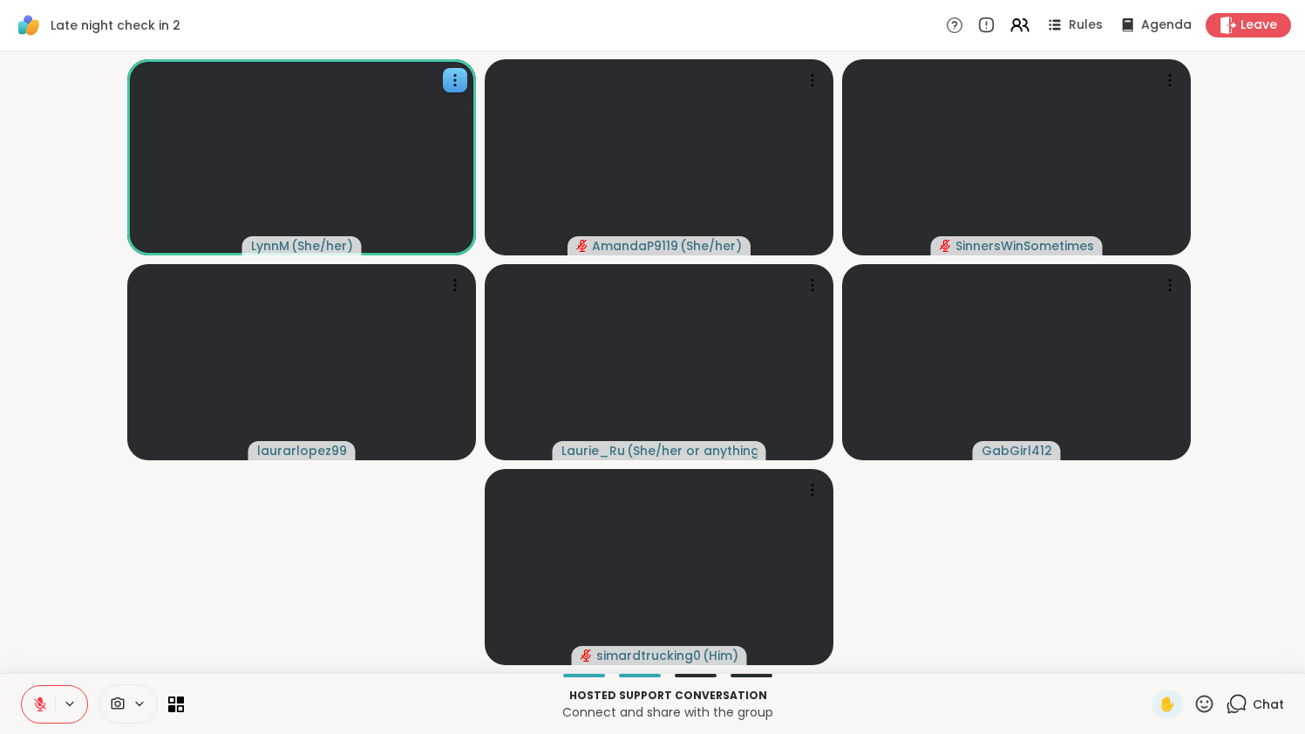
click at [38, 693] on button at bounding box center [38, 704] width 33 height 37
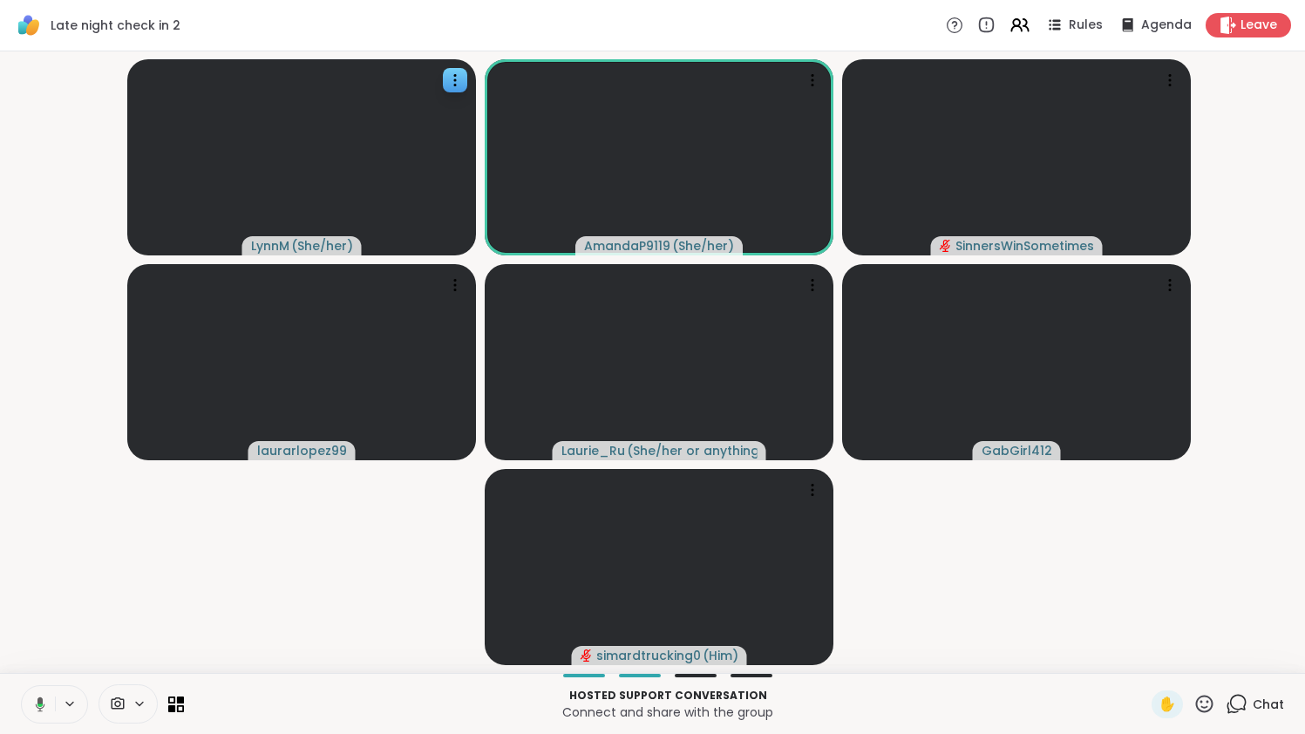
click at [38, 693] on button at bounding box center [37, 704] width 36 height 37
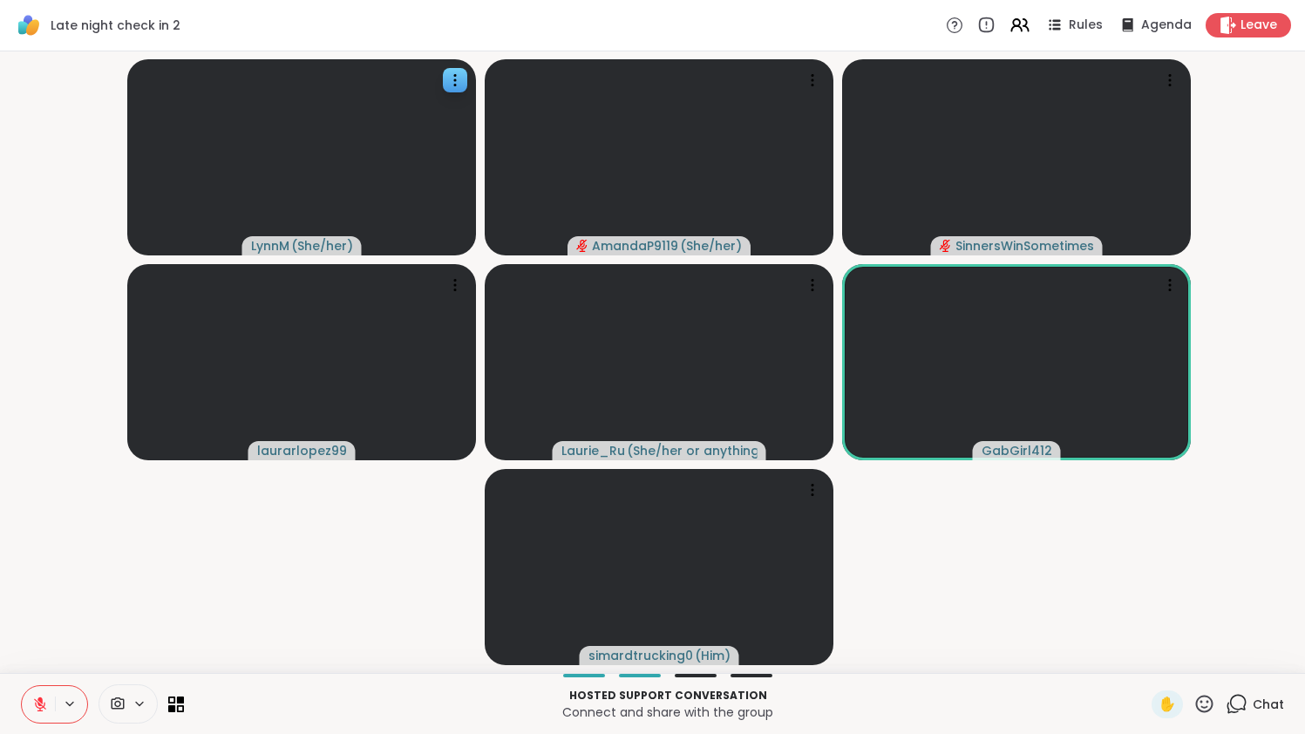
click at [39, 701] on icon at bounding box center [39, 700] width 5 height 7
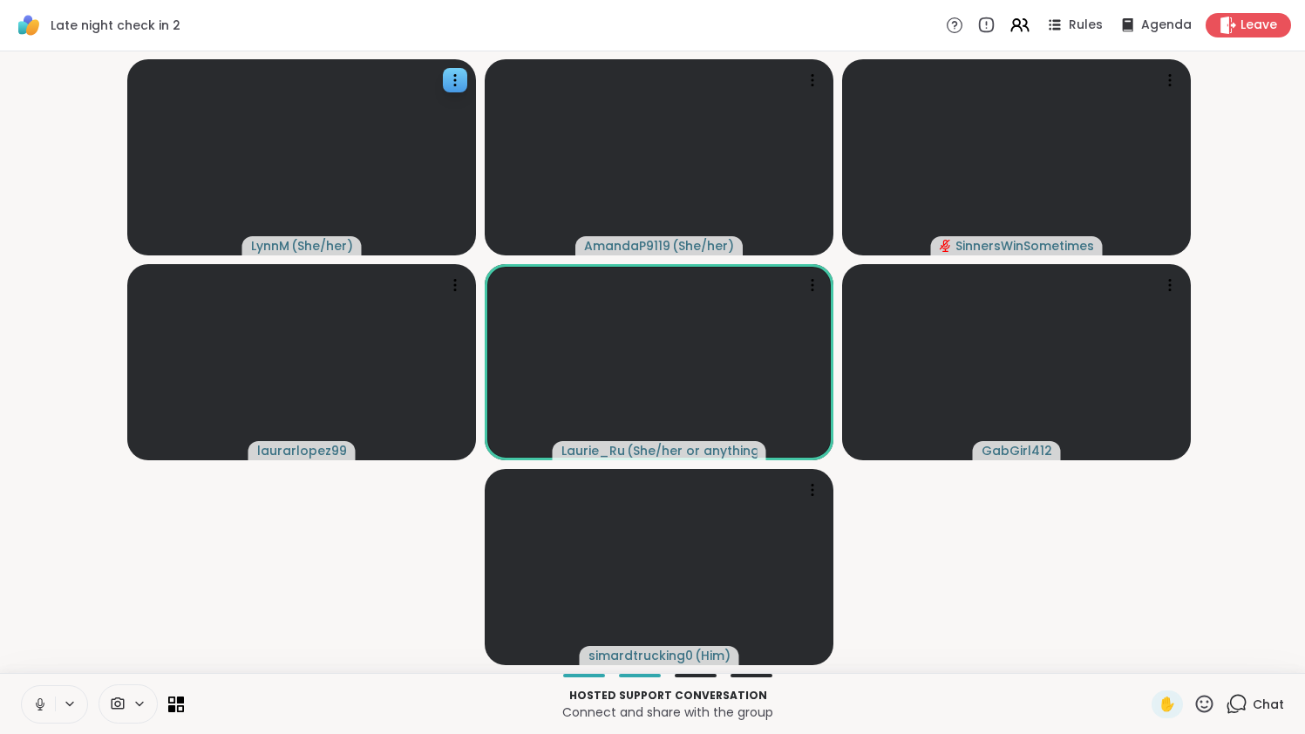
click at [39, 701] on icon at bounding box center [40, 705] width 16 height 16
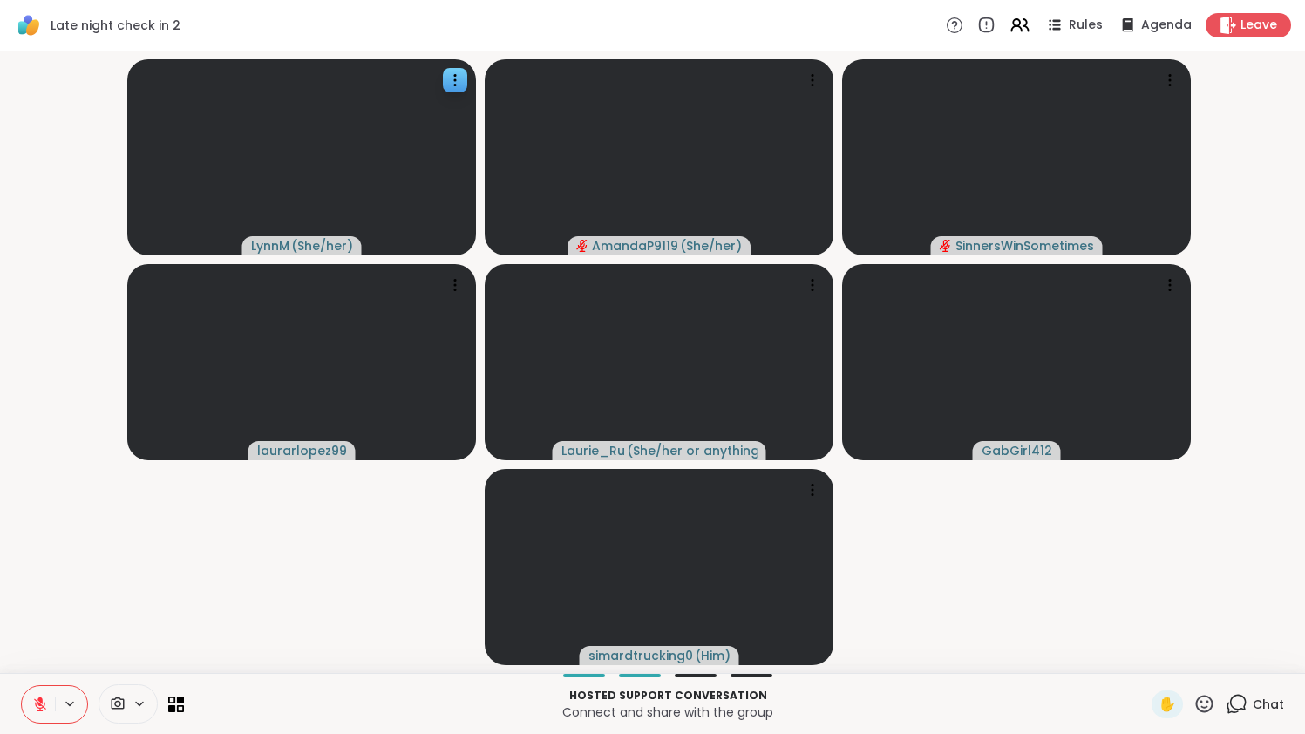
click at [39, 701] on icon at bounding box center [39, 700] width 5 height 7
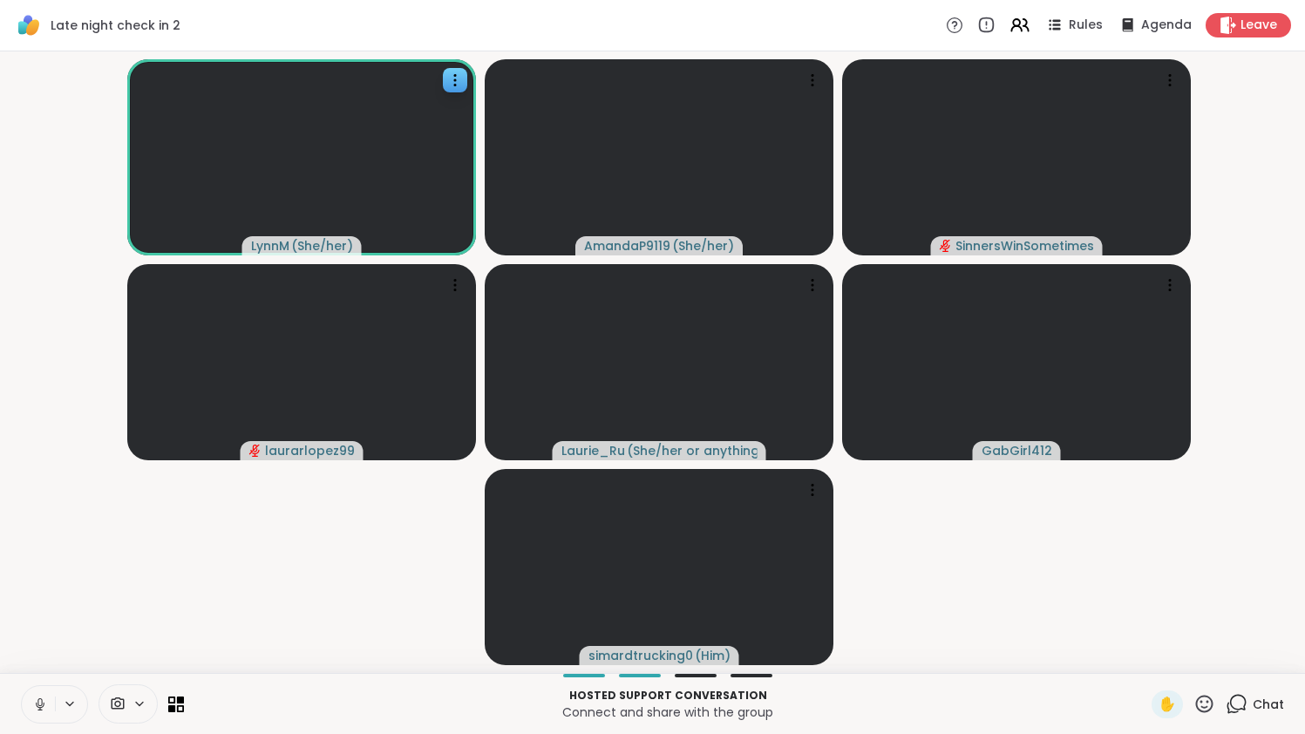
click at [40, 698] on icon at bounding box center [39, 702] width 4 height 8
click at [38, 703] on icon at bounding box center [40, 704] width 12 height 12
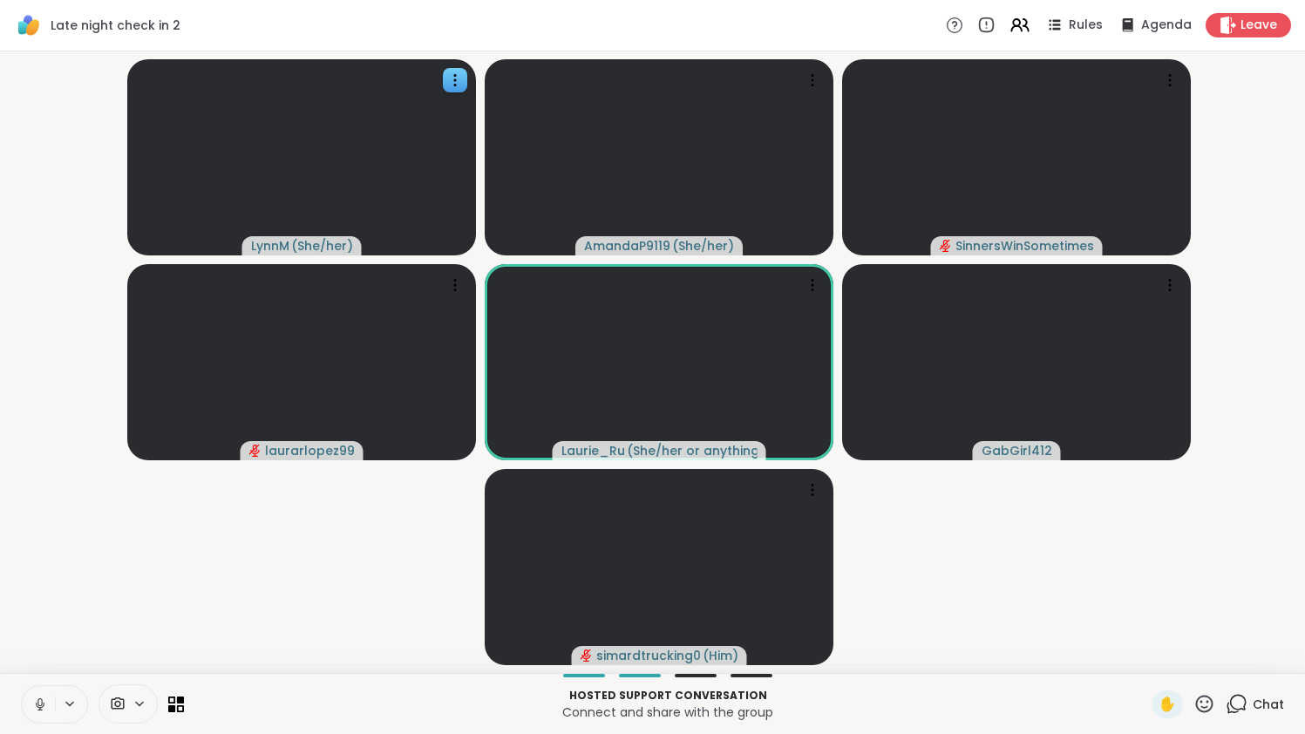
click at [1259, 701] on span "Chat" at bounding box center [1268, 704] width 31 height 17
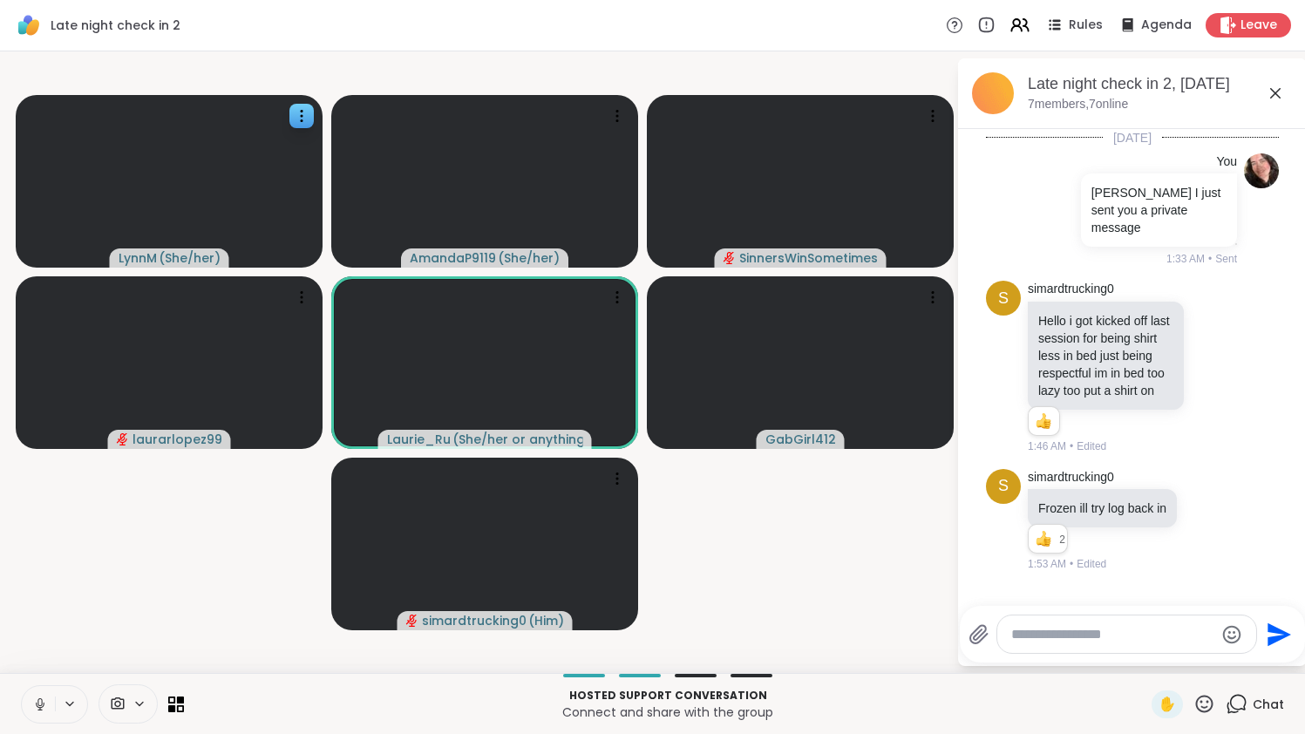
scroll to position [17, 0]
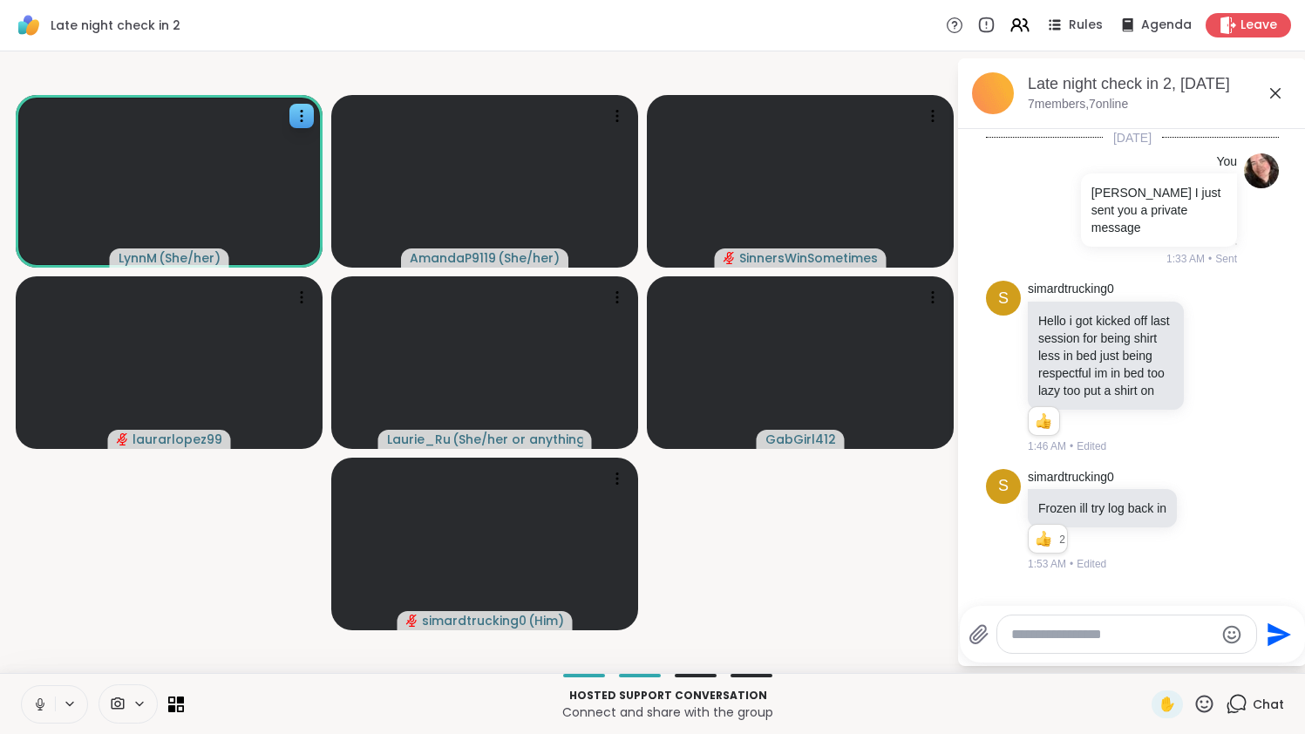
click at [1112, 641] on textarea "Type your message" at bounding box center [1112, 634] width 203 height 17
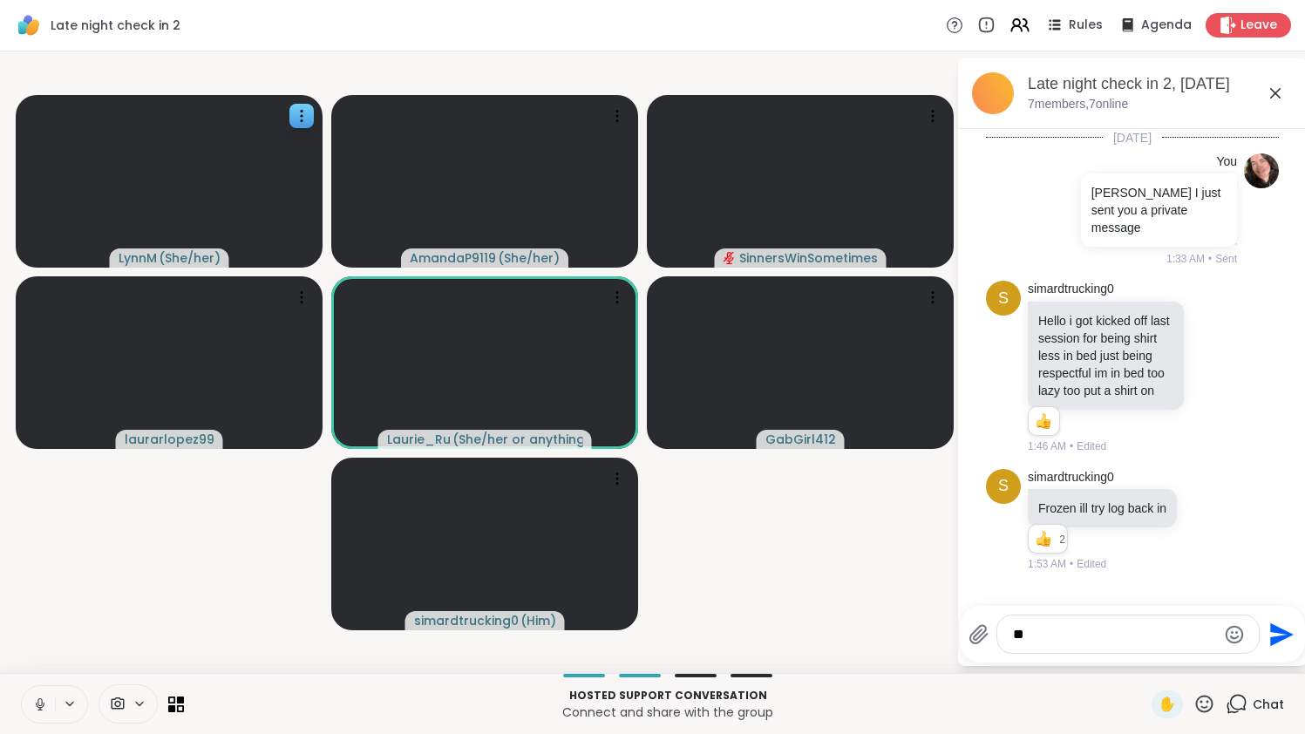
type textarea "*"
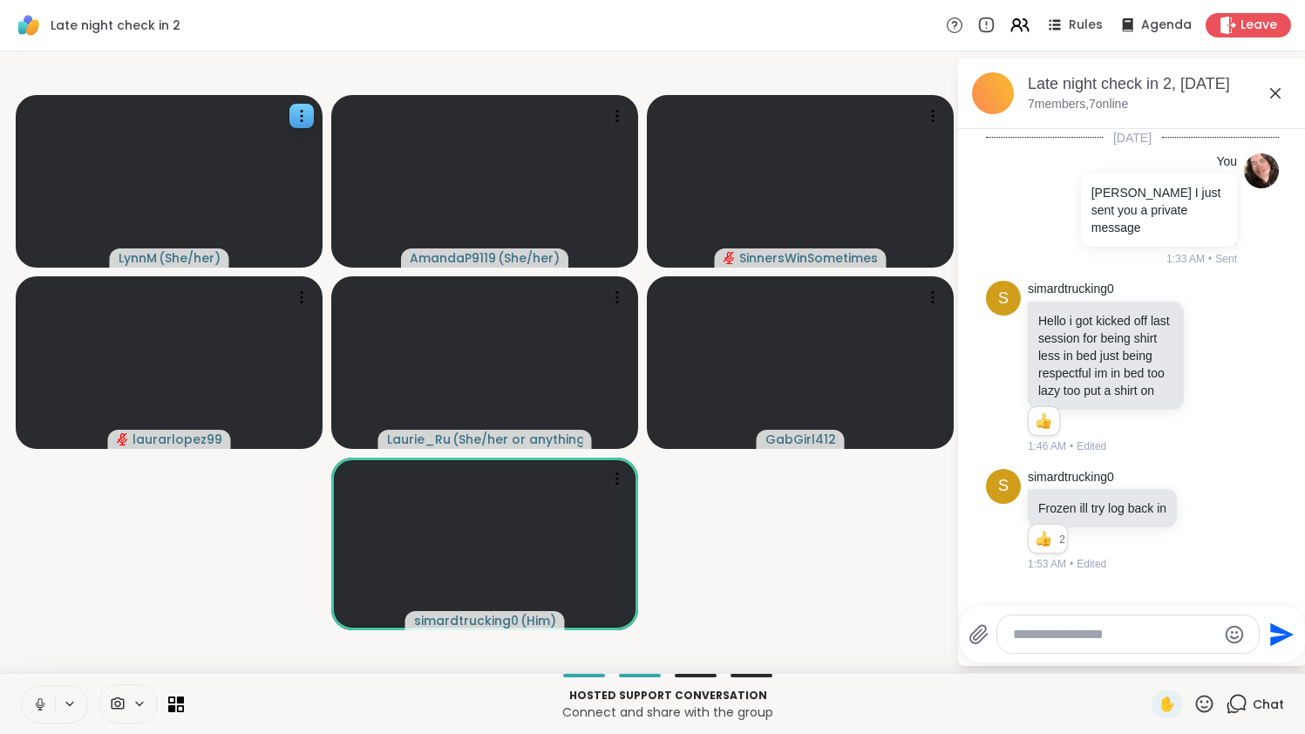
click at [1286, 90] on icon at bounding box center [1275, 93] width 21 height 21
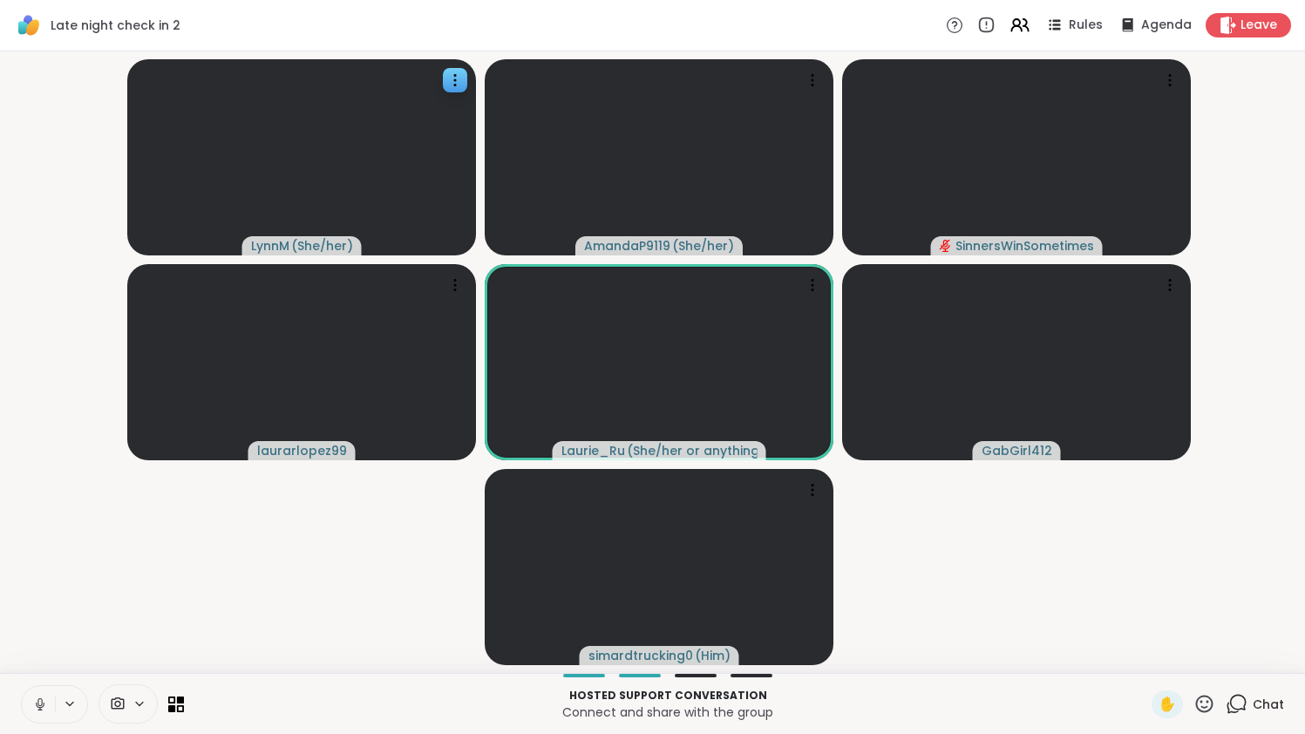
click at [38, 703] on icon at bounding box center [39, 702] width 4 height 8
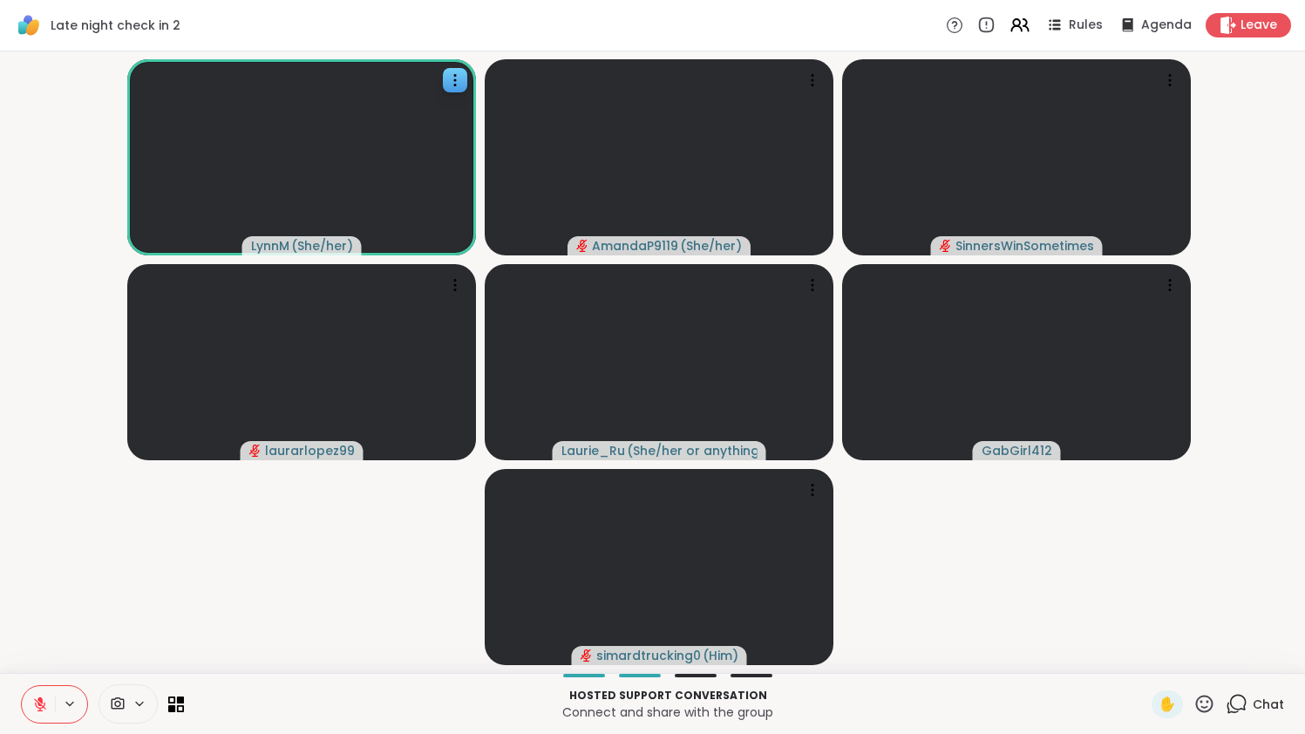
click at [37, 700] on icon at bounding box center [40, 705] width 16 height 16
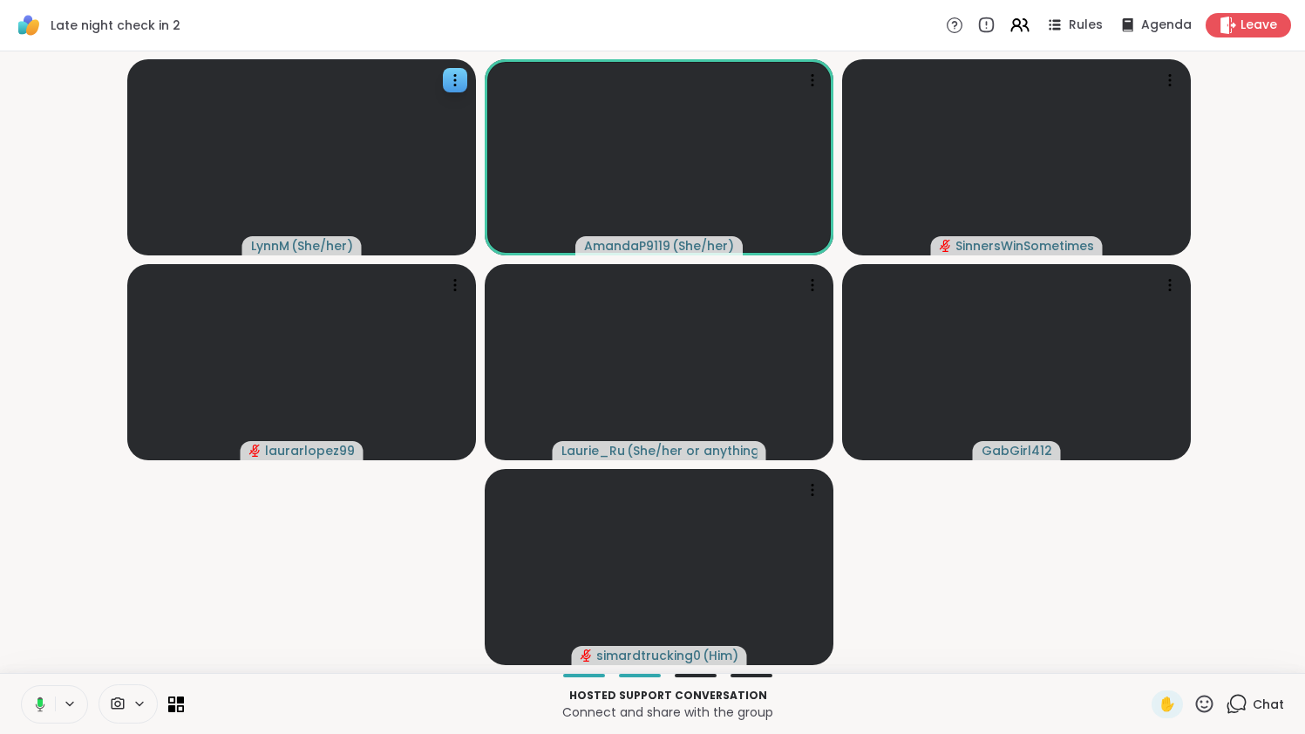
click at [37, 700] on rect at bounding box center [39, 703] width 5 height 8
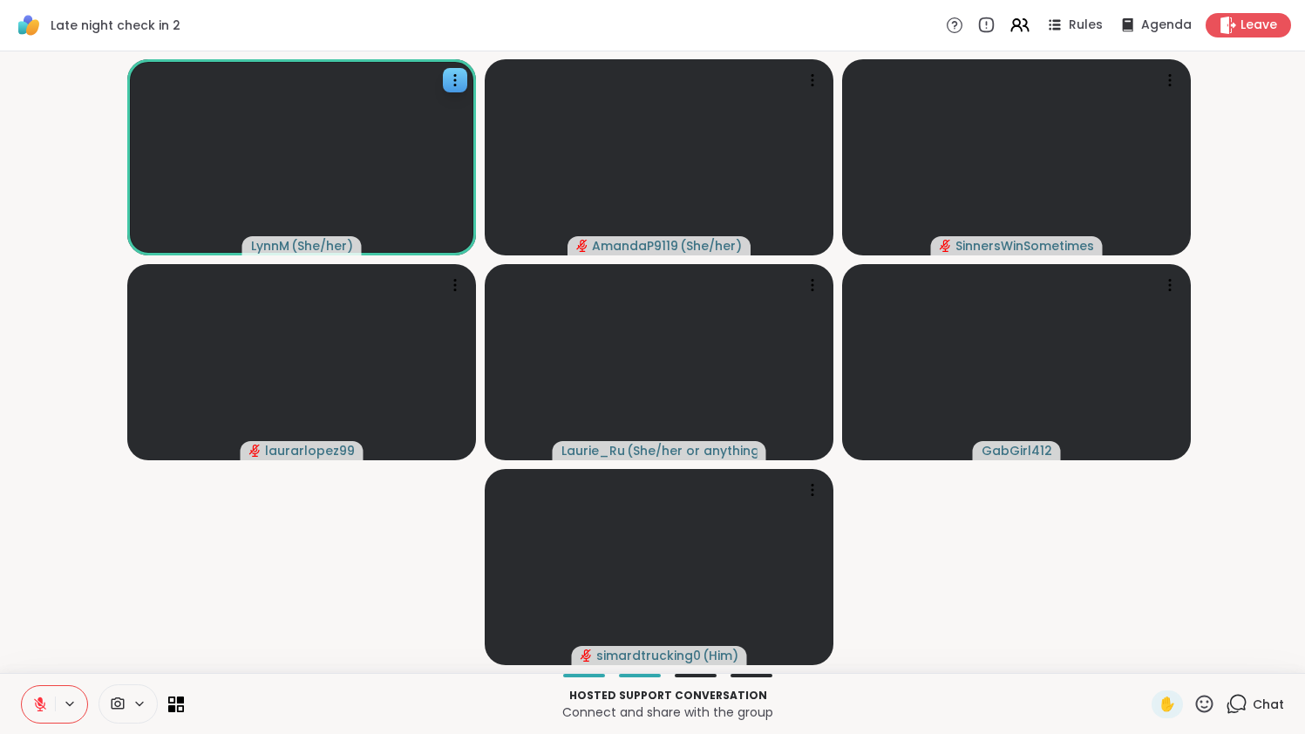
click at [37, 700] on icon at bounding box center [40, 705] width 16 height 16
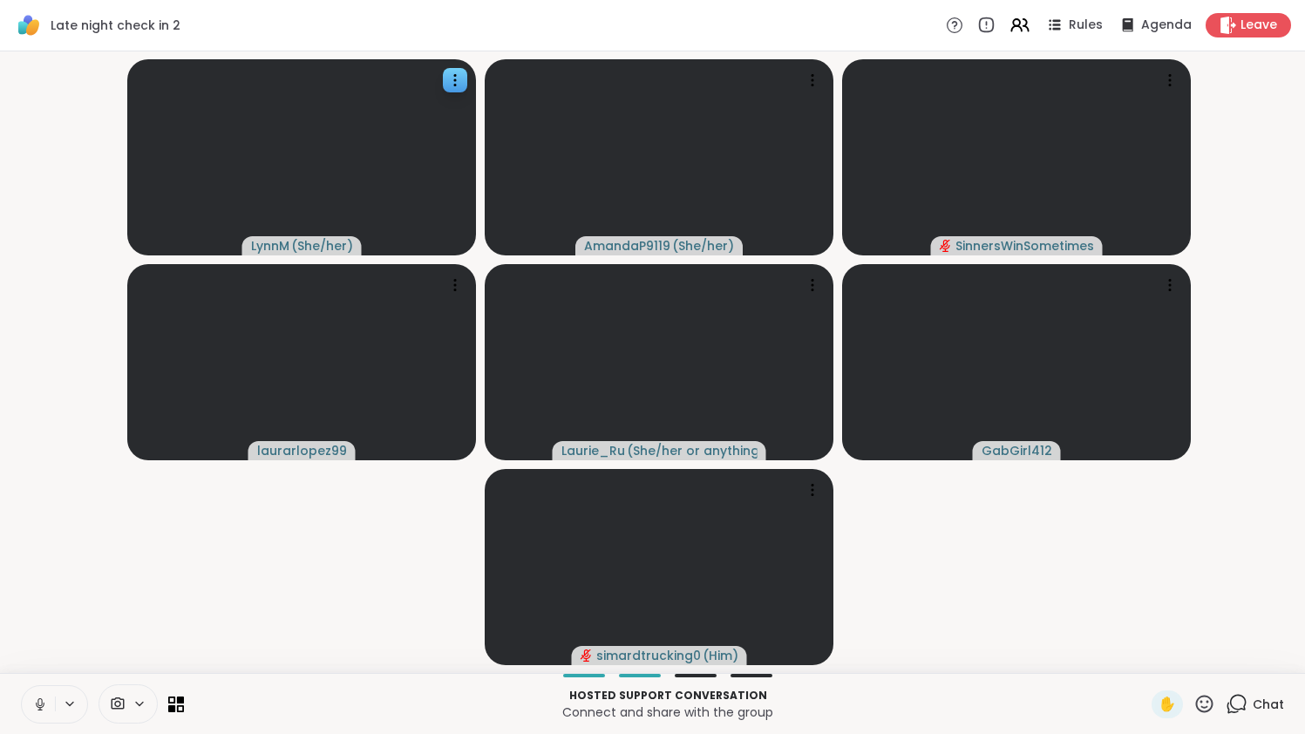
click at [37, 701] on icon at bounding box center [40, 705] width 16 height 16
click at [34, 693] on button at bounding box center [38, 704] width 33 height 37
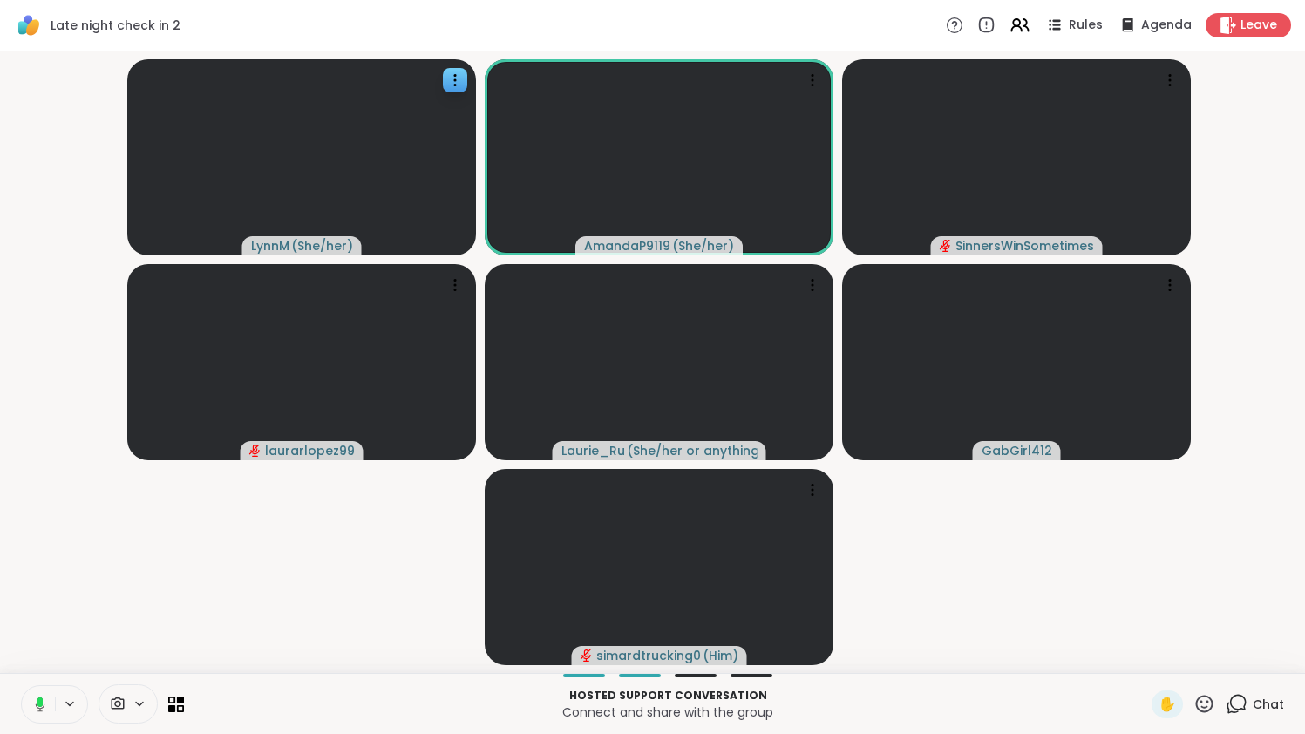
click at [54, 671] on div "LynnM ( She/her ) AmandaP9119 ( She/her ) SinnersWinSometimes laurarlopez99 Lau…" at bounding box center [652, 362] width 1305 height 622
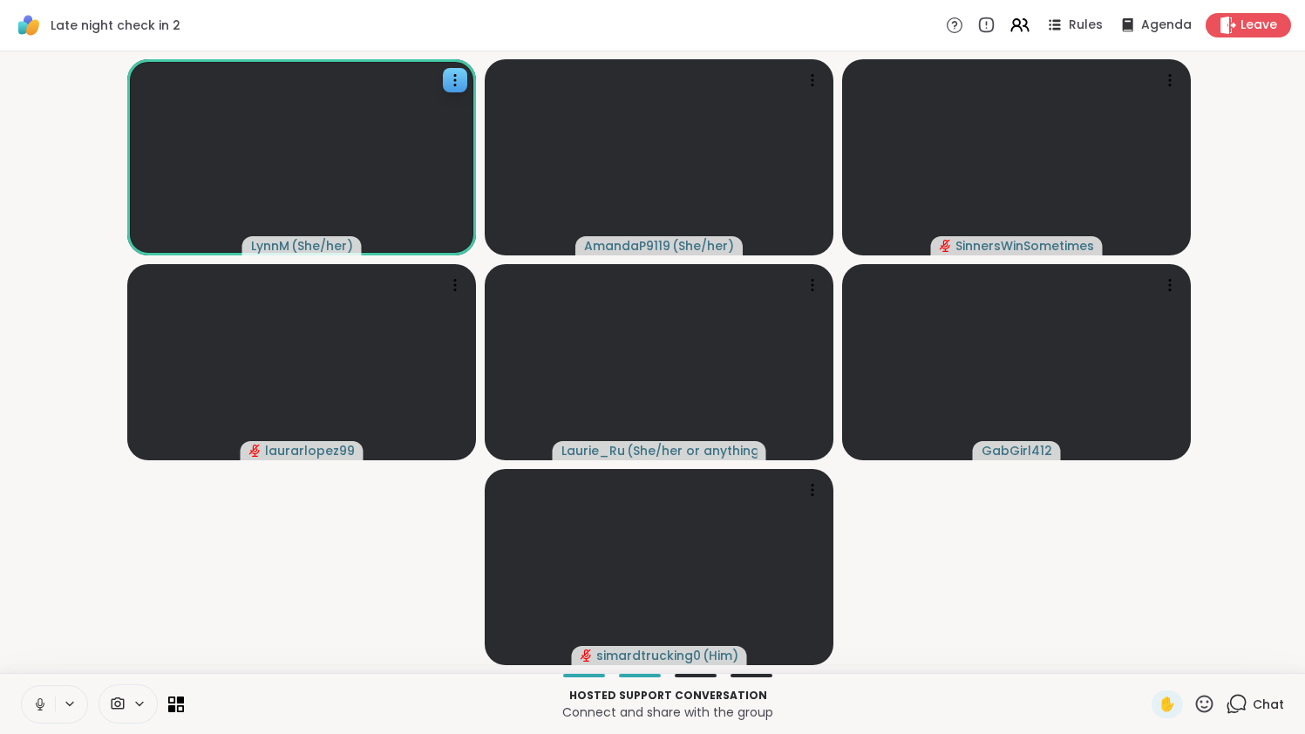
click at [40, 702] on icon at bounding box center [40, 705] width 16 height 16
click at [32, 709] on icon at bounding box center [40, 705] width 16 height 16
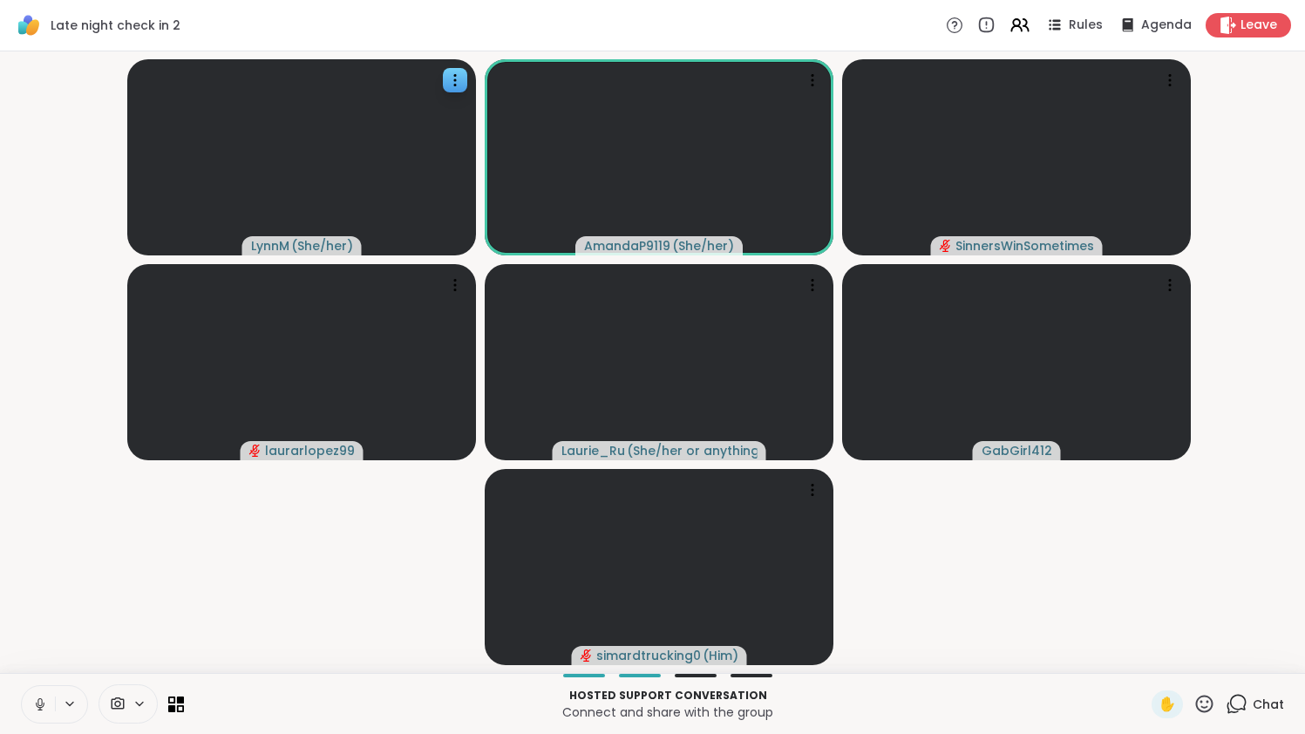
click at [44, 657] on video-player-container "LynnM ( She/her ) AmandaP9119 ( She/her ) SinnersWinSometimes laurarlopez99 Lau…" at bounding box center [652, 362] width 1284 height 608
click at [44, 702] on icon at bounding box center [40, 705] width 16 height 16
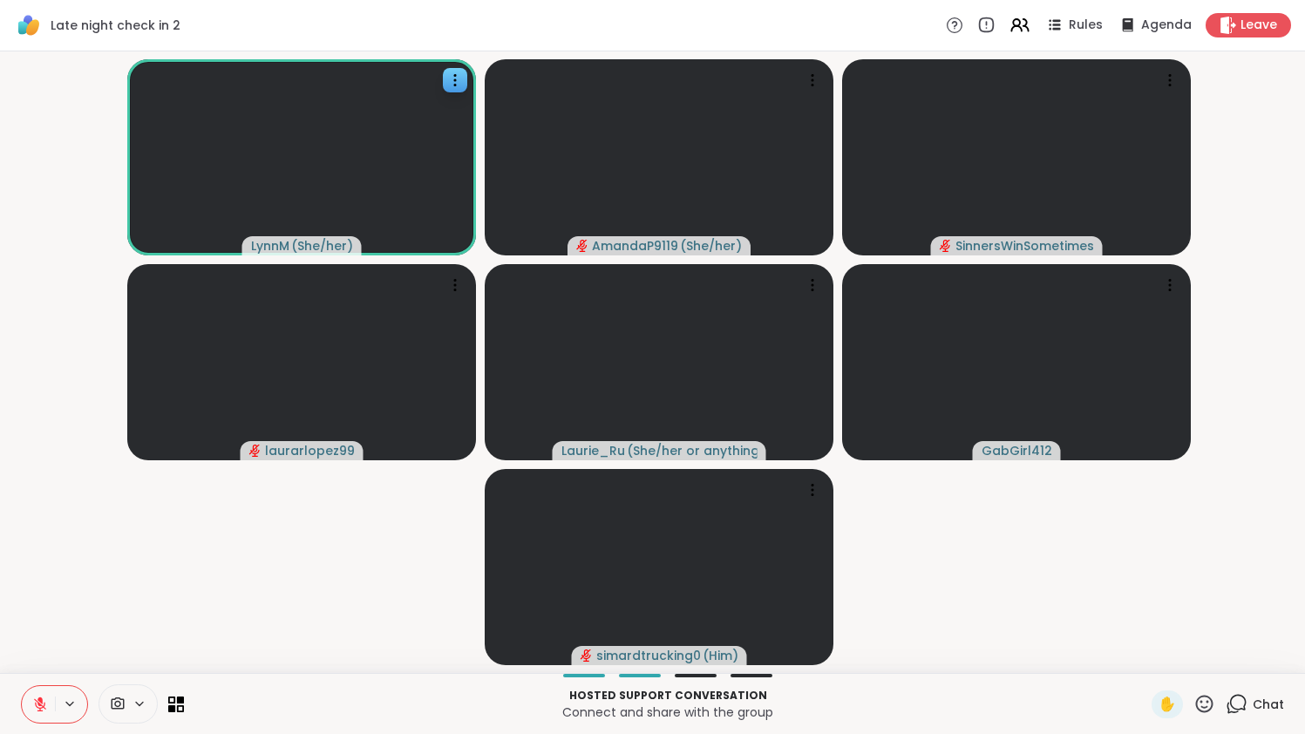
click at [35, 705] on icon at bounding box center [40, 705] width 16 height 16
click at [34, 705] on icon at bounding box center [40, 705] width 16 height 16
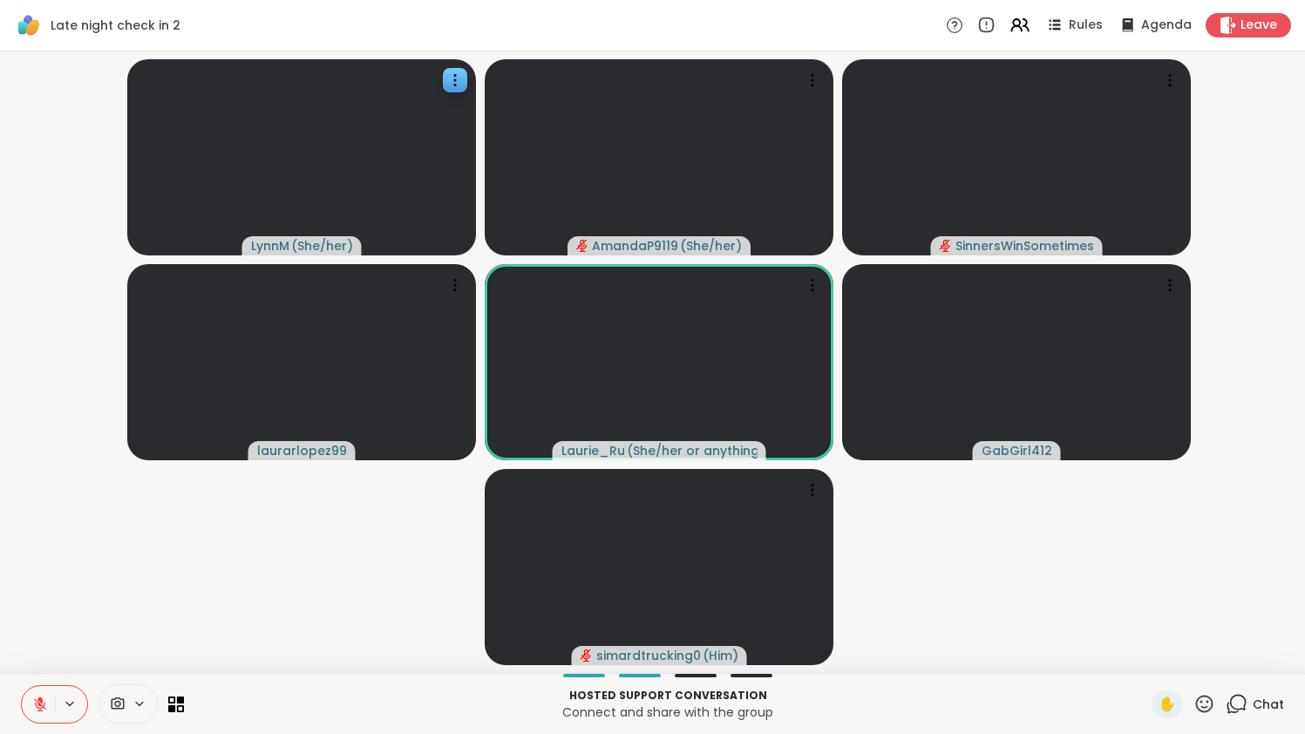
click at [42, 698] on icon at bounding box center [40, 705] width 16 height 16
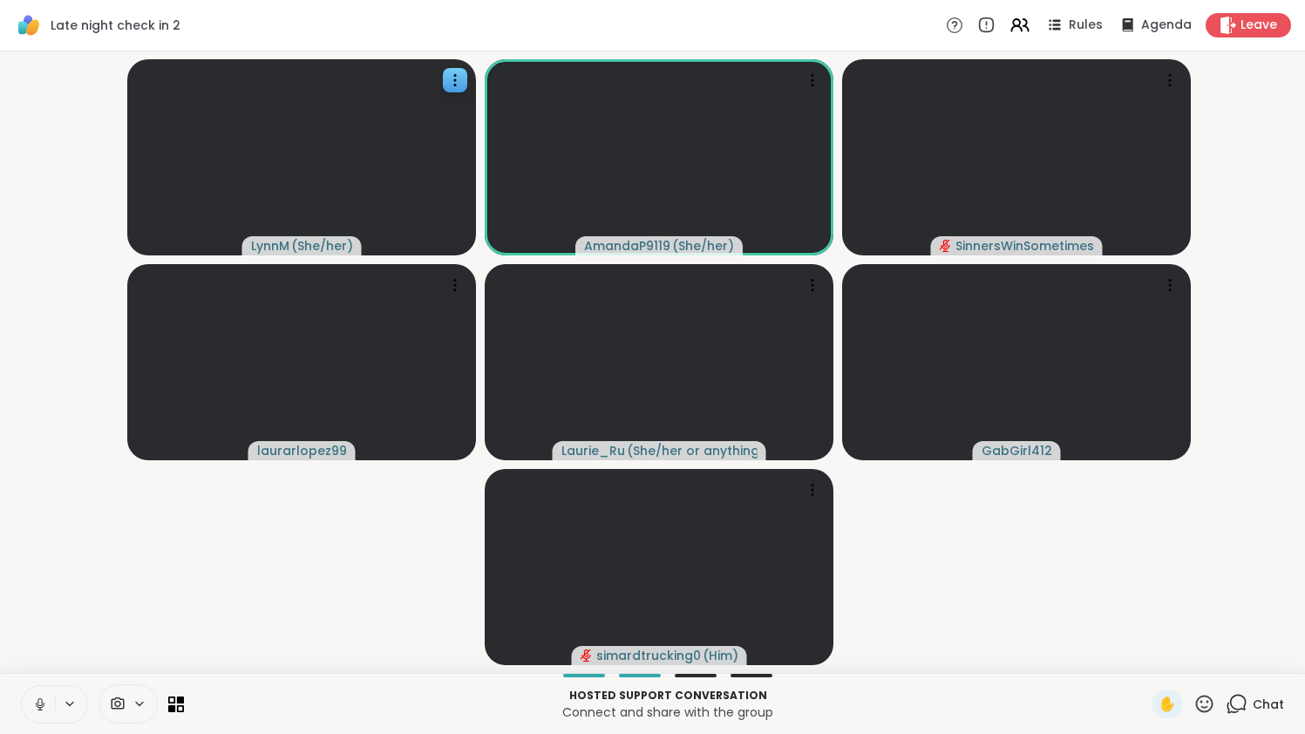
click at [45, 699] on icon at bounding box center [40, 705] width 16 height 16
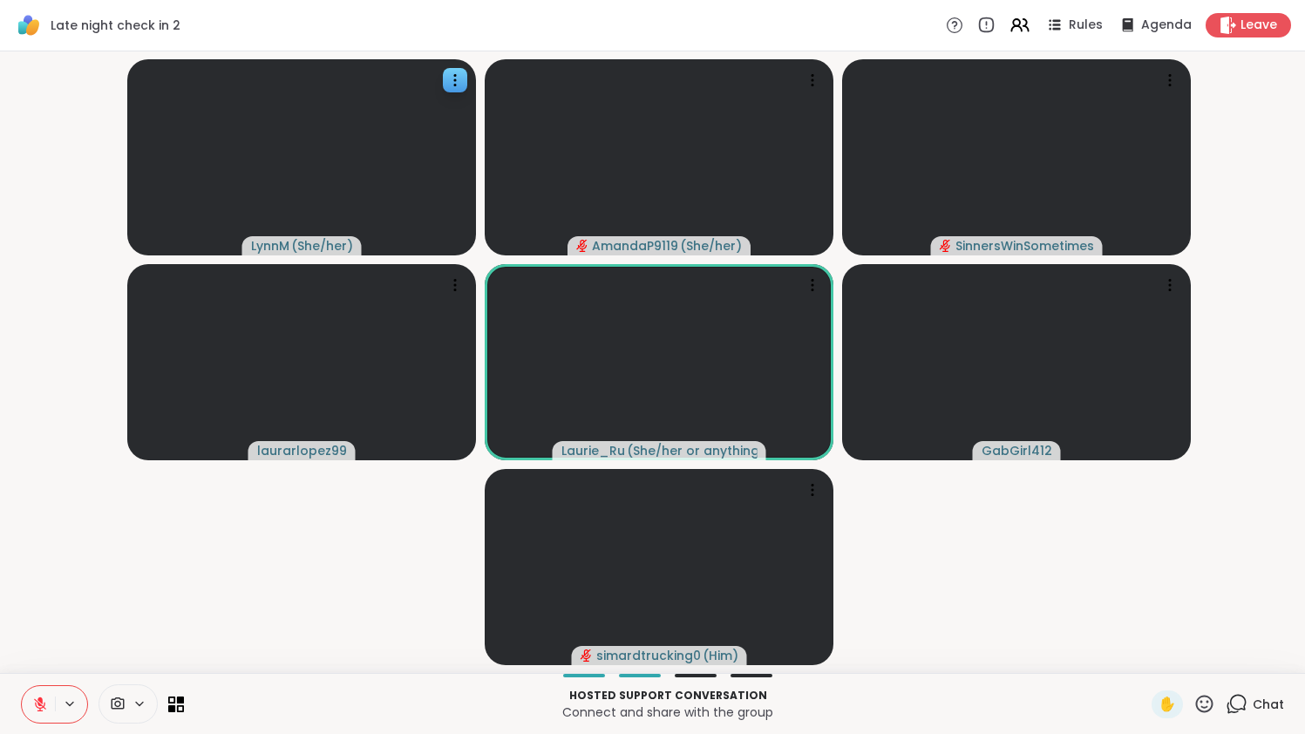
click at [41, 708] on icon at bounding box center [40, 704] width 12 height 12
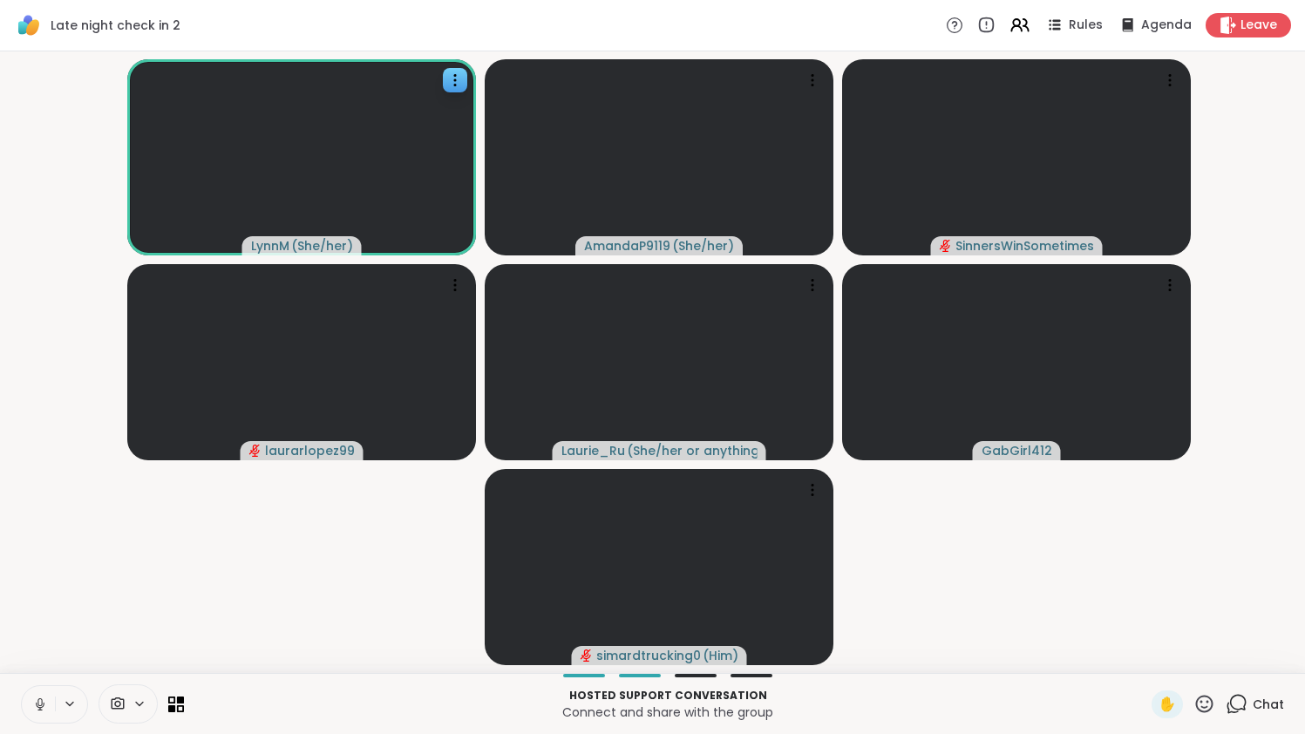
click at [37, 698] on icon at bounding box center [40, 705] width 16 height 16
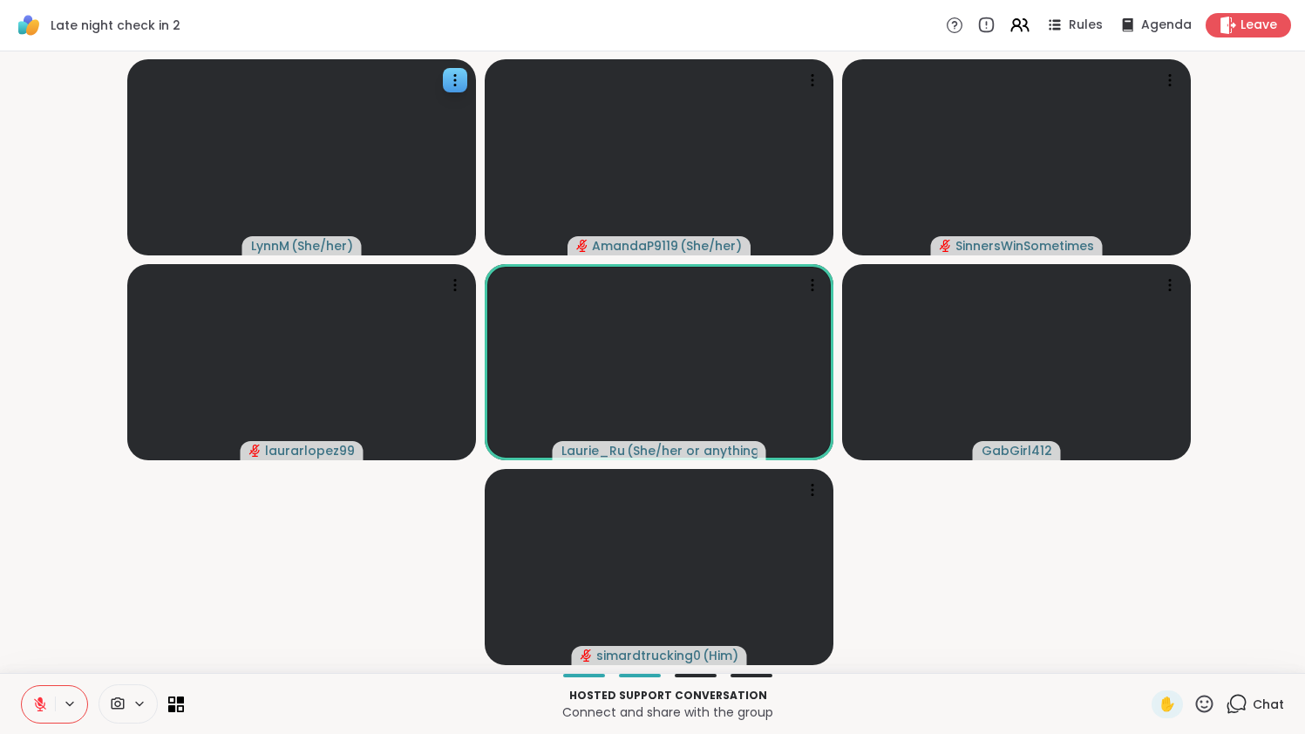
click at [37, 698] on icon at bounding box center [40, 705] width 16 height 16
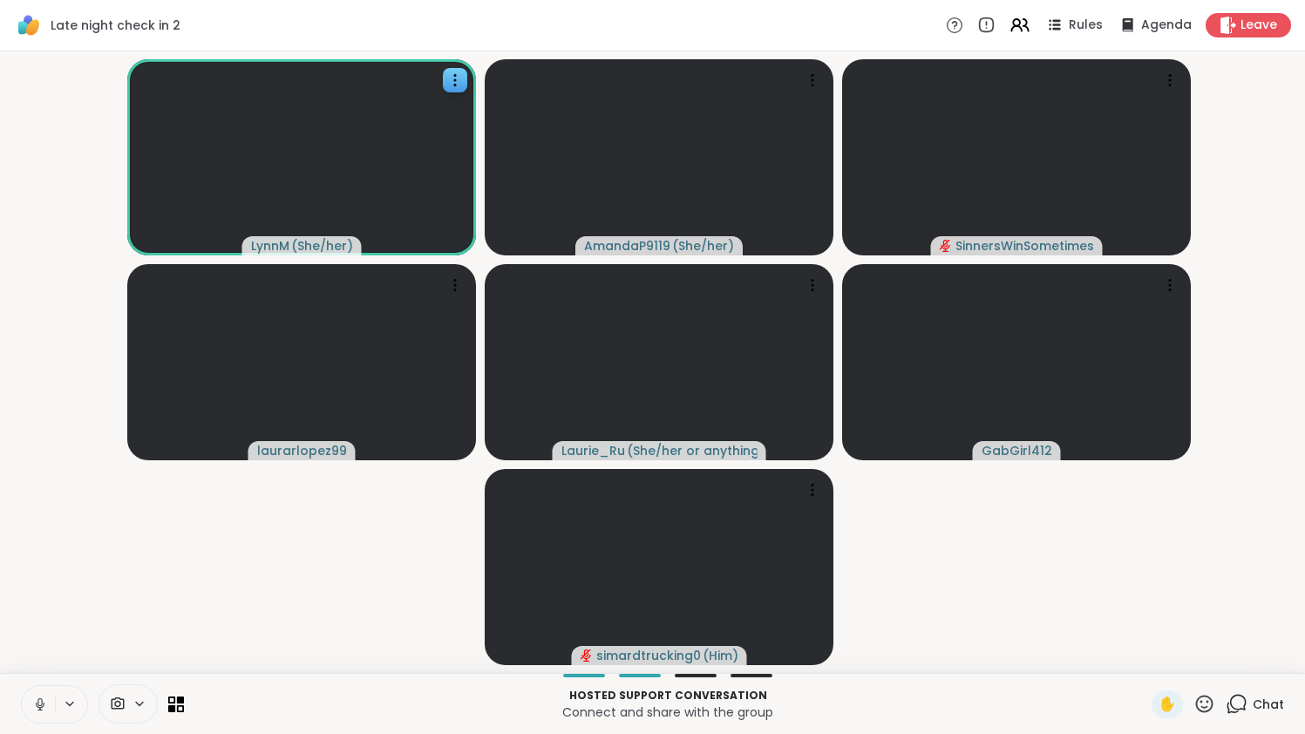
click at [37, 698] on icon at bounding box center [40, 705] width 16 height 16
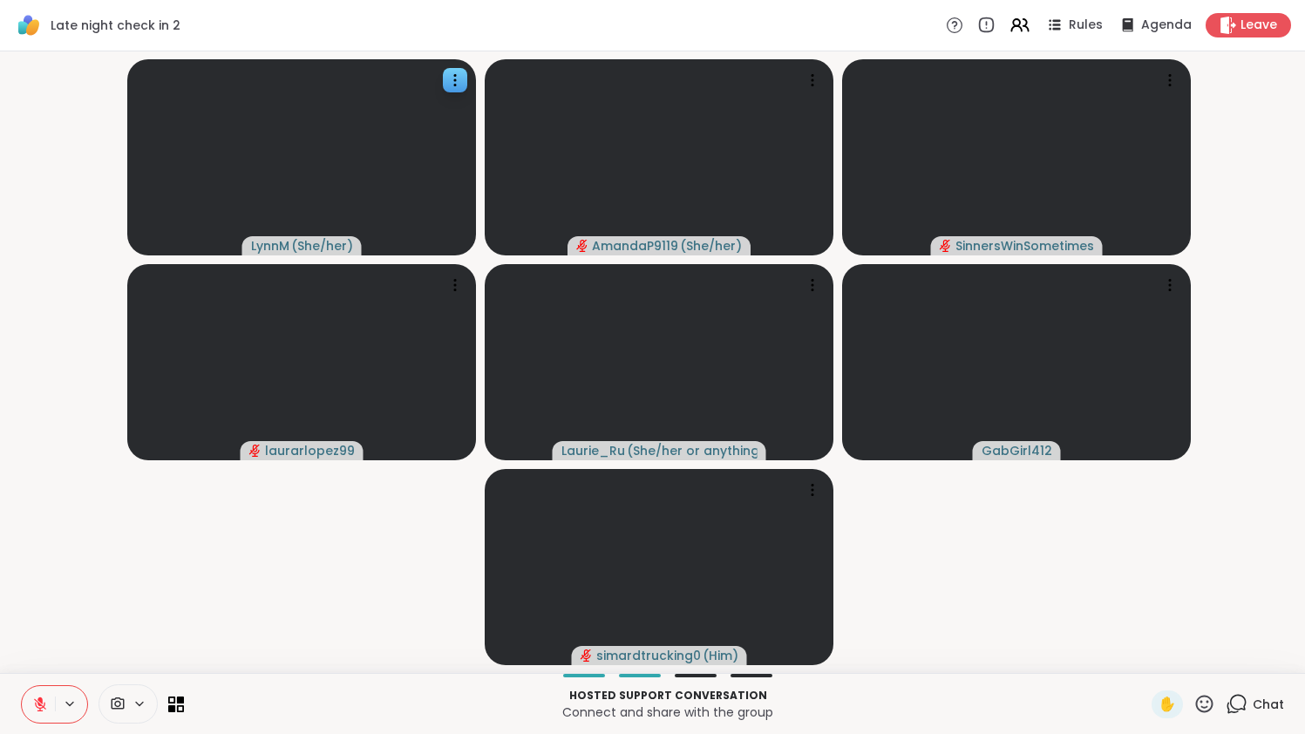
click at [1233, 704] on icon at bounding box center [1238, 703] width 17 height 16
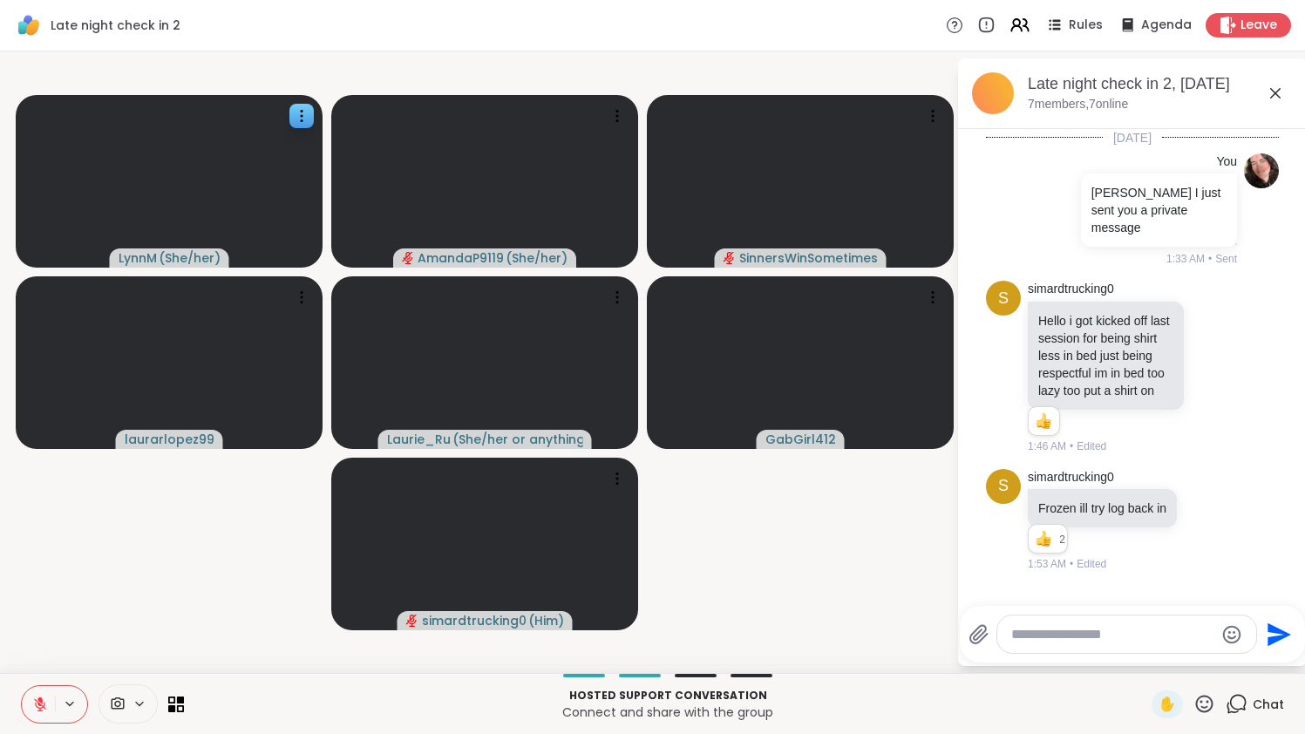
click at [1167, 626] on textarea "Type your message" at bounding box center [1112, 634] width 203 height 17
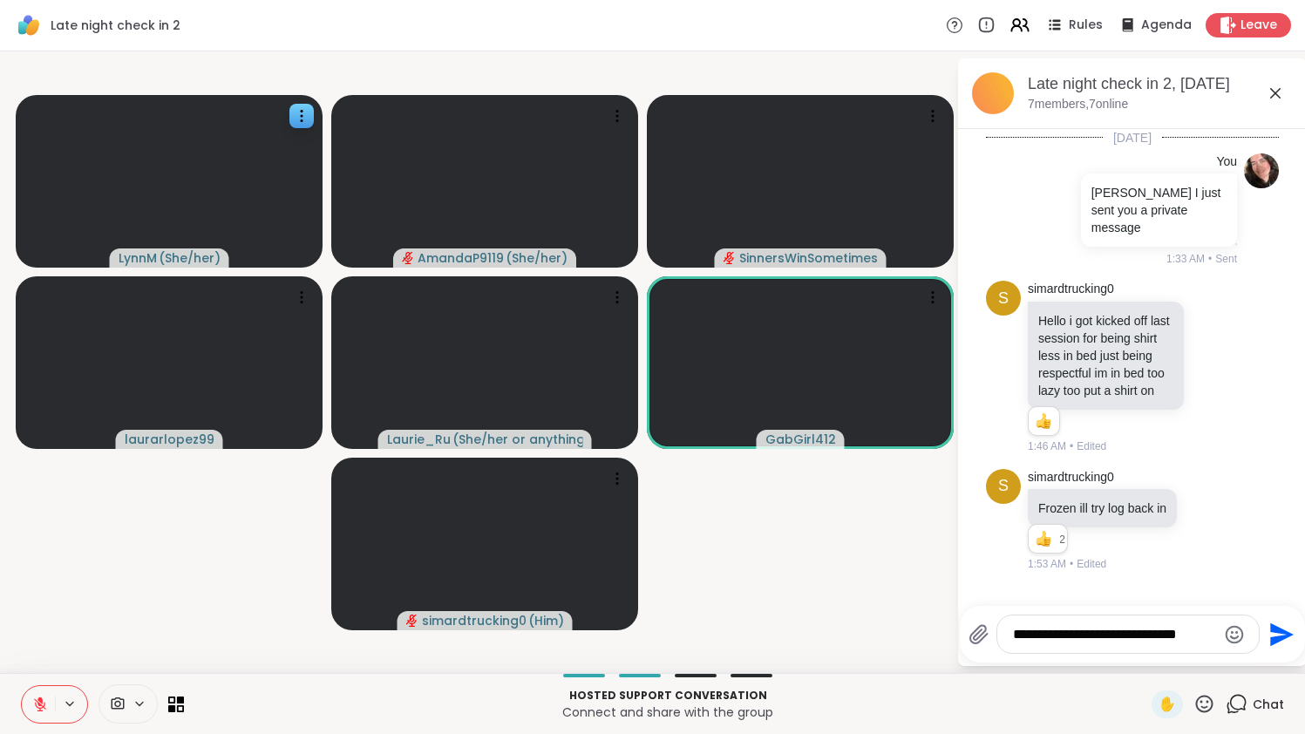
type textarea "**********"
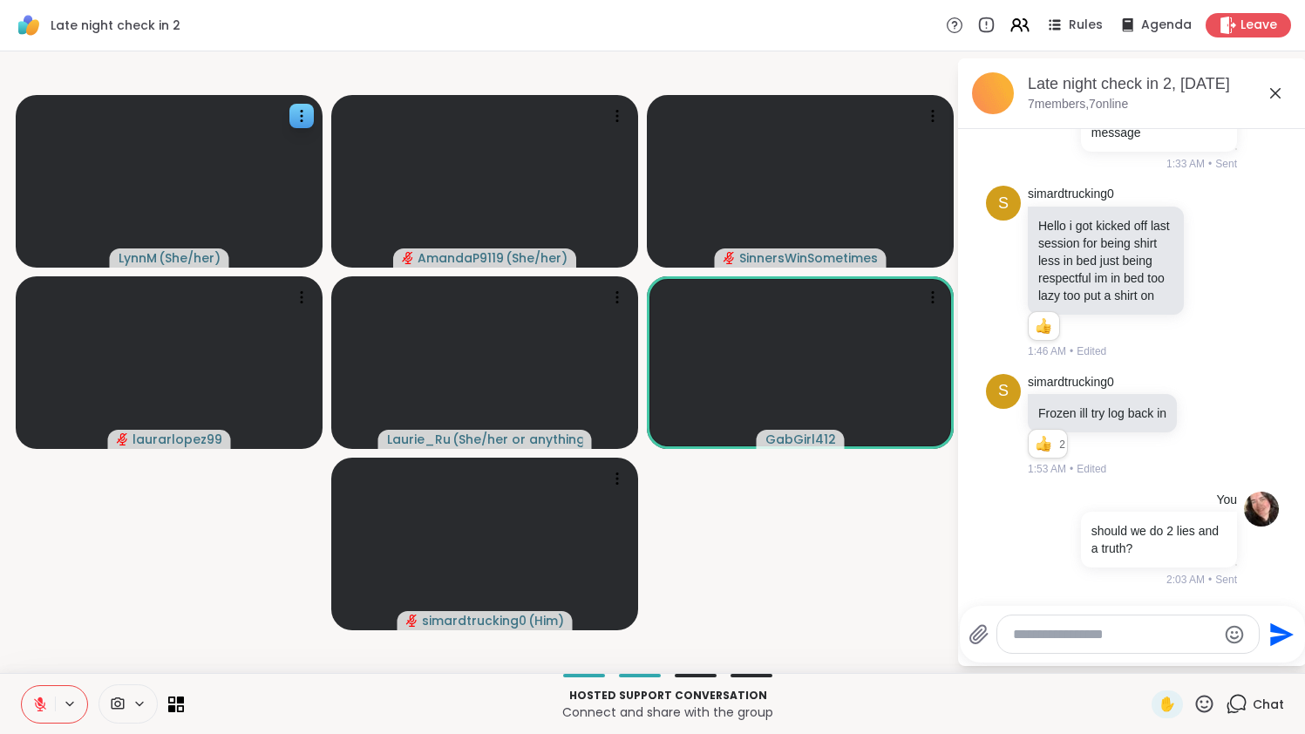
click at [1286, 94] on icon at bounding box center [1275, 93] width 21 height 21
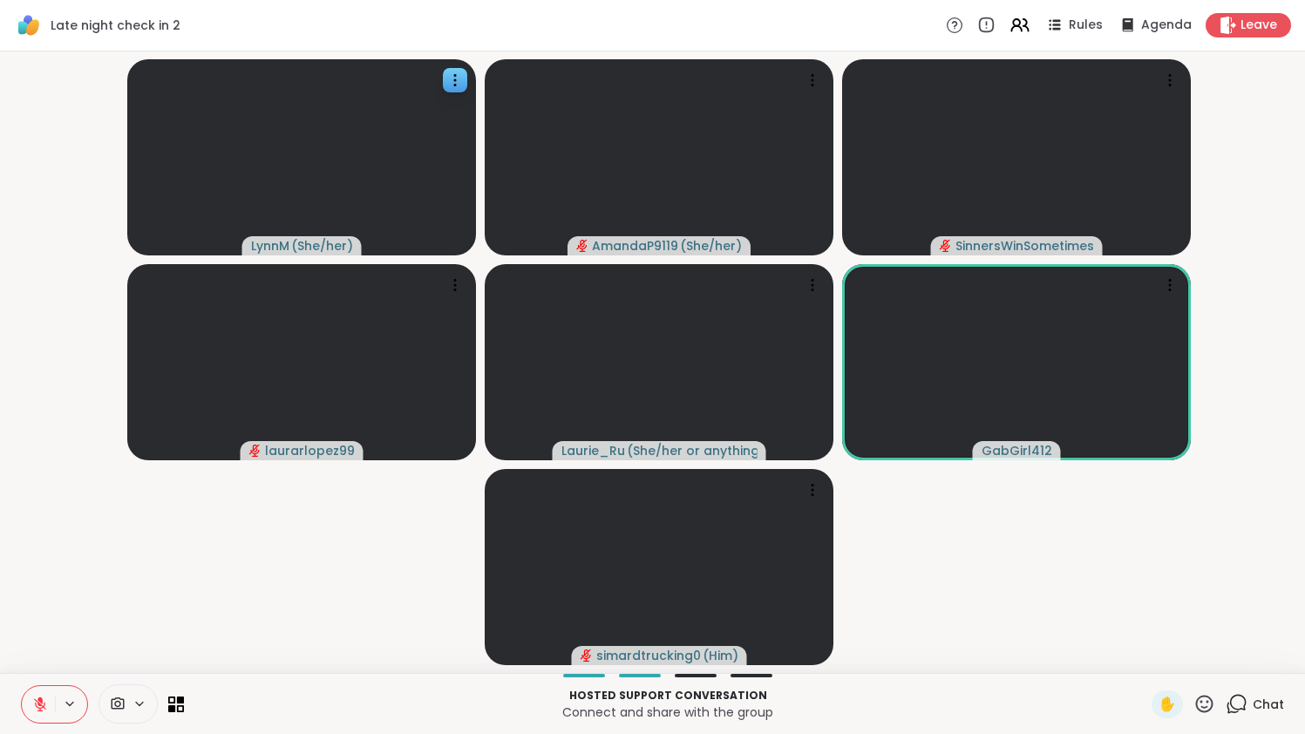
click at [44, 701] on icon at bounding box center [40, 705] width 16 height 16
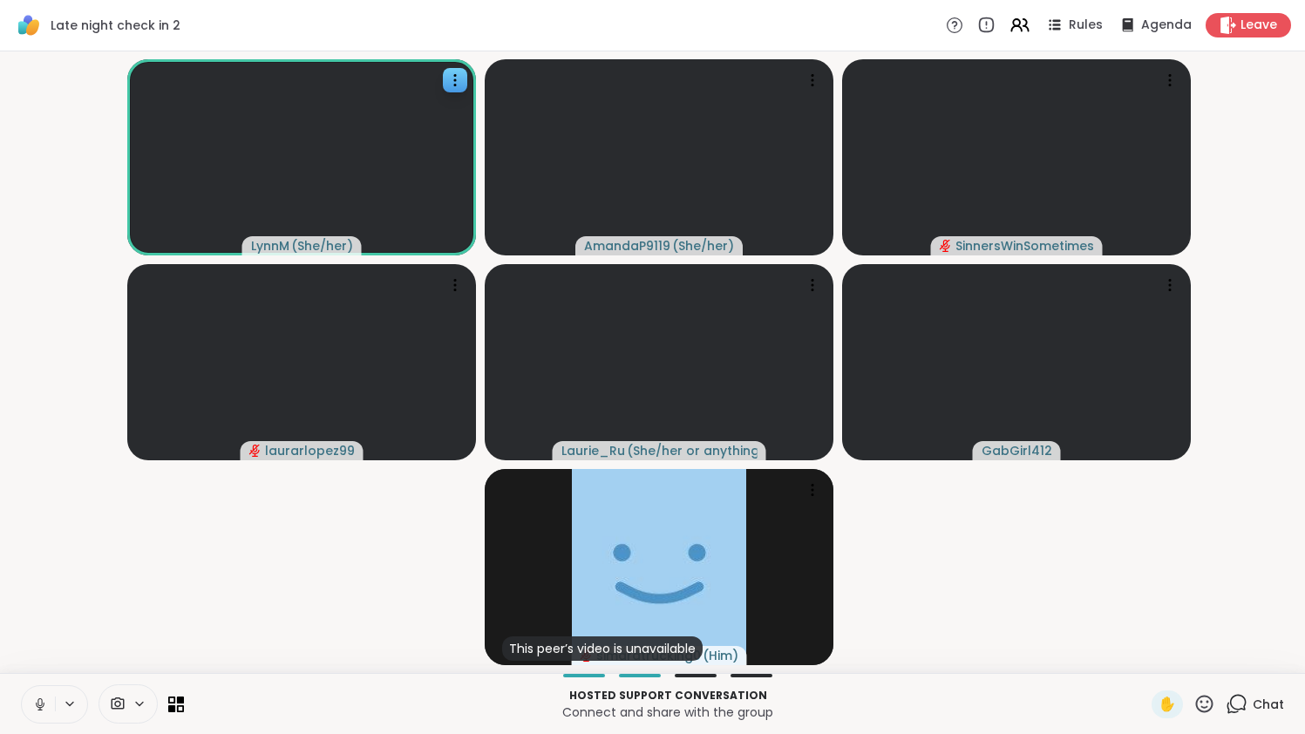
click at [39, 704] on icon at bounding box center [40, 705] width 16 height 16
click at [39, 704] on icon at bounding box center [40, 704] width 12 height 12
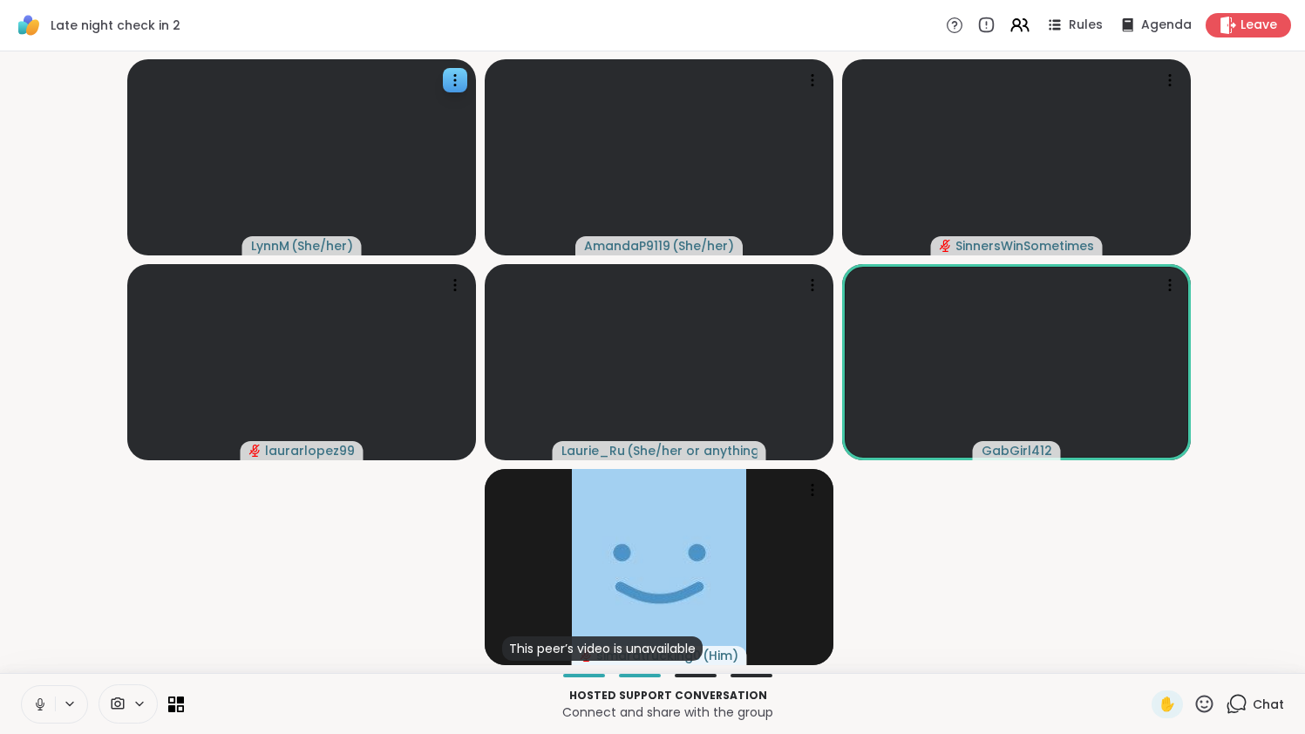
click at [39, 704] on icon at bounding box center [40, 705] width 16 height 16
click at [39, 704] on icon at bounding box center [40, 704] width 12 height 12
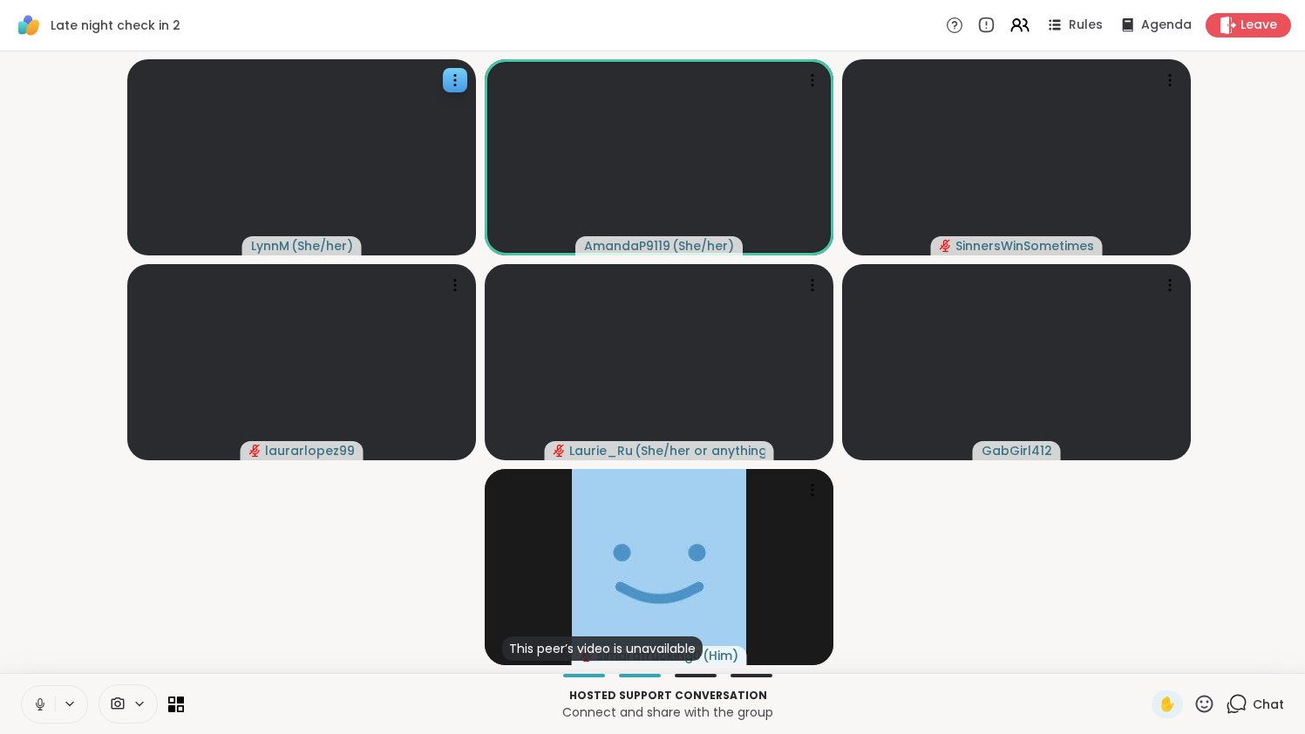
click at [39, 704] on icon at bounding box center [40, 705] width 16 height 16
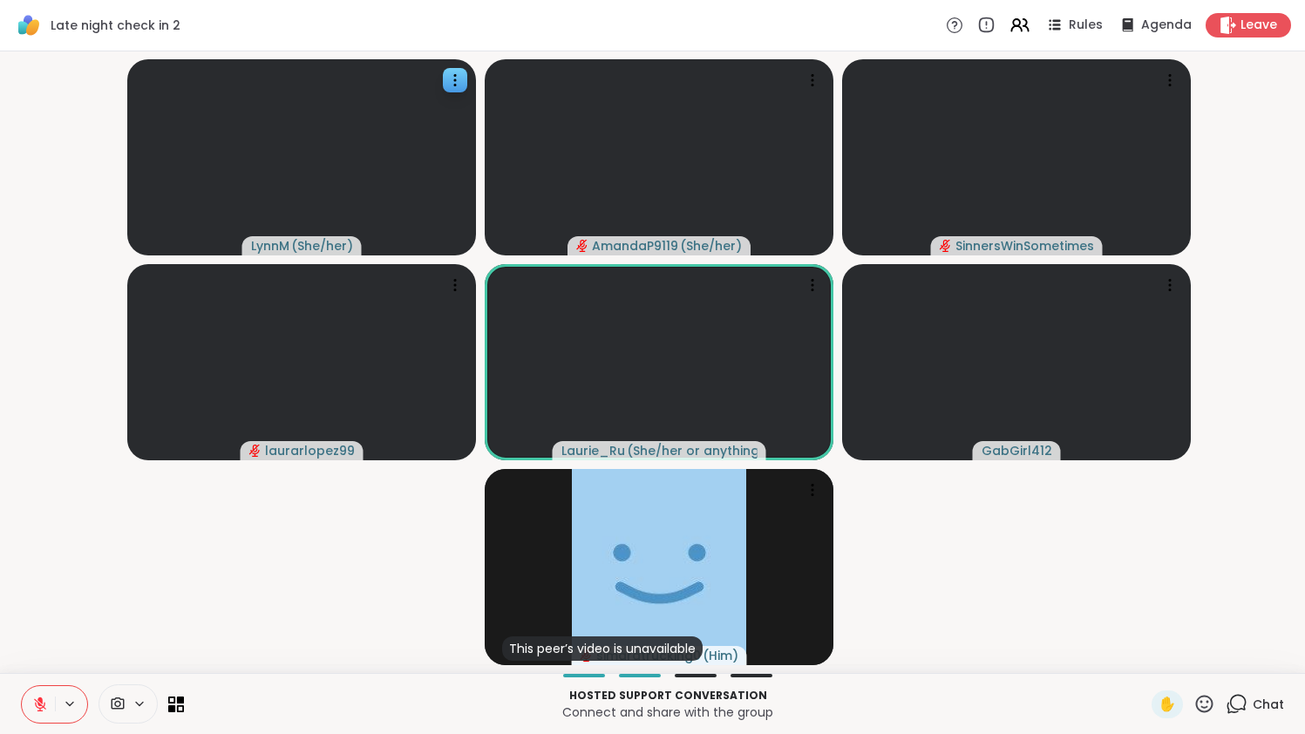
click at [39, 704] on icon at bounding box center [40, 704] width 12 height 12
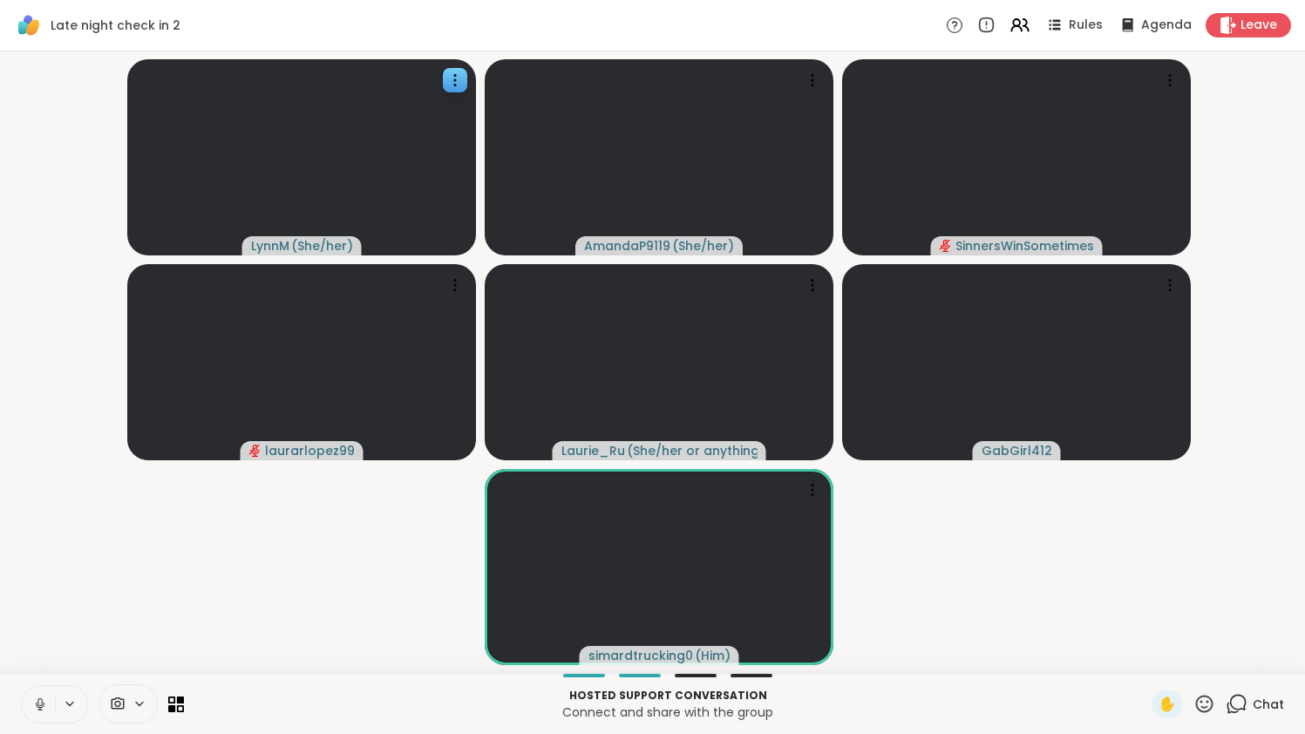
click at [39, 704] on icon at bounding box center [40, 705] width 16 height 16
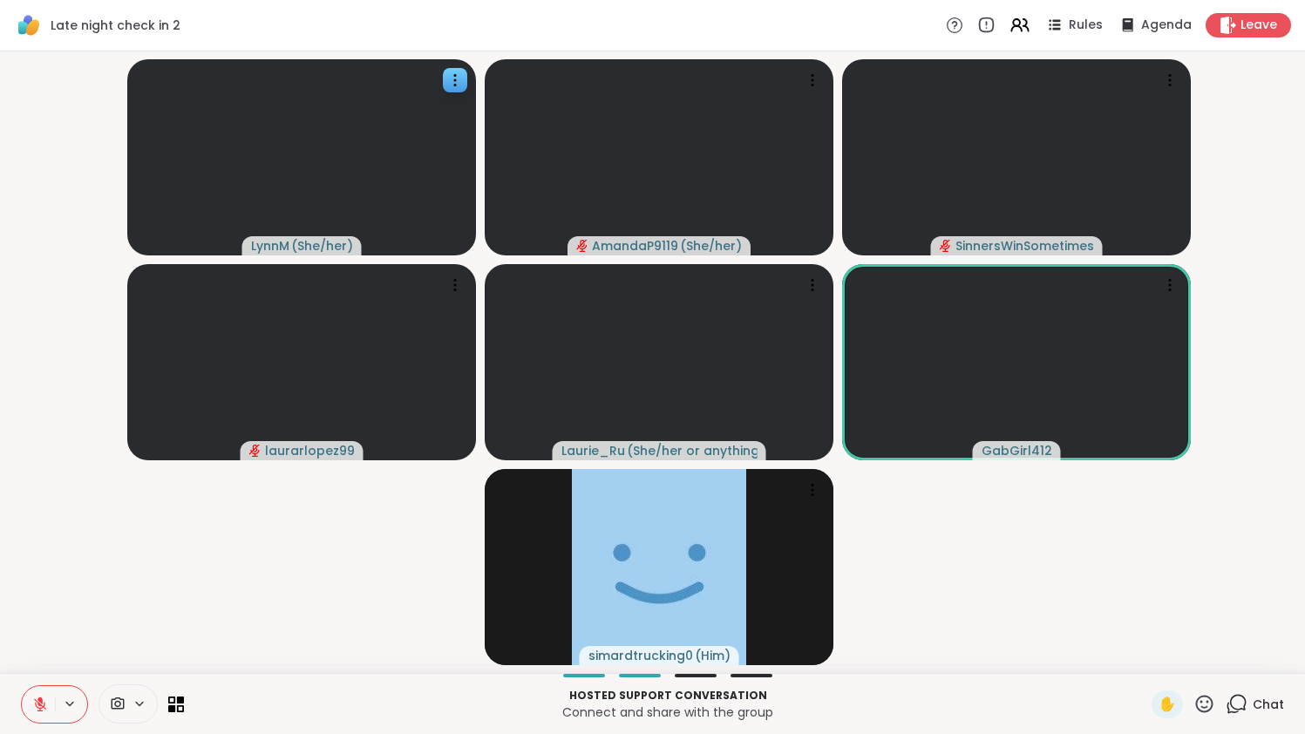
click at [39, 704] on icon at bounding box center [40, 704] width 12 height 12
click at [39, 704] on icon at bounding box center [39, 705] width 5 height 4
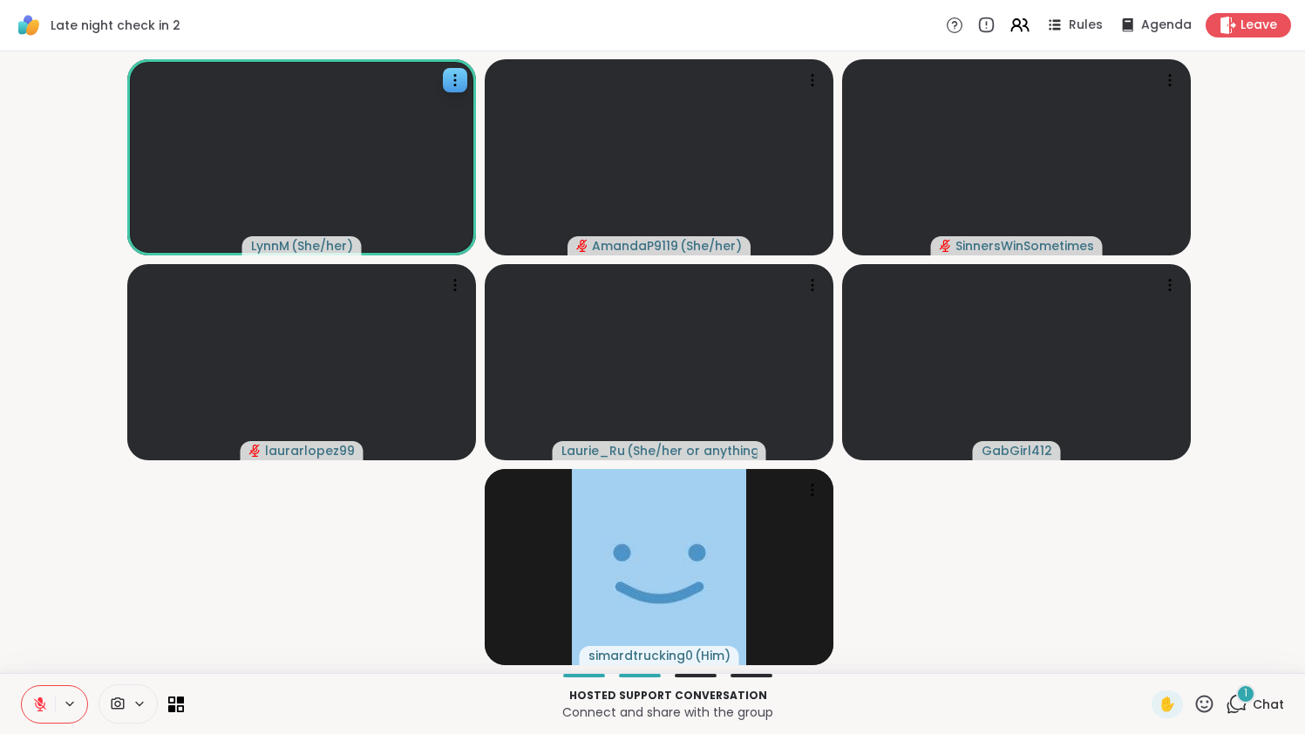
click at [39, 704] on icon at bounding box center [40, 704] width 12 height 12
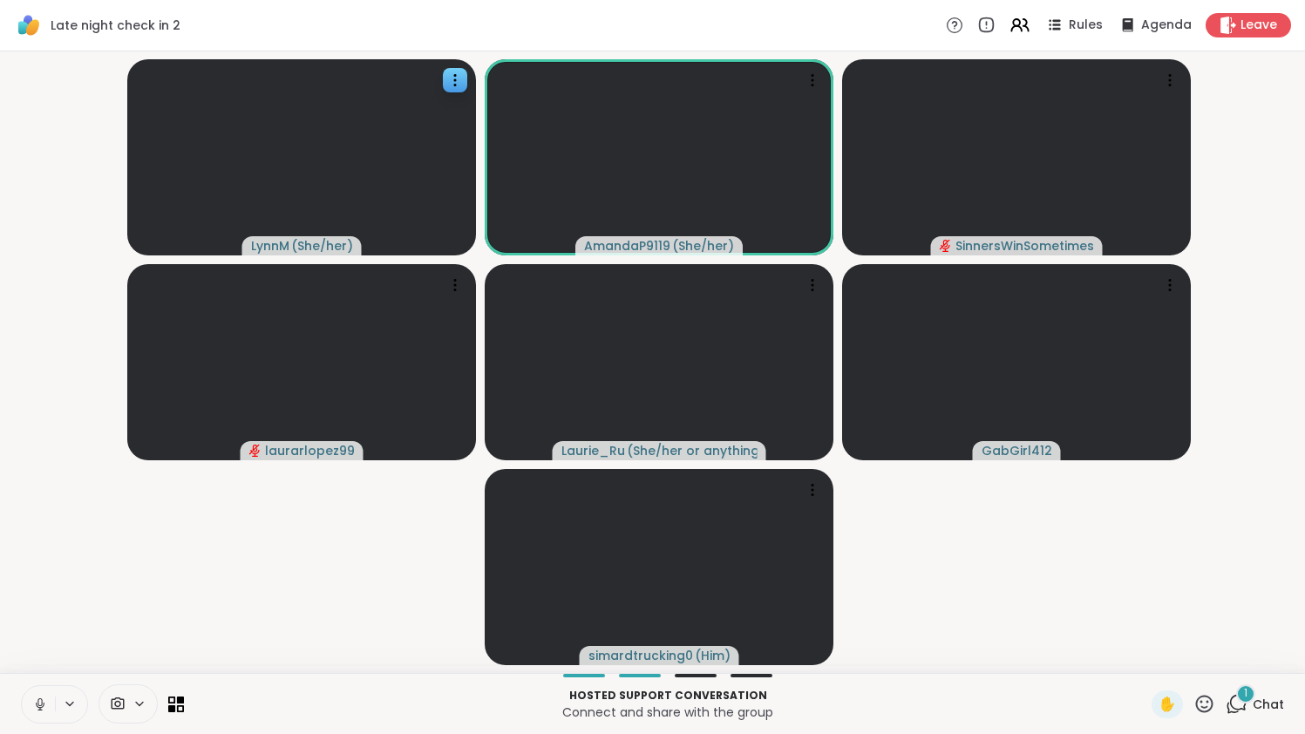
click at [39, 704] on icon at bounding box center [40, 705] width 16 height 16
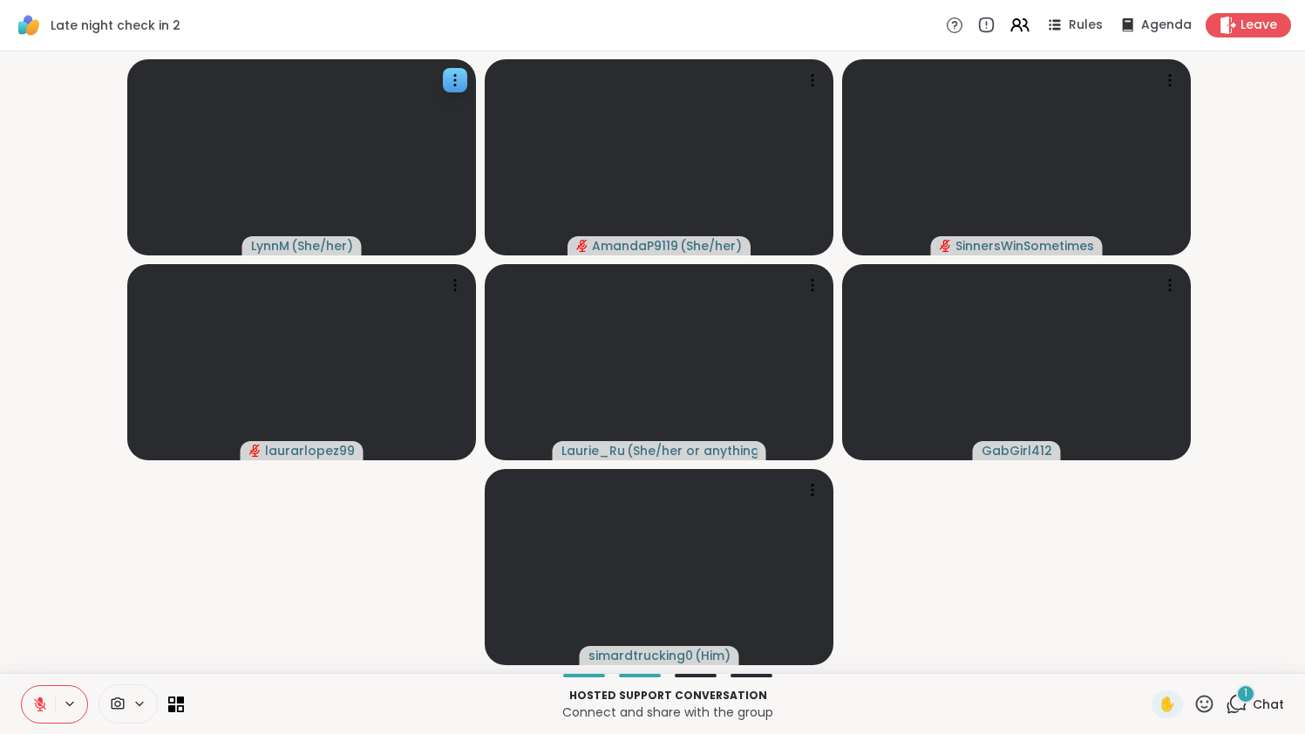
click at [1253, 704] on div "1 Chat" at bounding box center [1255, 705] width 58 height 28
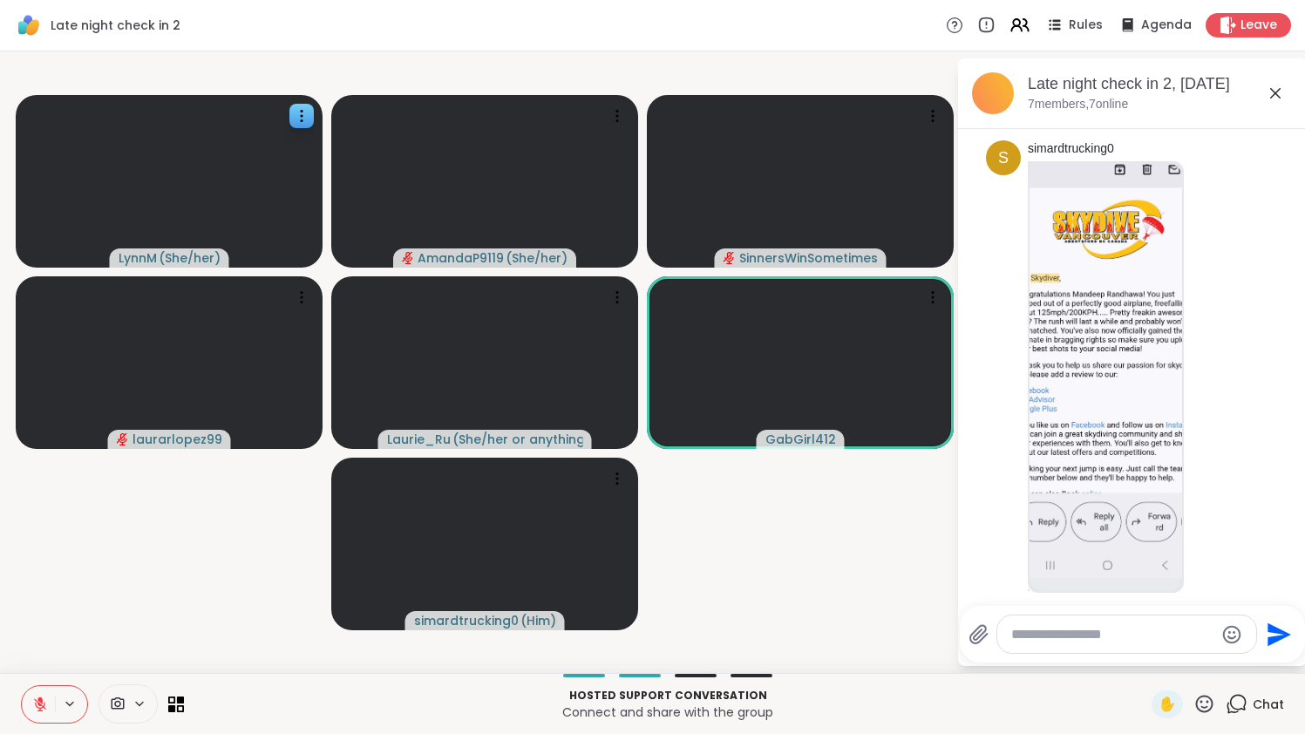
scroll to position [598, 0]
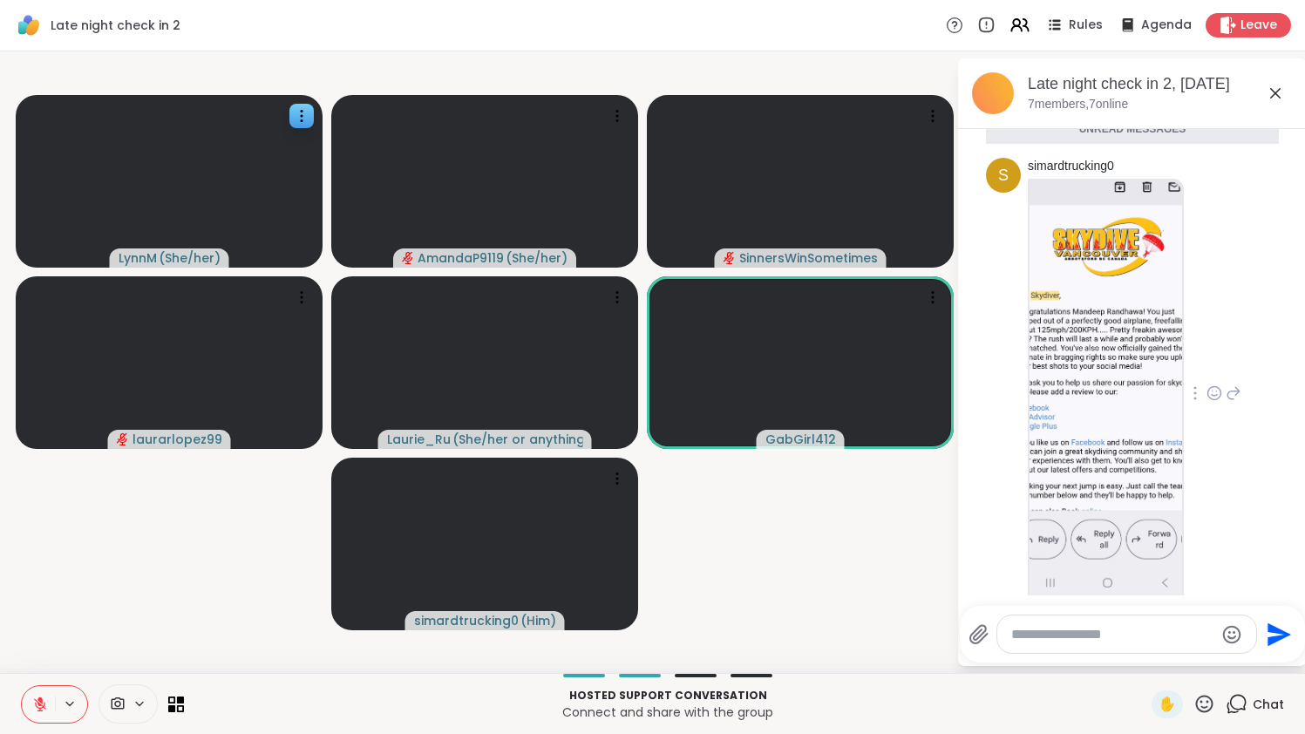
click at [1106, 359] on img at bounding box center [1106, 387] width 153 height 415
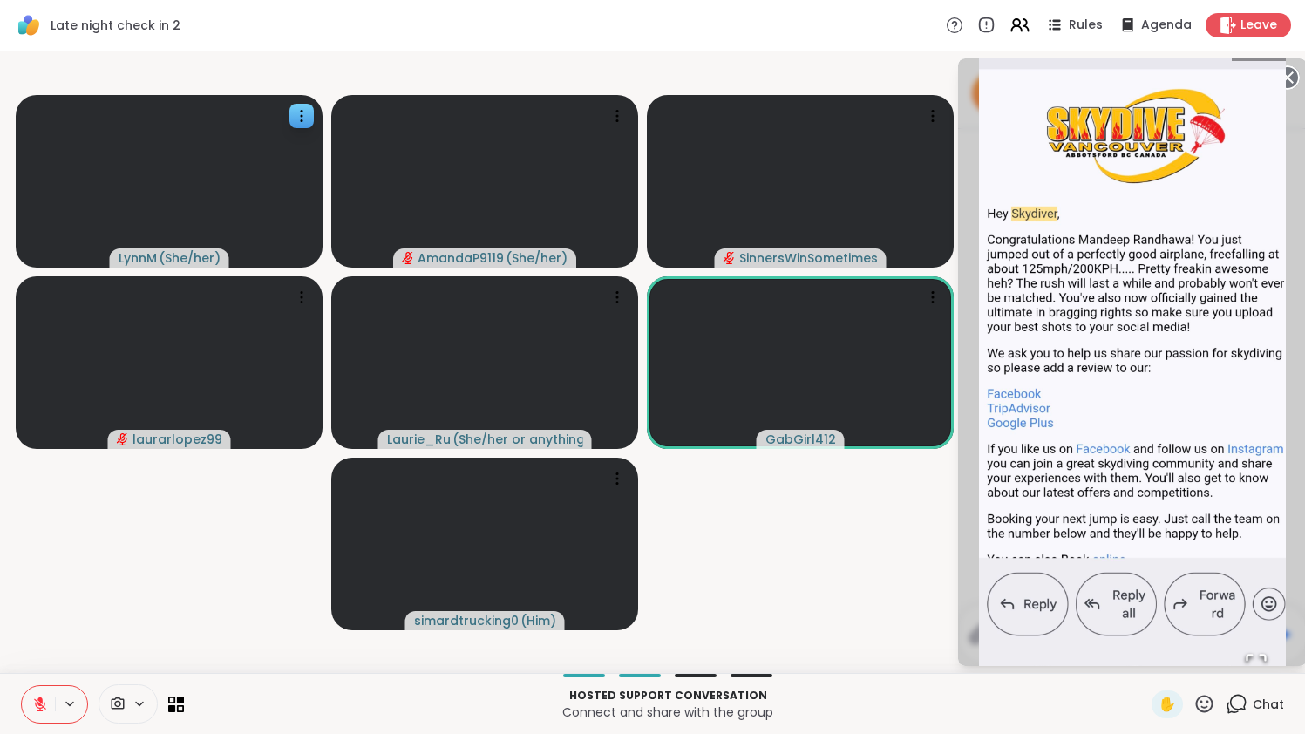
click at [1286, 71] on img "Go to Slide 1" at bounding box center [1132, 362] width 307 height 664
click at [940, 70] on video-player-container "LynnM ( She/her ) AmandaP9119 ( She/her ) SinnersWinSometimes laurarlopez99 Lau…" at bounding box center [478, 362] width 936 height 608
click at [1242, 708] on icon at bounding box center [1237, 704] width 22 height 22
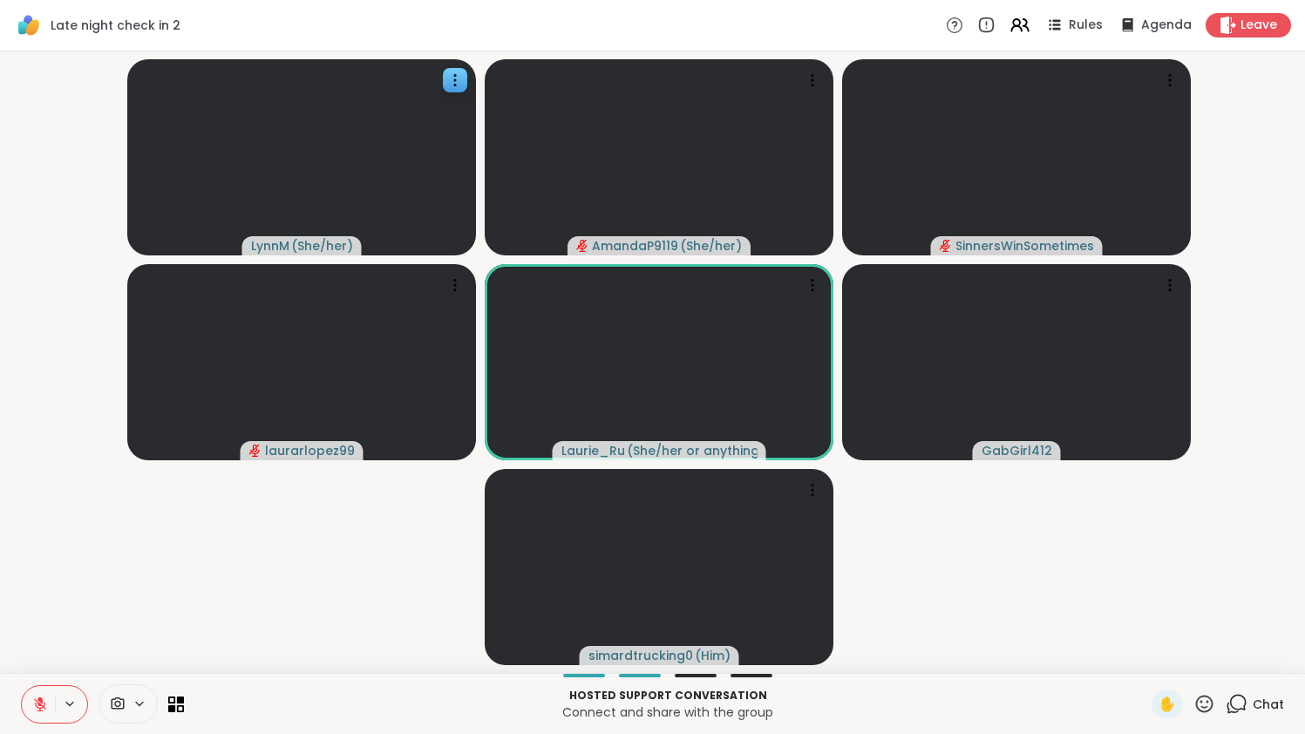
click at [1242, 708] on icon at bounding box center [1237, 704] width 22 height 22
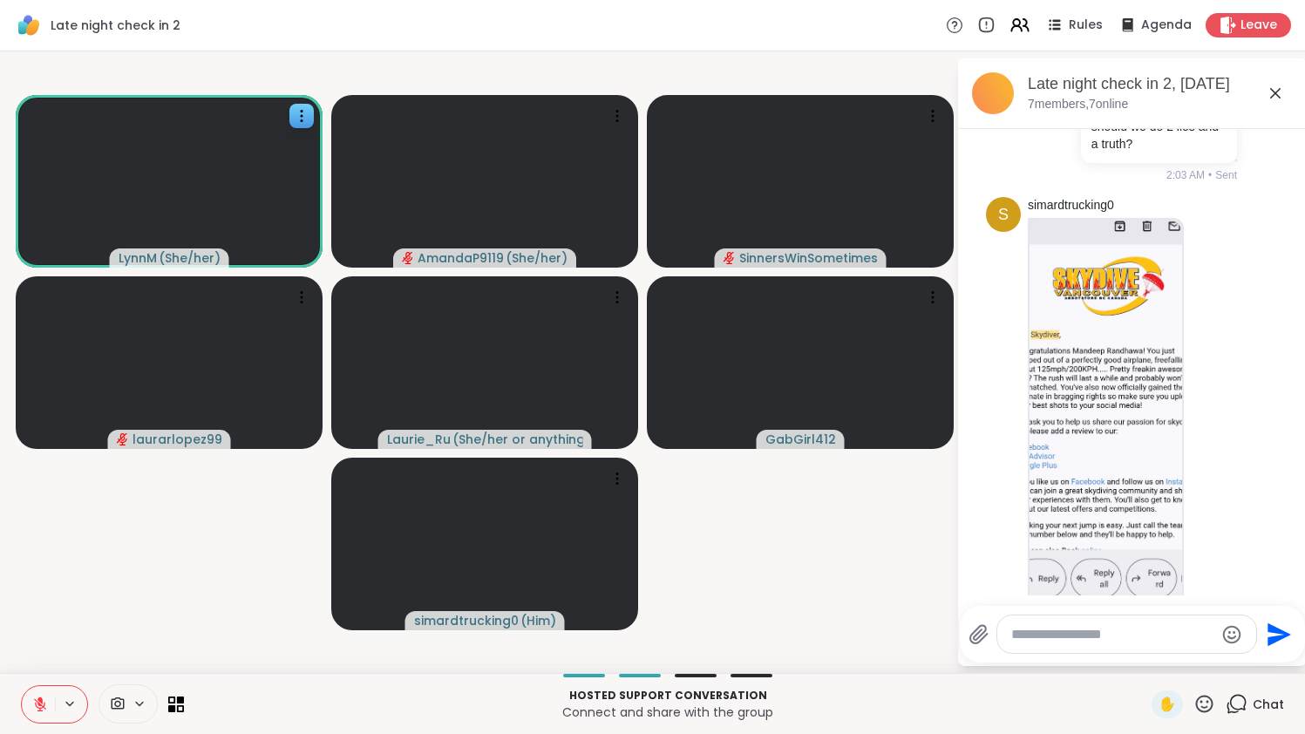
scroll to position [612, 0]
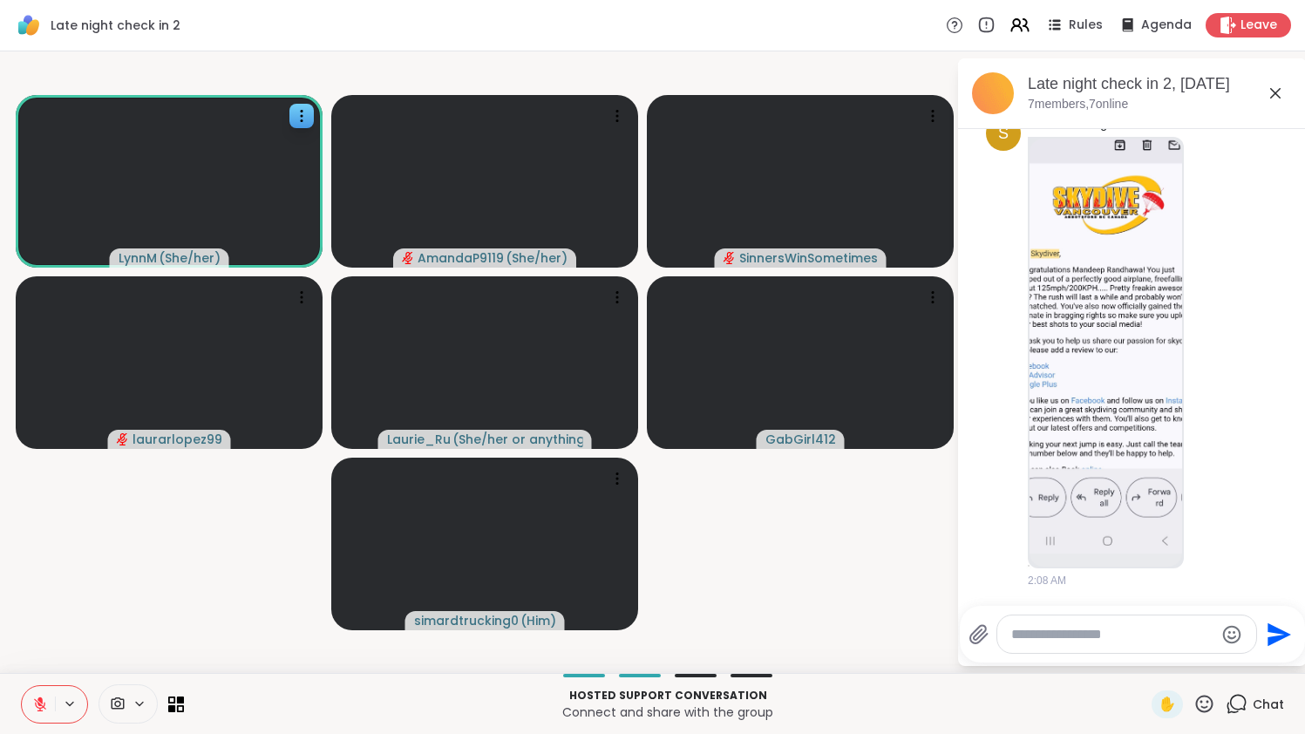
click at [756, 586] on video-player-container "LynnM ( She/her ) AmandaP9119 ( She/her ) SinnersWinSometimes laurarlopez99 Lau…" at bounding box center [478, 362] width 936 height 608
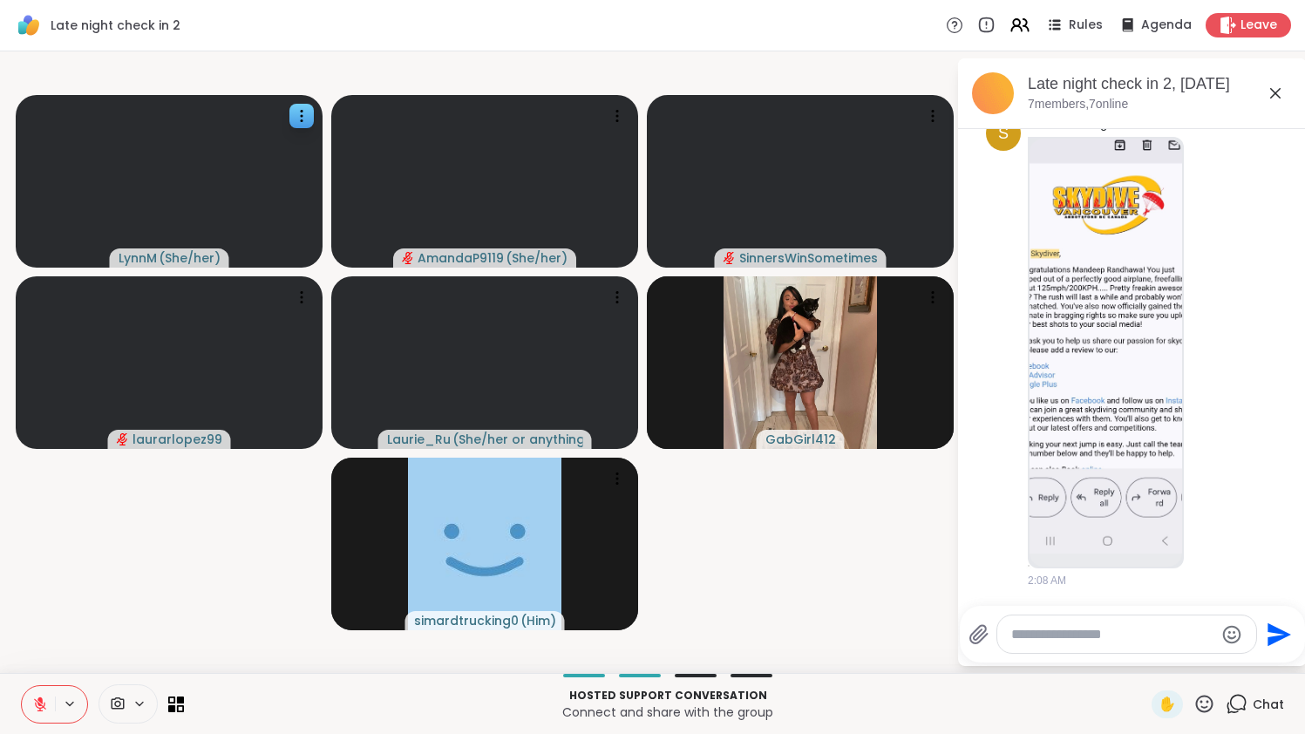
click at [36, 698] on icon at bounding box center [40, 705] width 16 height 16
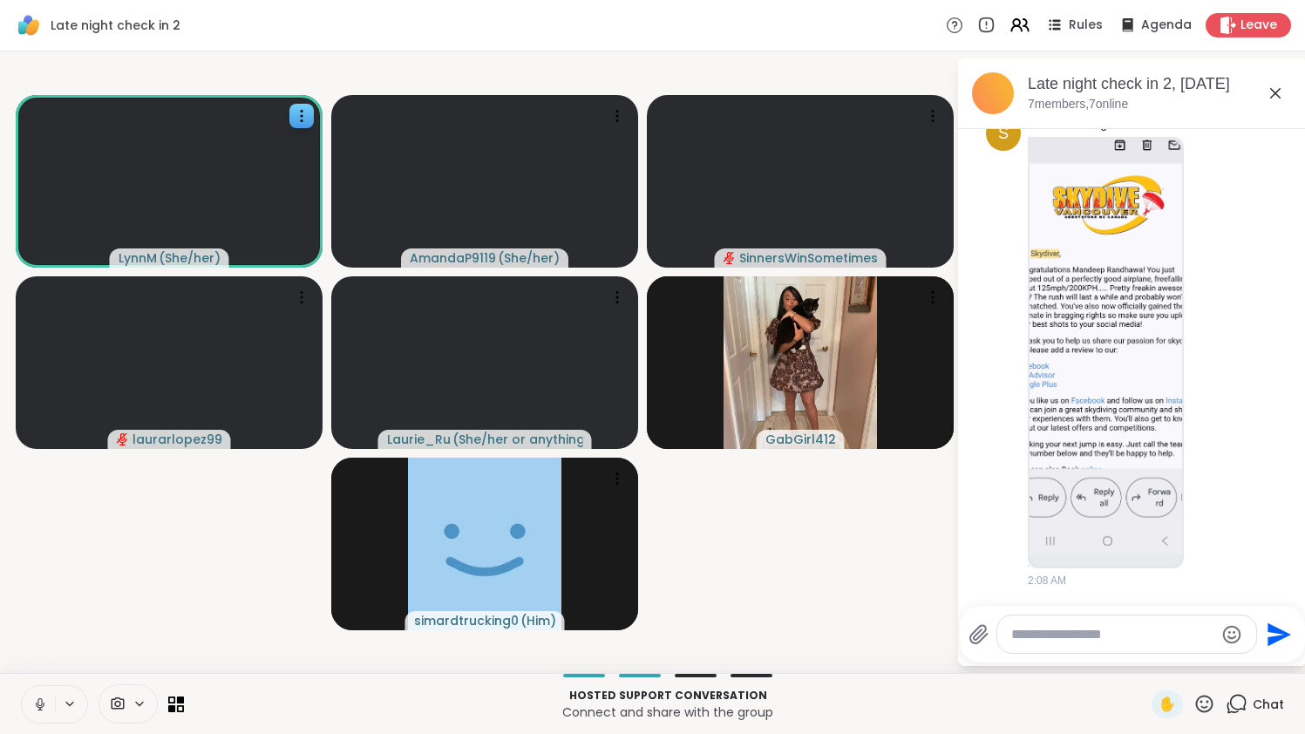
click at [34, 698] on icon at bounding box center [40, 705] width 16 height 16
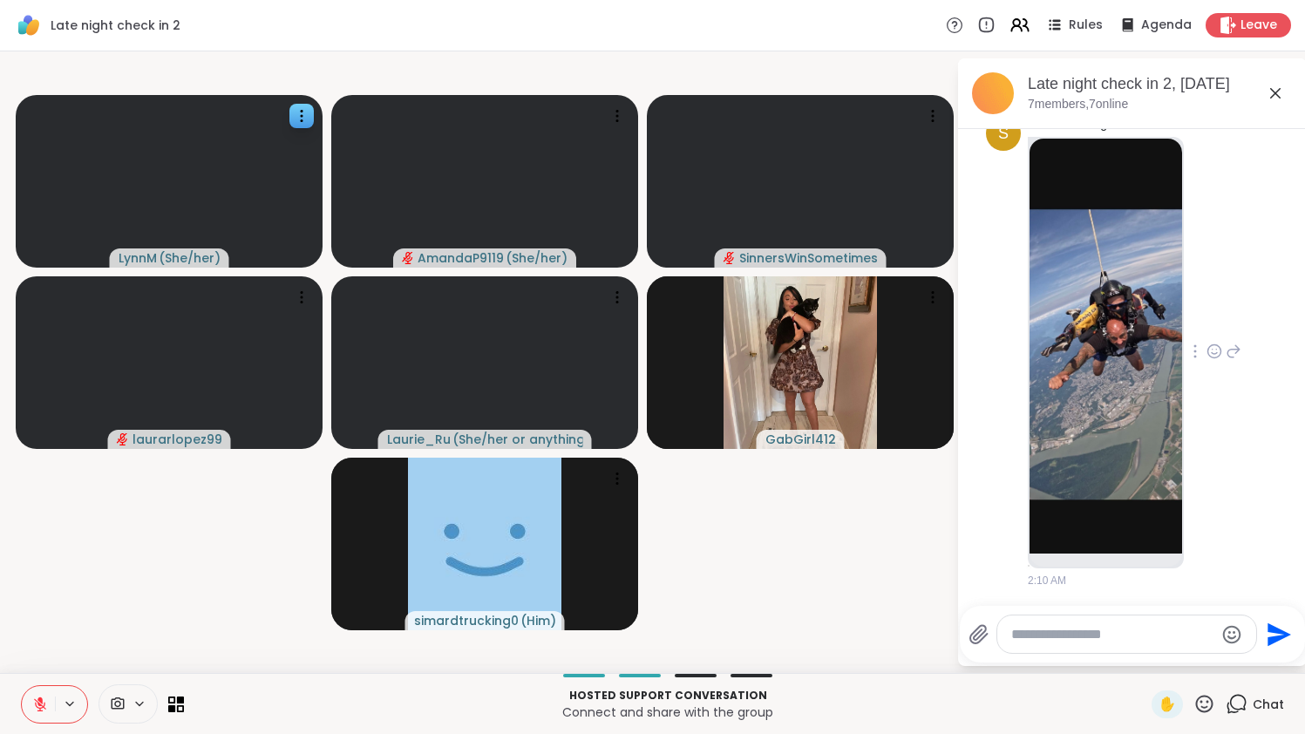
click at [1127, 418] on img at bounding box center [1106, 346] width 153 height 415
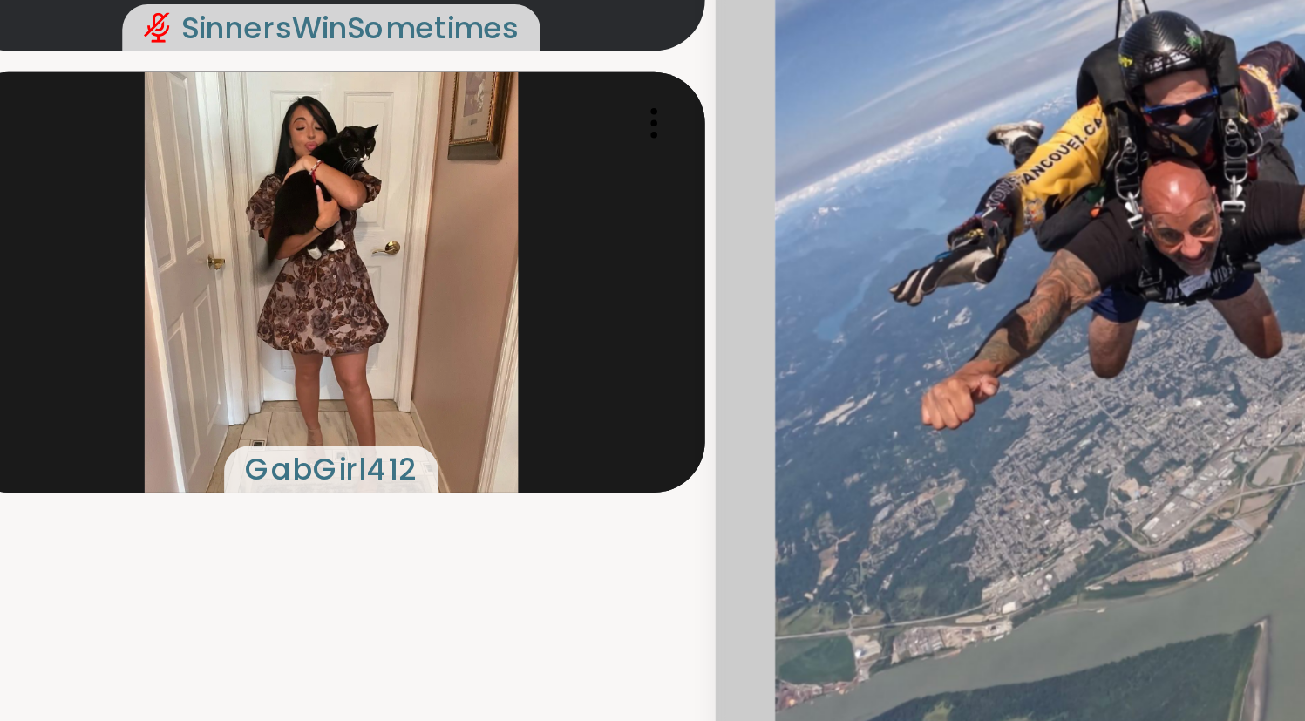
click at [983, 171] on img "Go to Slide 1" at bounding box center [1133, 355] width 301 height 651
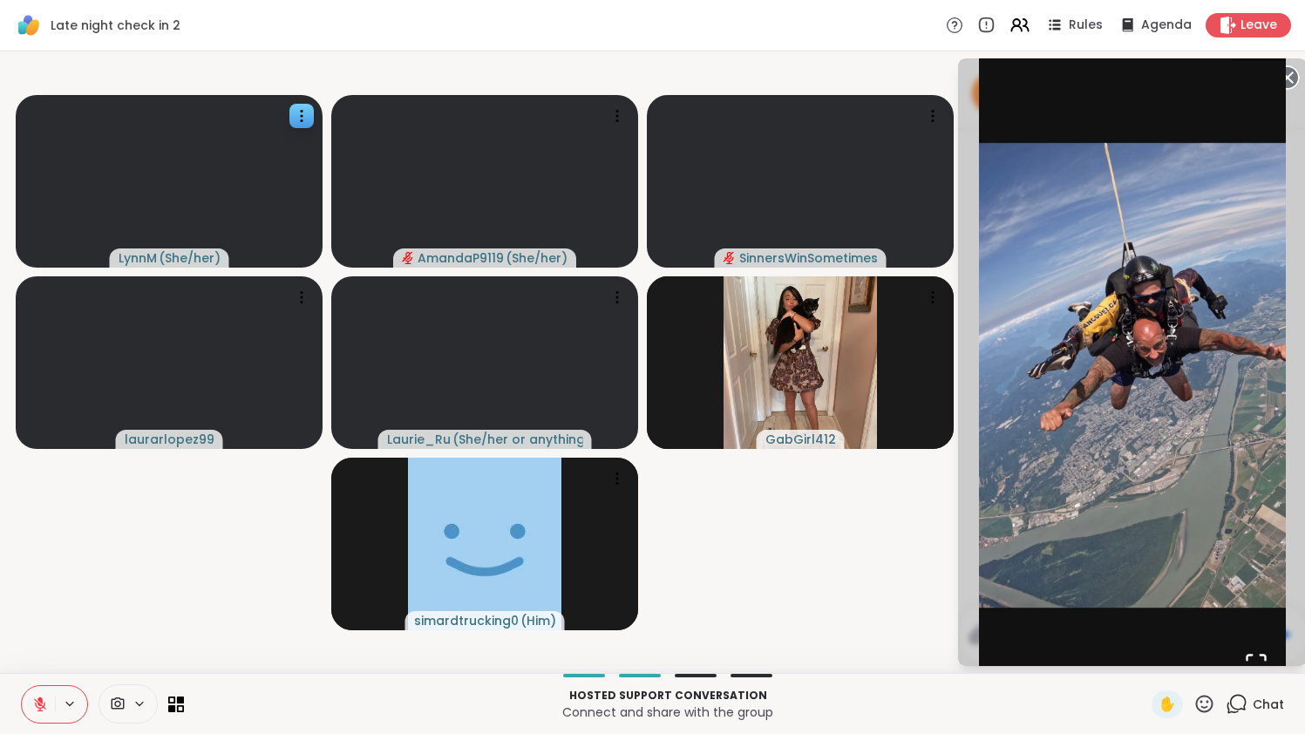
click at [940, 592] on video-player-container "LynnM ( She/her ) AmandaP9119 ( She/her ) SinnersWinSometimes laurarlopez99 Lau…" at bounding box center [478, 362] width 936 height 608
click at [1243, 706] on icon at bounding box center [1237, 704] width 22 height 22
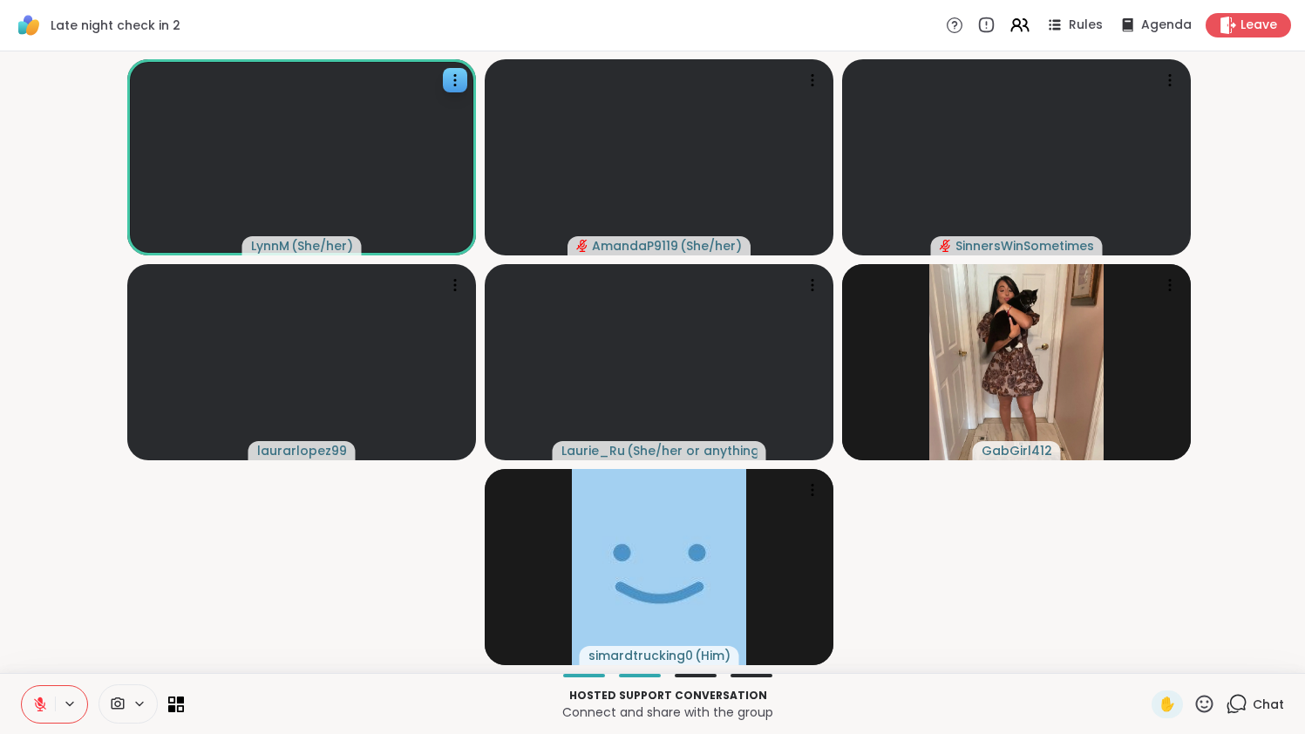
click at [1243, 706] on icon at bounding box center [1237, 704] width 22 height 22
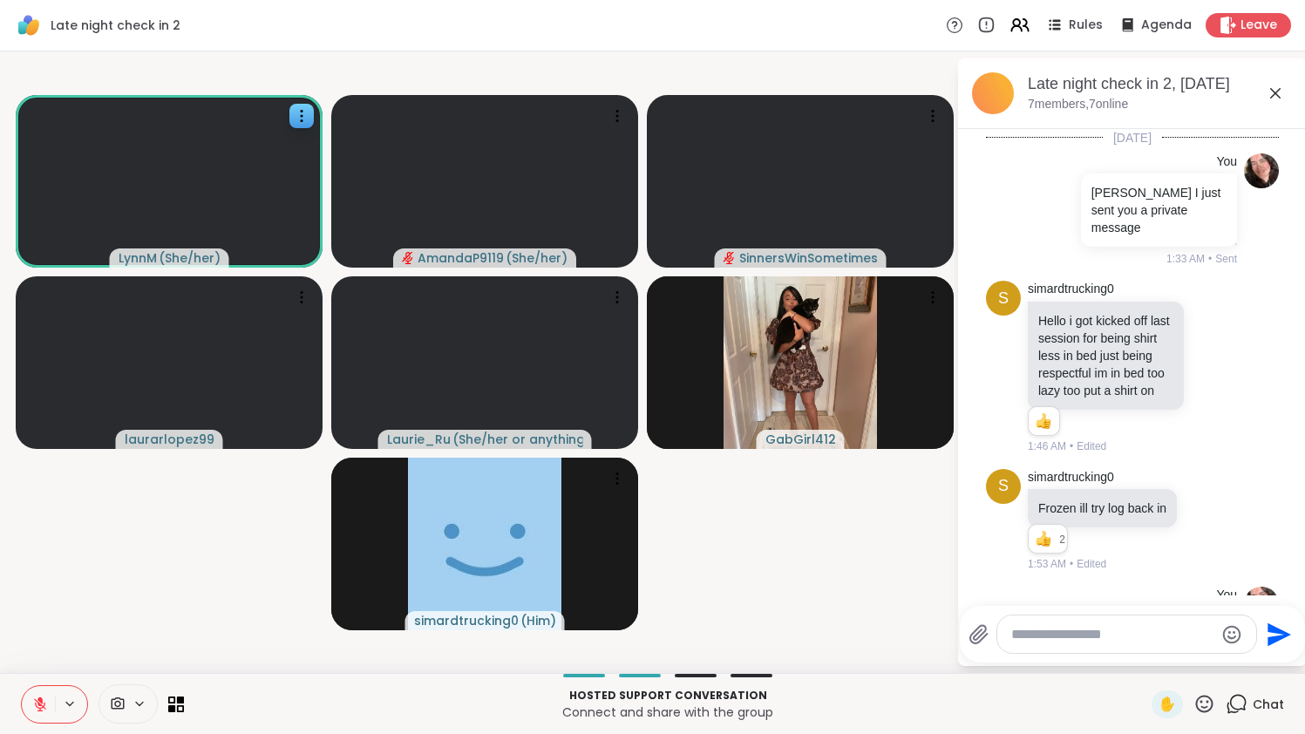
scroll to position [1098, 0]
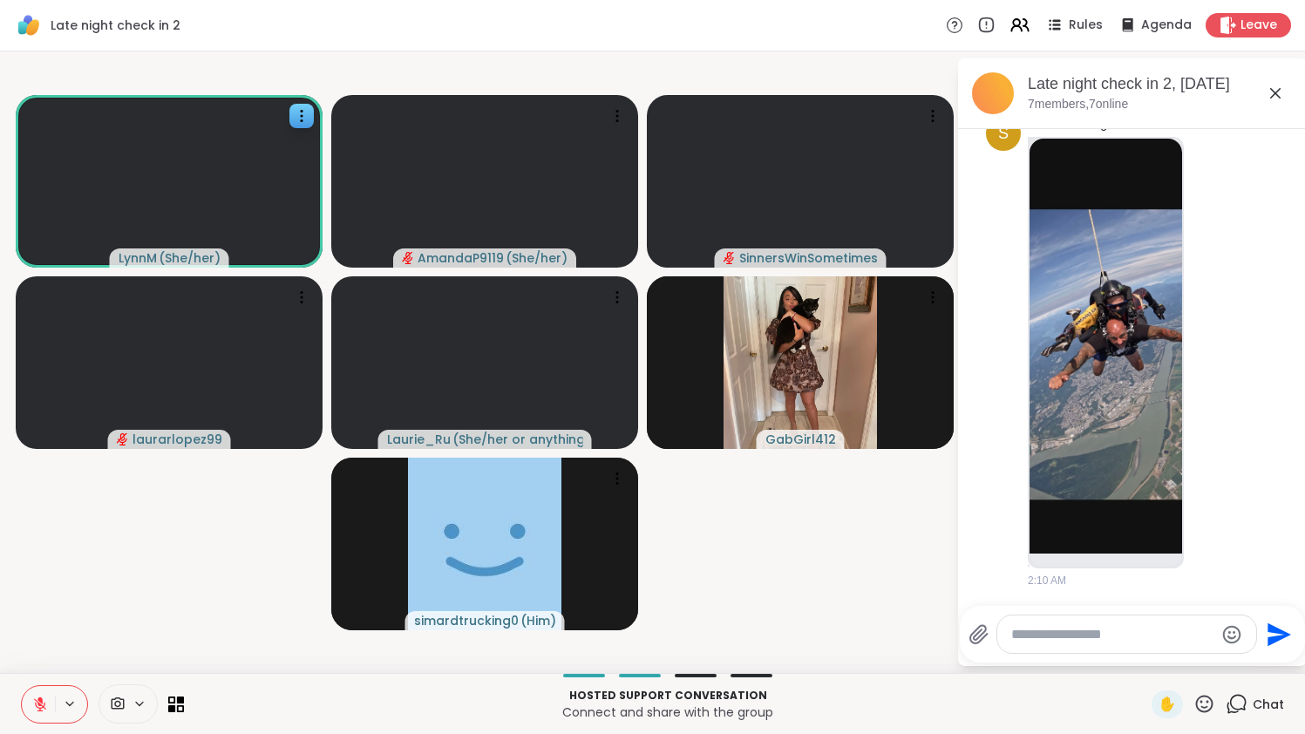
click at [1242, 705] on icon at bounding box center [1237, 704] width 22 height 22
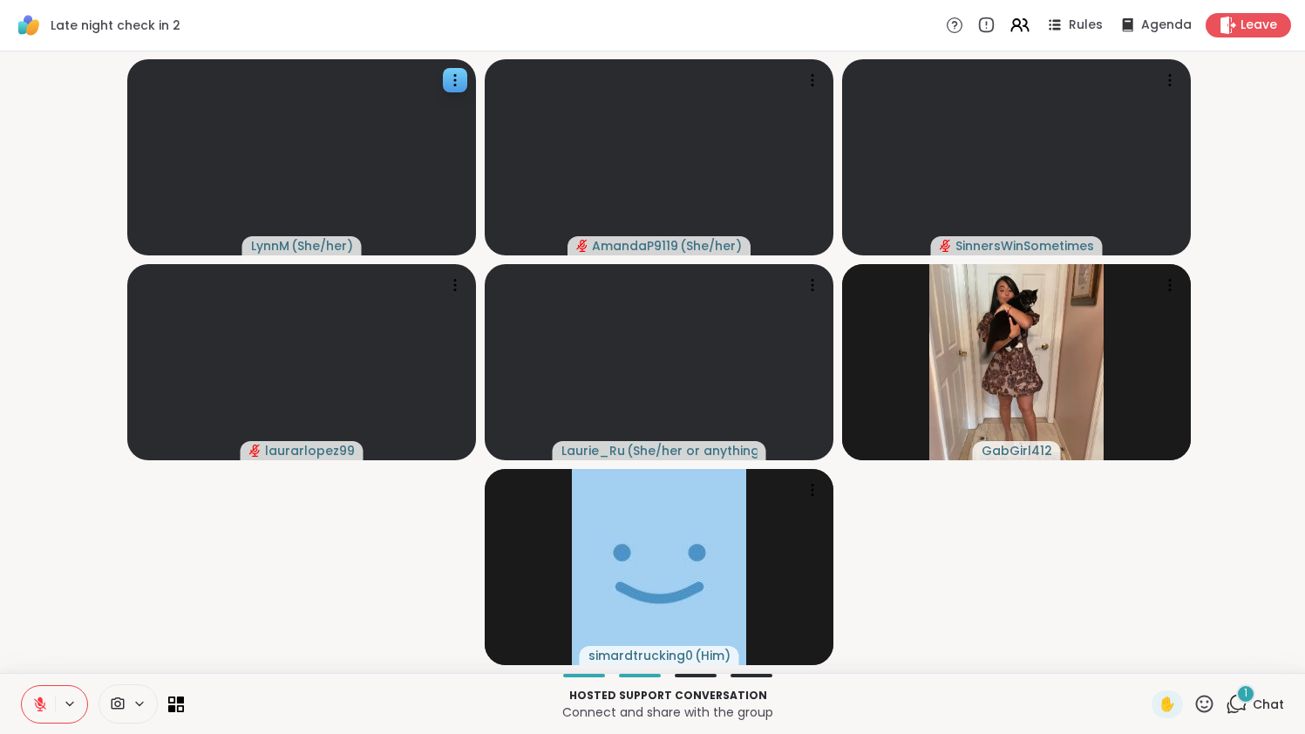
click at [1242, 711] on icon at bounding box center [1237, 704] width 22 height 22
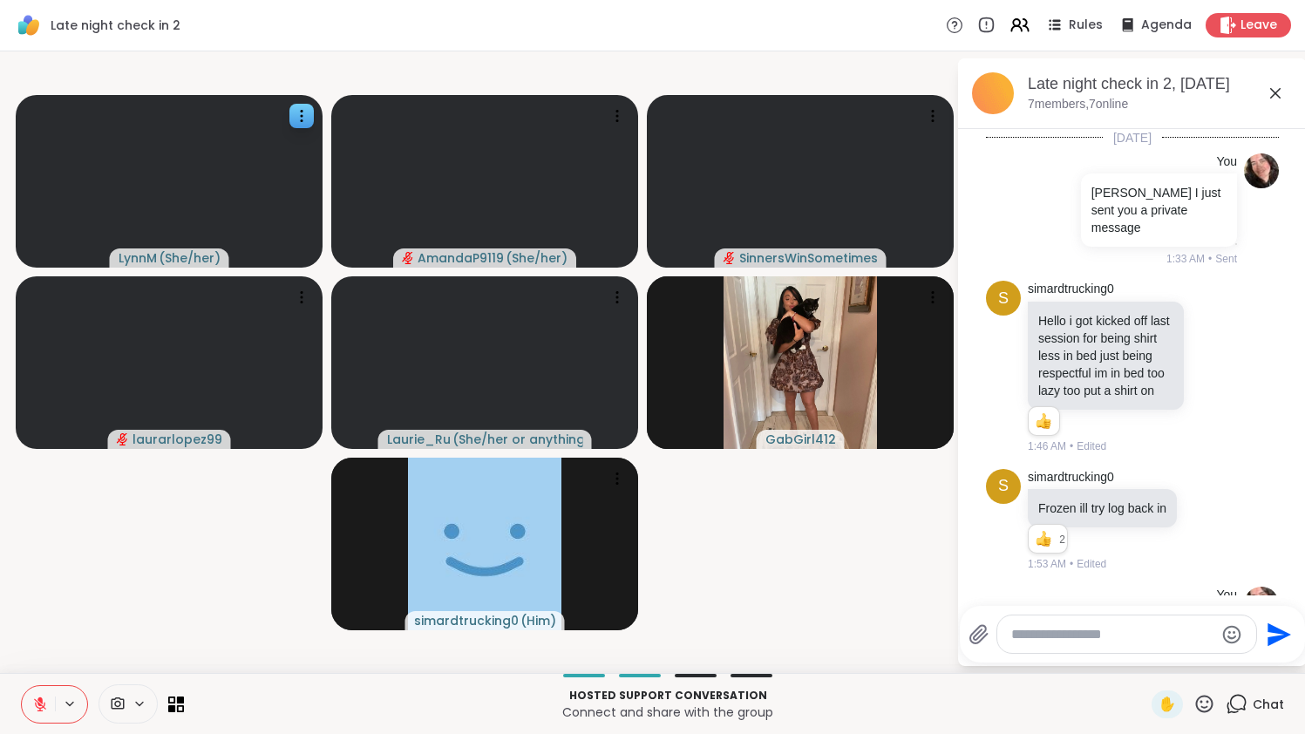
scroll to position [1642, 0]
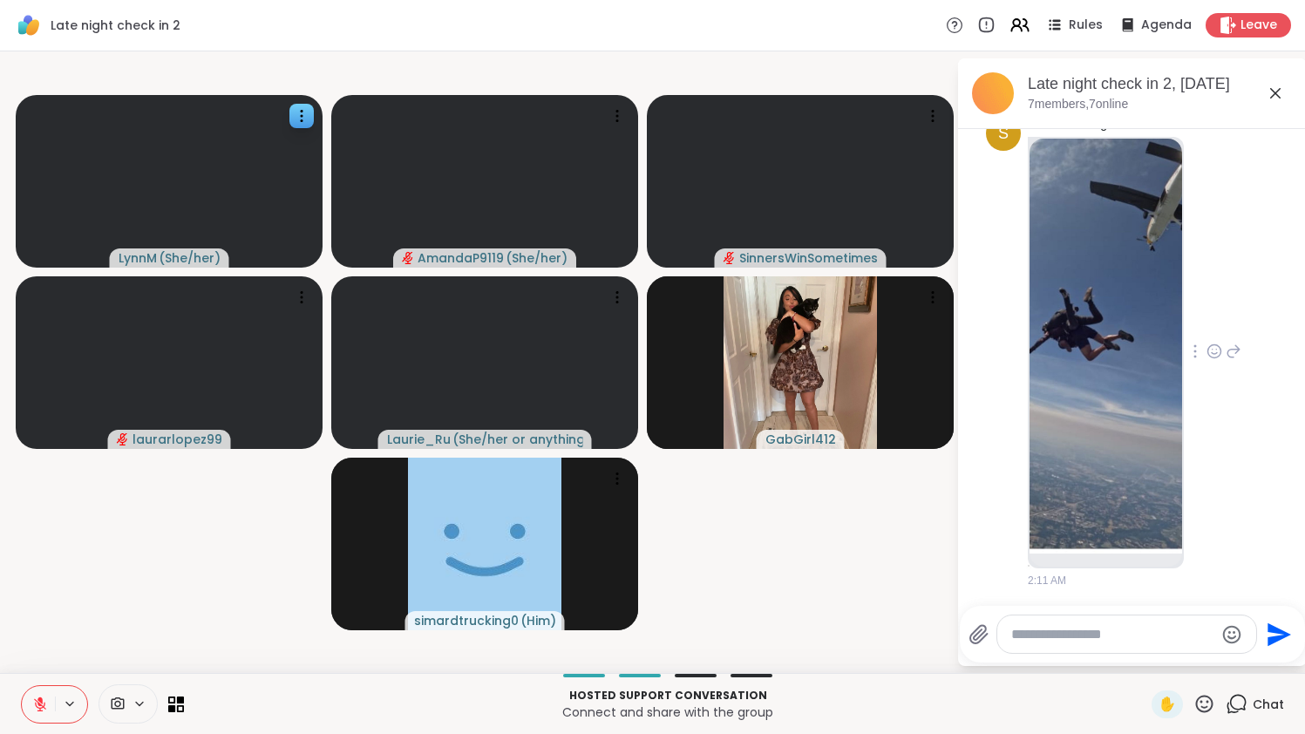
click at [1125, 439] on img at bounding box center [1106, 346] width 153 height 415
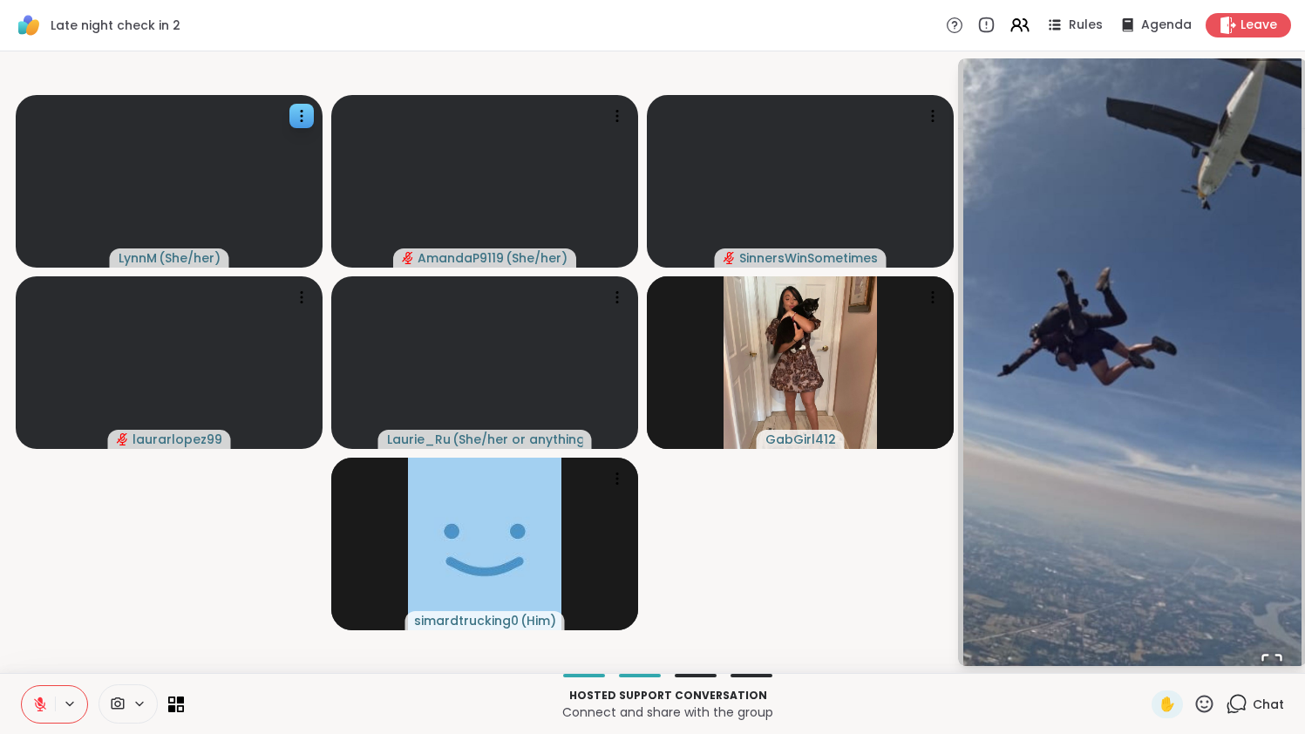
scroll to position [0, 8]
click at [912, 614] on video-player-container "LynnM ( She/her ) AmandaP9119 ( She/her ) SinnersWinSometimes laurarlopez99 Lau…" at bounding box center [478, 362] width 936 height 608
click at [1237, 708] on icon at bounding box center [1237, 704] width 22 height 22
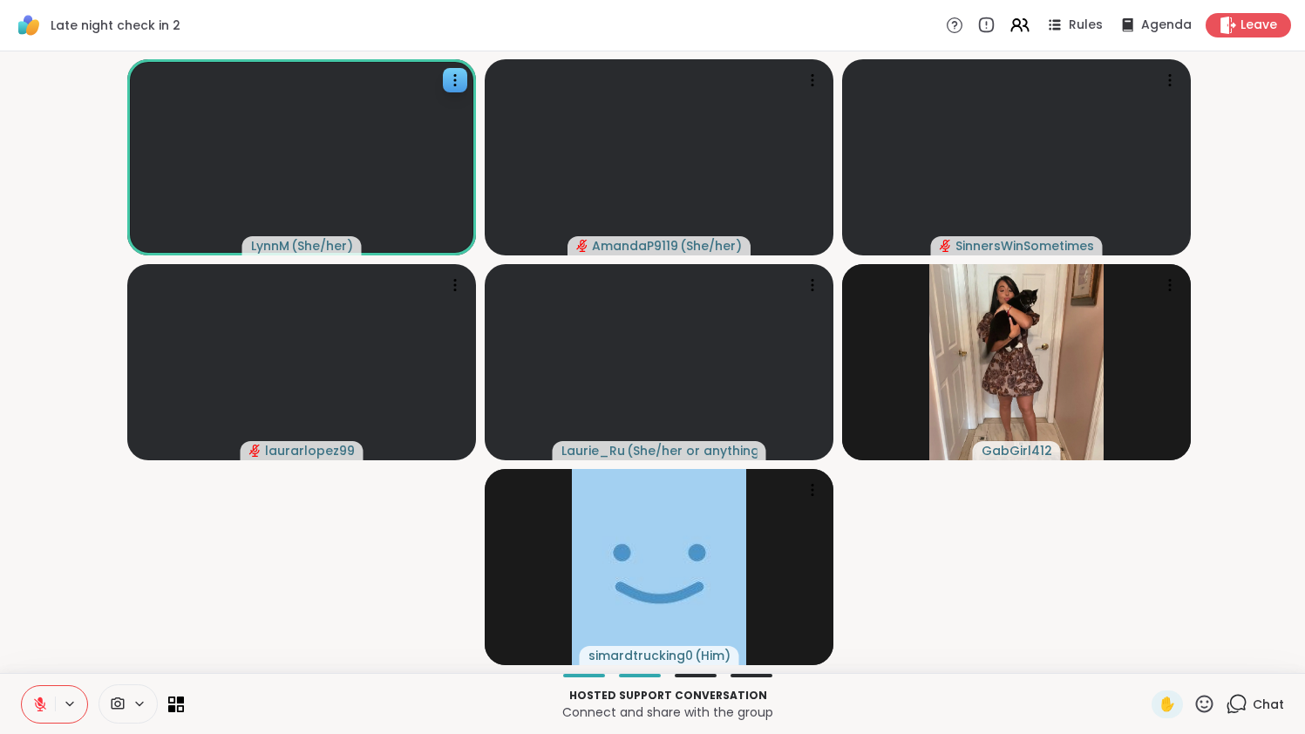
click at [1239, 698] on icon at bounding box center [1237, 704] width 22 height 22
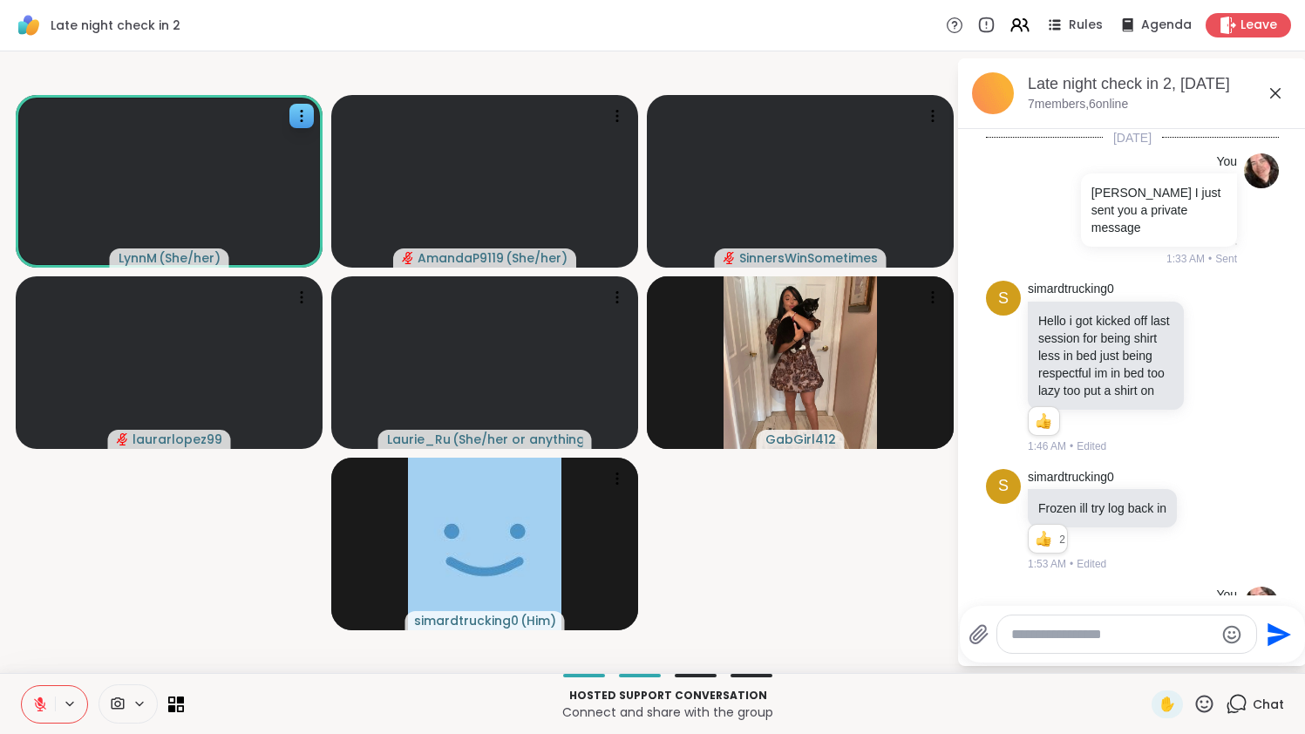
scroll to position [1583, 0]
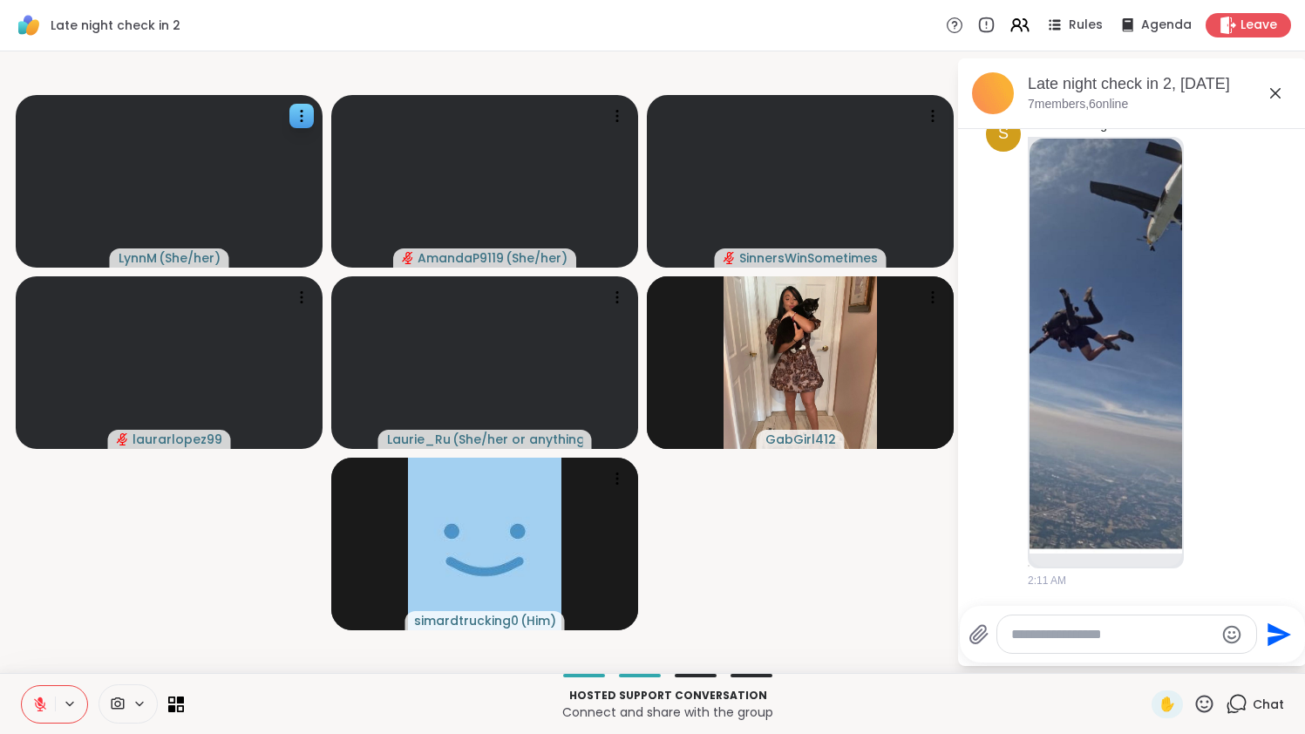
click at [1173, 643] on div at bounding box center [1126, 634] width 259 height 37
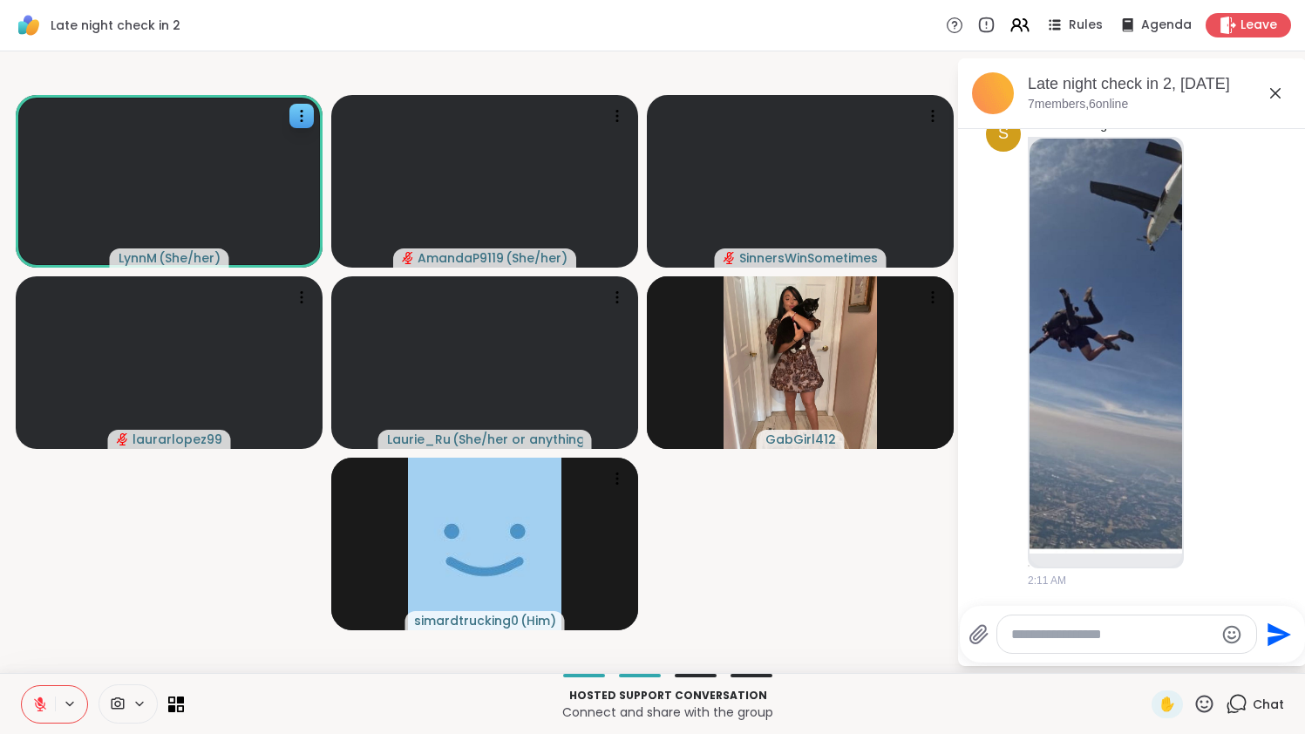
click at [1173, 643] on textarea "Type your message" at bounding box center [1112, 634] width 203 height 17
type textarea "****"
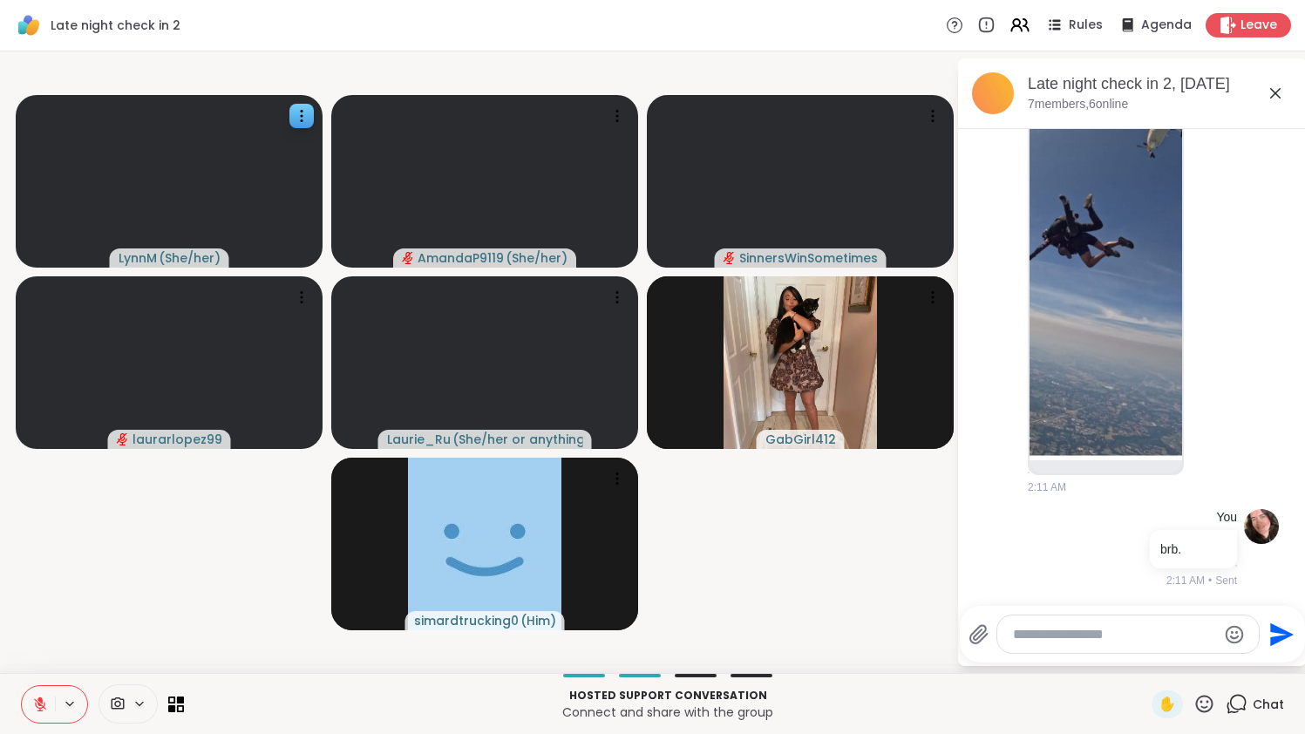
click at [1281, 87] on icon at bounding box center [1275, 93] width 21 height 21
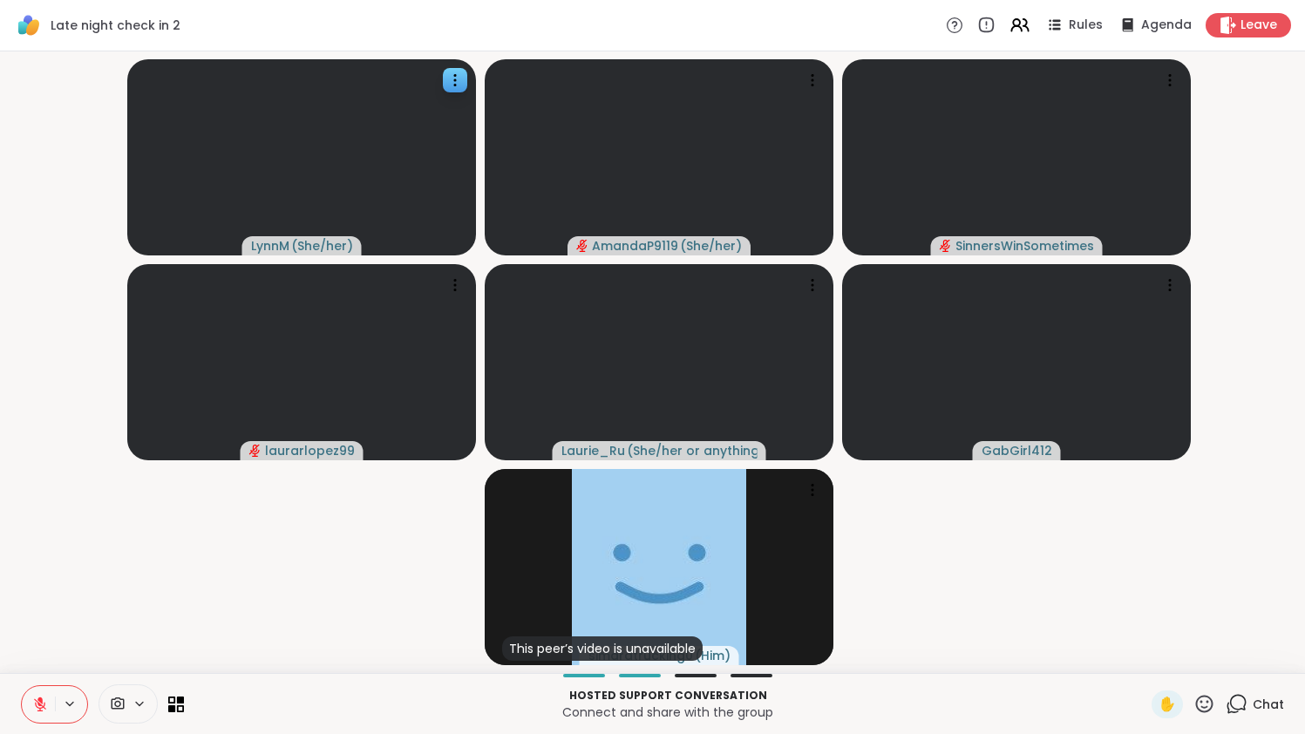
click at [1243, 705] on div "Chat" at bounding box center [1255, 705] width 58 height 28
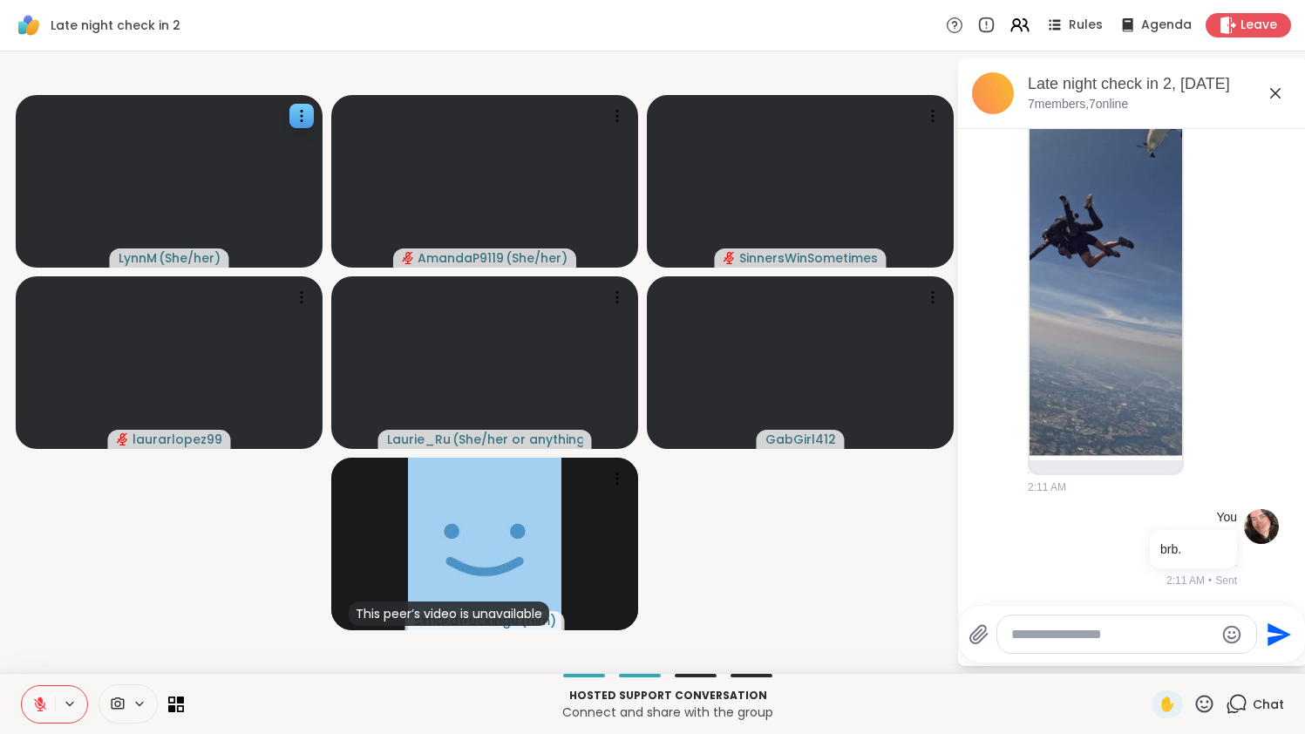
click at [1139, 624] on div at bounding box center [1126, 634] width 259 height 37
click at [1125, 631] on textarea "Type your message" at bounding box center [1112, 634] width 203 height 17
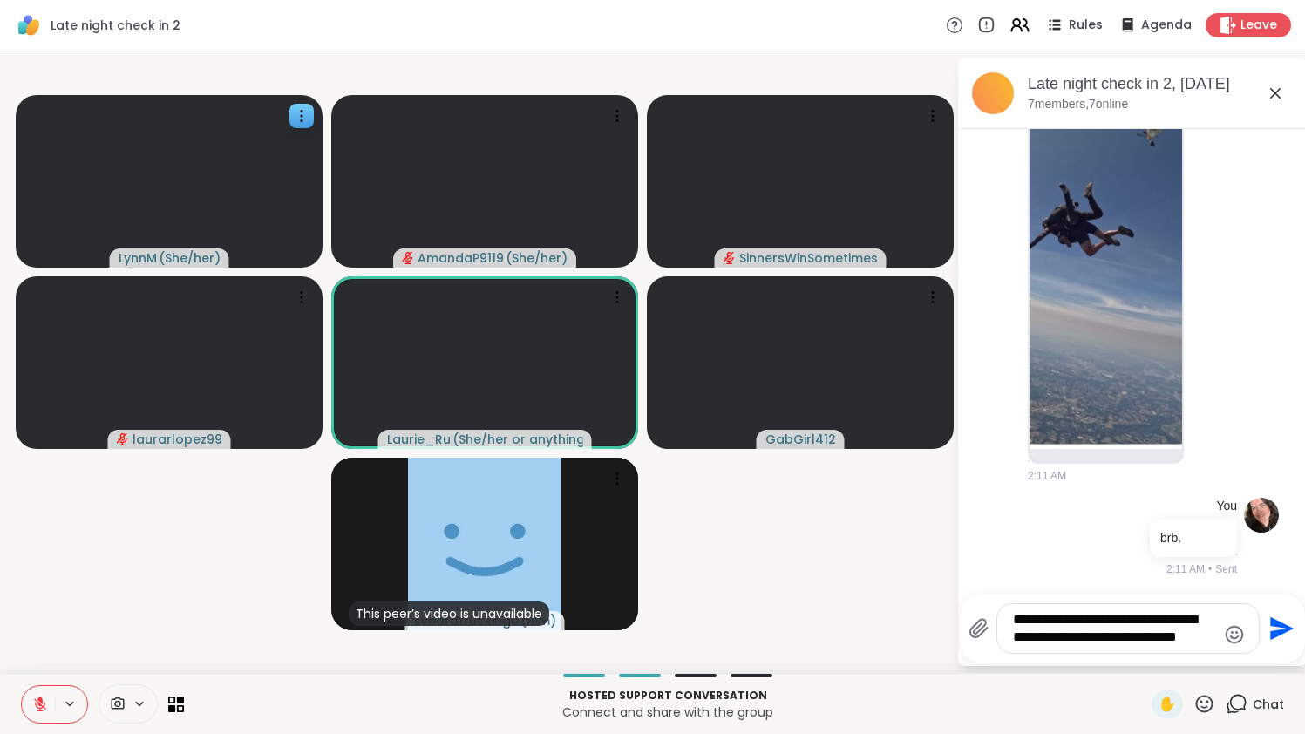
type textarea "**********"
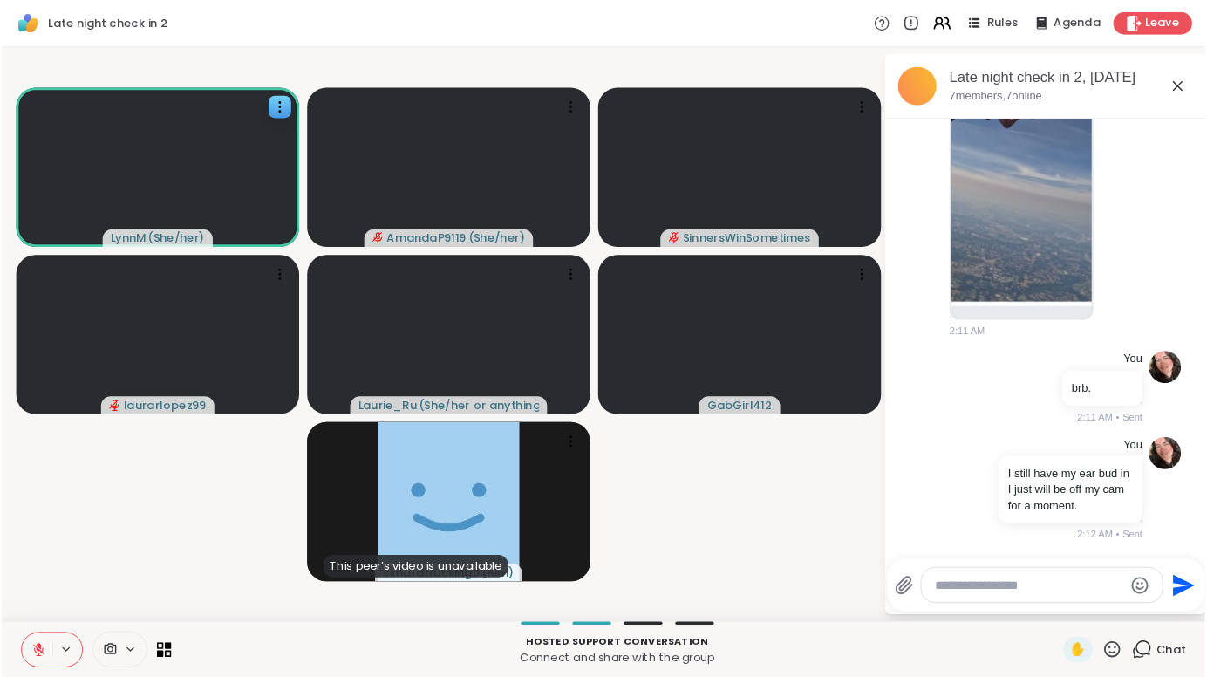
scroll to position [1845, 0]
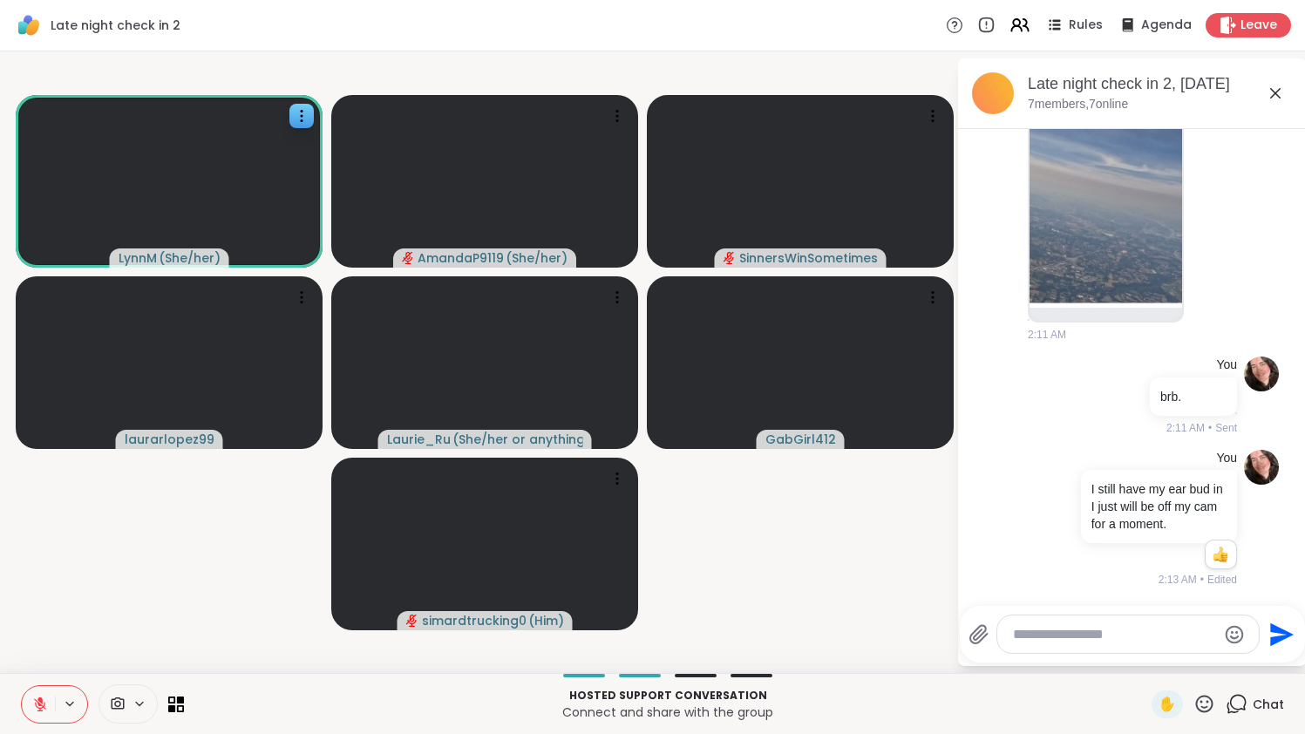
click at [1282, 91] on icon at bounding box center [1275, 93] width 21 height 21
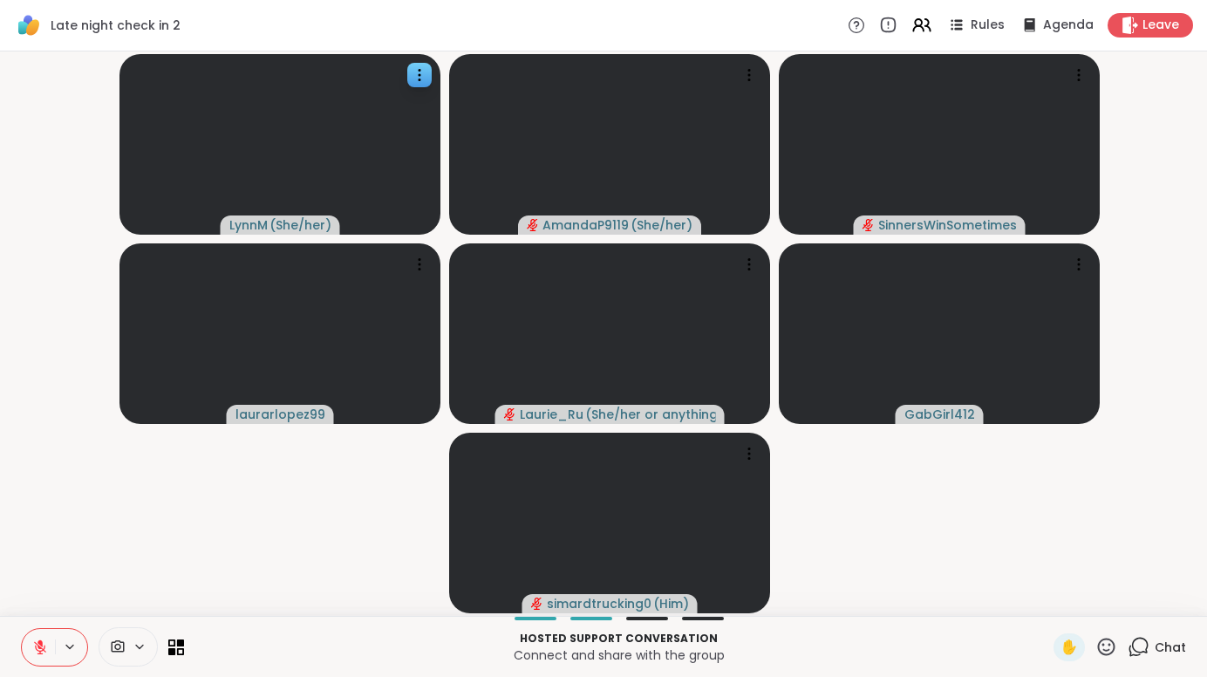
click at [27, 636] on button at bounding box center [38, 647] width 33 height 37
click at [27, 636] on button at bounding box center [37, 647] width 36 height 37
click at [1133, 641] on icon at bounding box center [1138, 647] width 22 height 22
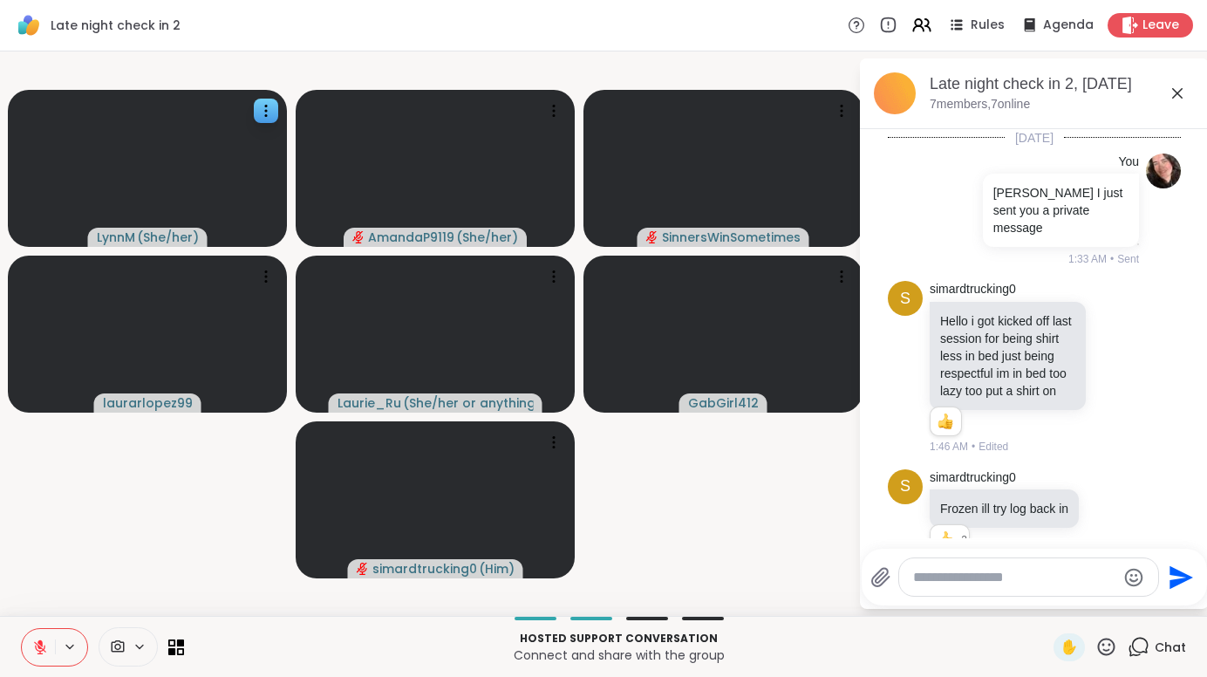
scroll to position [1903, 0]
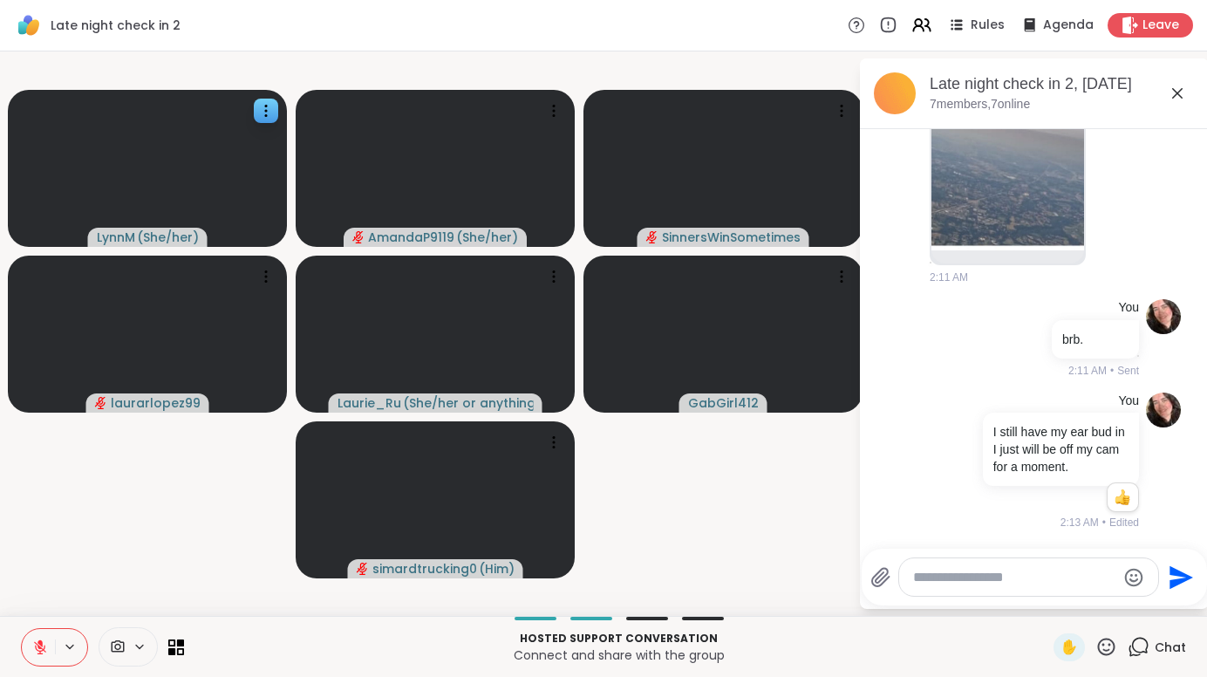
click at [1133, 641] on icon at bounding box center [1138, 647] width 22 height 22
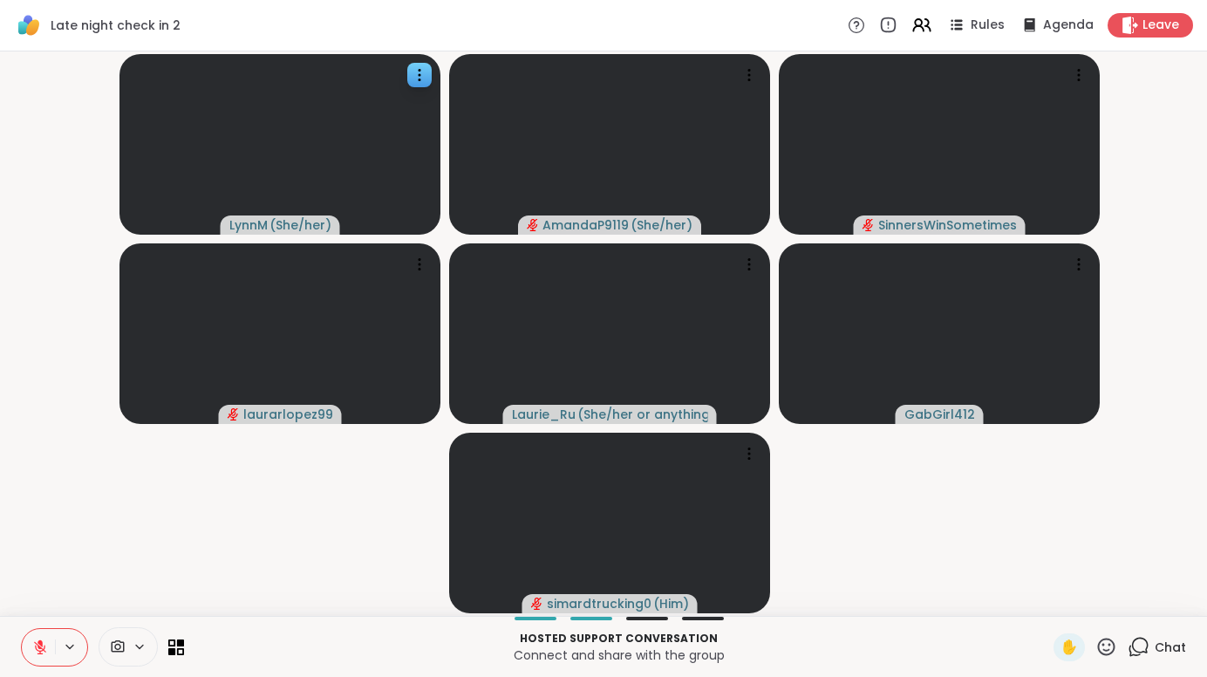
click at [1133, 636] on icon at bounding box center [1138, 647] width 22 height 22
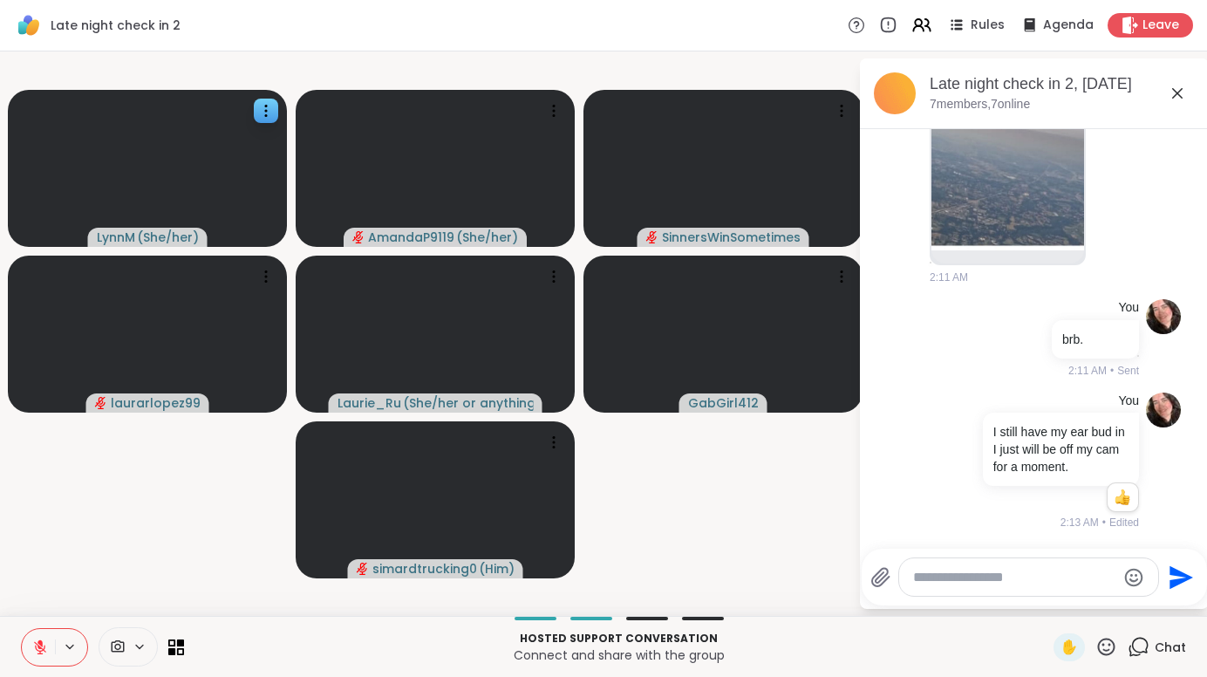
click at [1013, 573] on textarea "Type your message" at bounding box center [1014, 576] width 203 height 17
type textarea "**********"
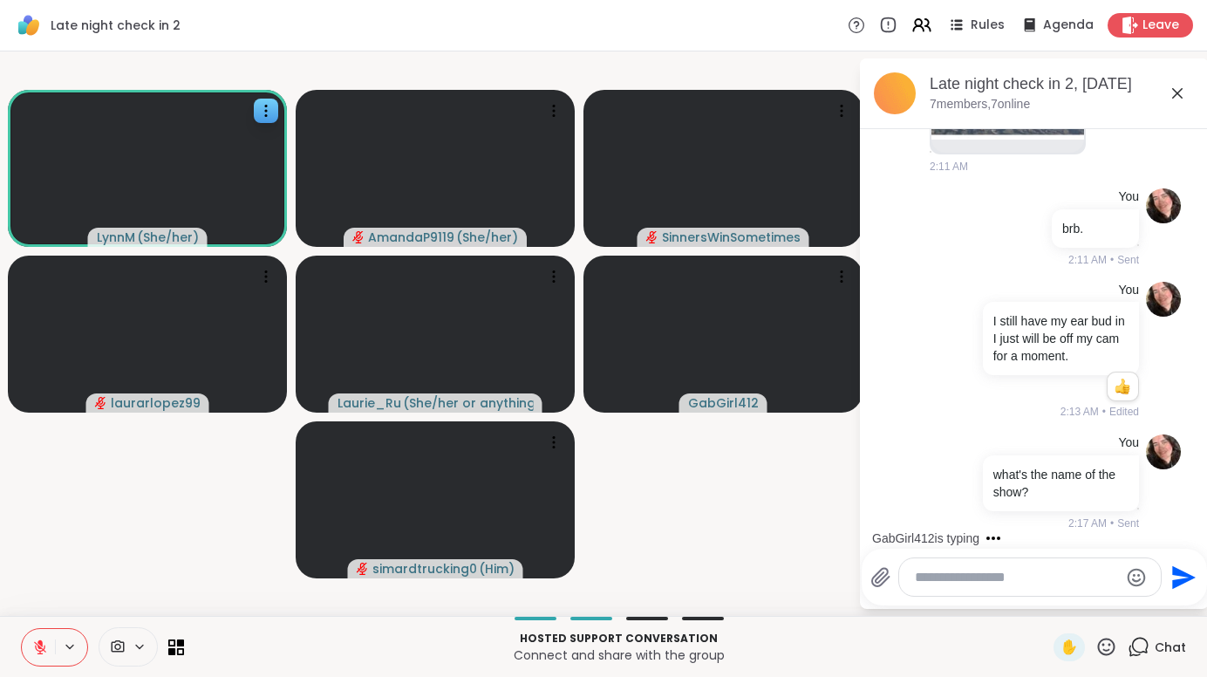
scroll to position [2105, 0]
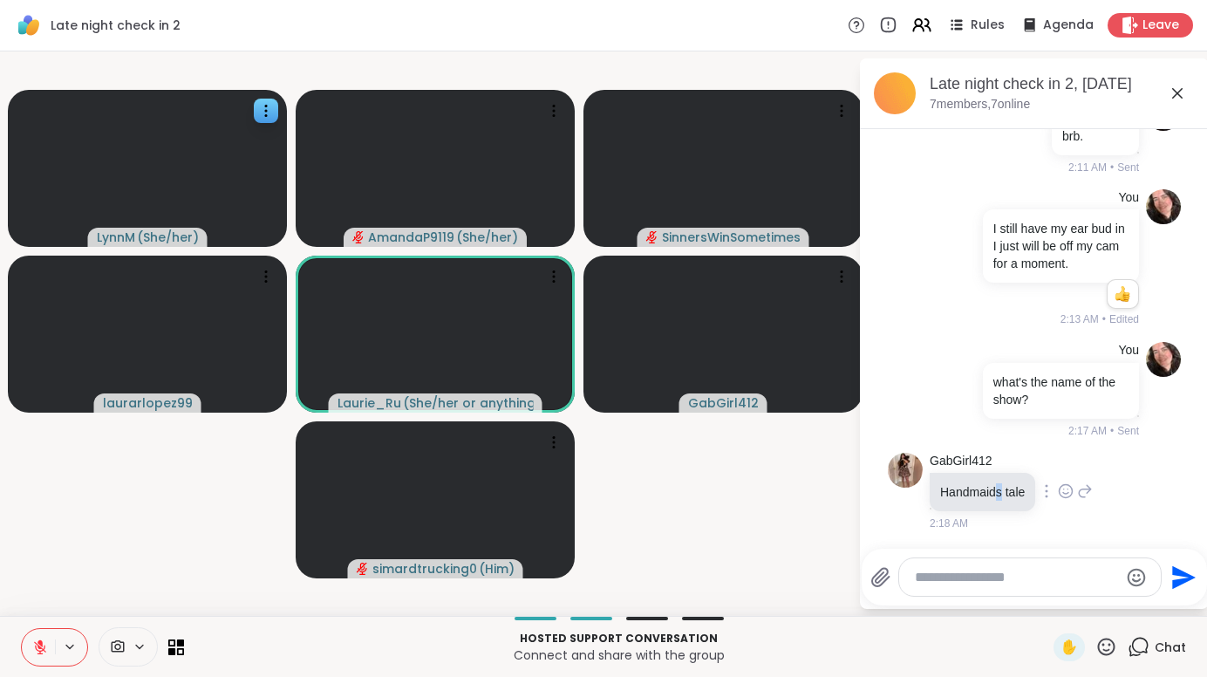
click at [1006, 492] on p "Handmaids tale" at bounding box center [982, 491] width 85 height 17
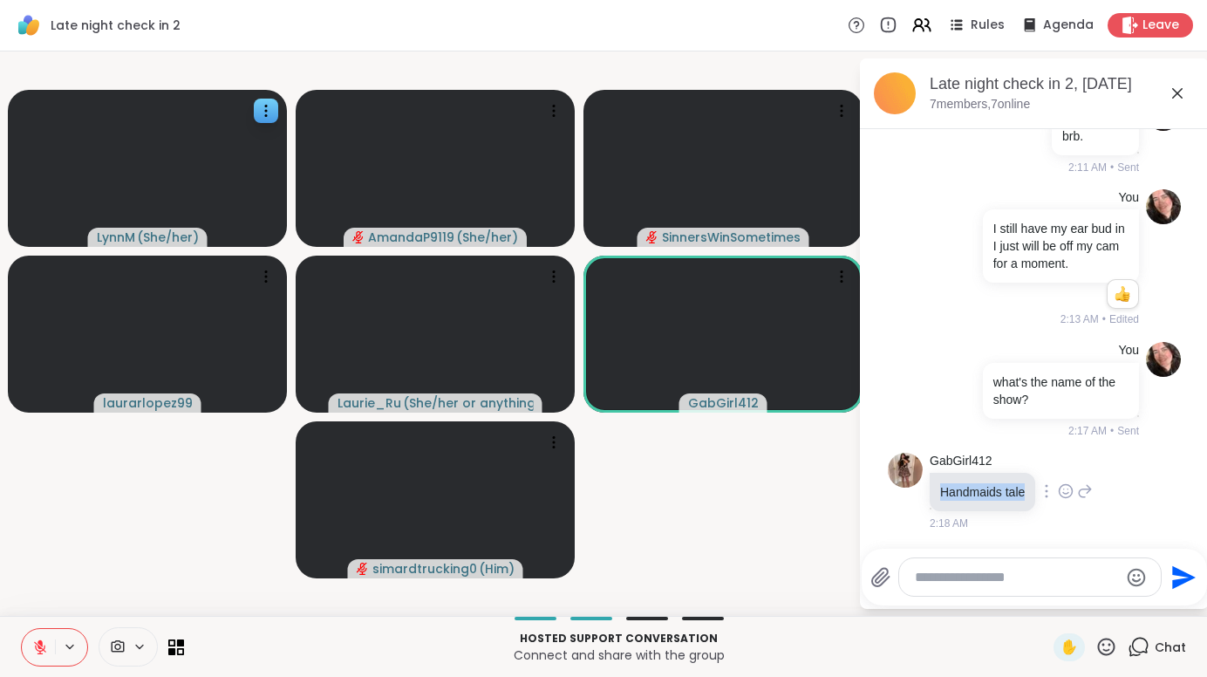
drag, startPoint x: 1031, startPoint y: 490, endPoint x: 945, endPoint y: 494, distance: 85.5
click at [944, 493] on p "Handmaids tale" at bounding box center [982, 491] width 85 height 17
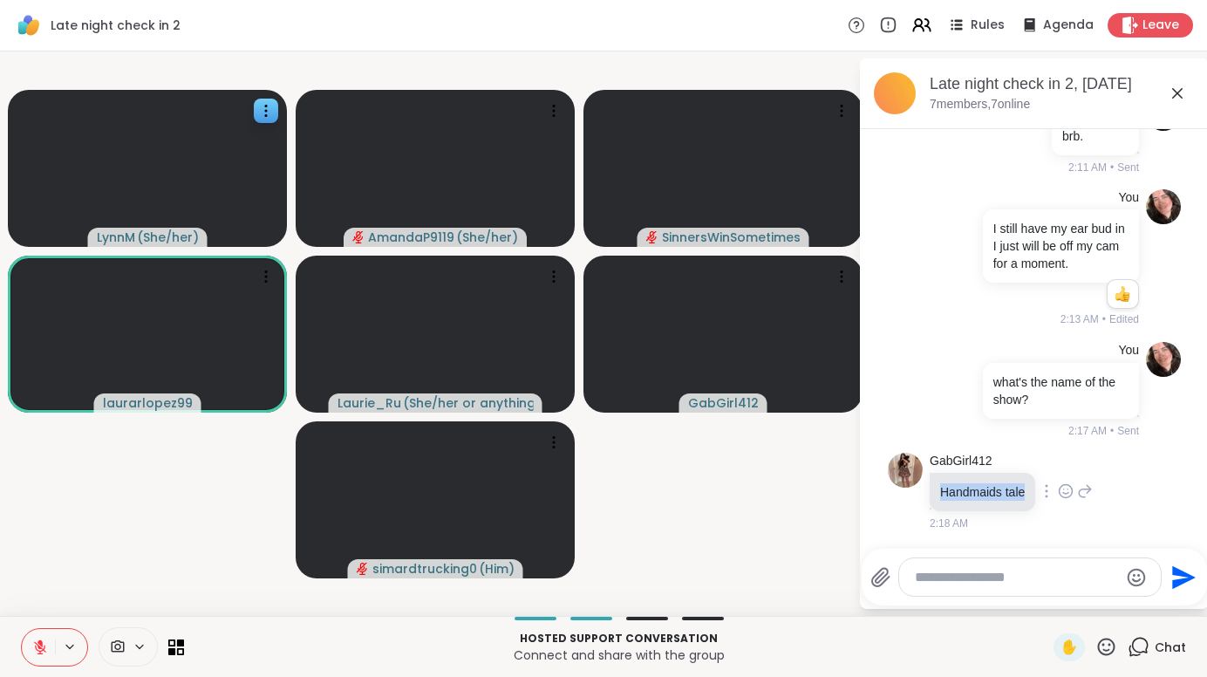
copy p "Handmaids tale"
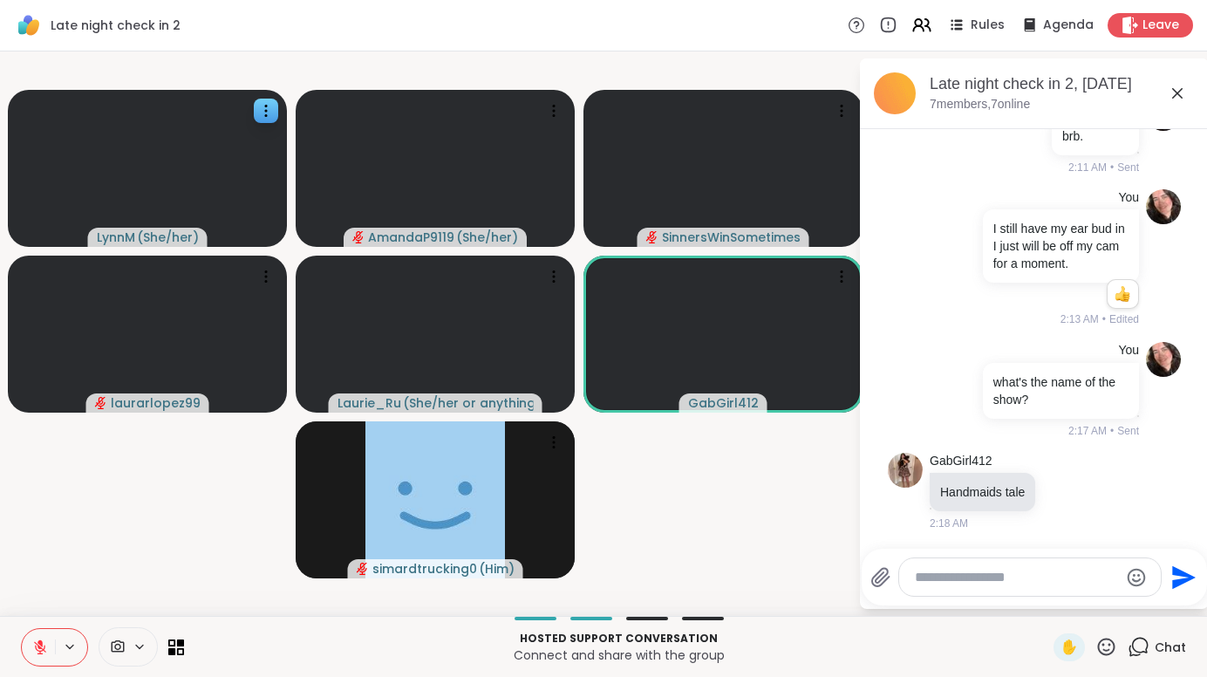
click at [1042, 583] on textarea "Type your message" at bounding box center [1016, 576] width 203 height 17
click at [806, 561] on video-player-container "LynnM ( She/her ) AmandaP9119 ( She/her ) SinnersWinSometimes laurarlopez99 Lau…" at bounding box center [428, 333] width 837 height 550
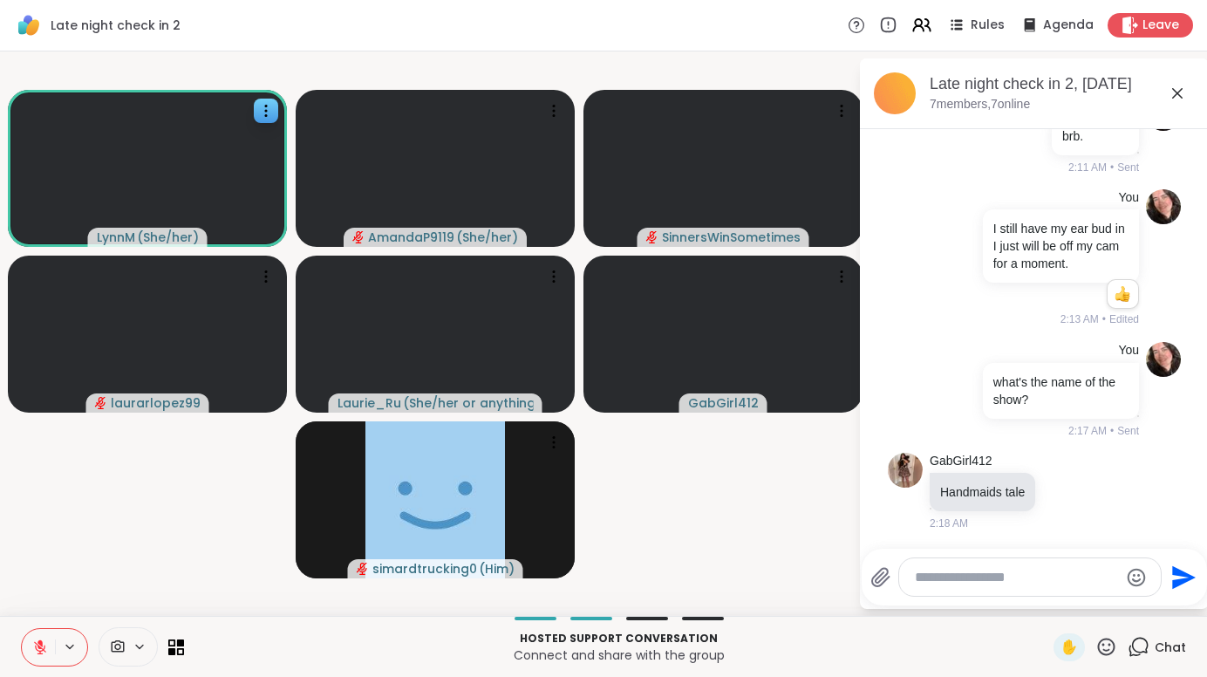
click at [1176, 90] on icon at bounding box center [1177, 93] width 21 height 21
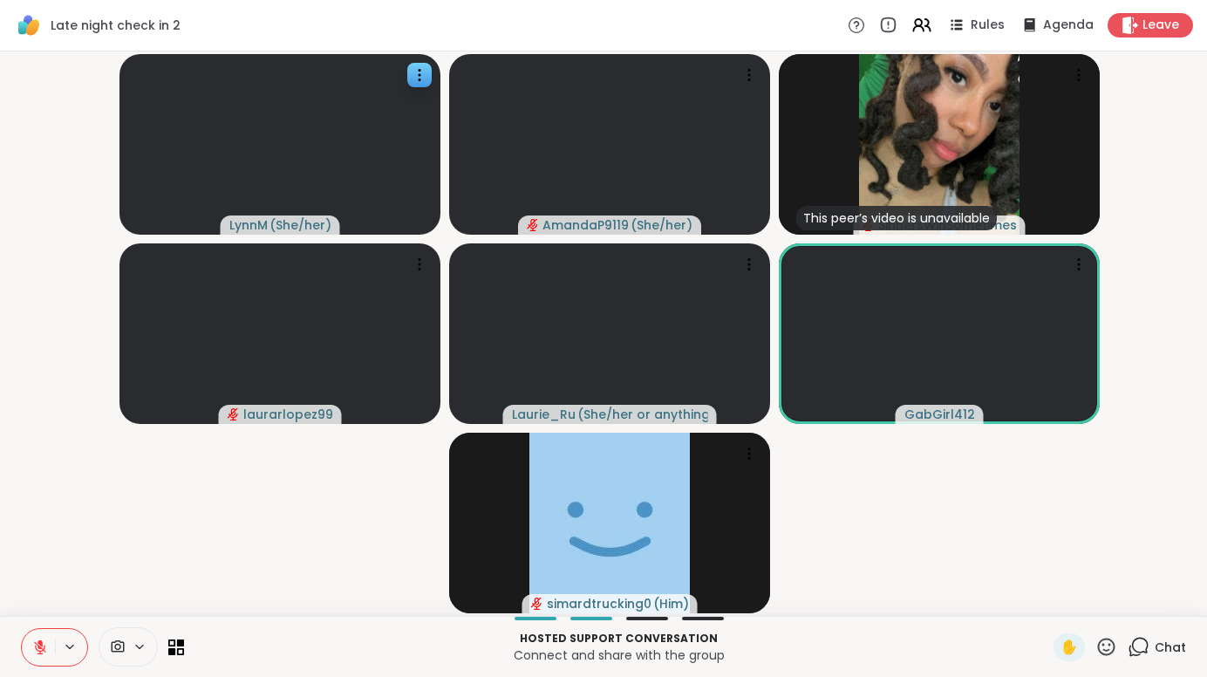
click at [31, 657] on button at bounding box center [38, 647] width 33 height 37
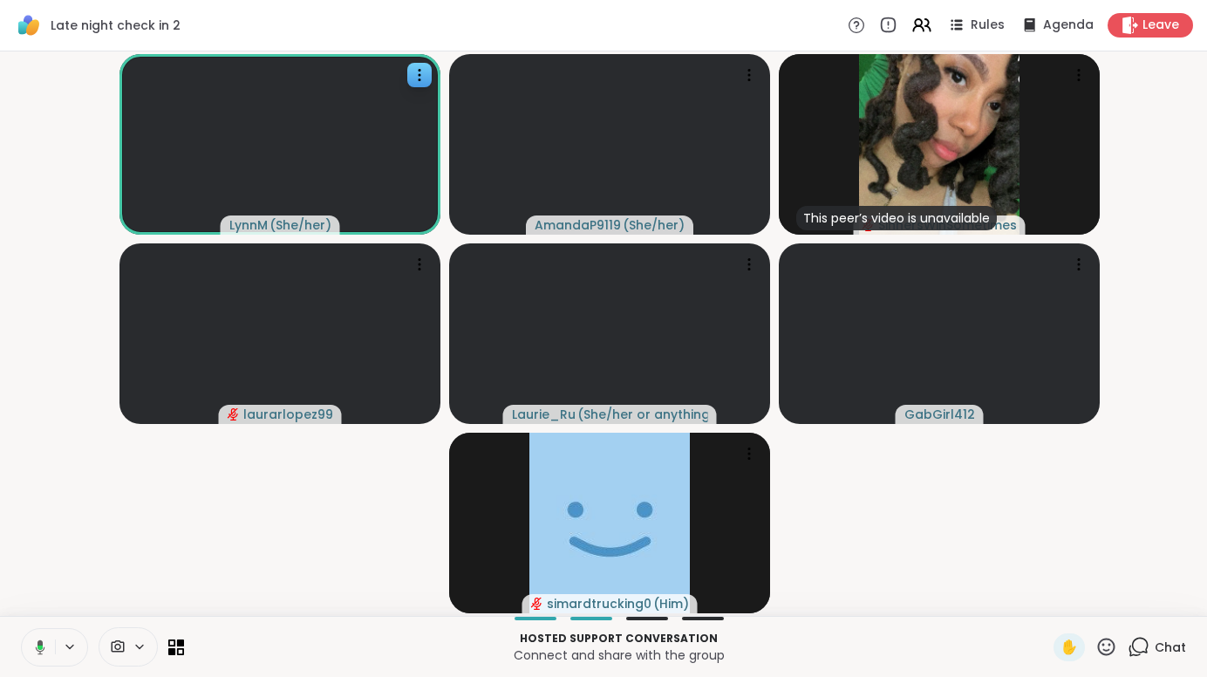
click at [32, 650] on icon at bounding box center [38, 647] width 16 height 16
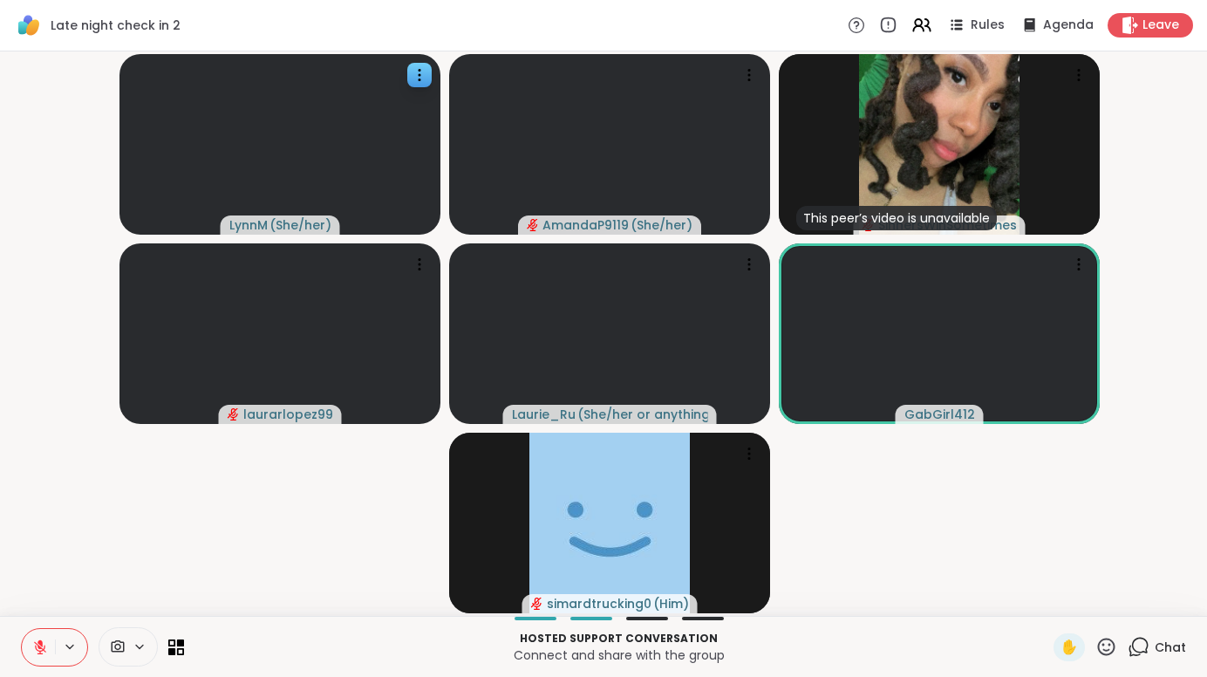
click at [22, 644] on button at bounding box center [38, 647] width 33 height 37
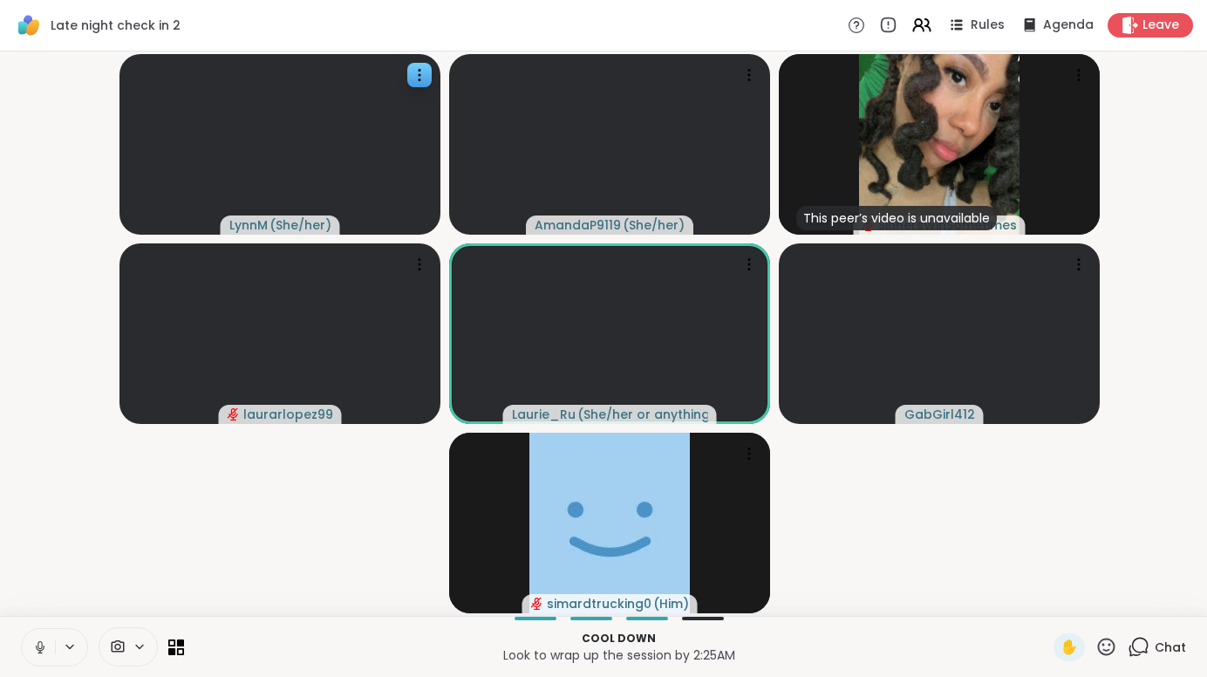
click at [24, 644] on button at bounding box center [38, 647] width 33 height 37
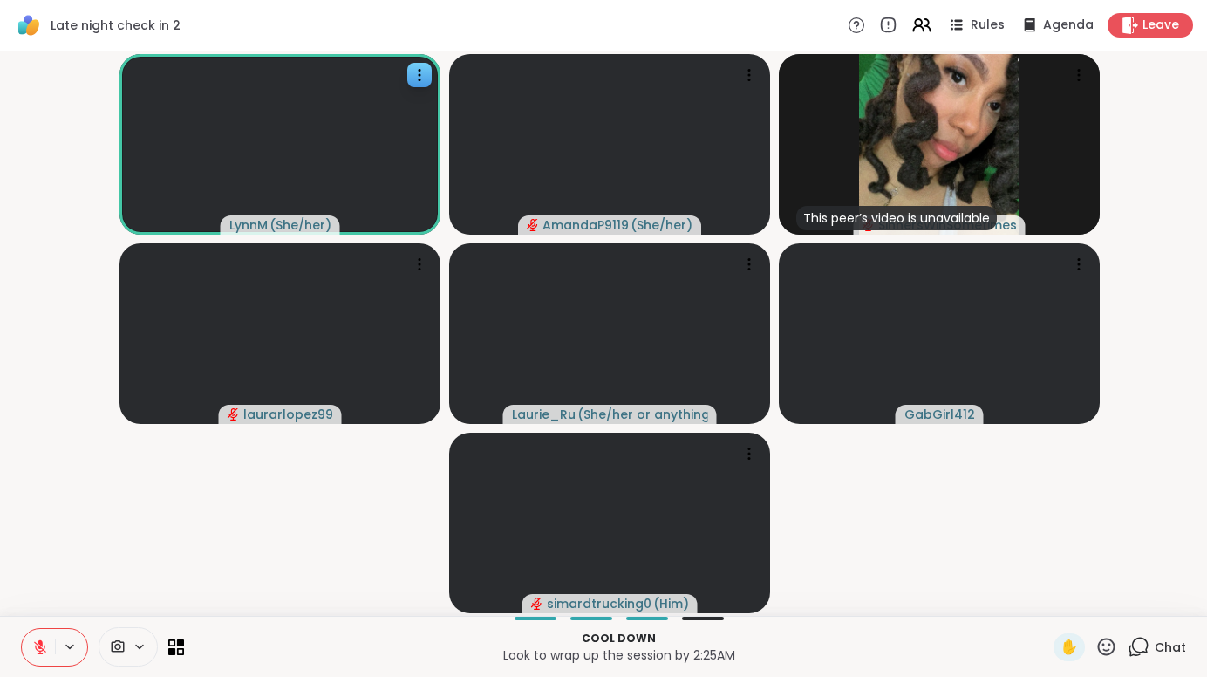
click at [24, 644] on button at bounding box center [38, 647] width 33 height 37
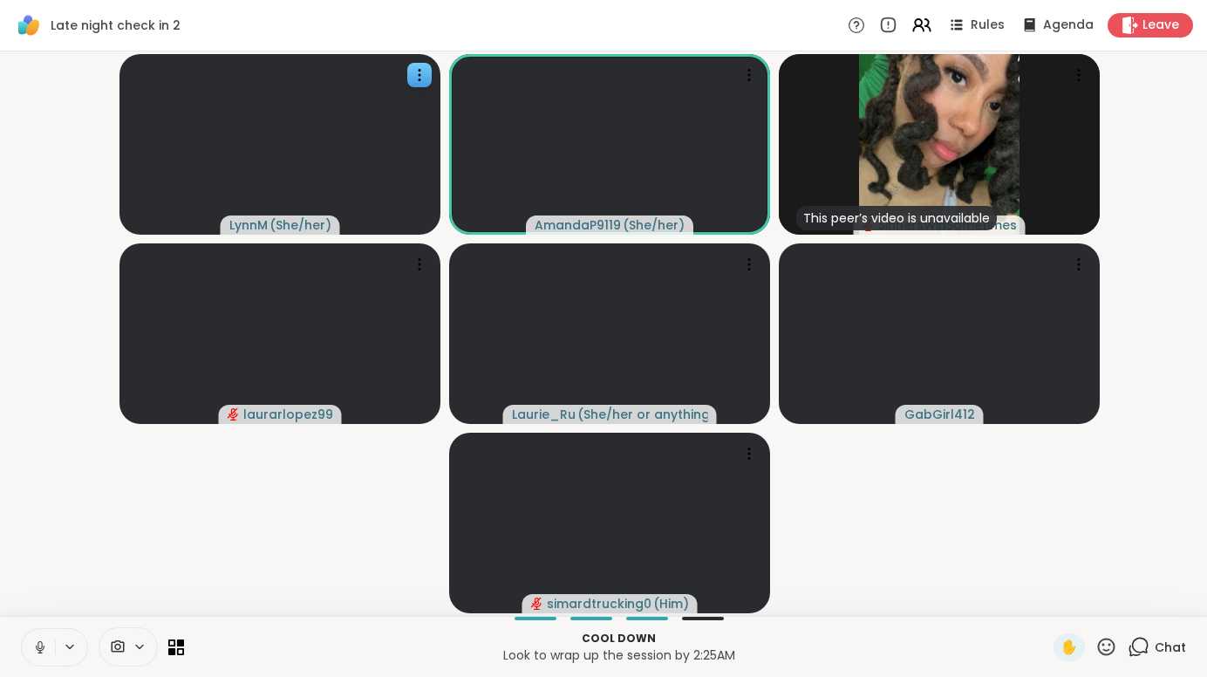
click at [24, 644] on button at bounding box center [38, 647] width 33 height 37
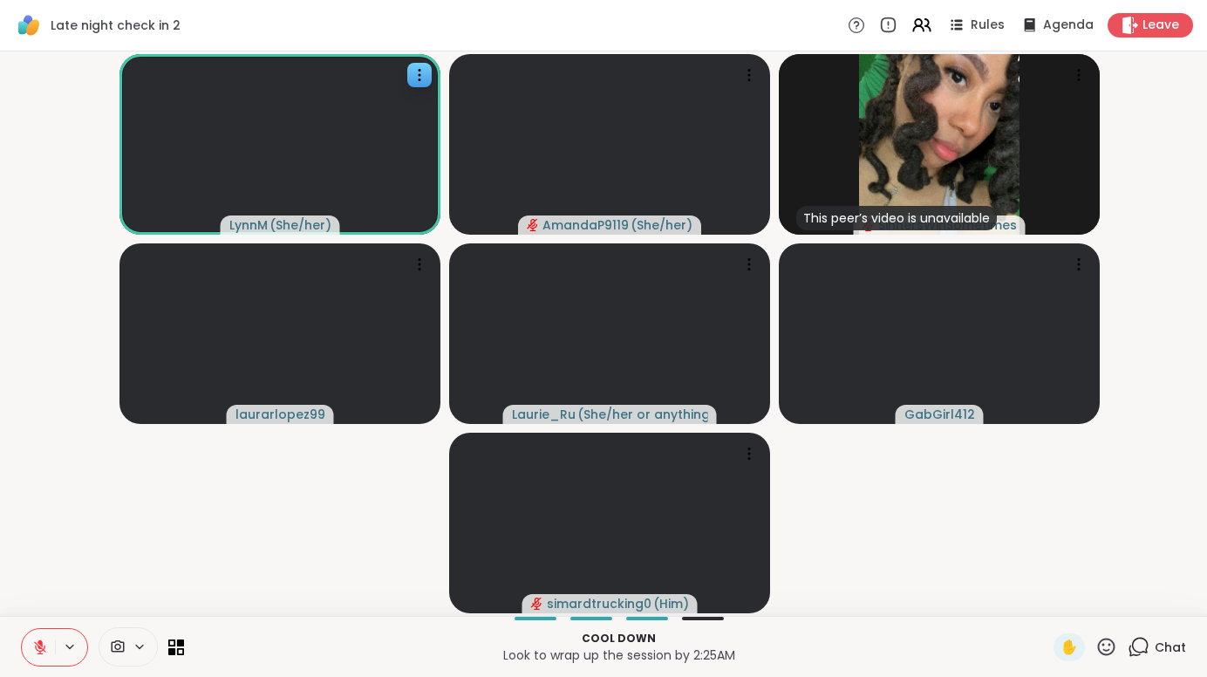
click at [36, 645] on icon at bounding box center [40, 647] width 16 height 16
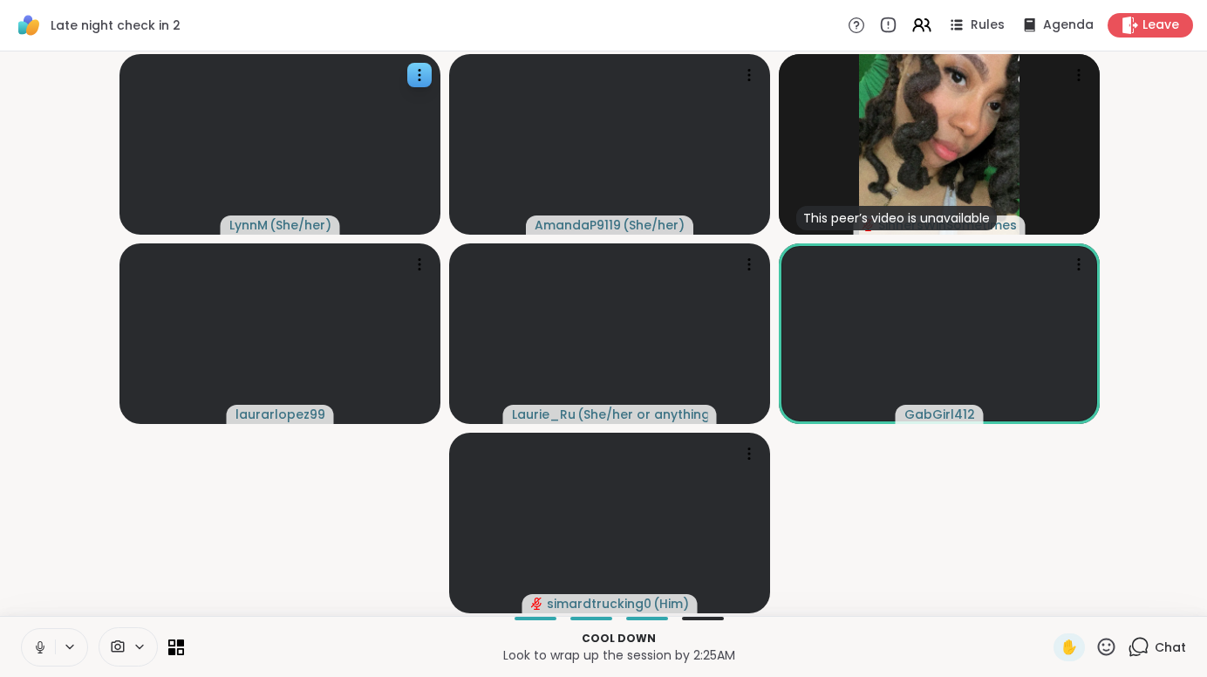
click at [37, 644] on icon at bounding box center [40, 647] width 16 height 16
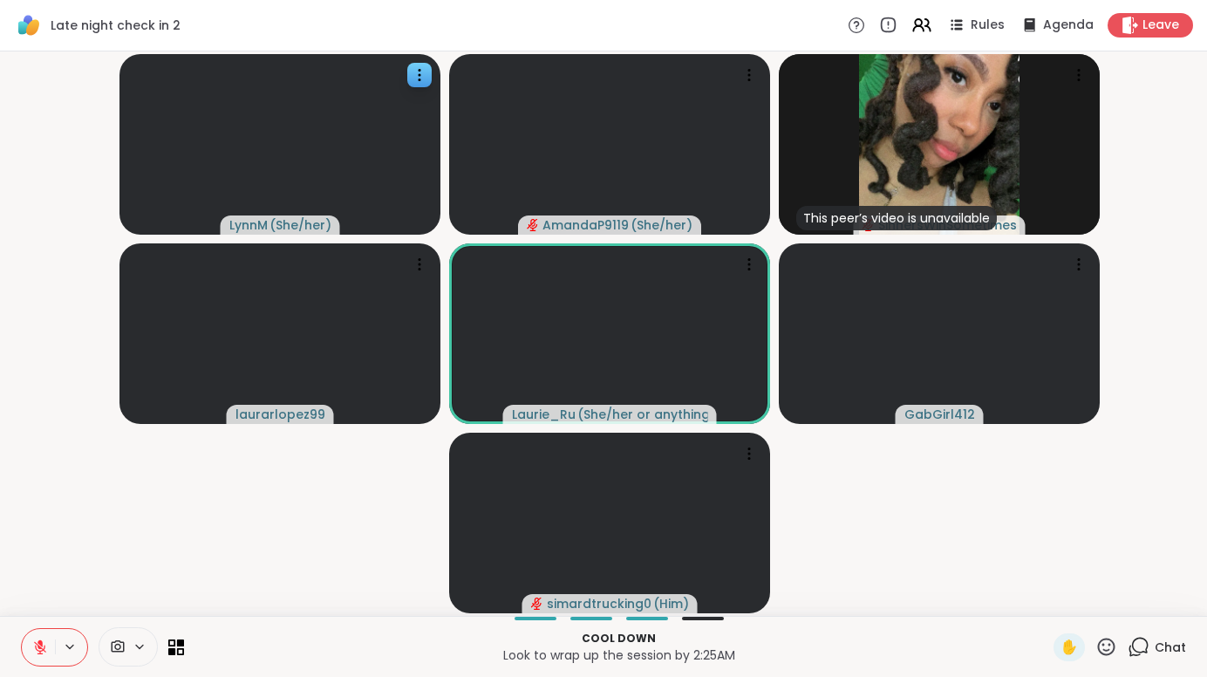
click at [37, 644] on icon at bounding box center [40, 647] width 16 height 16
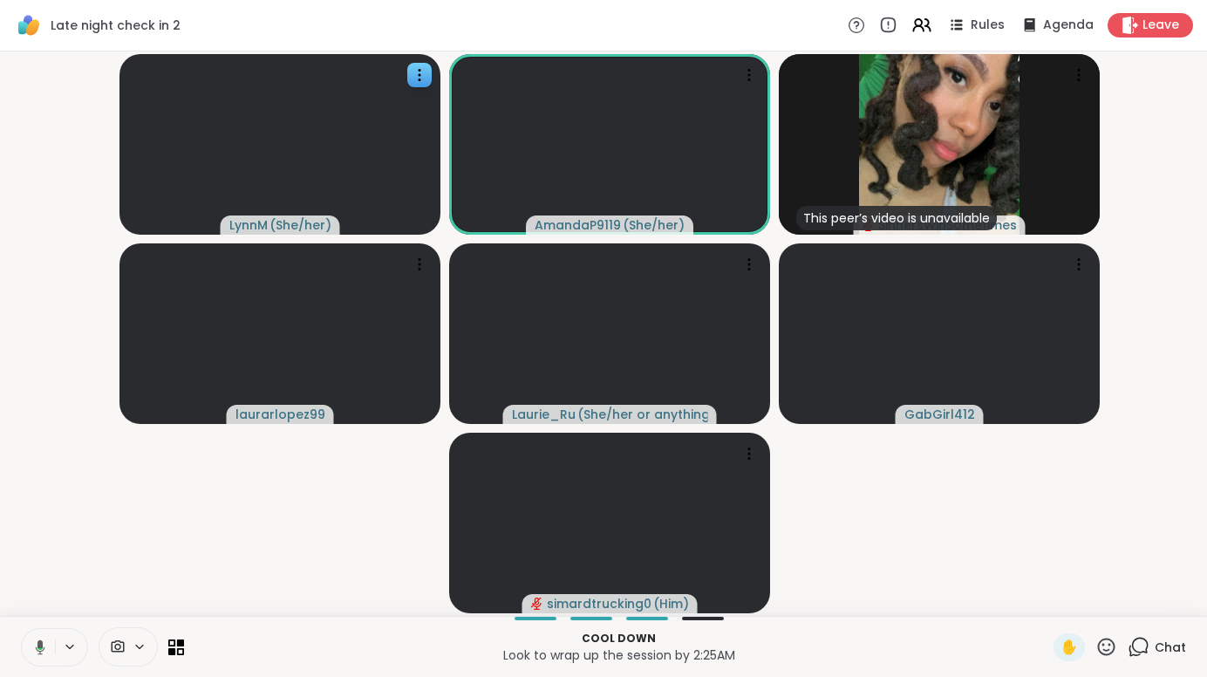
click at [36, 643] on icon at bounding box center [38, 647] width 16 height 16
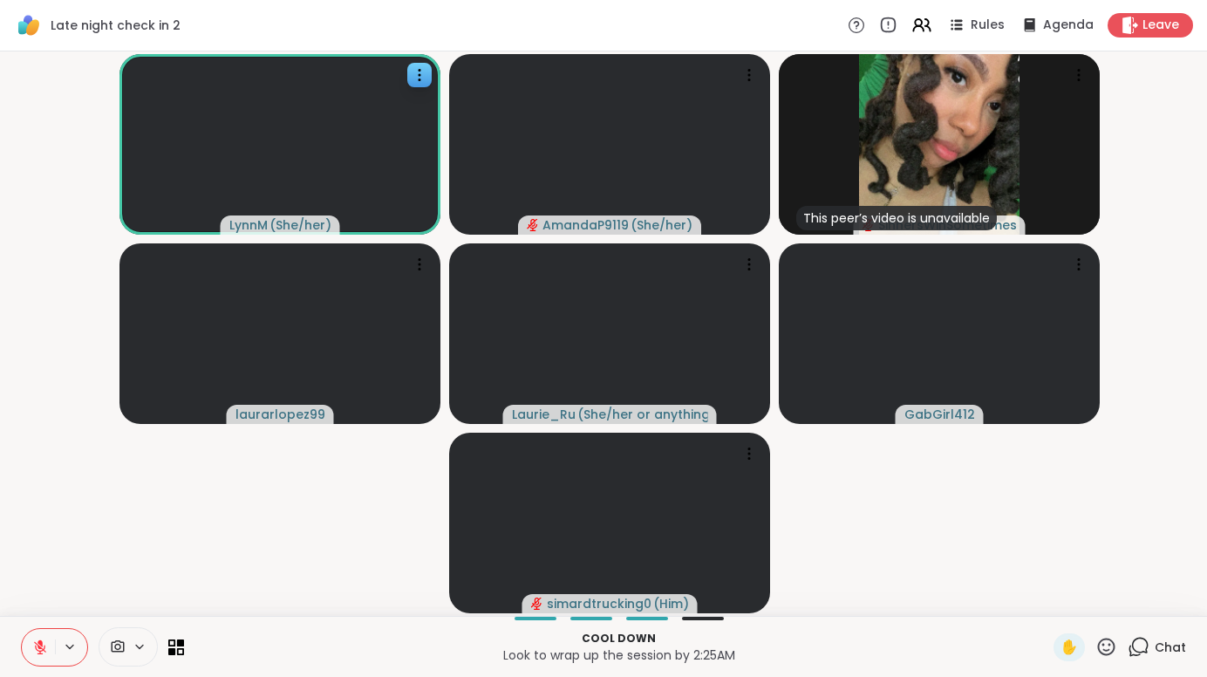
click at [36, 643] on icon at bounding box center [40, 647] width 16 height 16
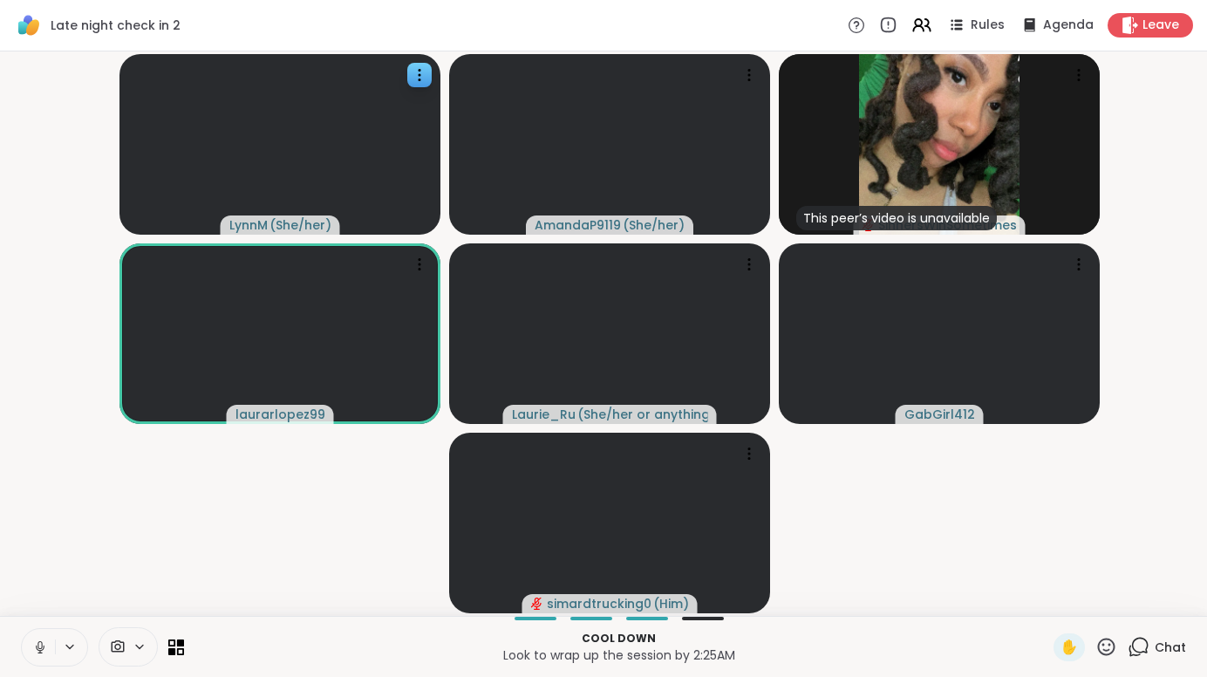
click at [36, 643] on icon at bounding box center [40, 647] width 16 height 16
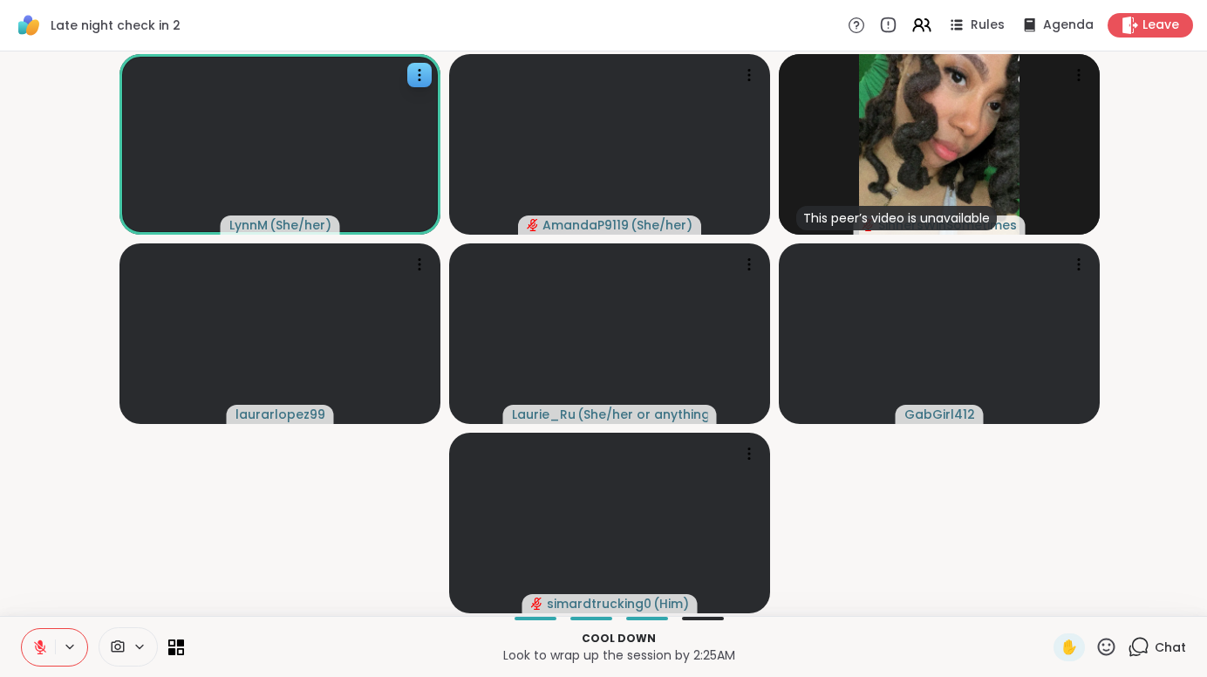
click at [36, 643] on icon at bounding box center [40, 647] width 16 height 16
click at [942, 411] on span "GabGirl412" at bounding box center [939, 413] width 71 height 17
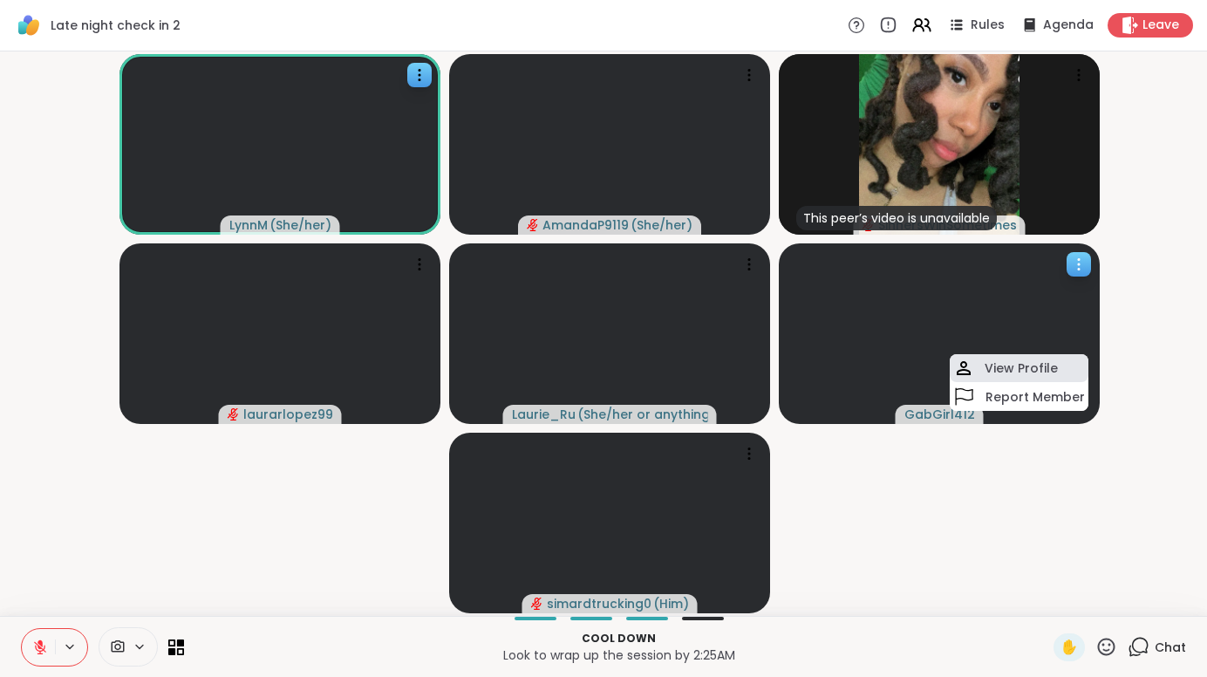
click at [990, 369] on h4 "View Profile" at bounding box center [1020, 367] width 73 height 17
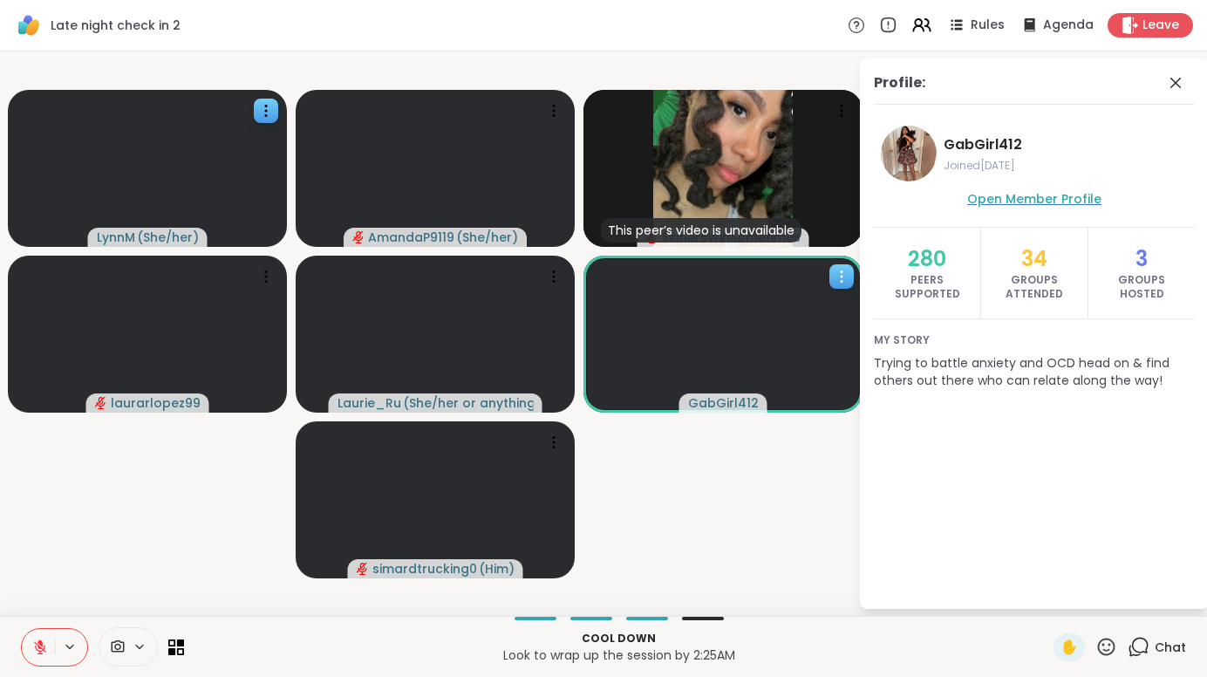
click at [1015, 194] on span "Open Member Profile" at bounding box center [1034, 198] width 134 height 17
click at [1181, 80] on icon at bounding box center [1175, 83] width 10 height 10
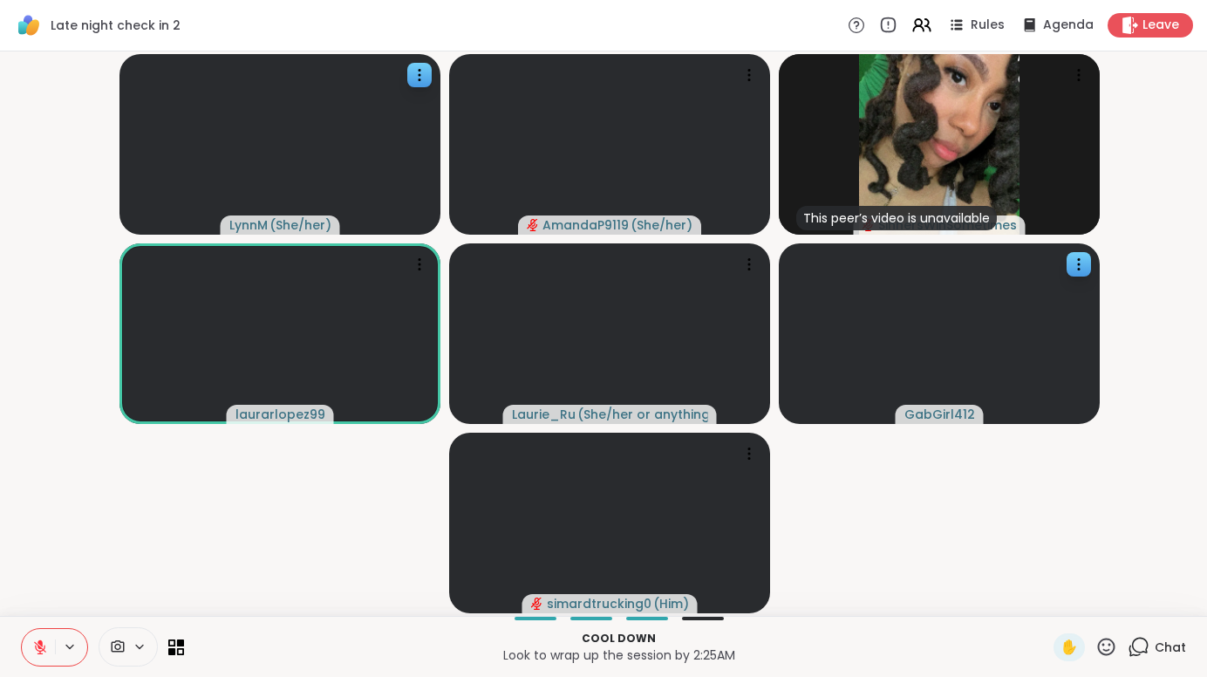
click at [24, 649] on button at bounding box center [38, 647] width 33 height 37
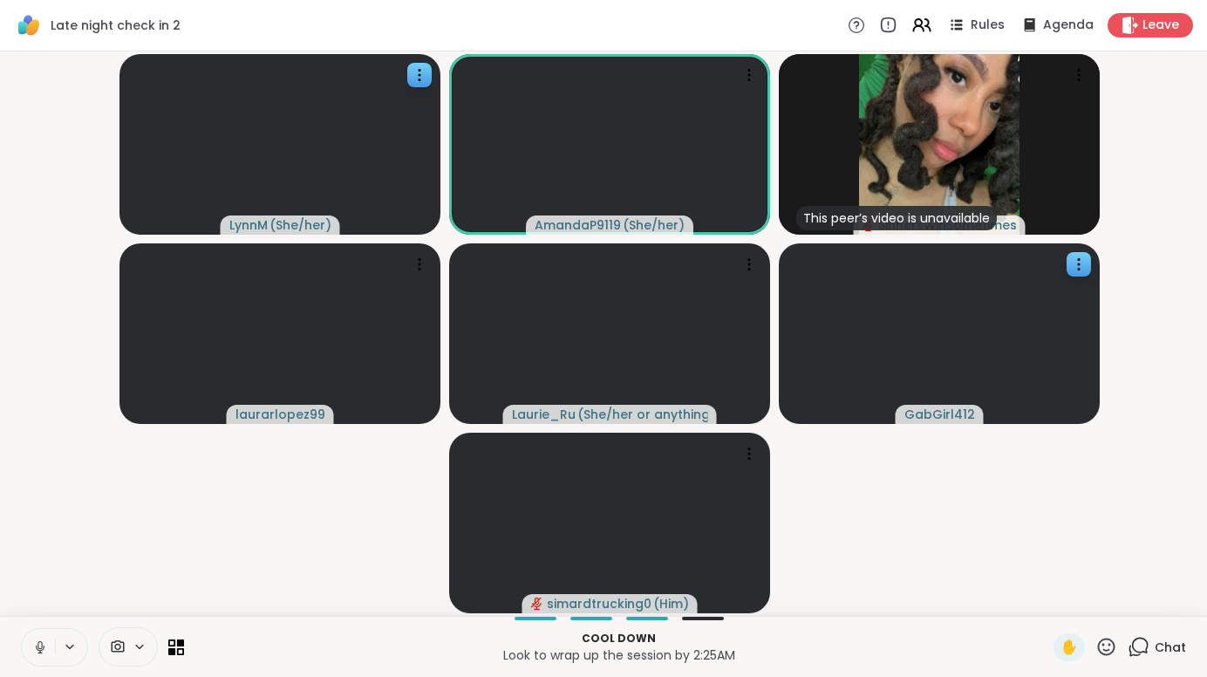
click at [24, 649] on button at bounding box center [38, 647] width 33 height 37
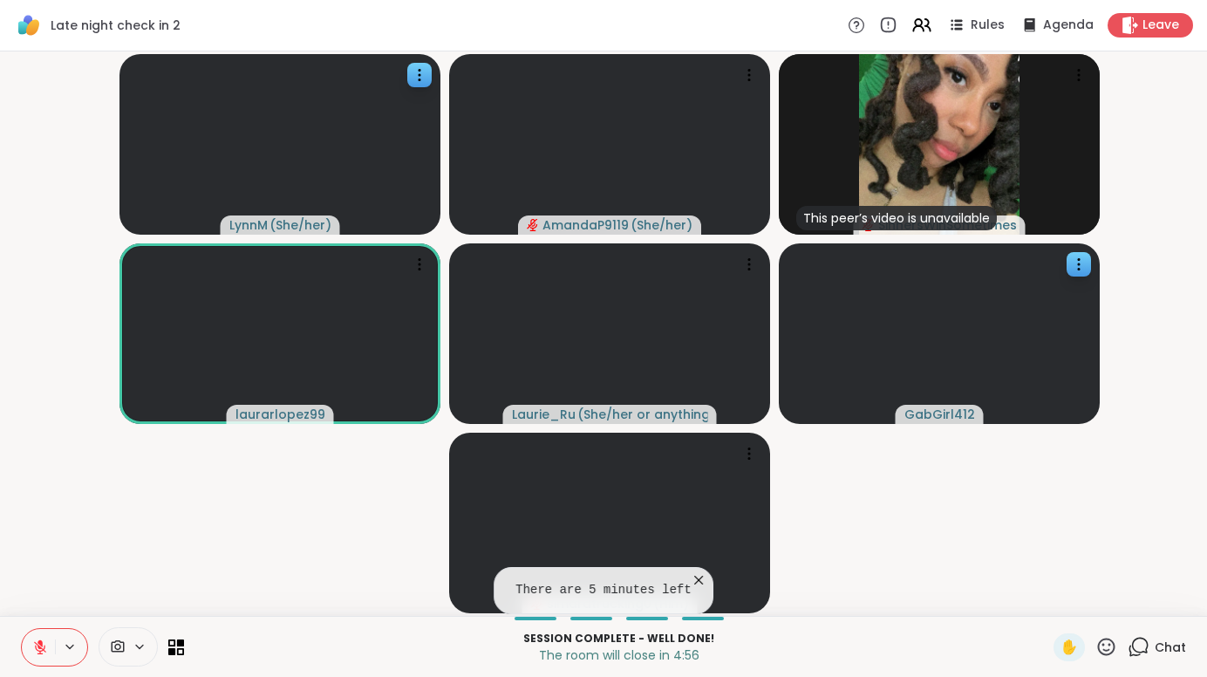
click at [698, 579] on icon at bounding box center [698, 579] width 9 height 9
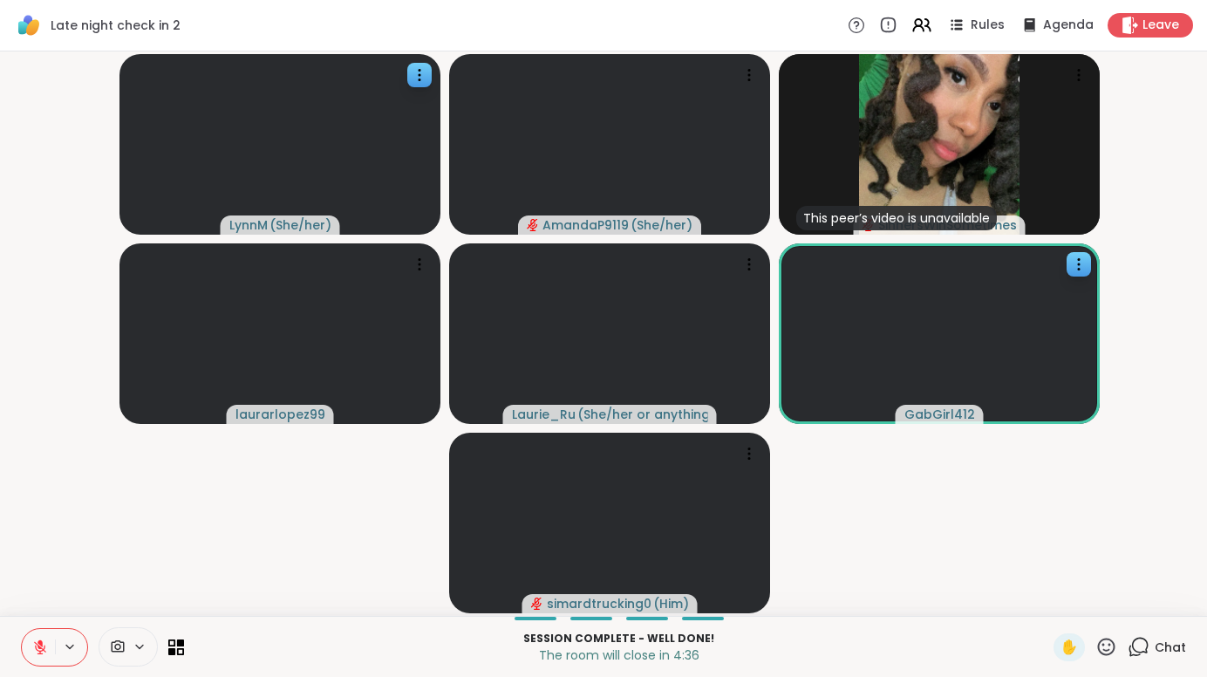
click at [35, 643] on icon at bounding box center [40, 647] width 16 height 16
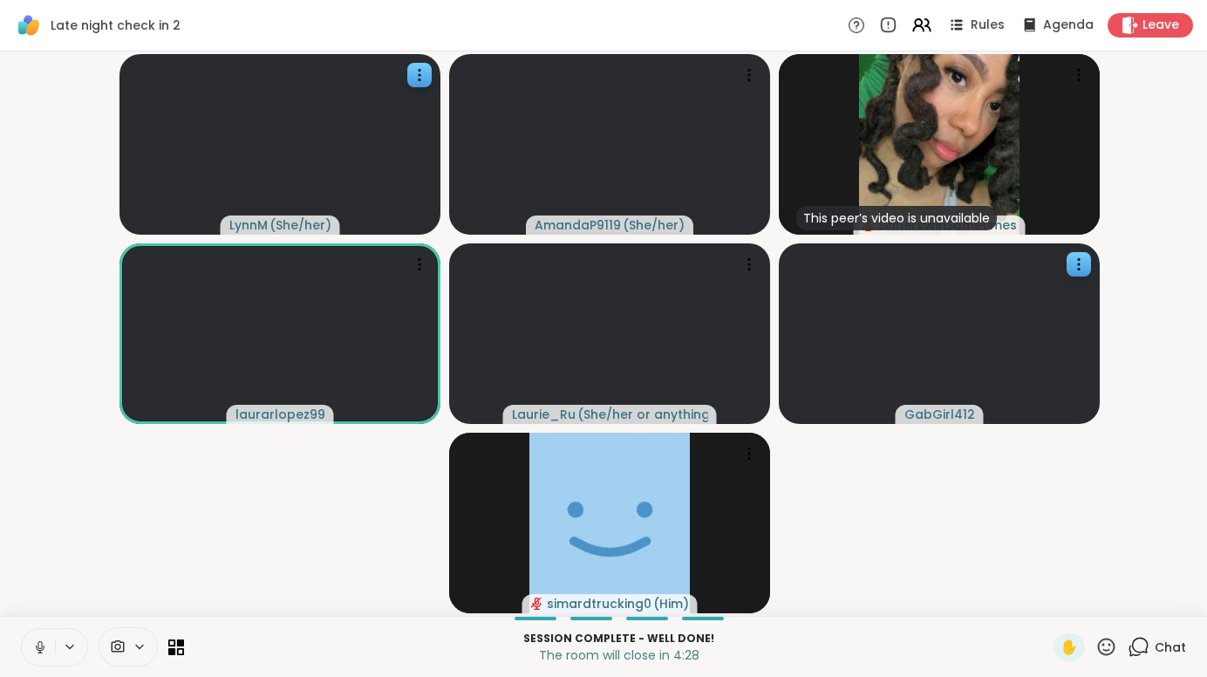
click at [37, 644] on icon at bounding box center [40, 647] width 16 height 16
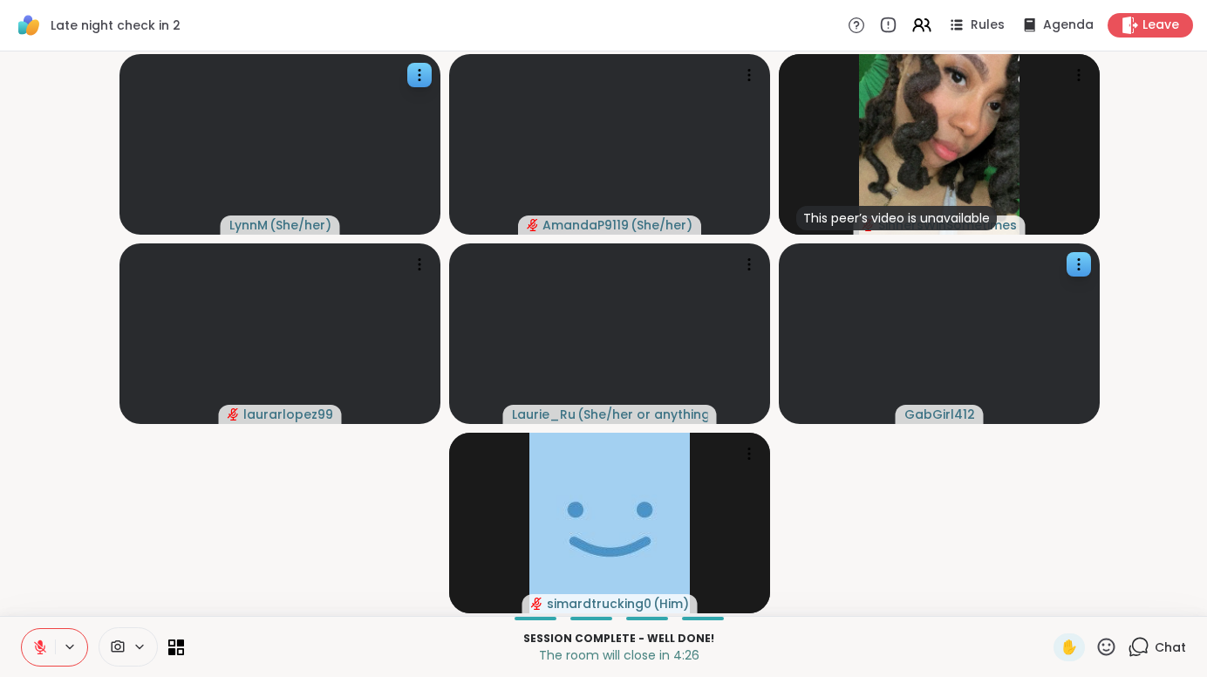
click at [37, 644] on icon at bounding box center [40, 647] width 16 height 16
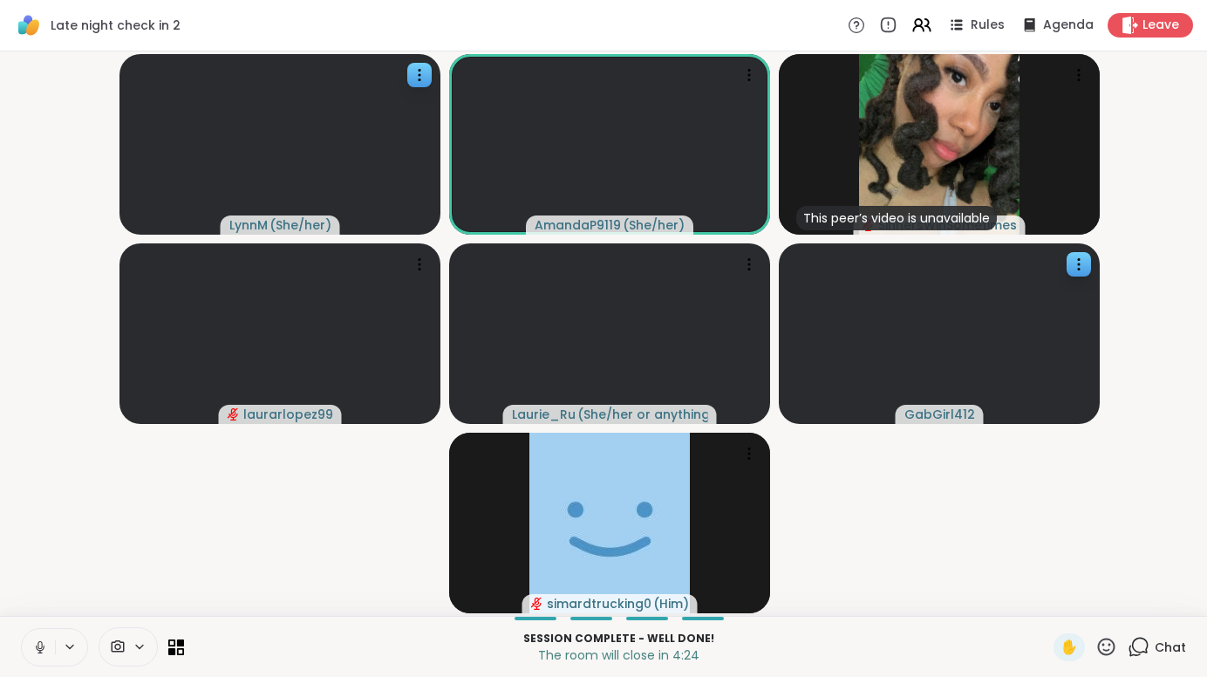
click at [37, 644] on icon at bounding box center [40, 647] width 16 height 16
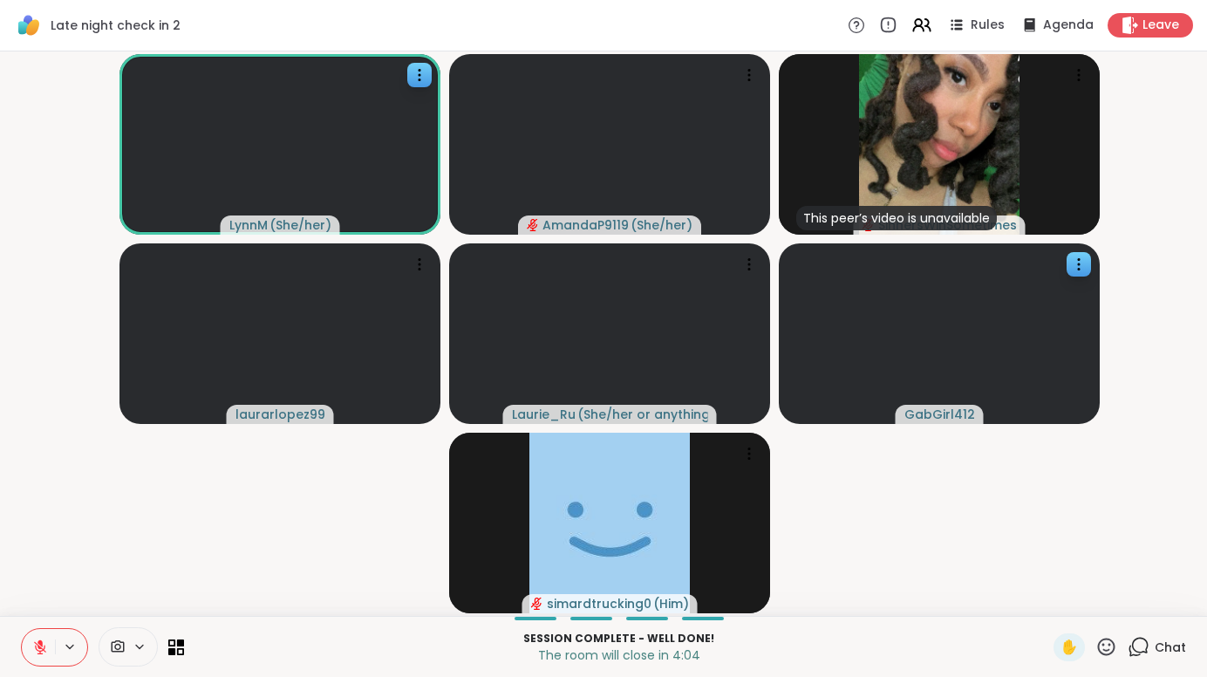
click at [1106, 649] on icon at bounding box center [1106, 647] width 22 height 22
click at [1046, 605] on span "❤️" at bounding box center [1054, 600] width 17 height 21
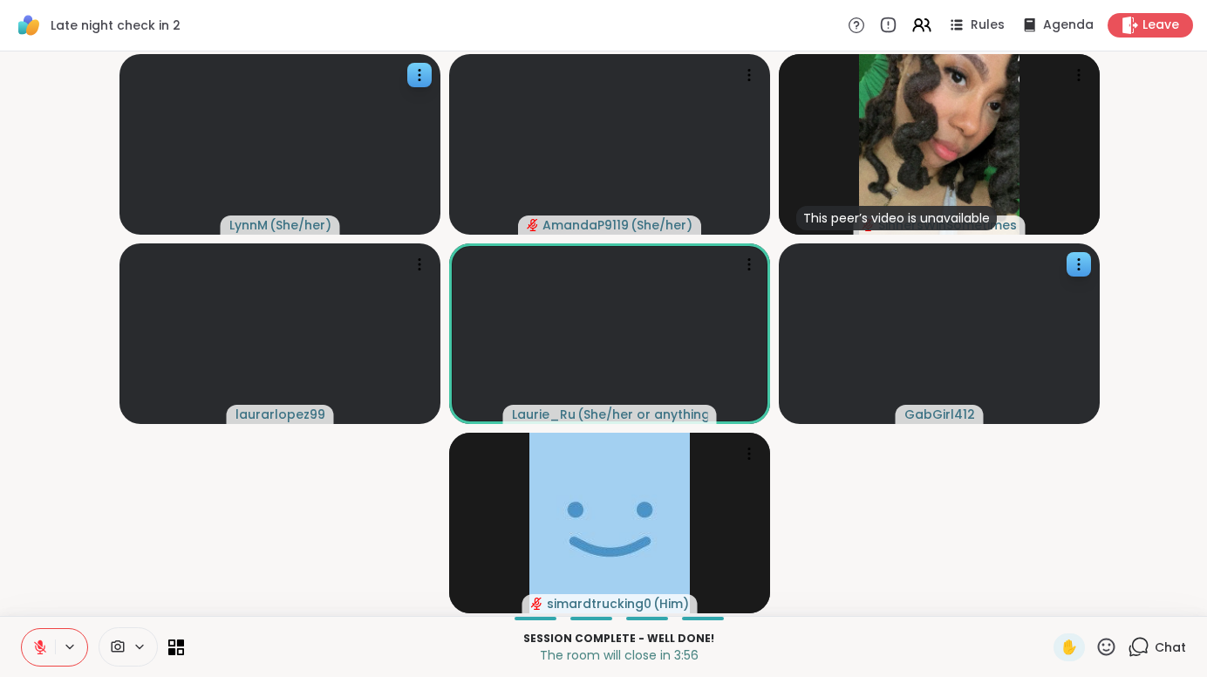
click at [28, 655] on button at bounding box center [38, 647] width 33 height 37
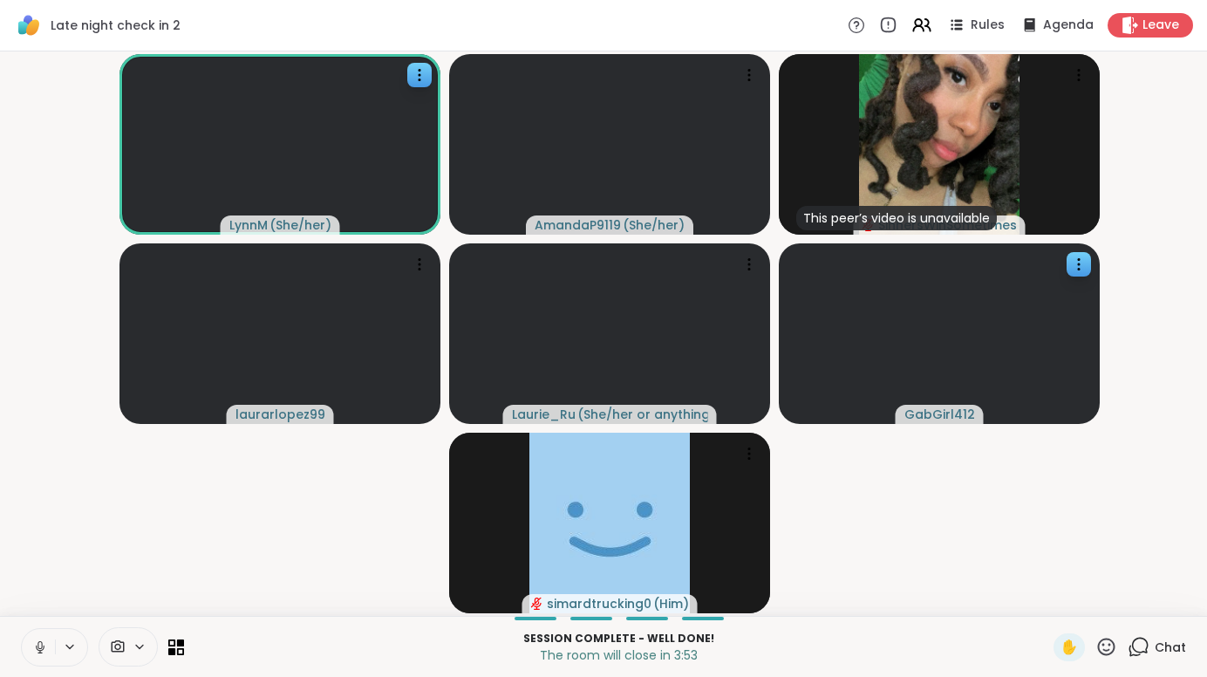
click at [28, 655] on button at bounding box center [38, 647] width 33 height 37
click at [34, 648] on icon at bounding box center [40, 647] width 12 height 12
click at [37, 648] on rect at bounding box center [39, 646] width 5 height 8
click at [37, 640] on icon at bounding box center [39, 642] width 5 height 7
click at [36, 640] on icon at bounding box center [41, 646] width 10 height 15
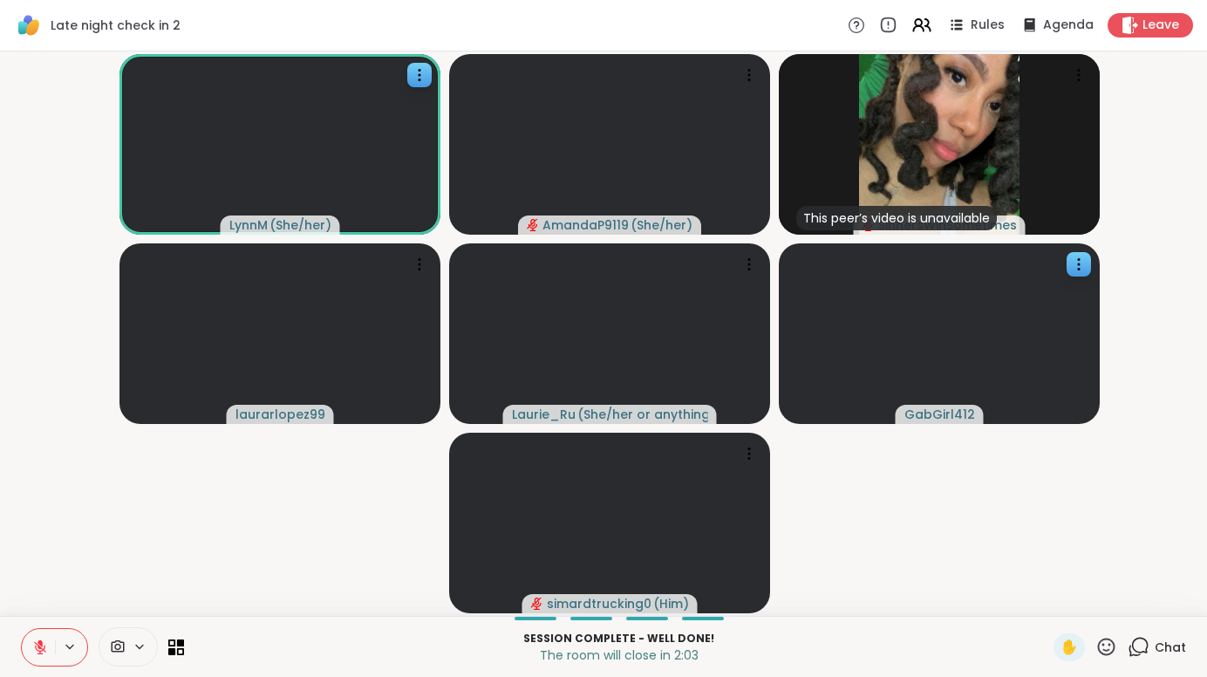
click at [1098, 651] on icon at bounding box center [1106, 647] width 22 height 22
click at [1123, 595] on span "🌟" at bounding box center [1131, 600] width 17 height 21
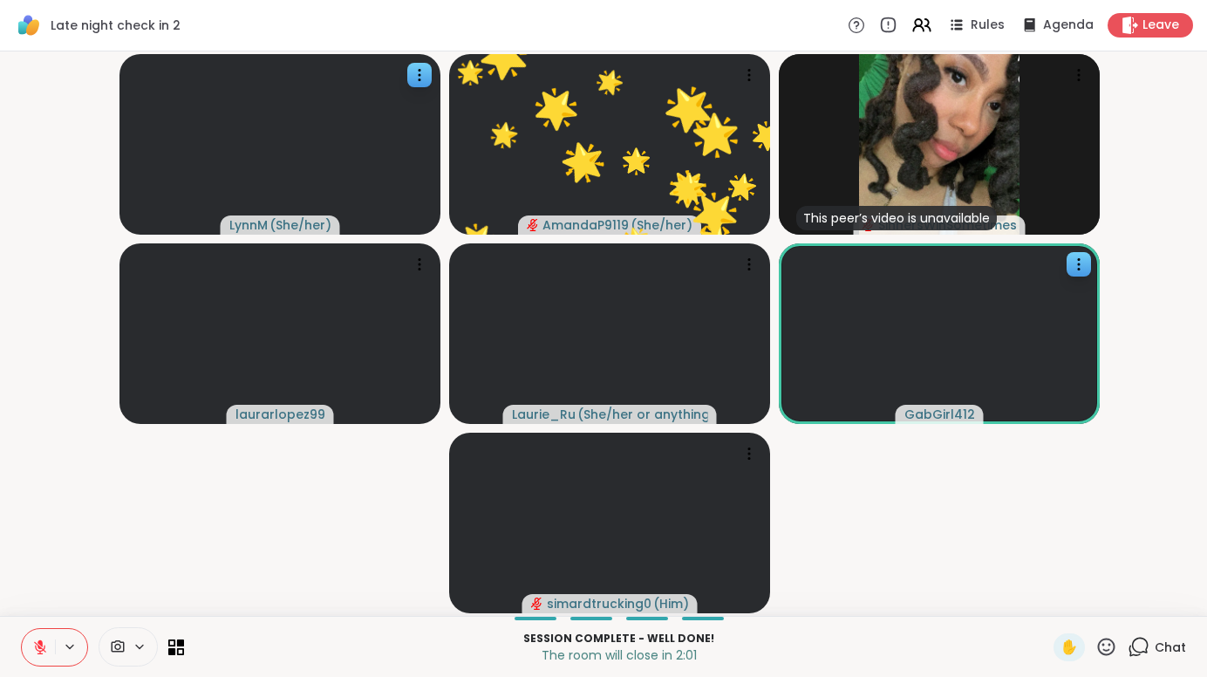
click at [1100, 637] on icon at bounding box center [1106, 647] width 22 height 22
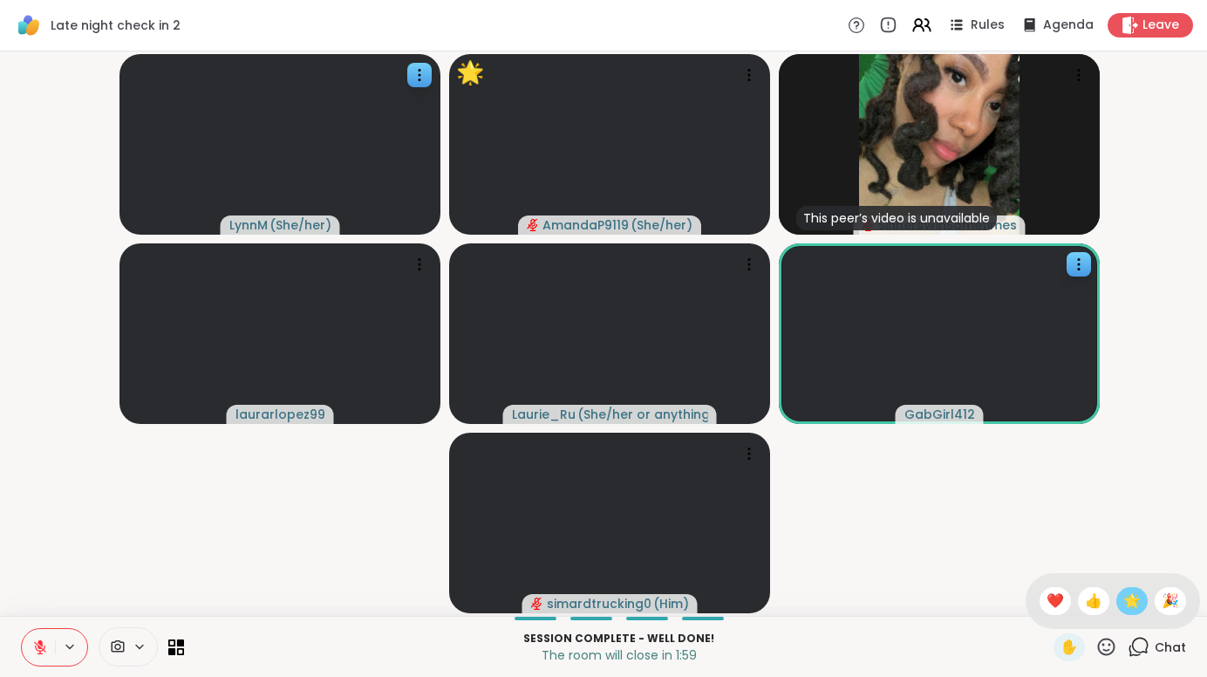
click at [1123, 607] on span "🌟" at bounding box center [1131, 600] width 17 height 21
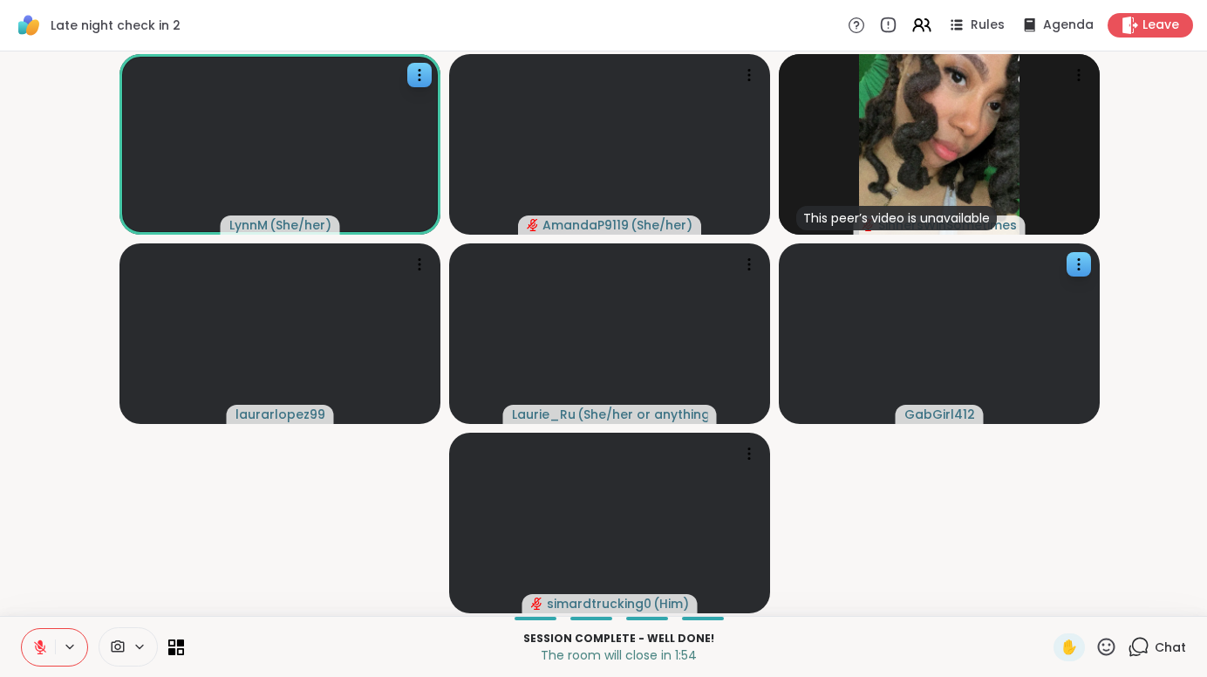
click at [1105, 644] on icon at bounding box center [1106, 647] width 22 height 22
click at [1123, 598] on span "🌟" at bounding box center [1131, 600] width 17 height 21
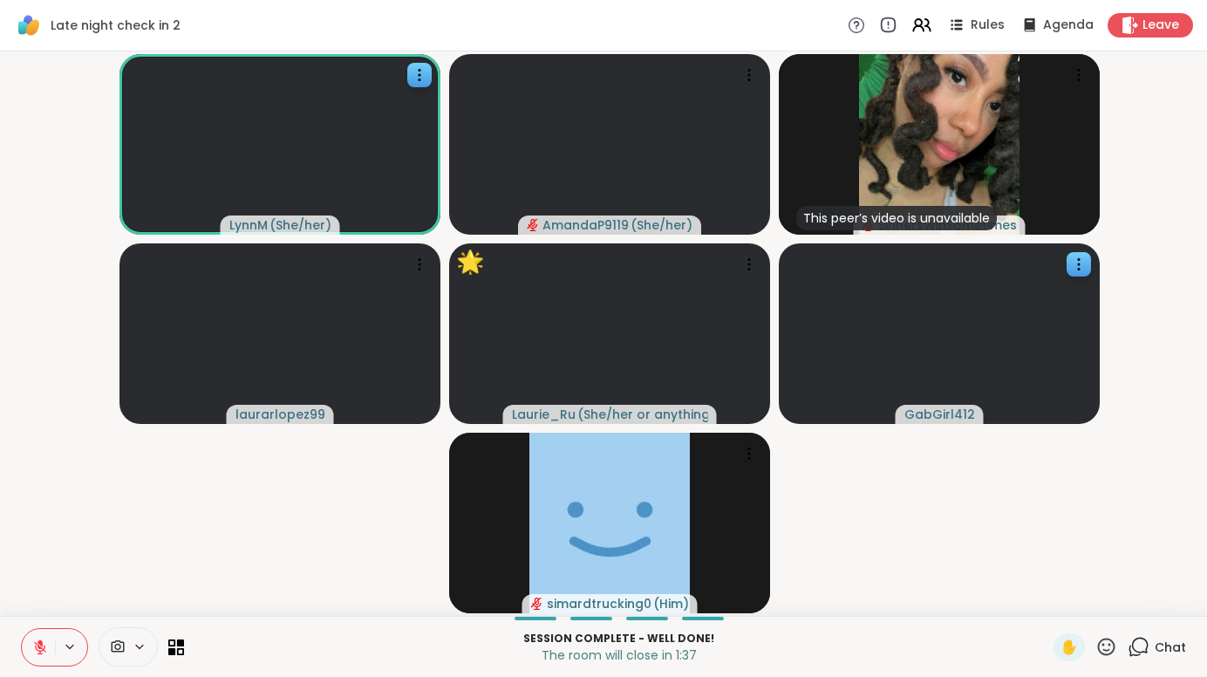
click at [35, 657] on button at bounding box center [38, 647] width 33 height 37
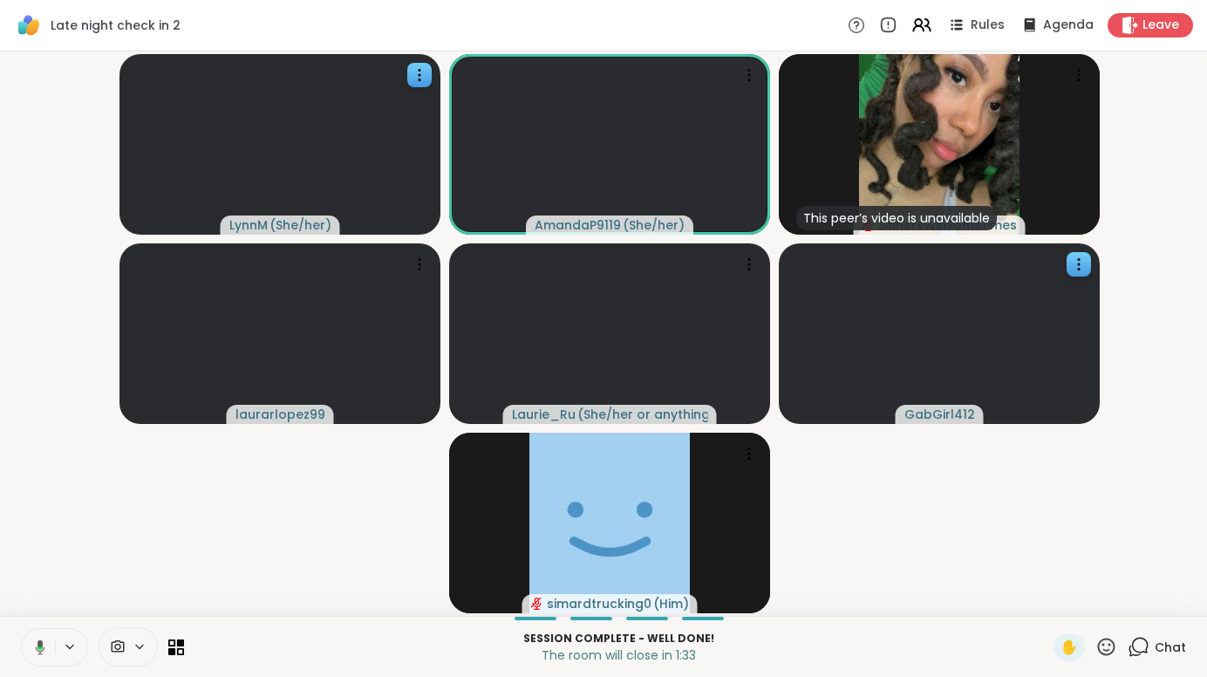
click at [38, 639] on button at bounding box center [37, 647] width 36 height 37
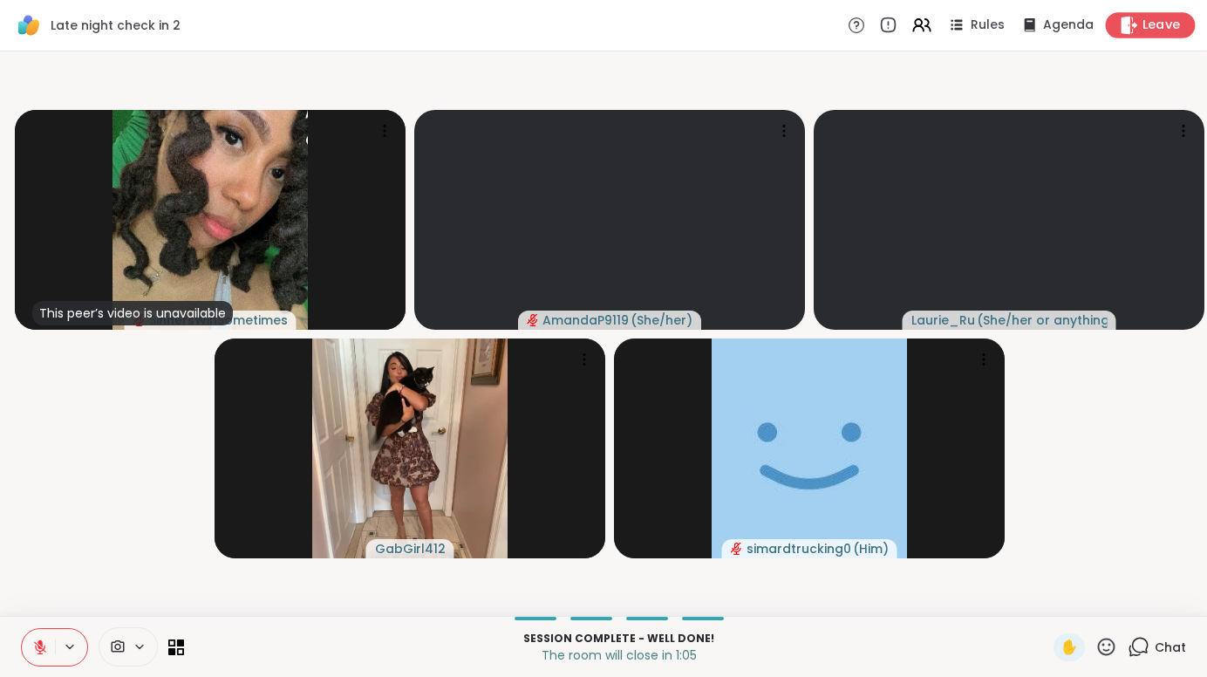
click at [1111, 25] on div "Leave" at bounding box center [1151, 24] width 90 height 25
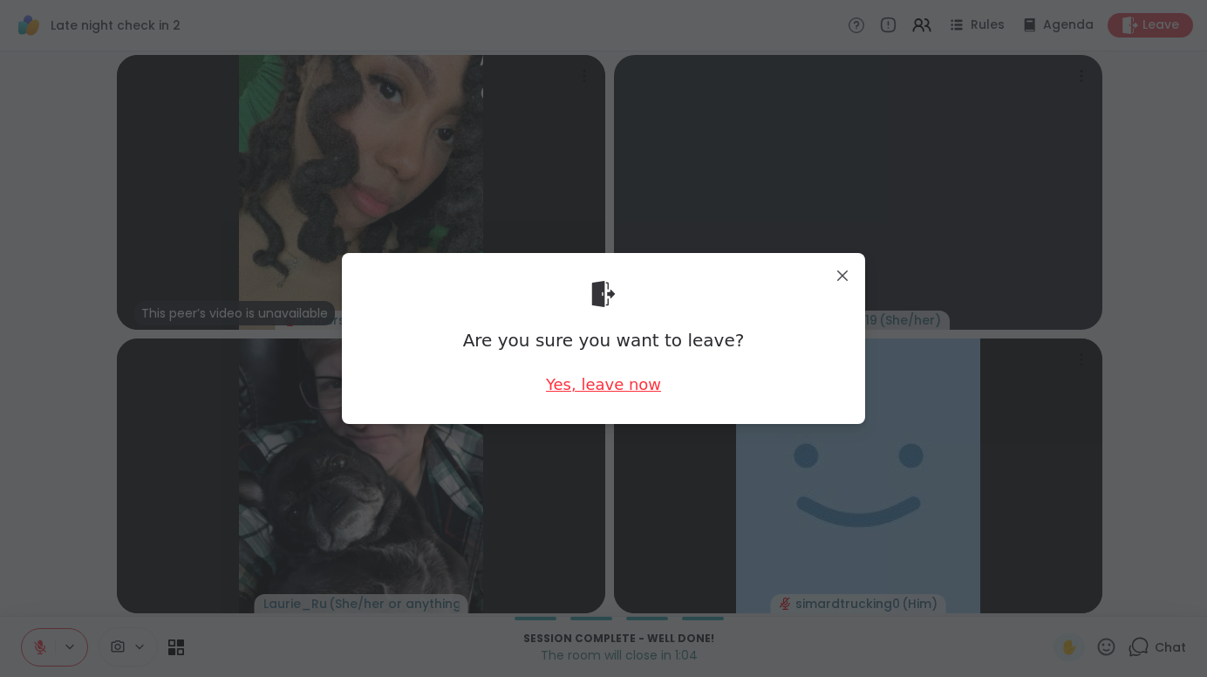
click at [643, 380] on div "Yes, leave now" at bounding box center [603, 384] width 115 height 22
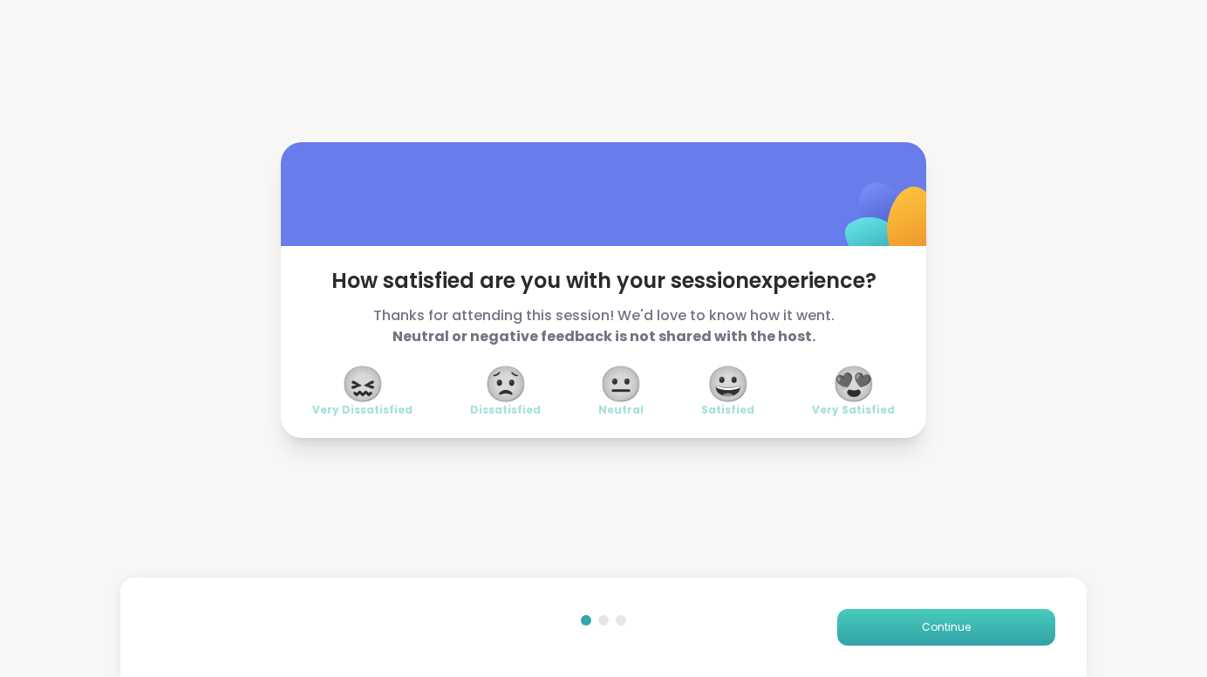
click at [882, 628] on button "Continue" at bounding box center [946, 627] width 218 height 37
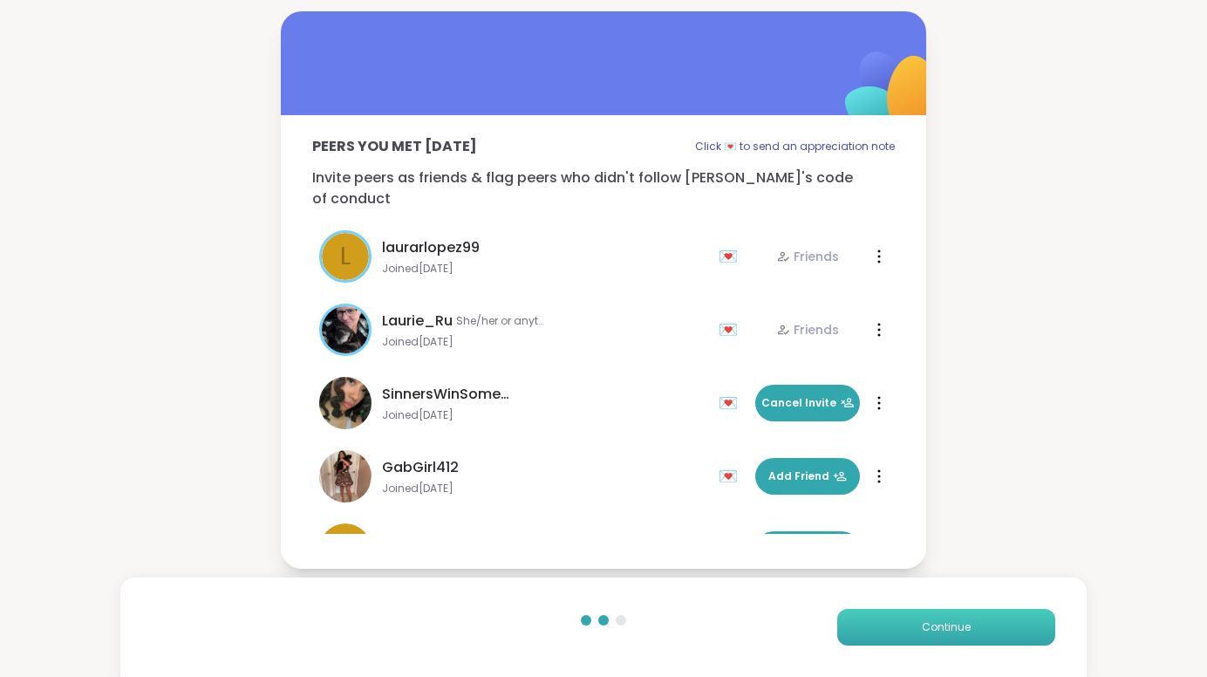
click at [882, 628] on button "Continue" at bounding box center [946, 627] width 218 height 37
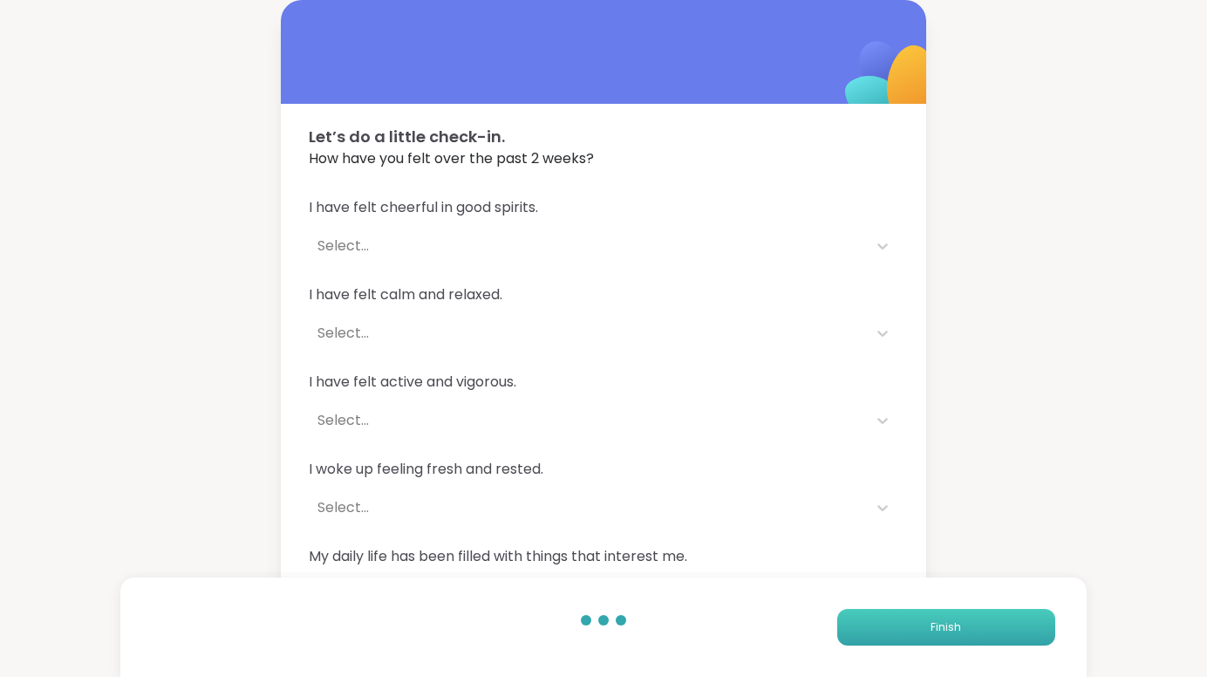
click at [882, 628] on button "Finish" at bounding box center [946, 627] width 218 height 37
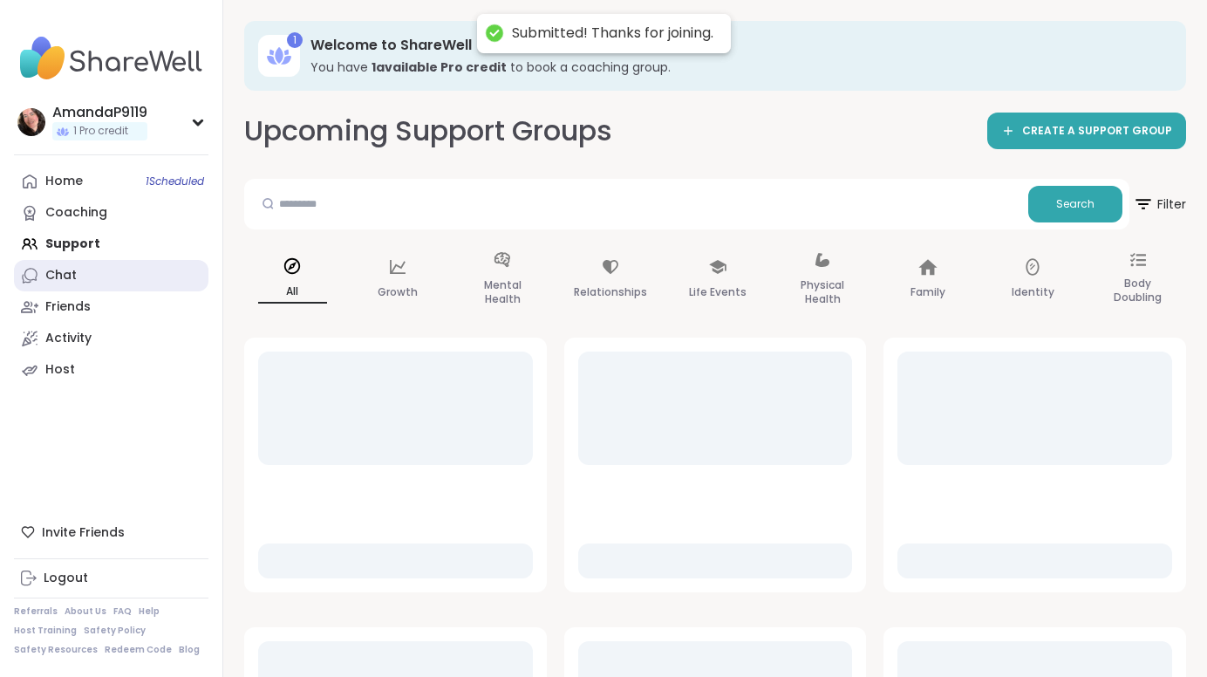
click at [141, 272] on link "Chat" at bounding box center [111, 275] width 194 height 31
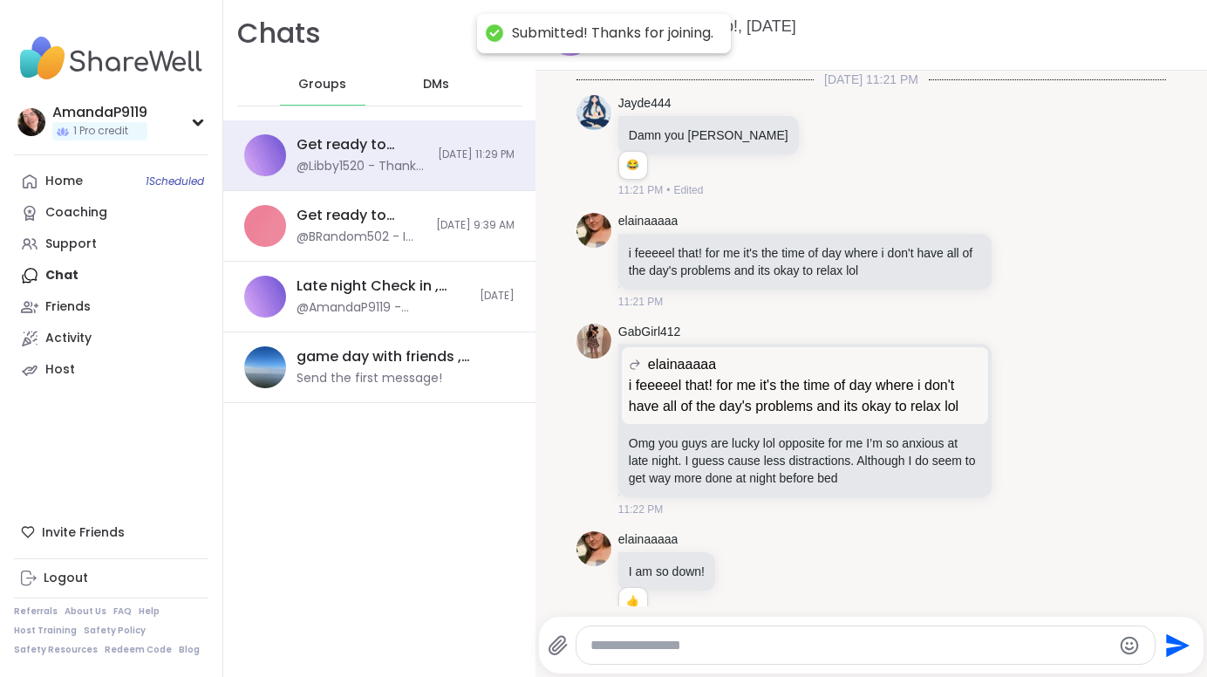
scroll to position [3568, 0]
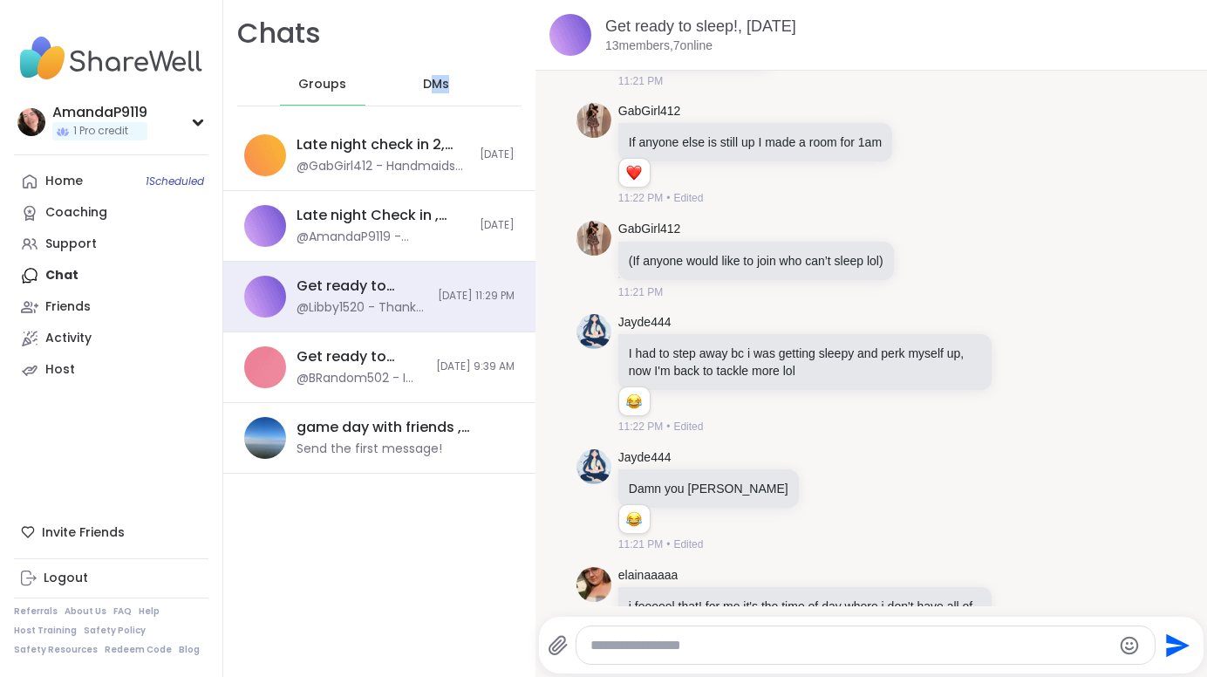
click at [425, 92] on div "DMs" at bounding box center [436, 85] width 85 height 42
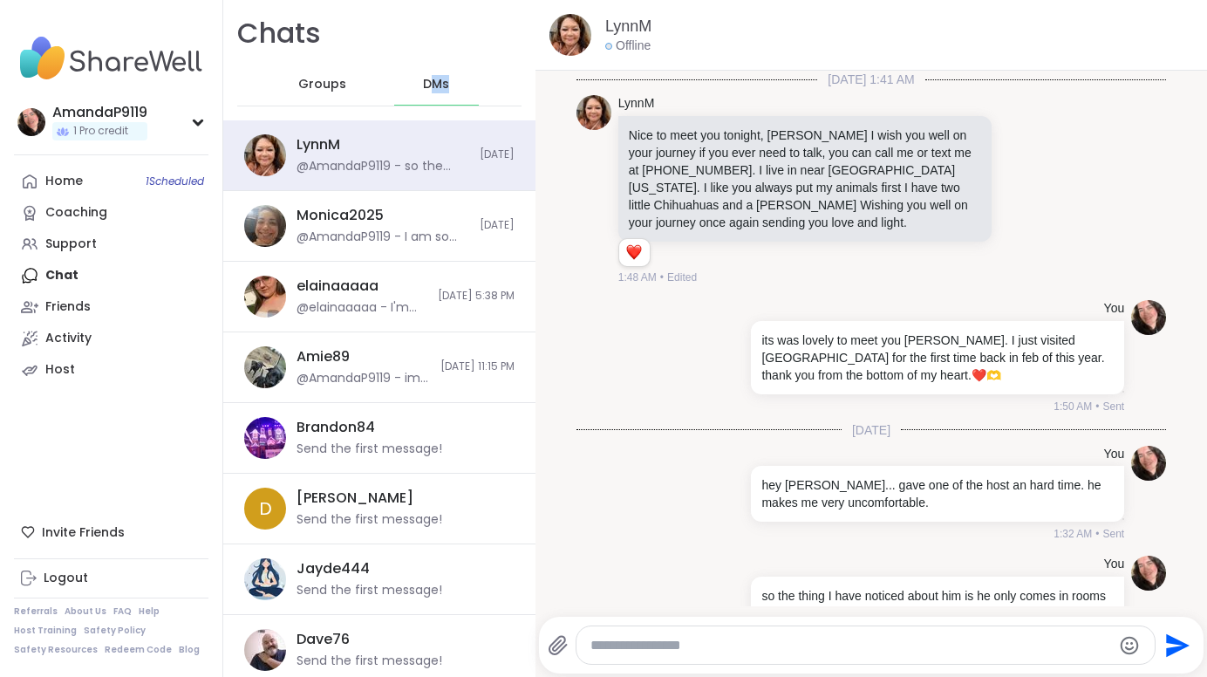
scroll to position [51, 0]
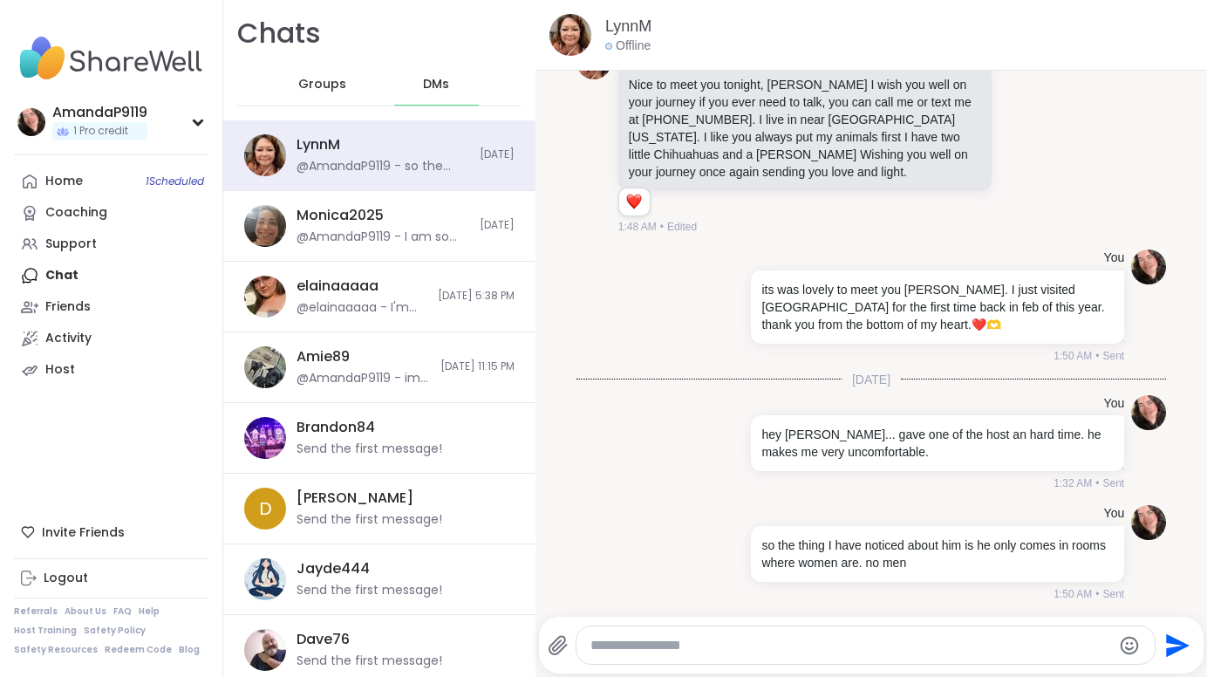
click at [757, 642] on textarea "Type your message" at bounding box center [850, 644] width 521 height 17
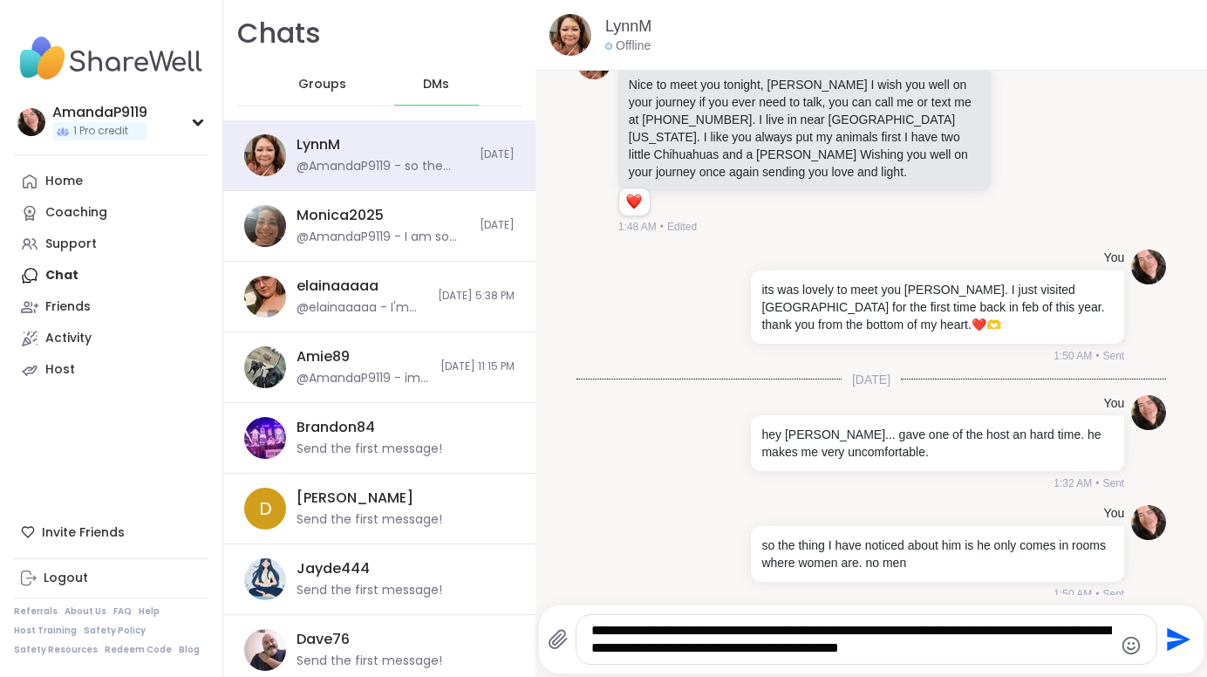
type textarea "**********"
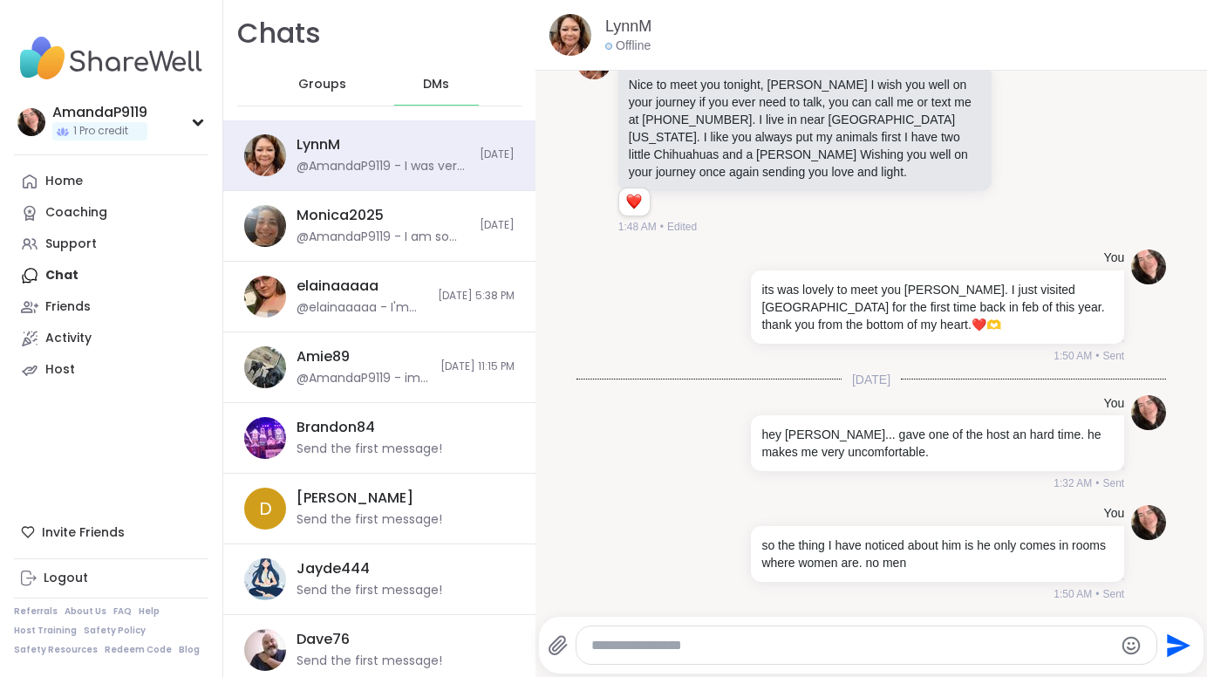
scroll to position [178, 0]
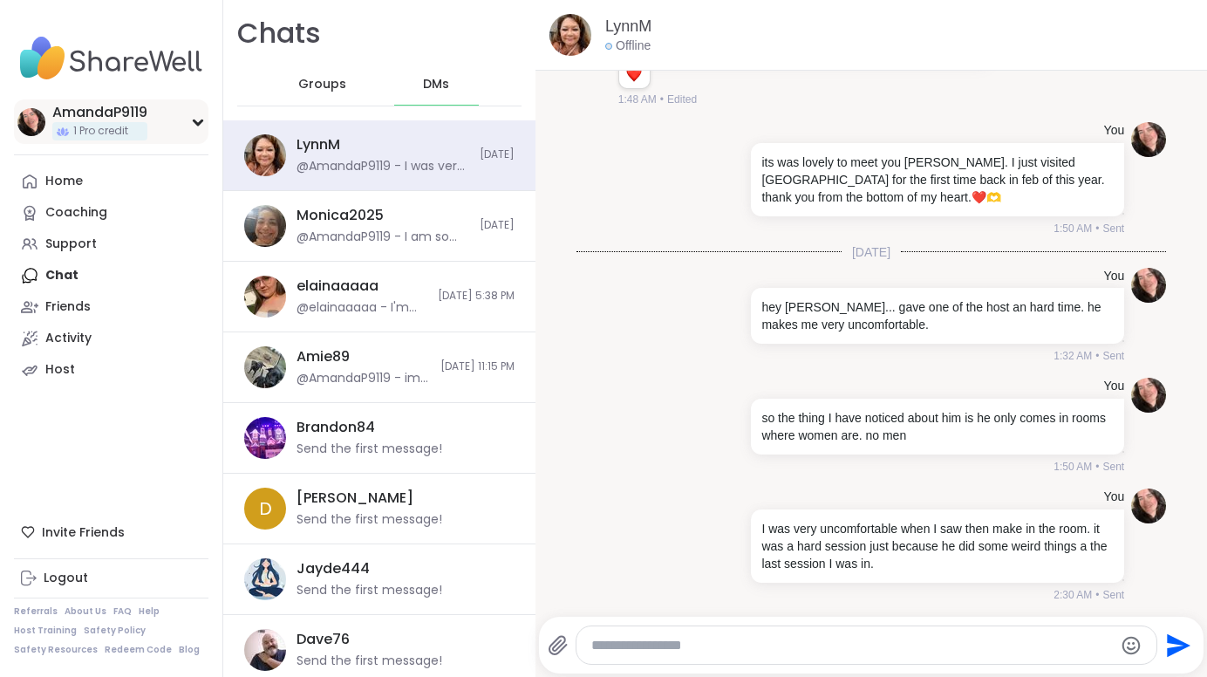
click at [90, 101] on div "AmandaP9119 1 Pro credit" at bounding box center [111, 121] width 194 height 44
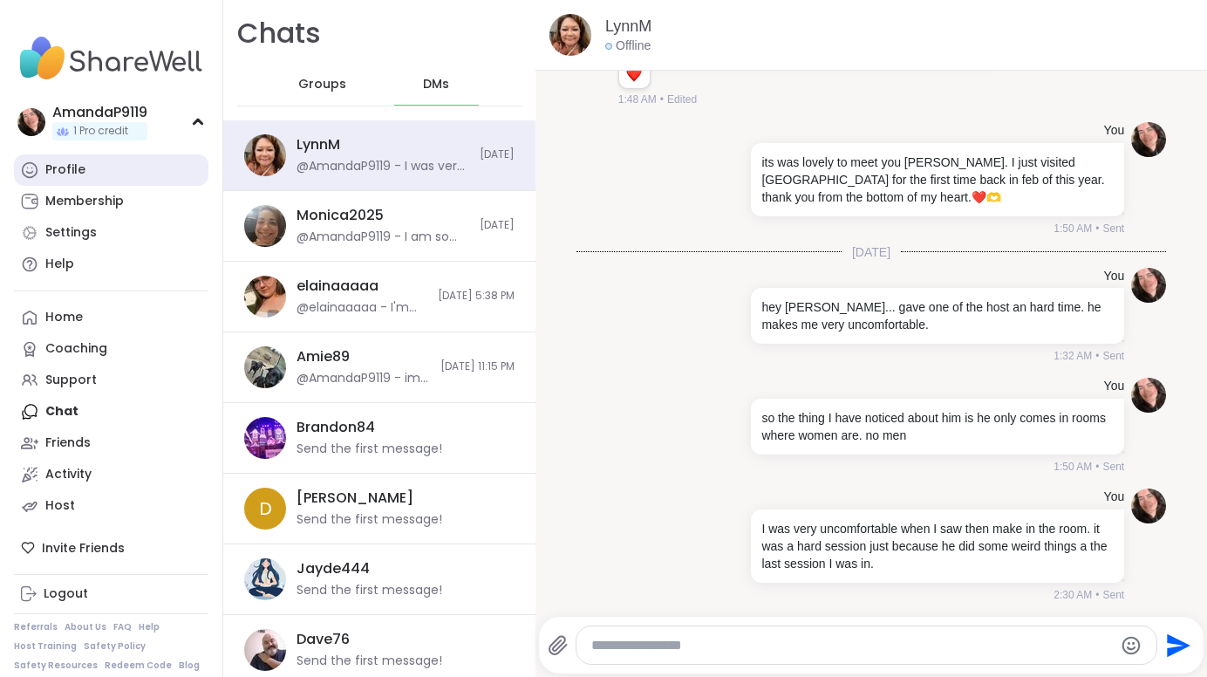
click at [78, 162] on div "Profile" at bounding box center [65, 169] width 40 height 17
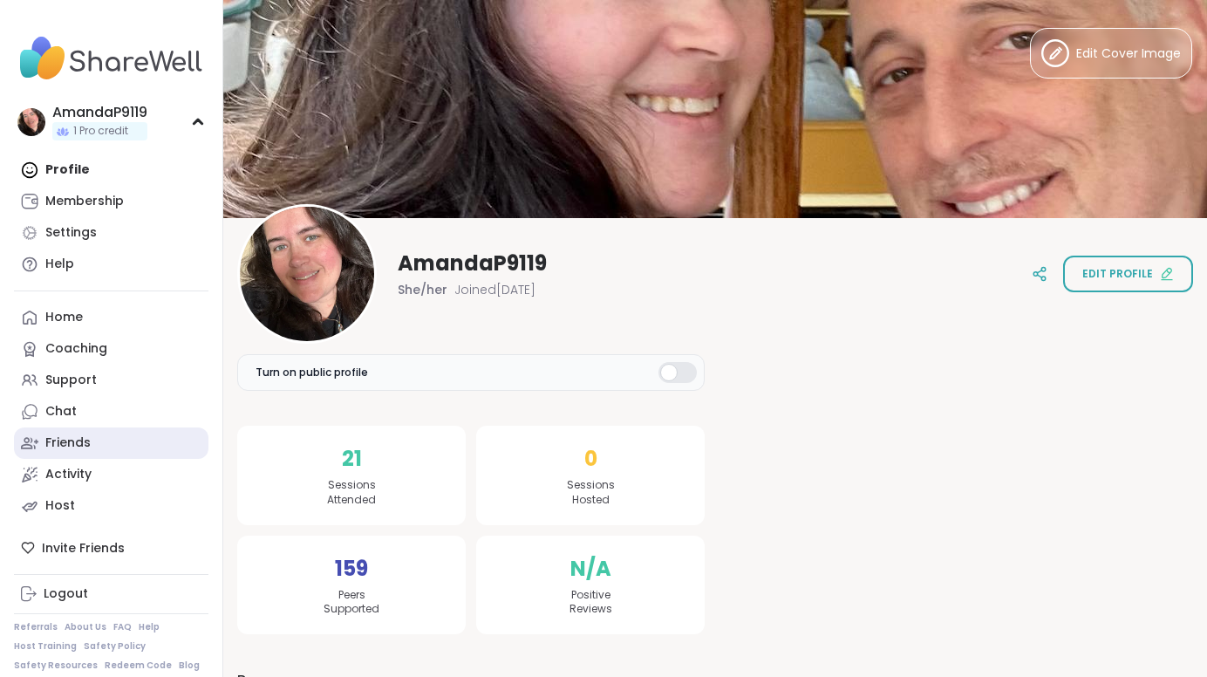
click at [68, 446] on div "Friends" at bounding box center [67, 442] width 45 height 17
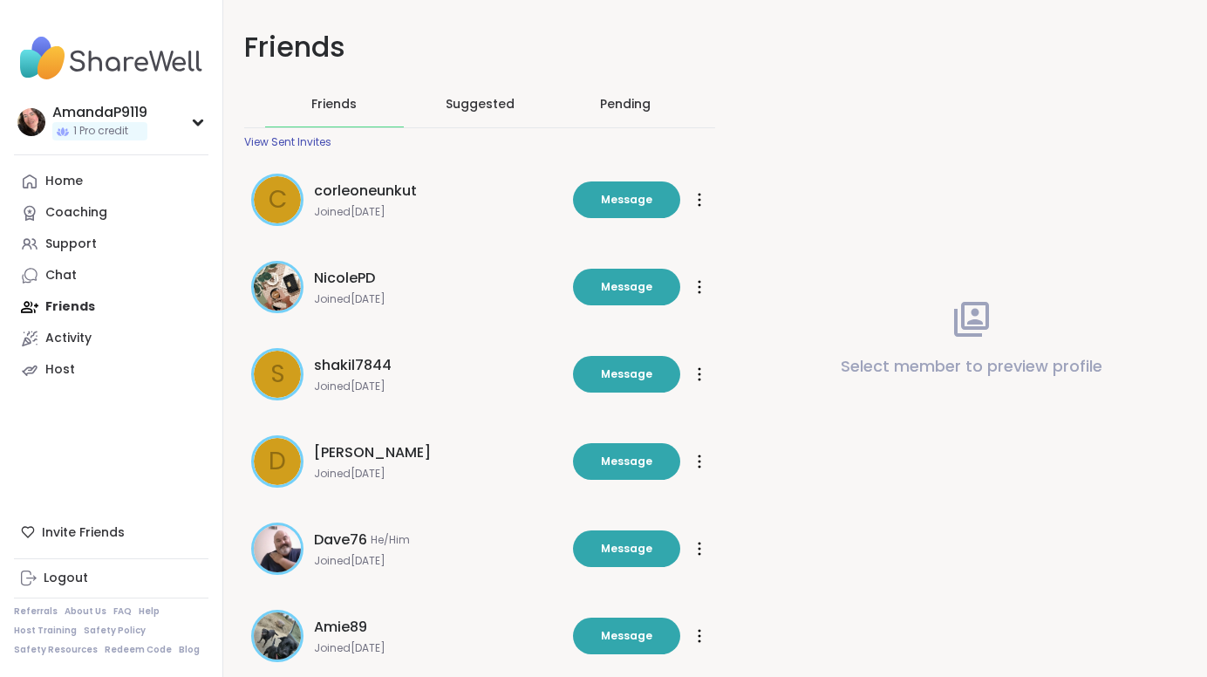
click at [501, 104] on span "Suggested" at bounding box center [480, 103] width 69 height 17
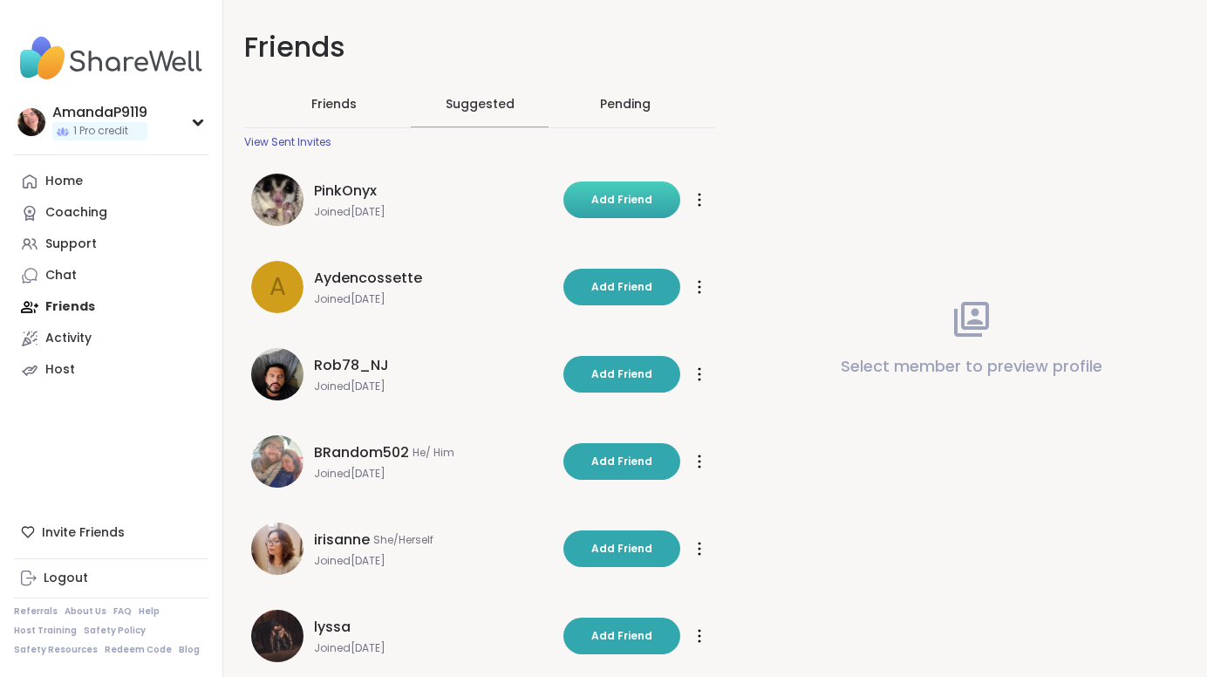
click at [617, 190] on button "Add Friend" at bounding box center [621, 199] width 117 height 37
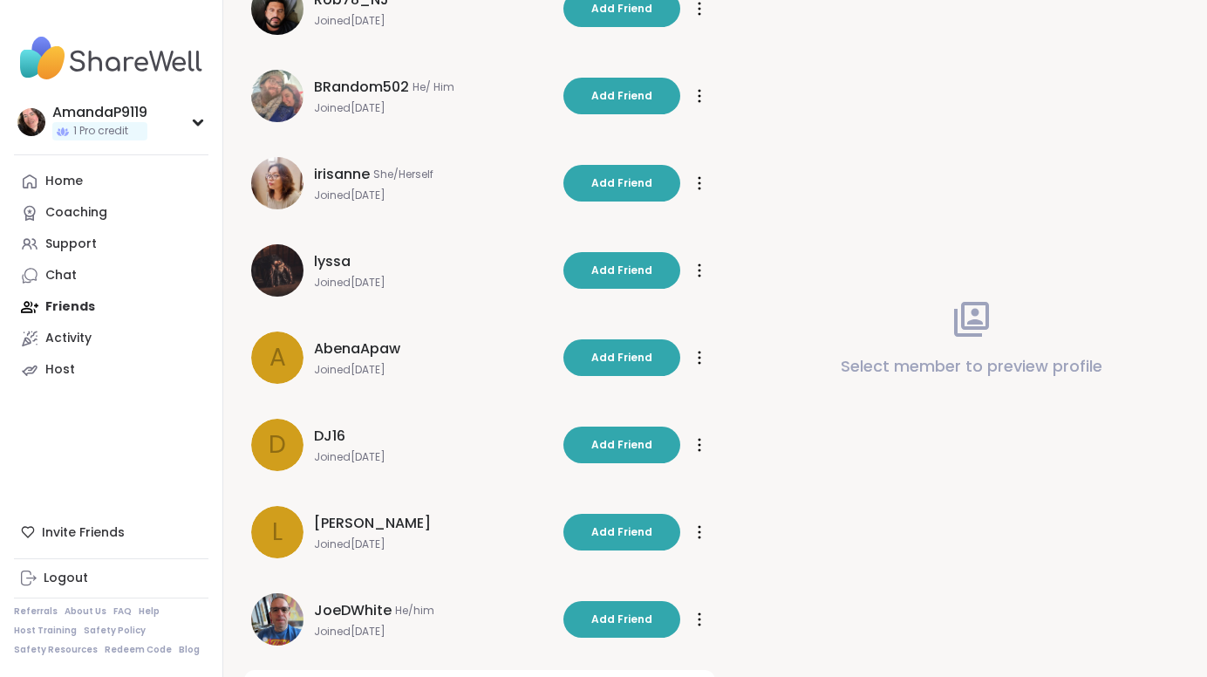
scroll to position [356, 0]
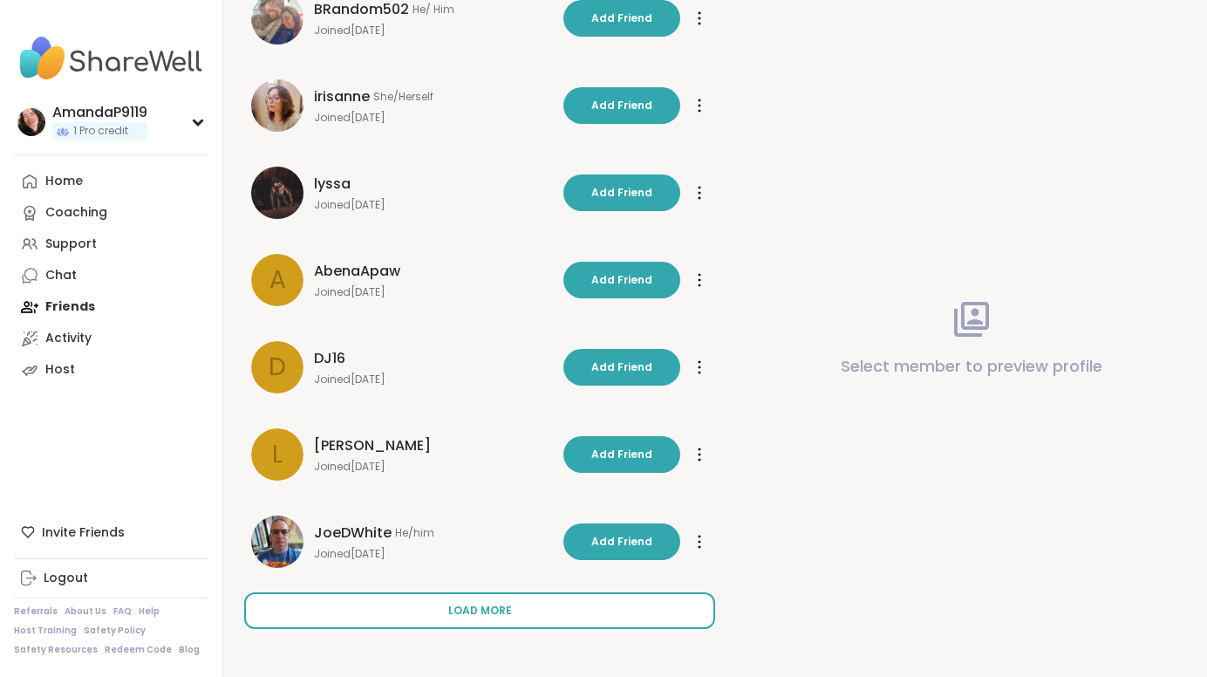
click at [464, 612] on span "Load more" at bounding box center [480, 610] width 64 height 16
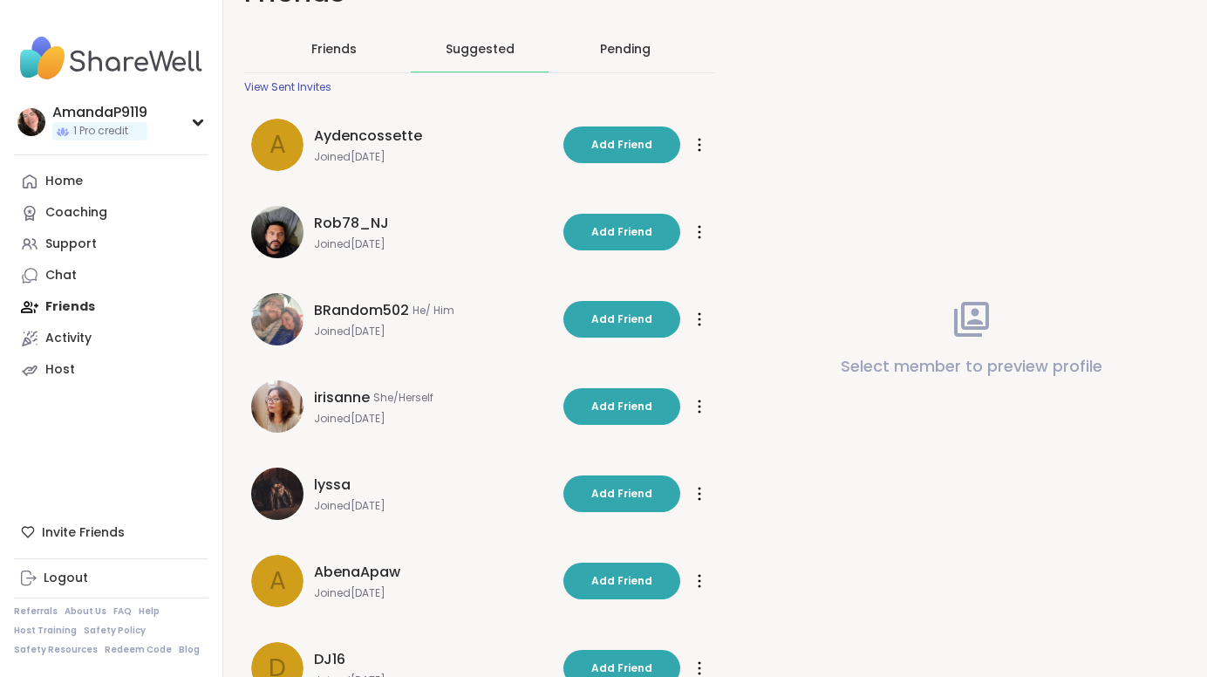
scroll to position [0, 0]
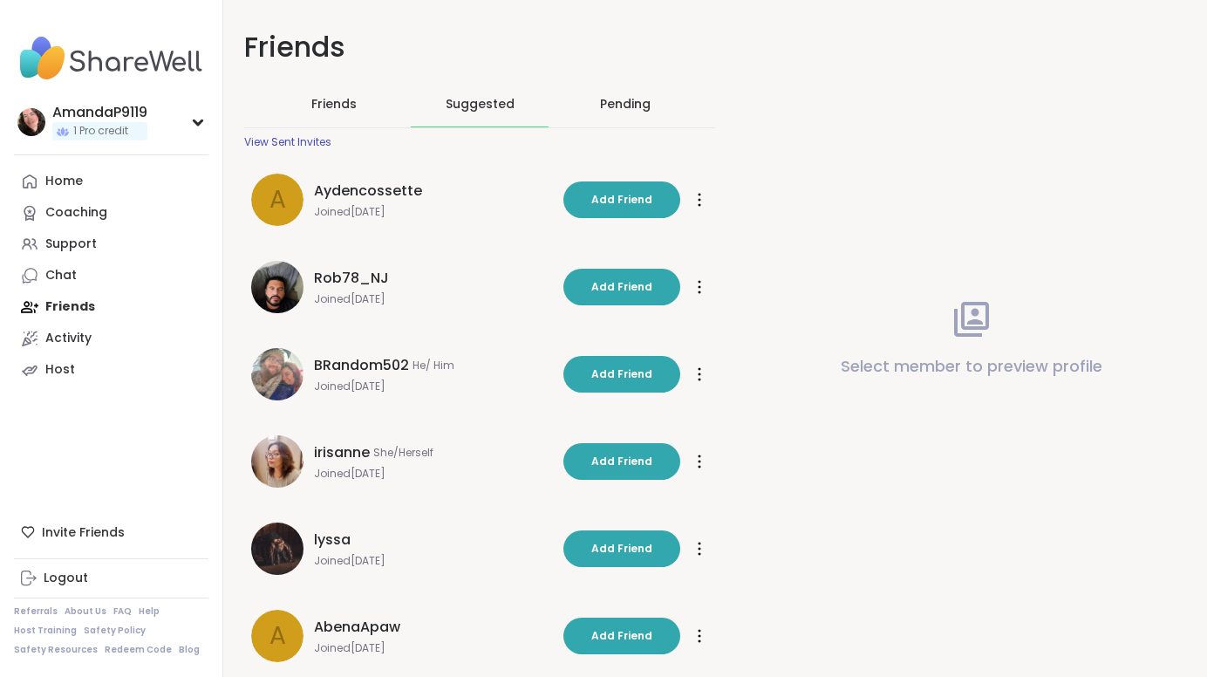
click at [622, 99] on div "Pending" at bounding box center [625, 103] width 51 height 17
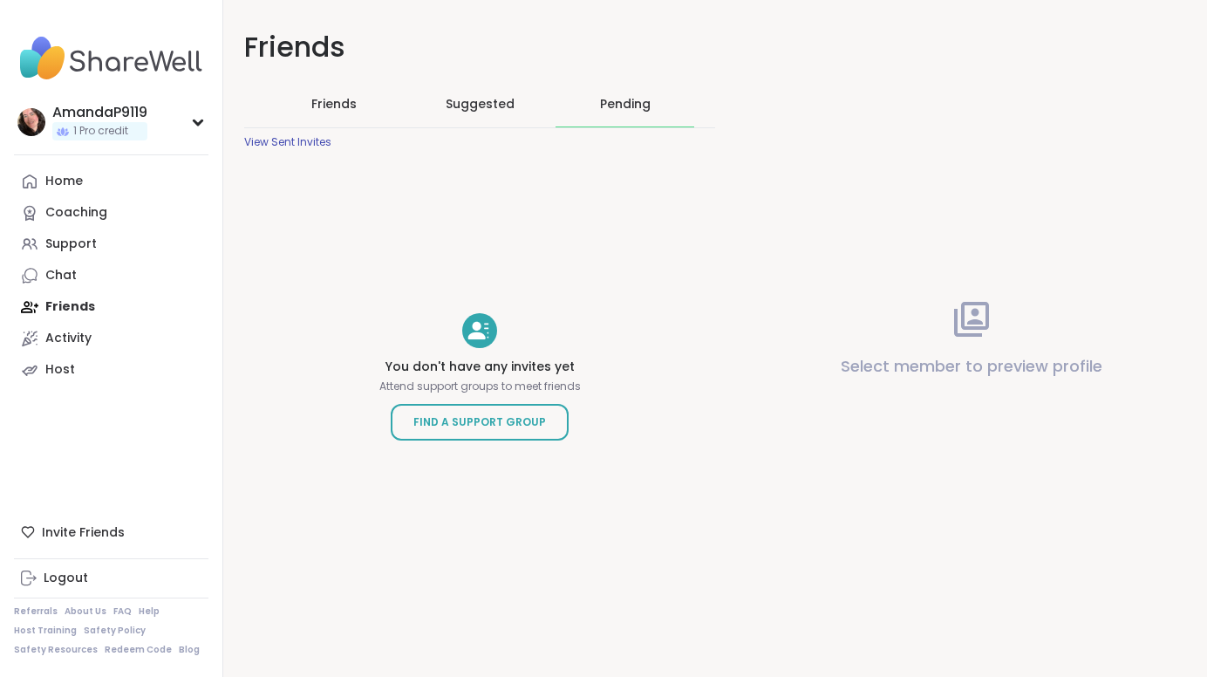
click at [305, 141] on div "View Sent Invites" at bounding box center [287, 142] width 87 height 14
click at [111, 169] on link "Home" at bounding box center [111, 181] width 194 height 31
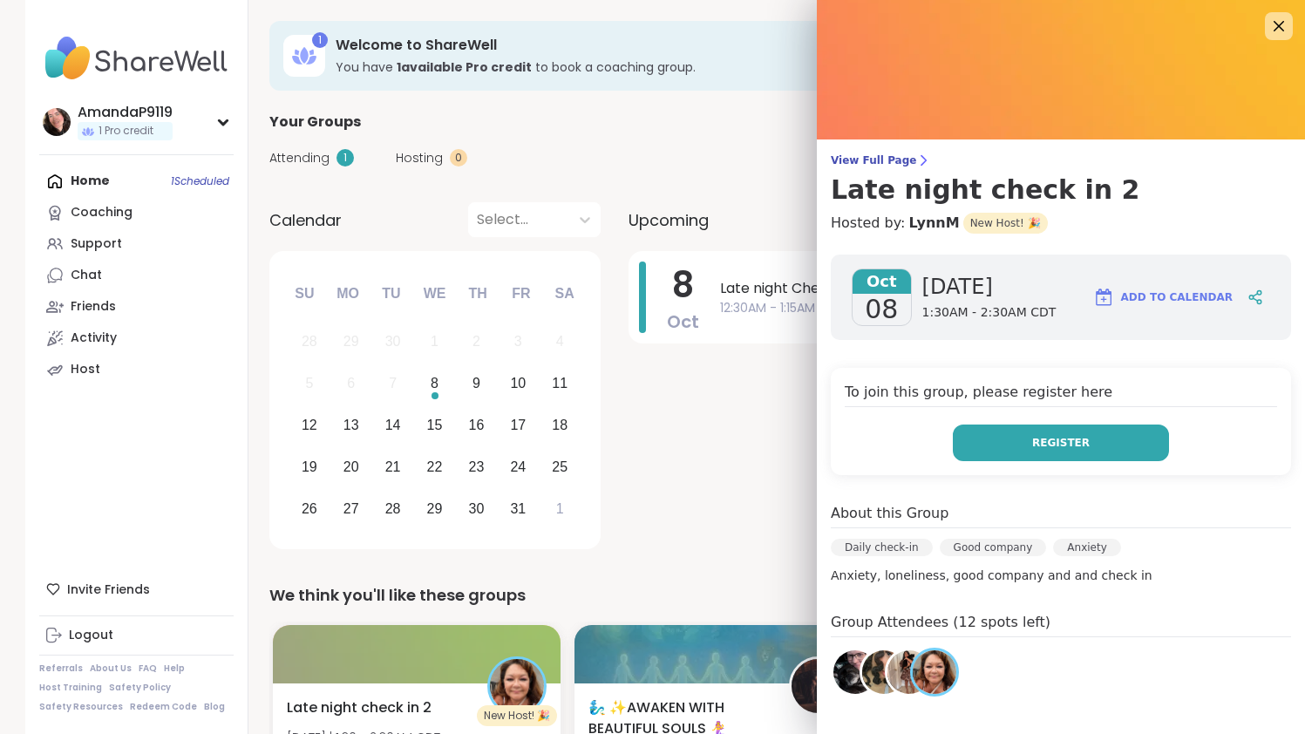
click at [998, 453] on button "Register" at bounding box center [1061, 443] width 216 height 37
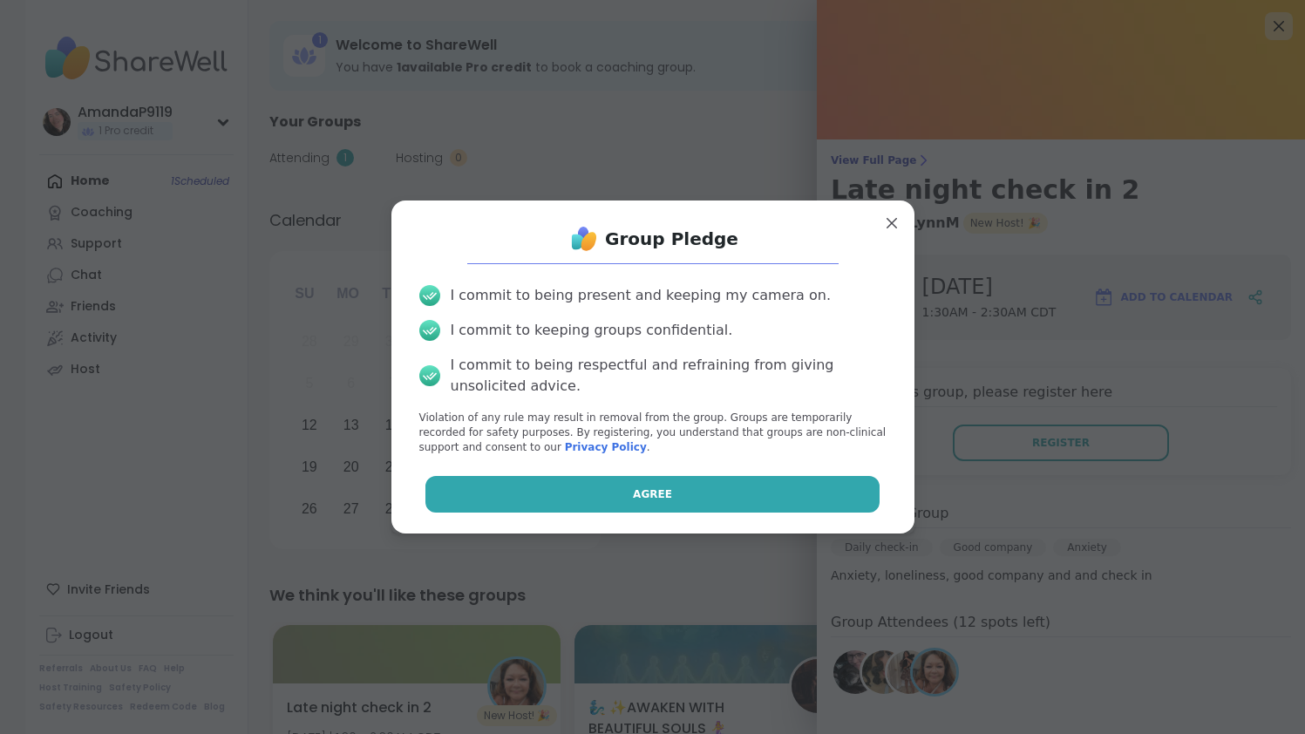
click at [784, 494] on button "Agree" at bounding box center [652, 494] width 454 height 37
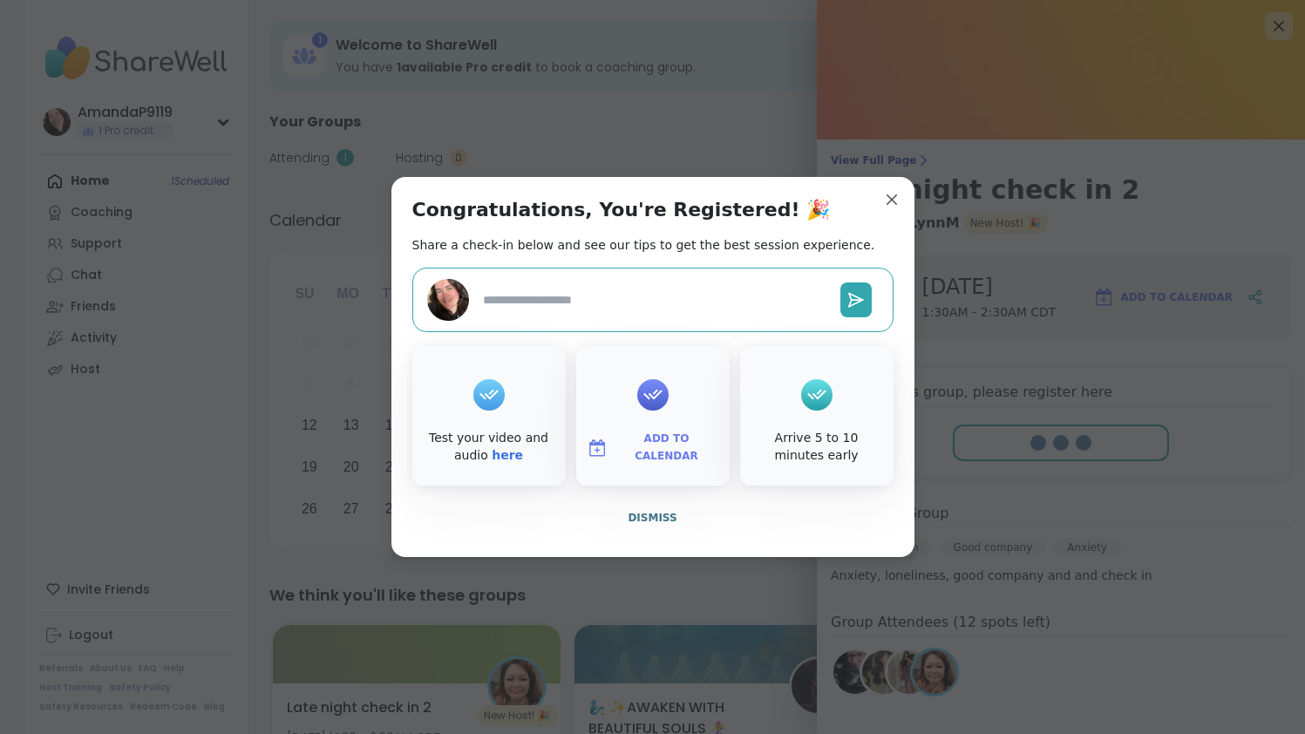
type textarea "*"
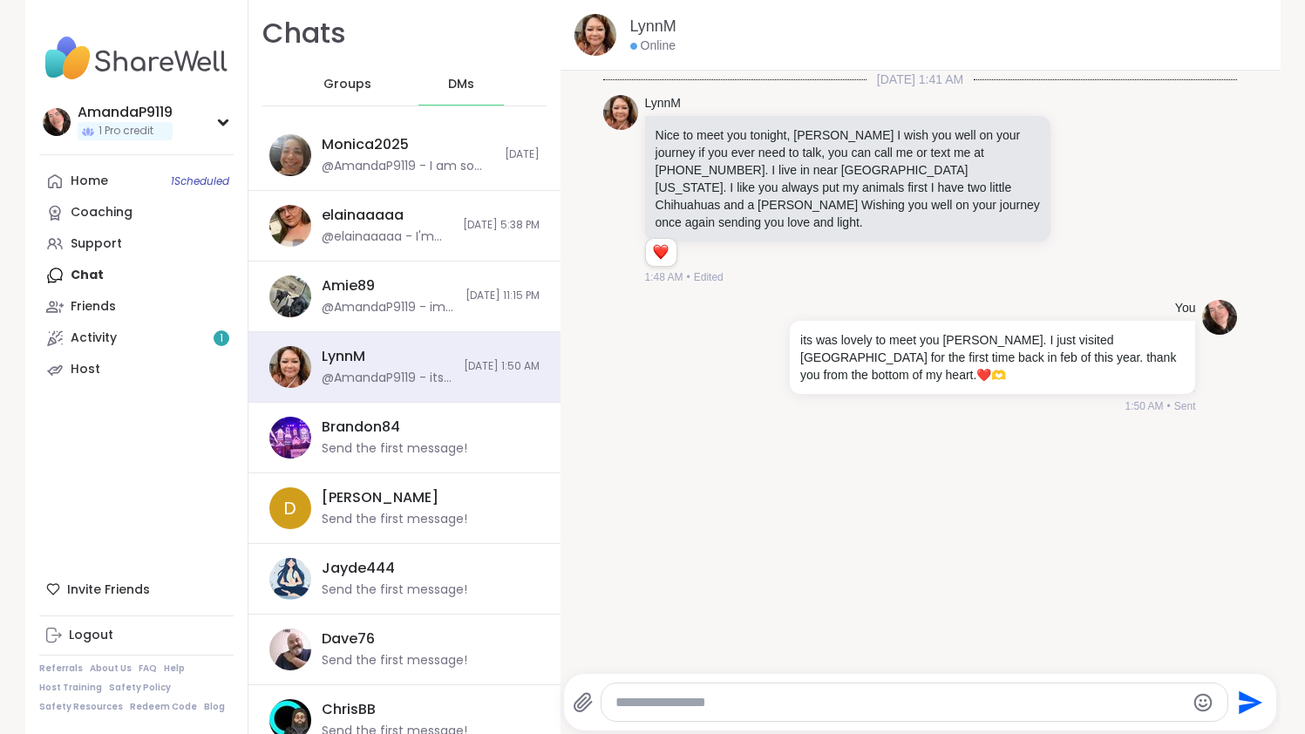
click at [795, 712] on div at bounding box center [915, 702] width 627 height 37
click at [784, 698] on textarea "Type your message" at bounding box center [900, 702] width 569 height 17
type textarea "**********"
click at [780, 705] on textarea "Type your message" at bounding box center [900, 702] width 569 height 17
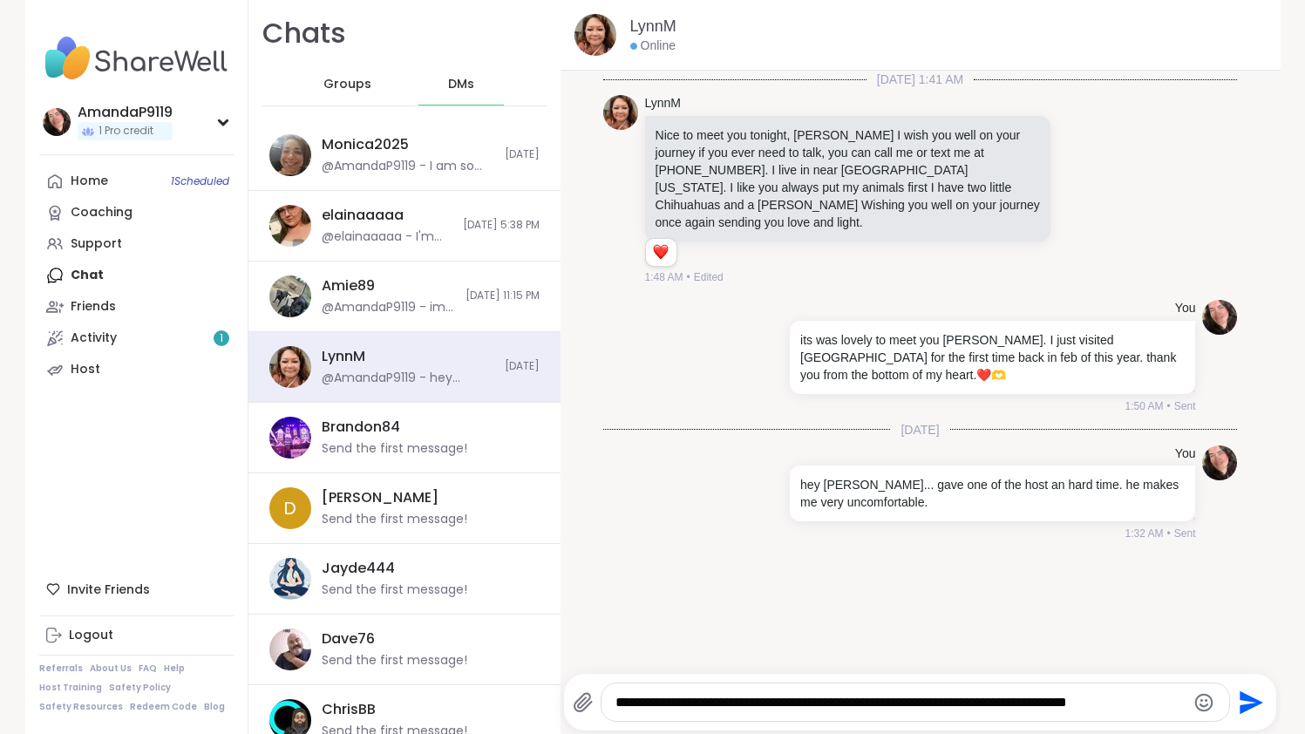
type textarea "**********"
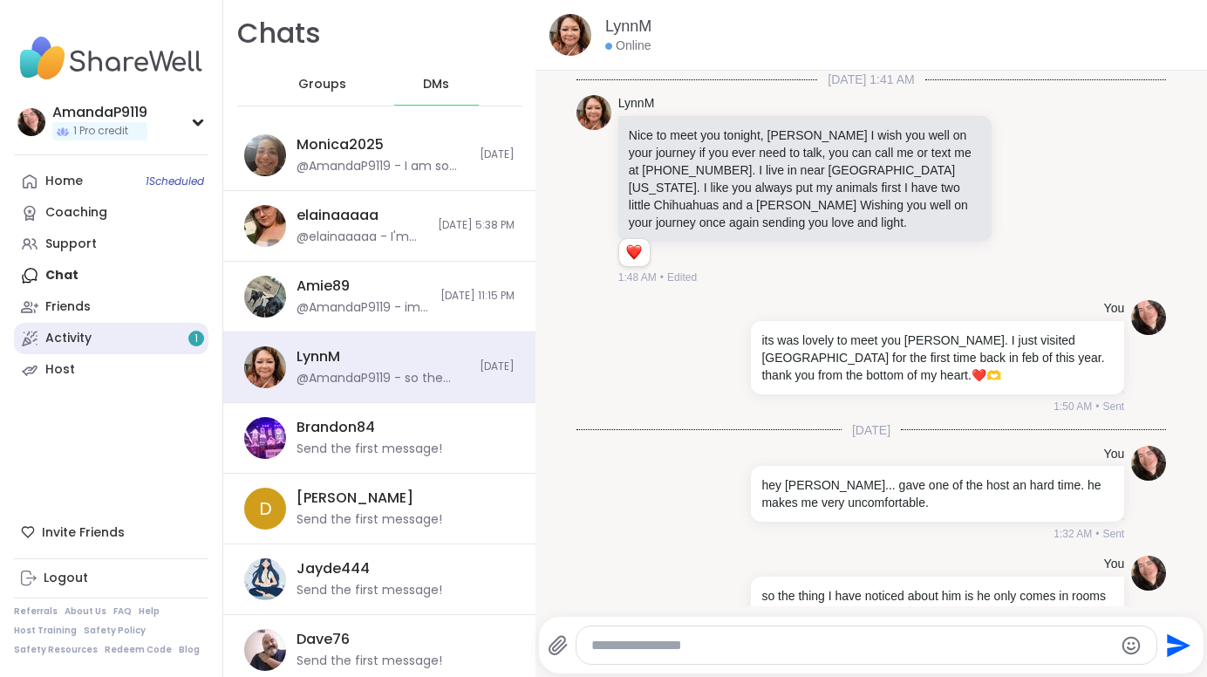
click at [187, 345] on link "Activity 1" at bounding box center [111, 338] width 194 height 31
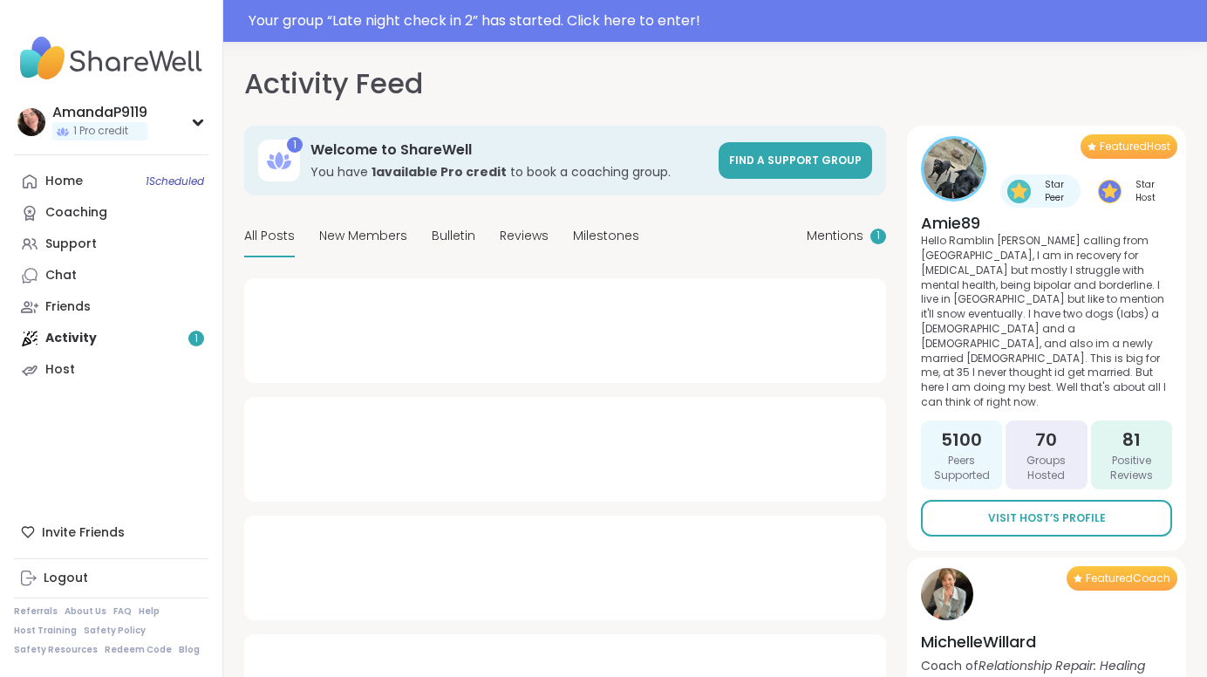
type textarea "*"
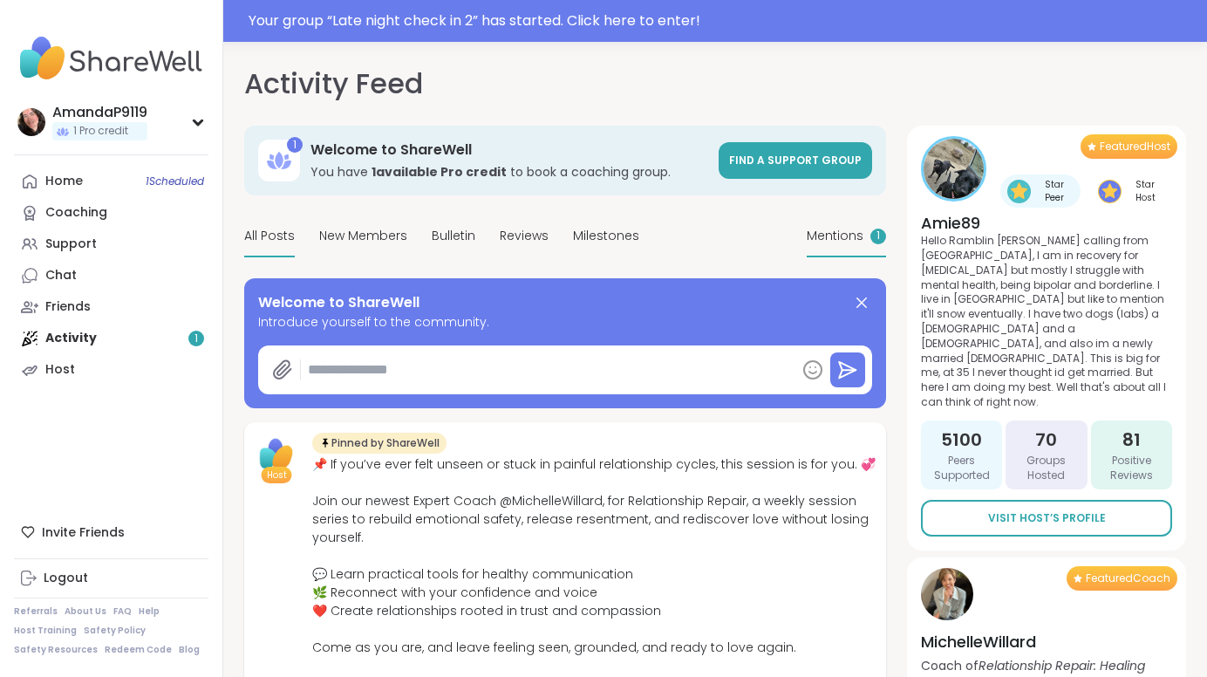
click at [853, 234] on span "Mentions" at bounding box center [835, 236] width 57 height 18
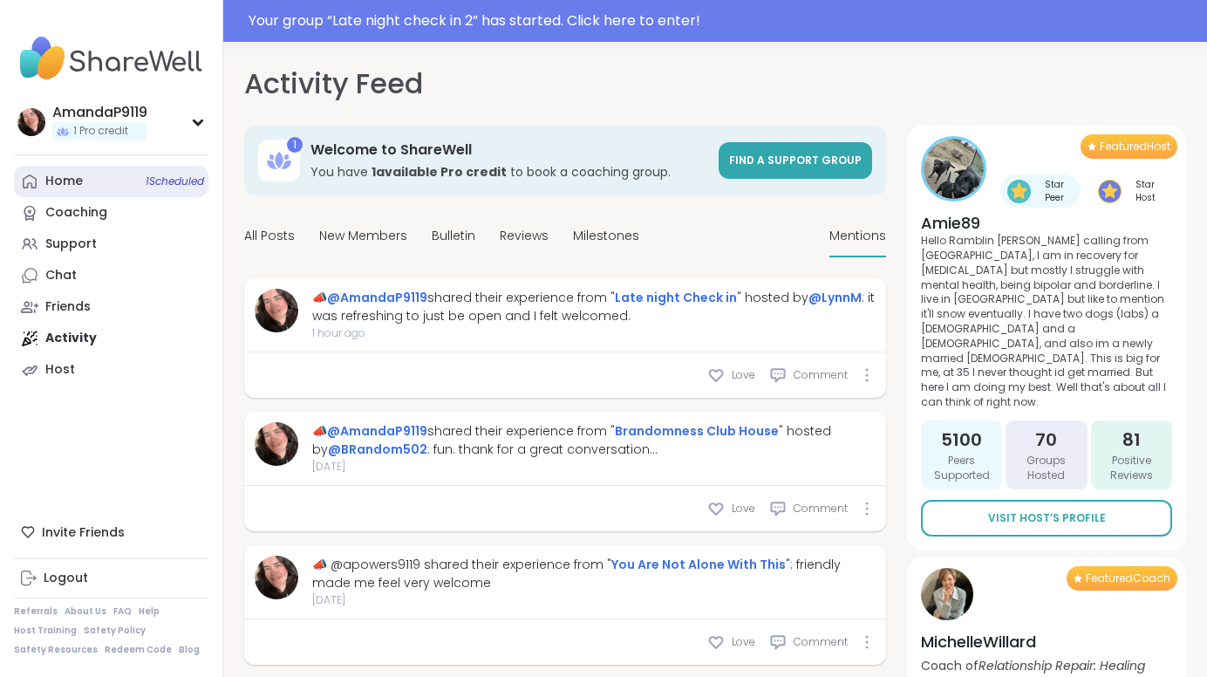
click at [140, 180] on link "Home 1 Scheduled" at bounding box center [111, 181] width 194 height 31
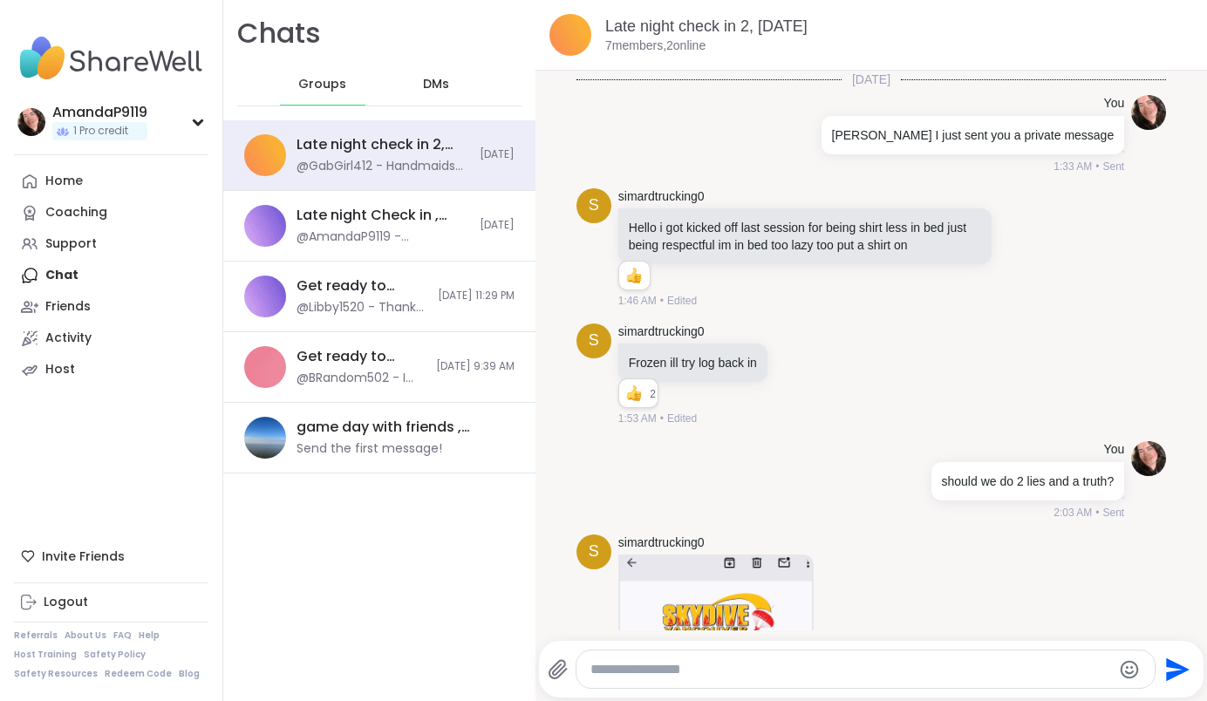
scroll to position [1762, 0]
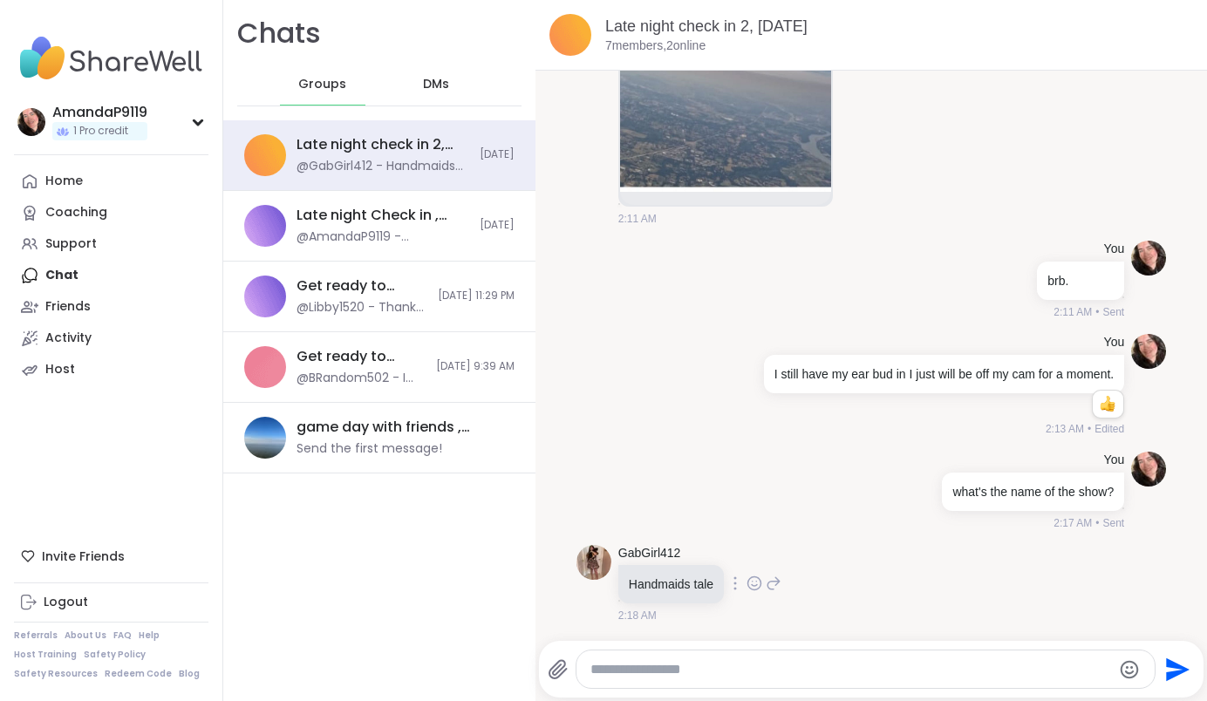
click at [759, 578] on icon at bounding box center [754, 583] width 16 height 17
click at [727, 549] on button "Select Reaction: Thumbs up" at bounding box center [715, 555] width 35 height 35
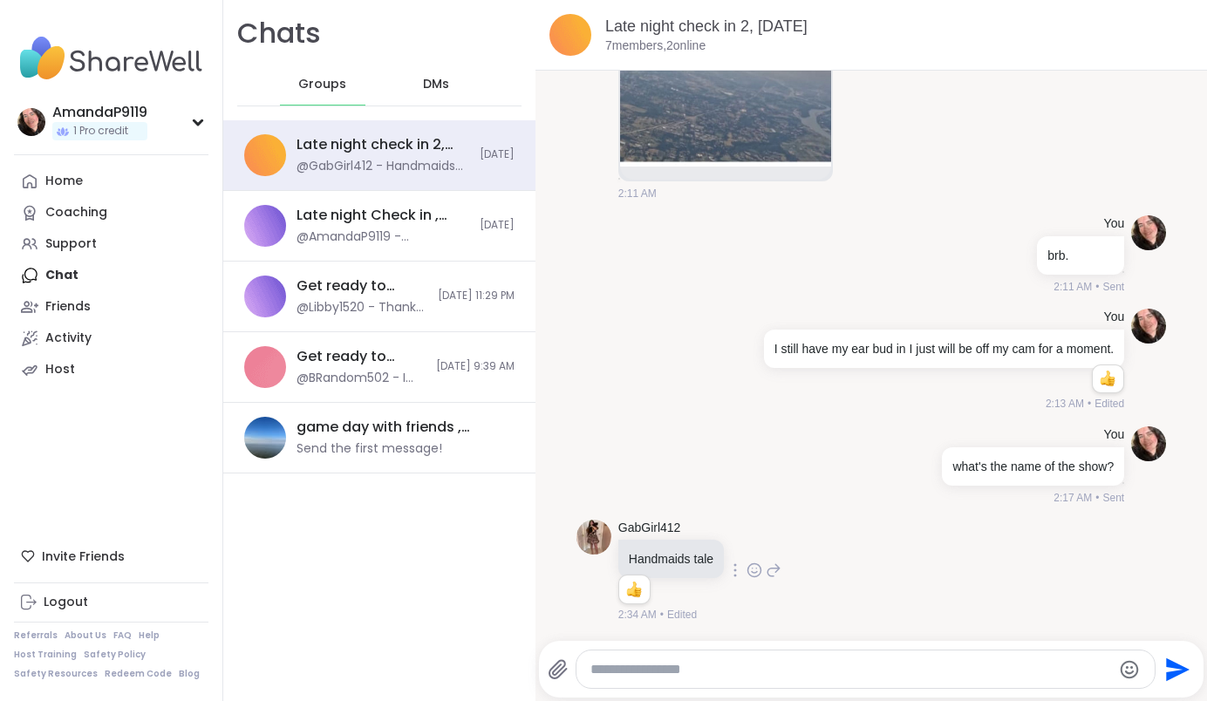
click at [412, 96] on div "DMs" at bounding box center [436, 85] width 85 height 42
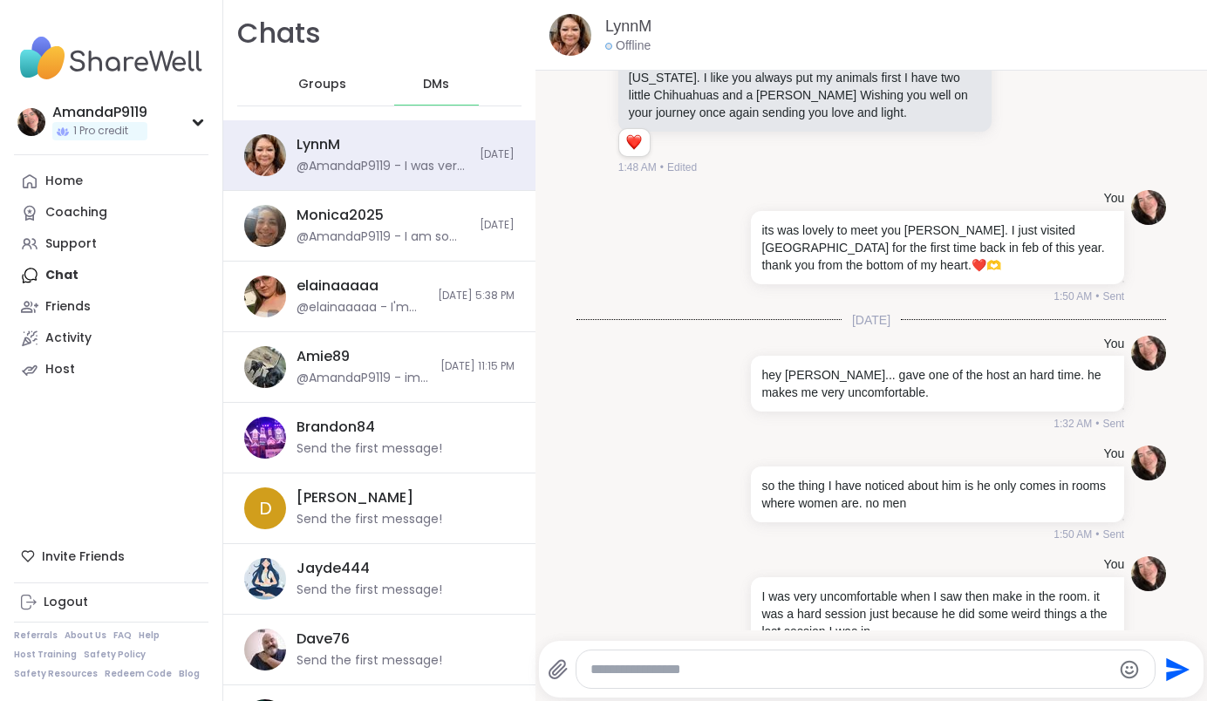
scroll to position [153, 0]
